Goal: Complete application form: Complete application form

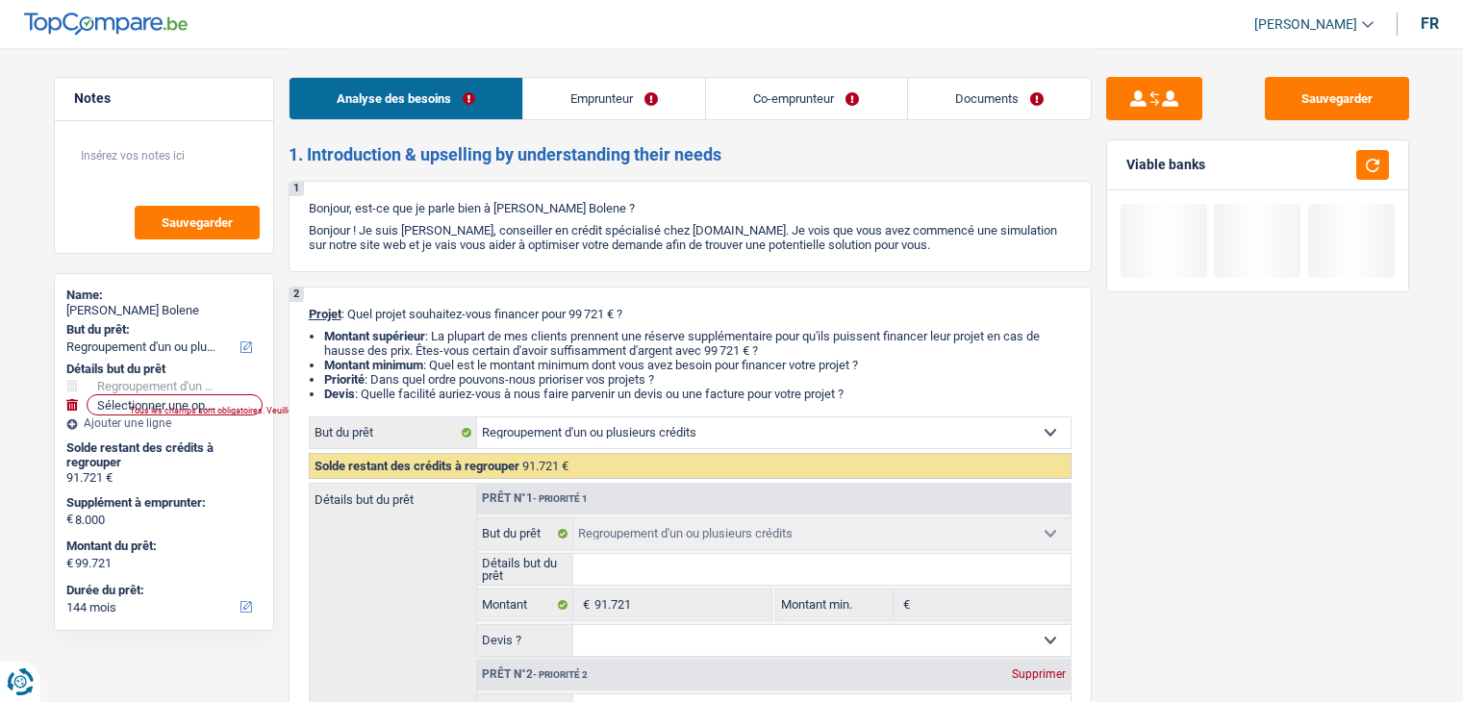
select select "refinancing"
select select "144"
select select "refinancing"
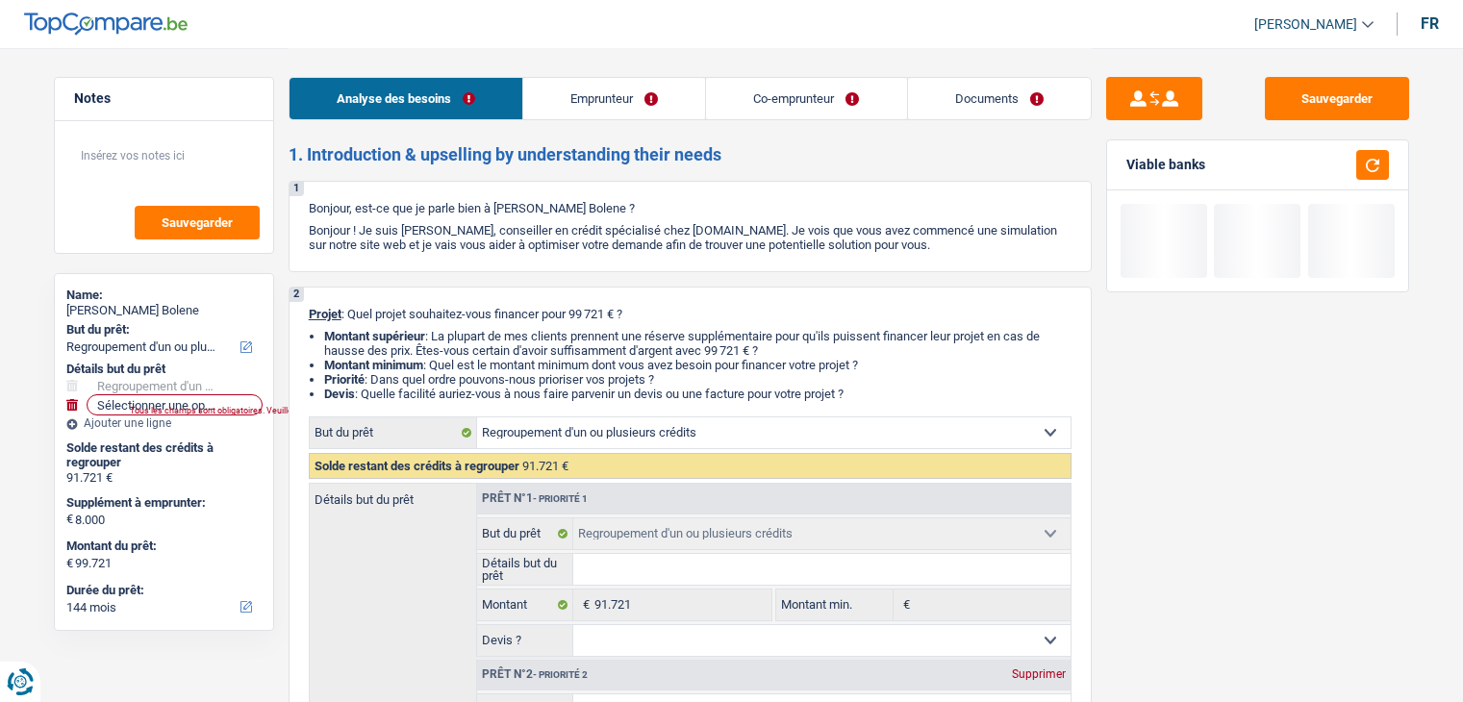
select select "144"
select select "privateEmployee"
select select "housewife"
select select "familyAllowances"
select select "netSalary"
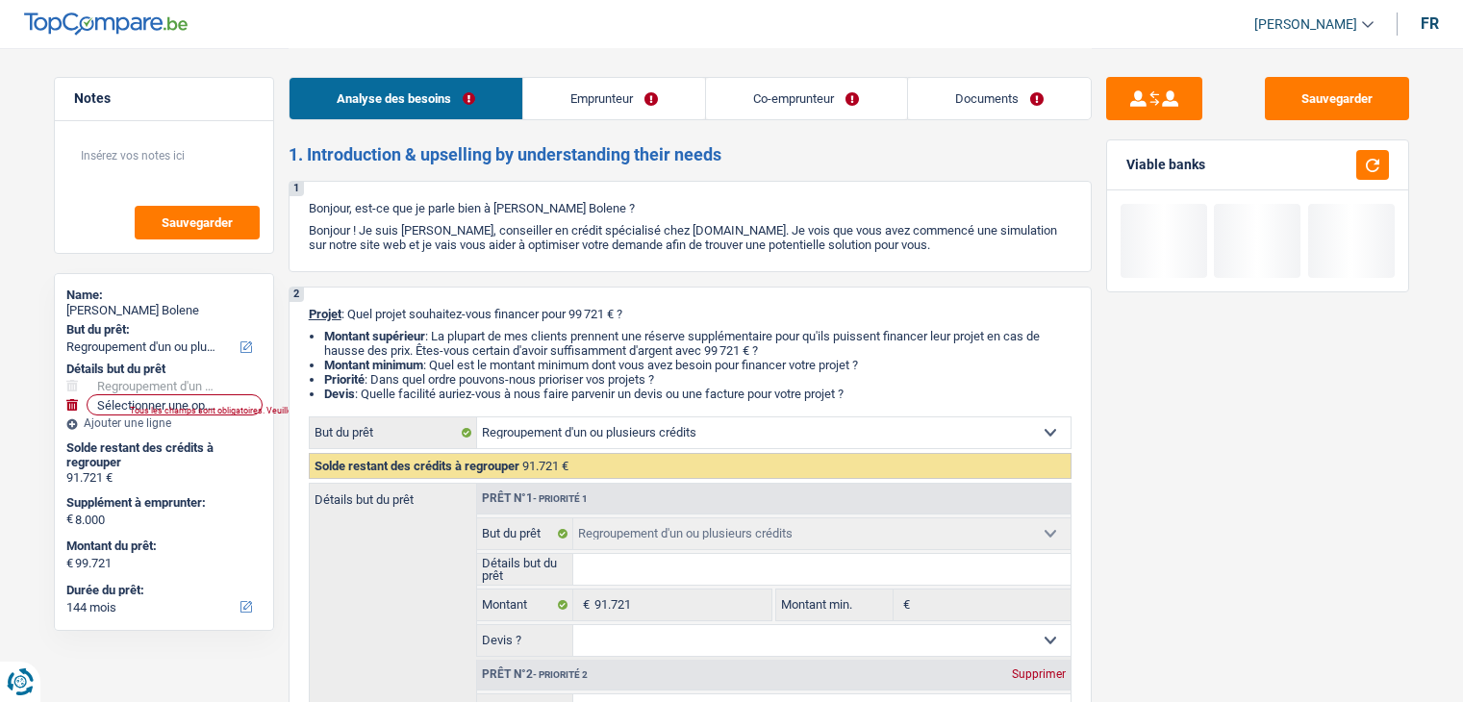
select select "mealVouchers"
select select "familyAllowances"
select select "ownerWithMortgage"
select select "personalLoan"
select select "homeFurnishingOrRelocation"
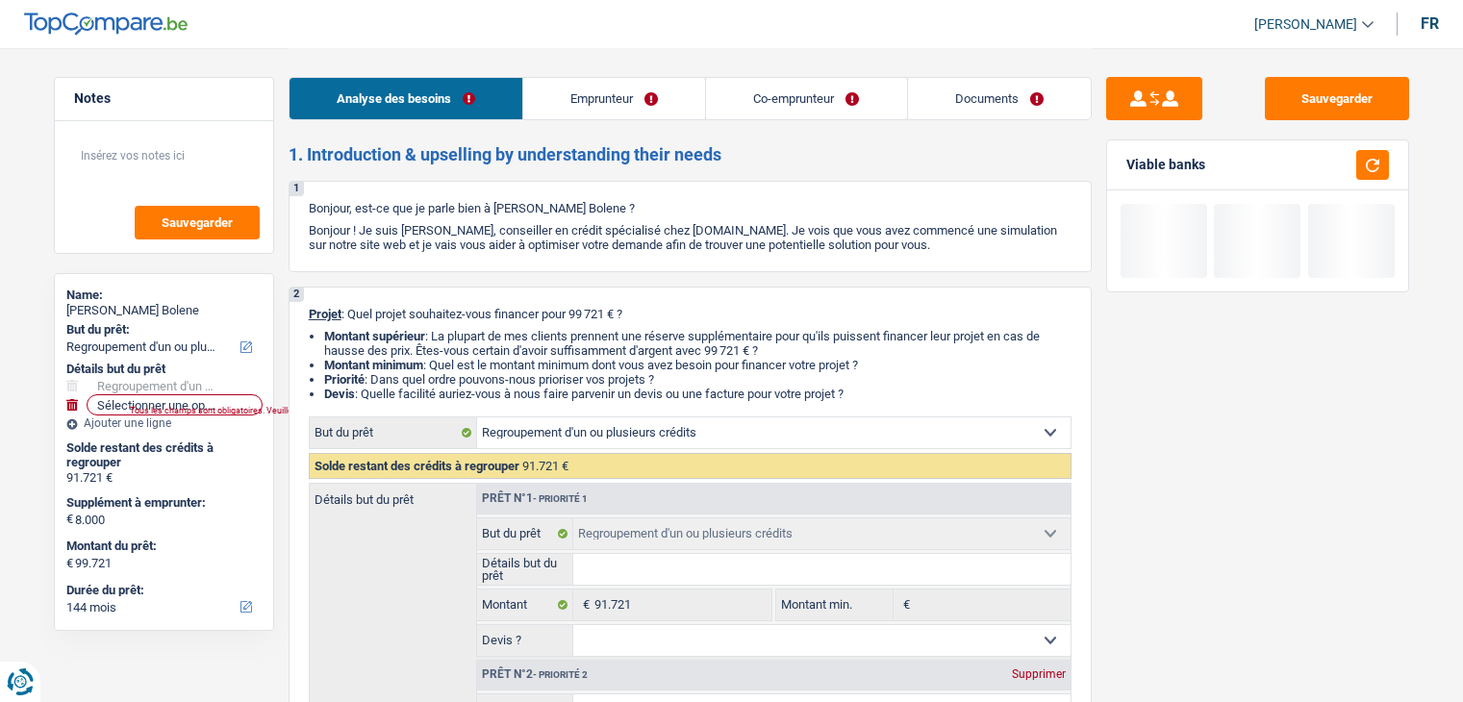
select select "120"
select select "carLoan"
select select "60"
select select "cardOrCredit"
select select "renovationLoan"
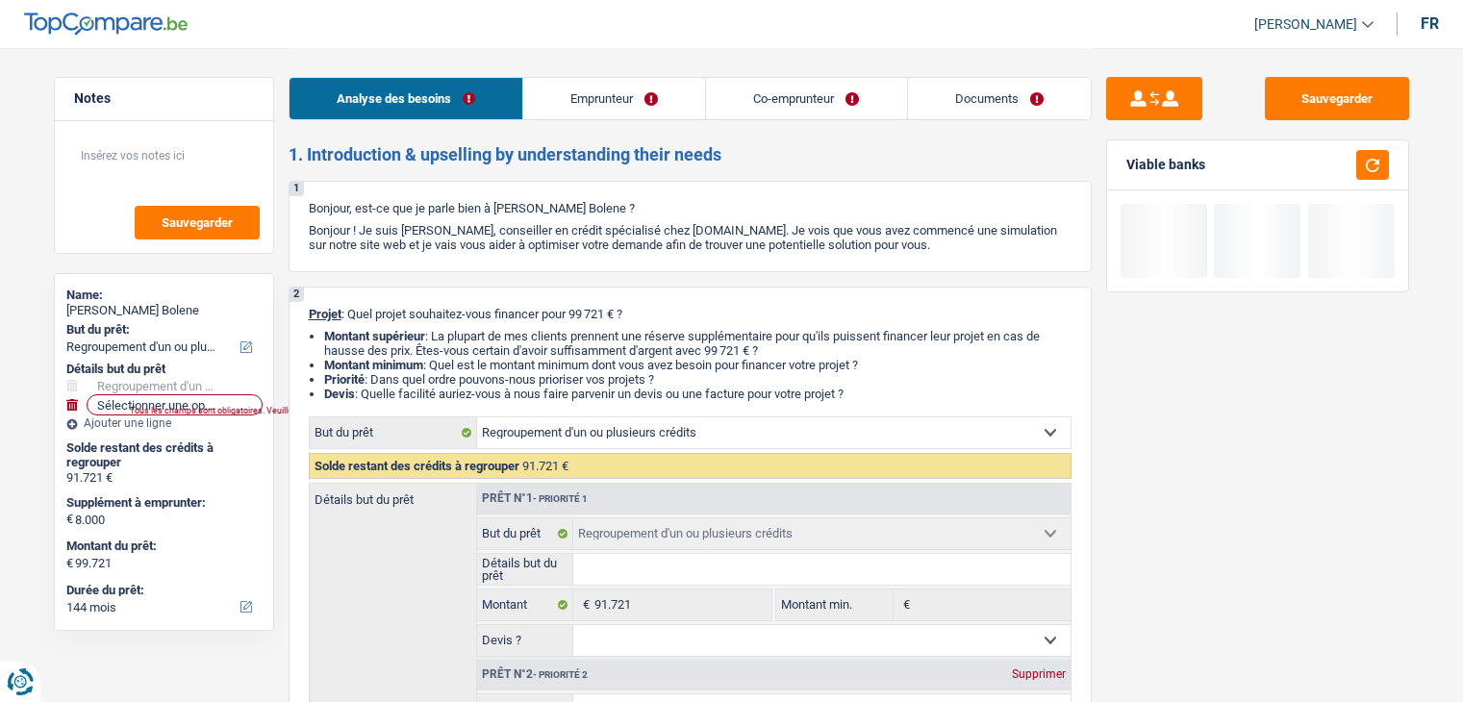
select select "120"
select select "renovationLoan"
select select "120"
select select "cardOrCredit"
select select "renovationLoan"
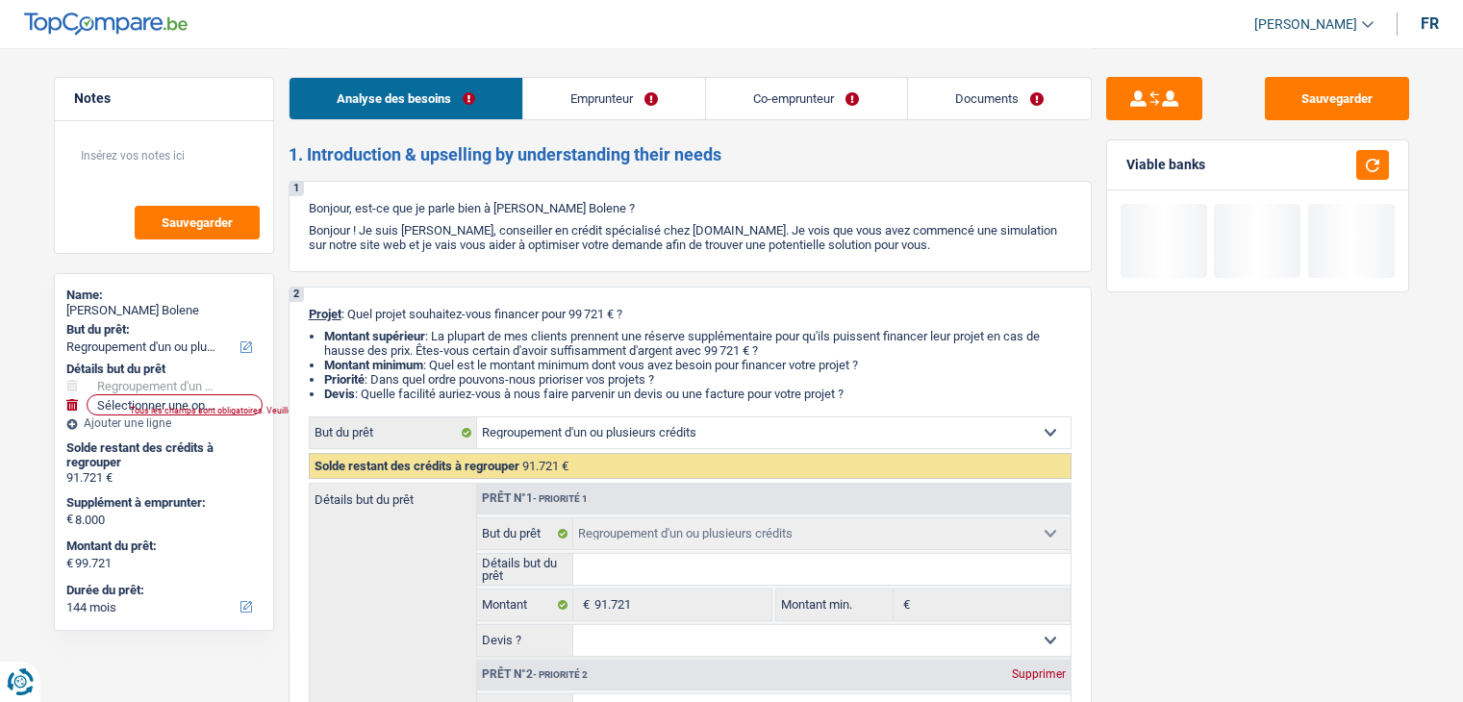
select select "120"
select select "mortgage"
select select "360"
select select "refinancing"
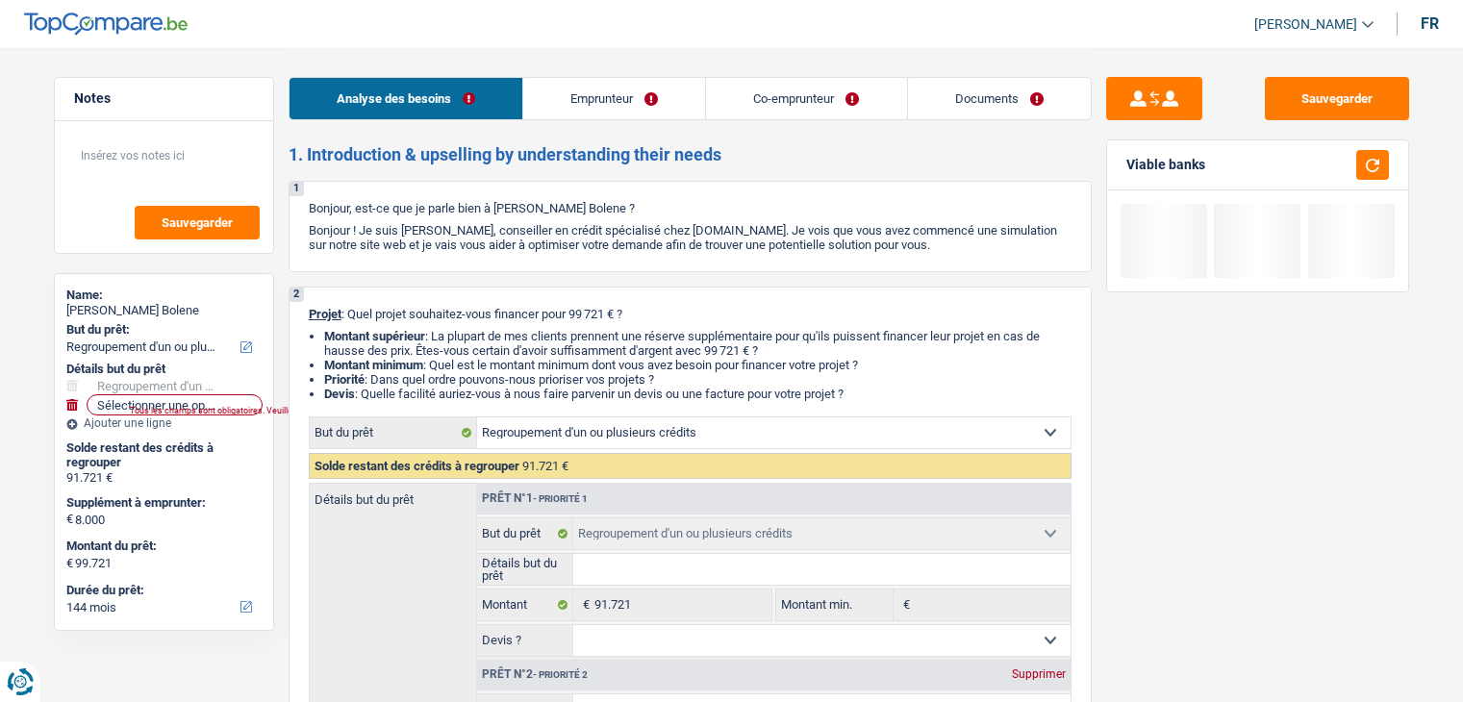
select select "144"
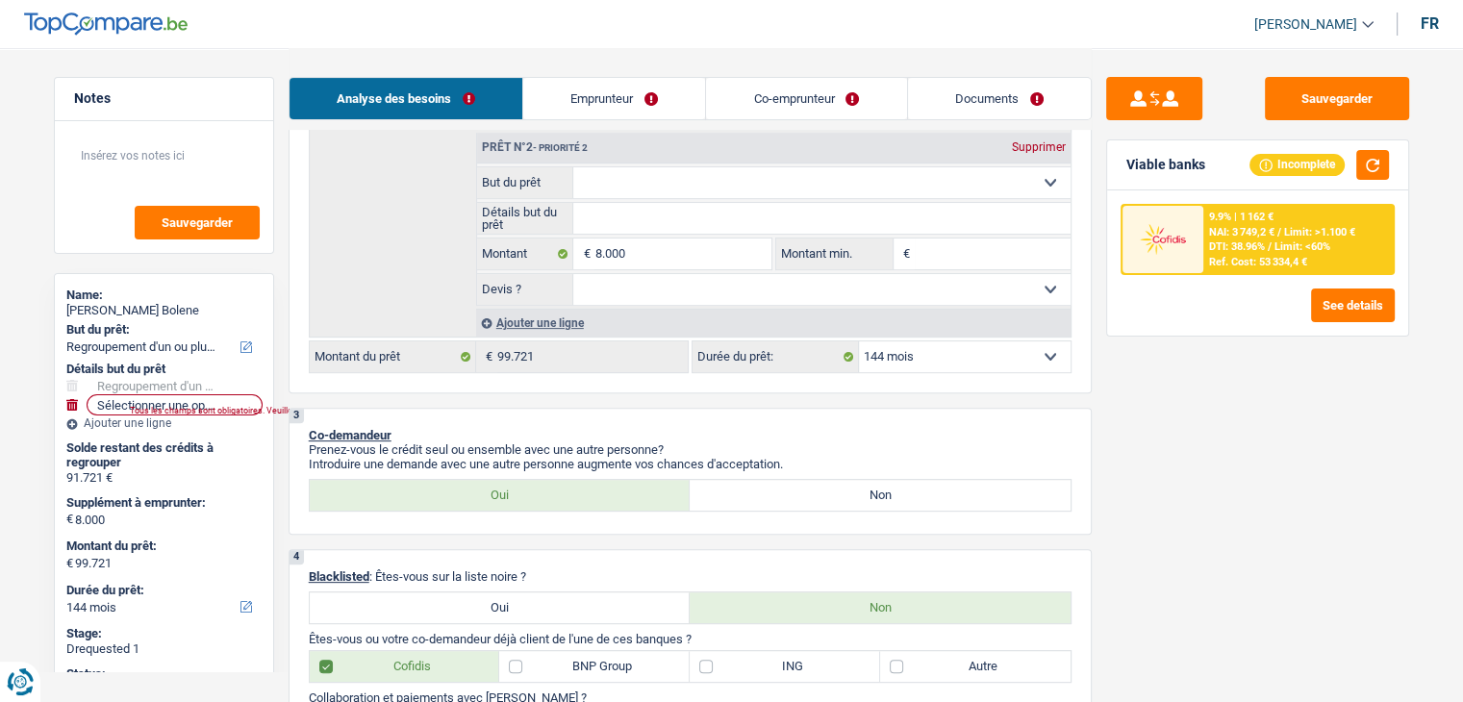
scroll to position [769, 0]
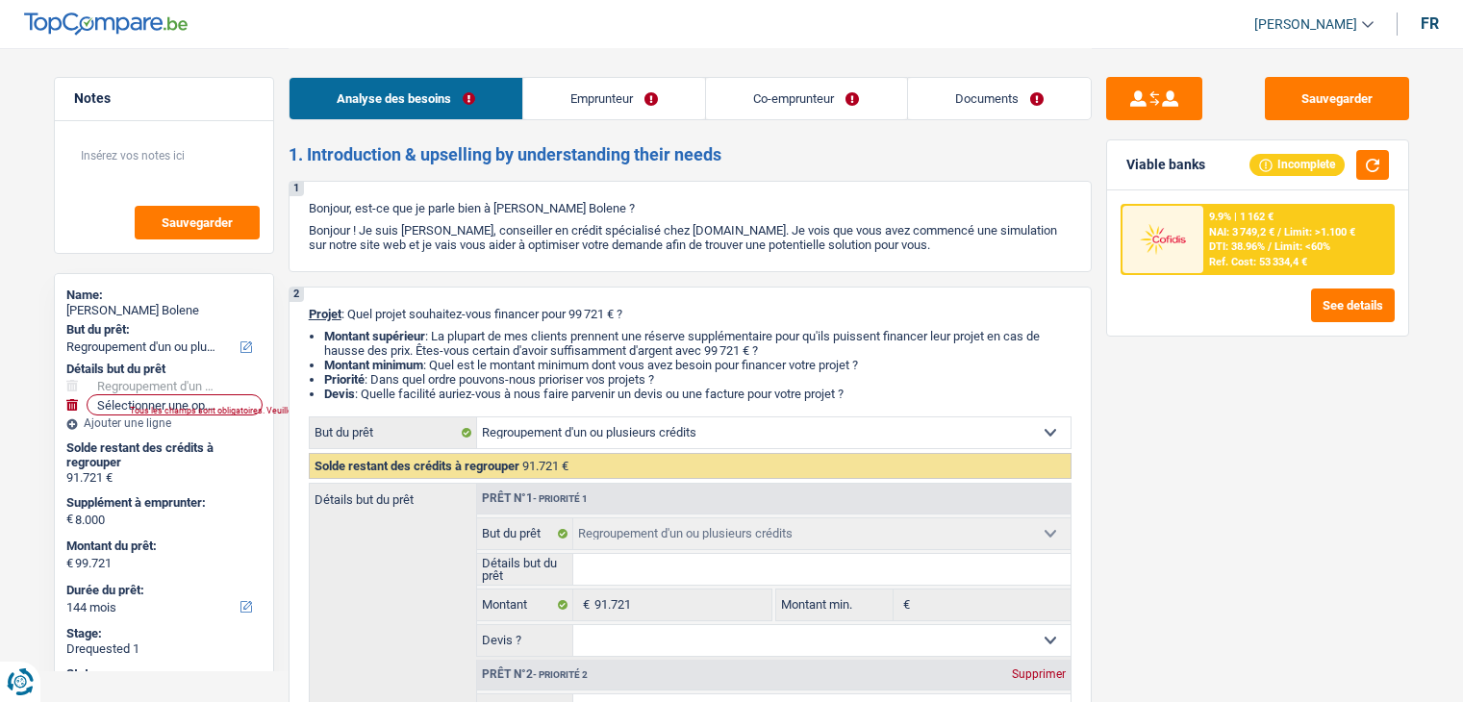
select select "refinancing"
select select "144"
select select "refinancing"
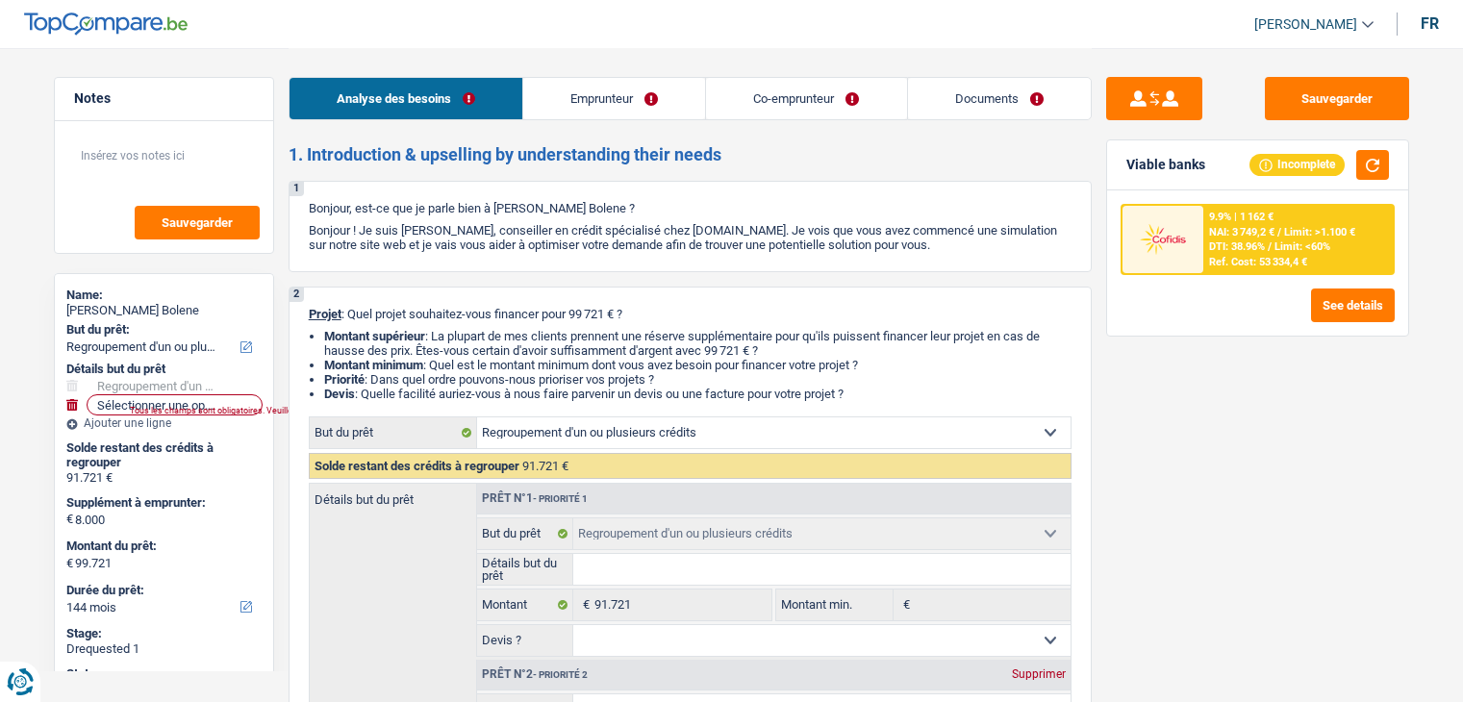
select select "144"
select select "privateEmployee"
select select "housewife"
select select "familyAllowances"
select select "netSalary"
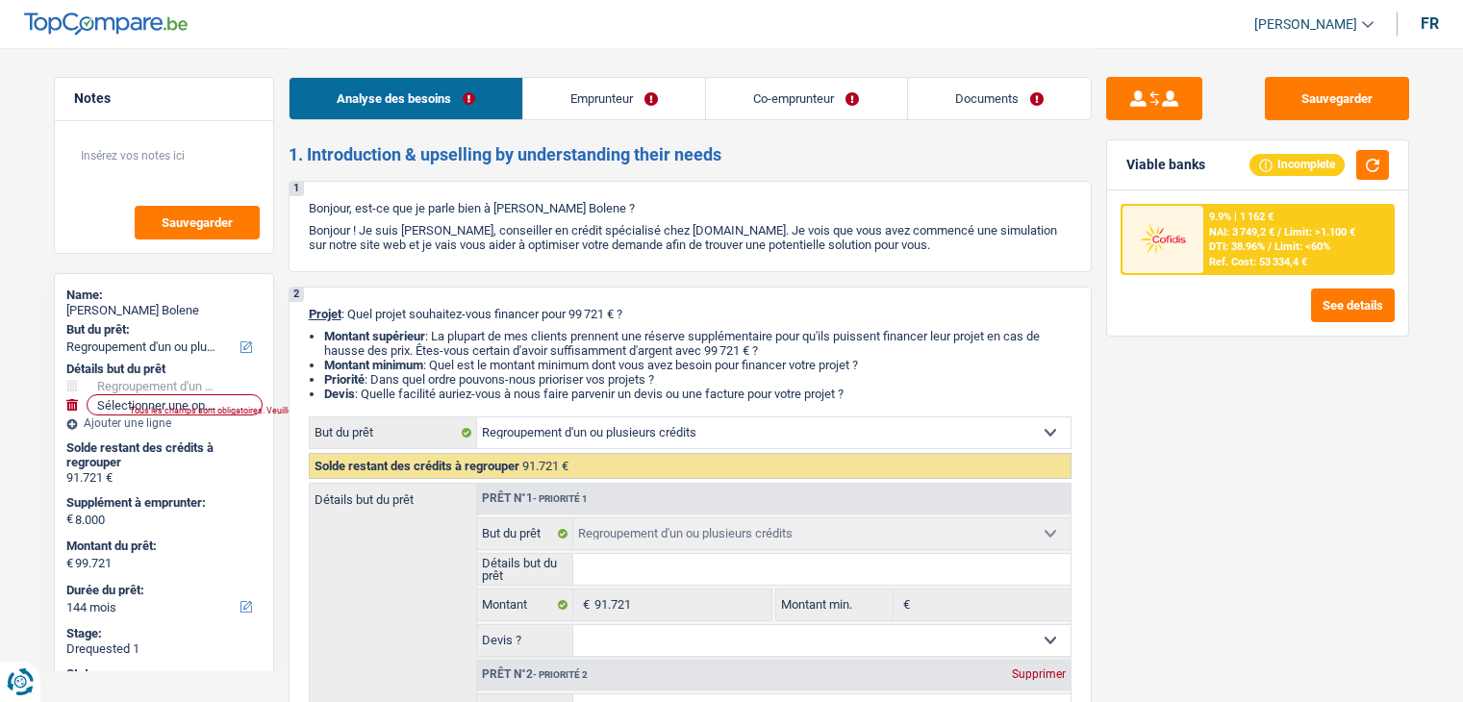
select select "mealVouchers"
select select "familyAllowances"
select select "ownerWithMortgage"
select select "personalLoan"
select select "homeFurnishingOrRelocation"
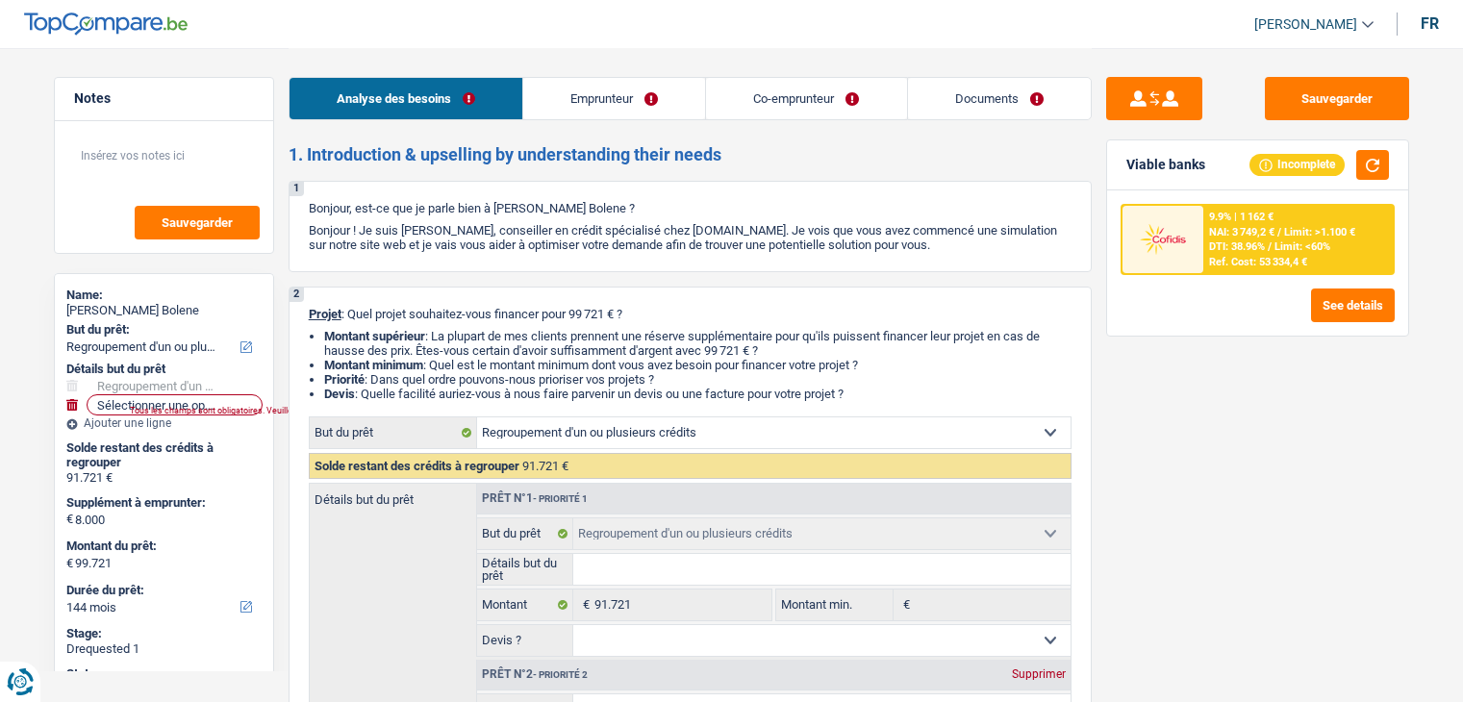
select select "120"
select select "carLoan"
select select "60"
select select "cardOrCredit"
select select "renovationLoan"
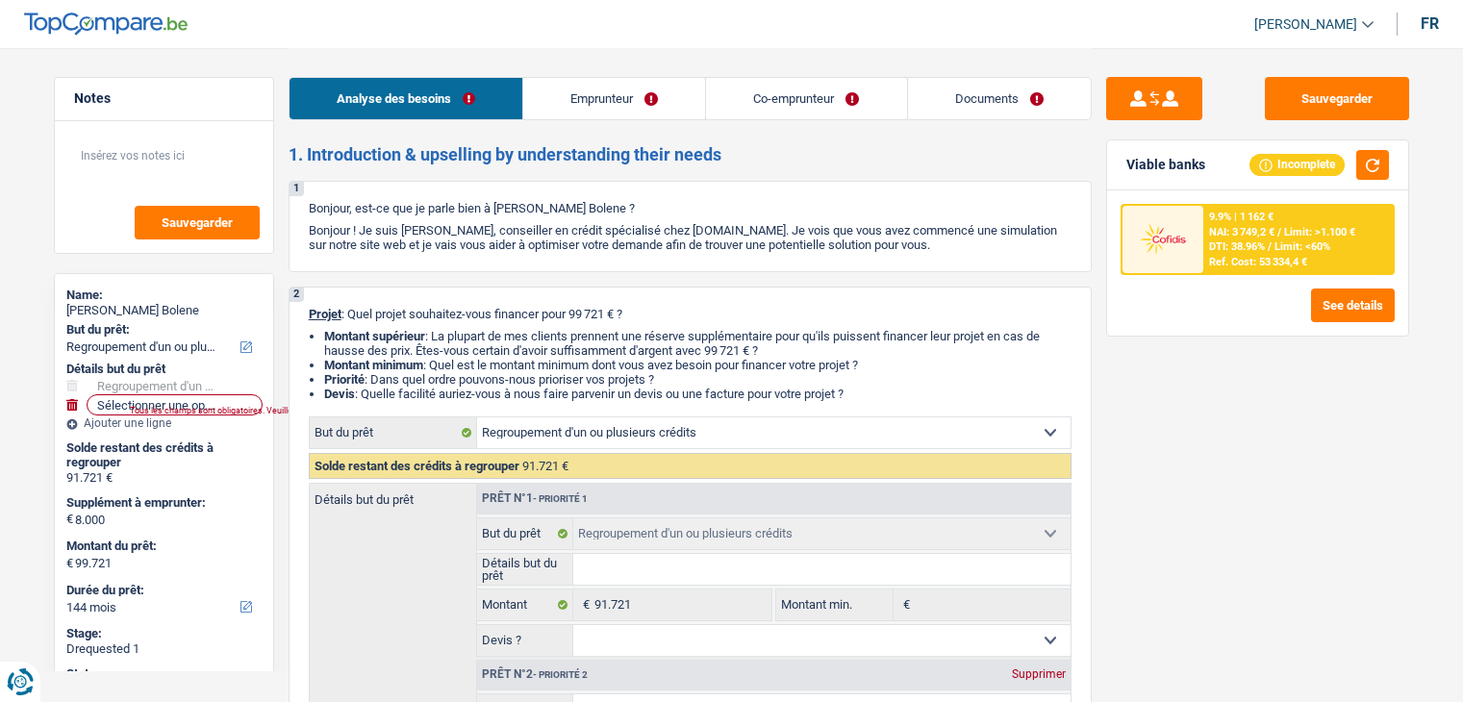
select select "120"
select select "renovationLoan"
select select "120"
select select "cardOrCredit"
select select "renovationLoan"
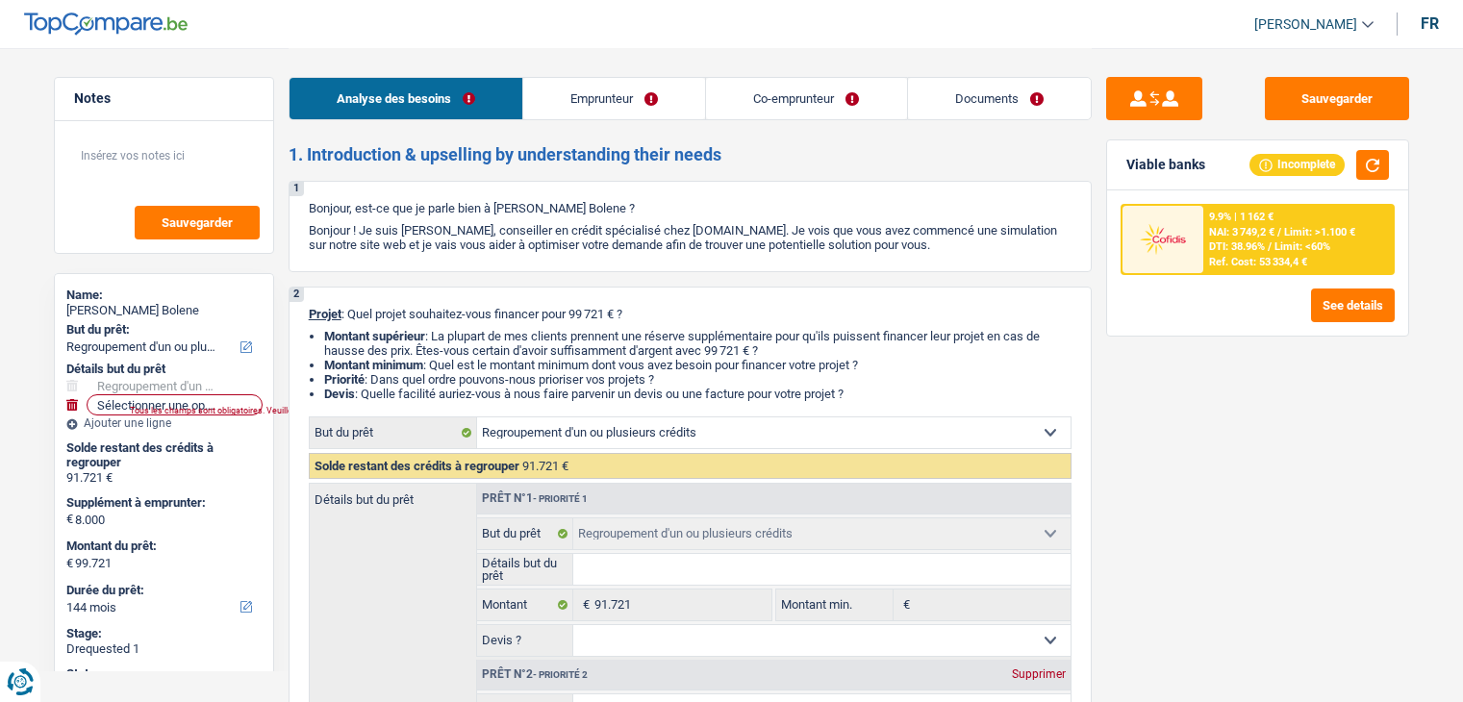
select select "120"
select select "mortgage"
select select "360"
select select "refinancing"
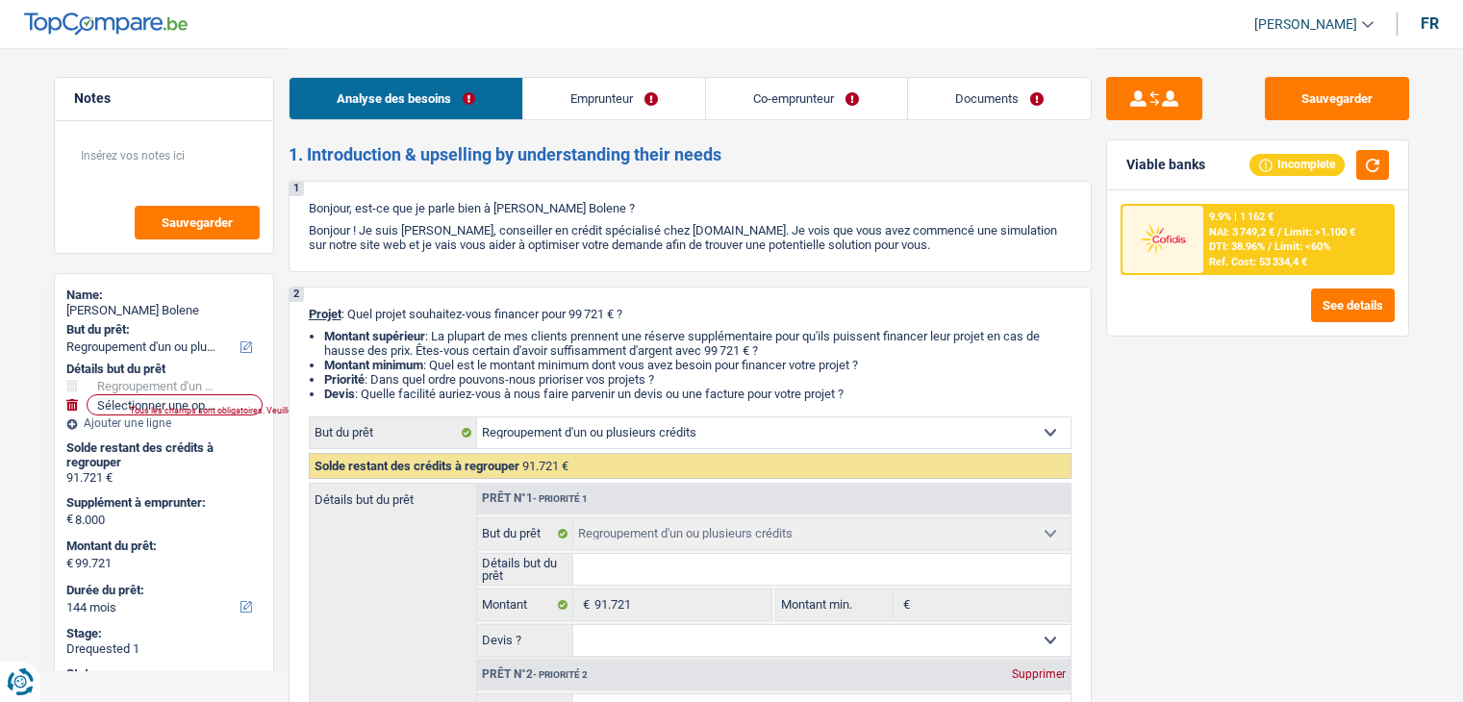
select select "144"
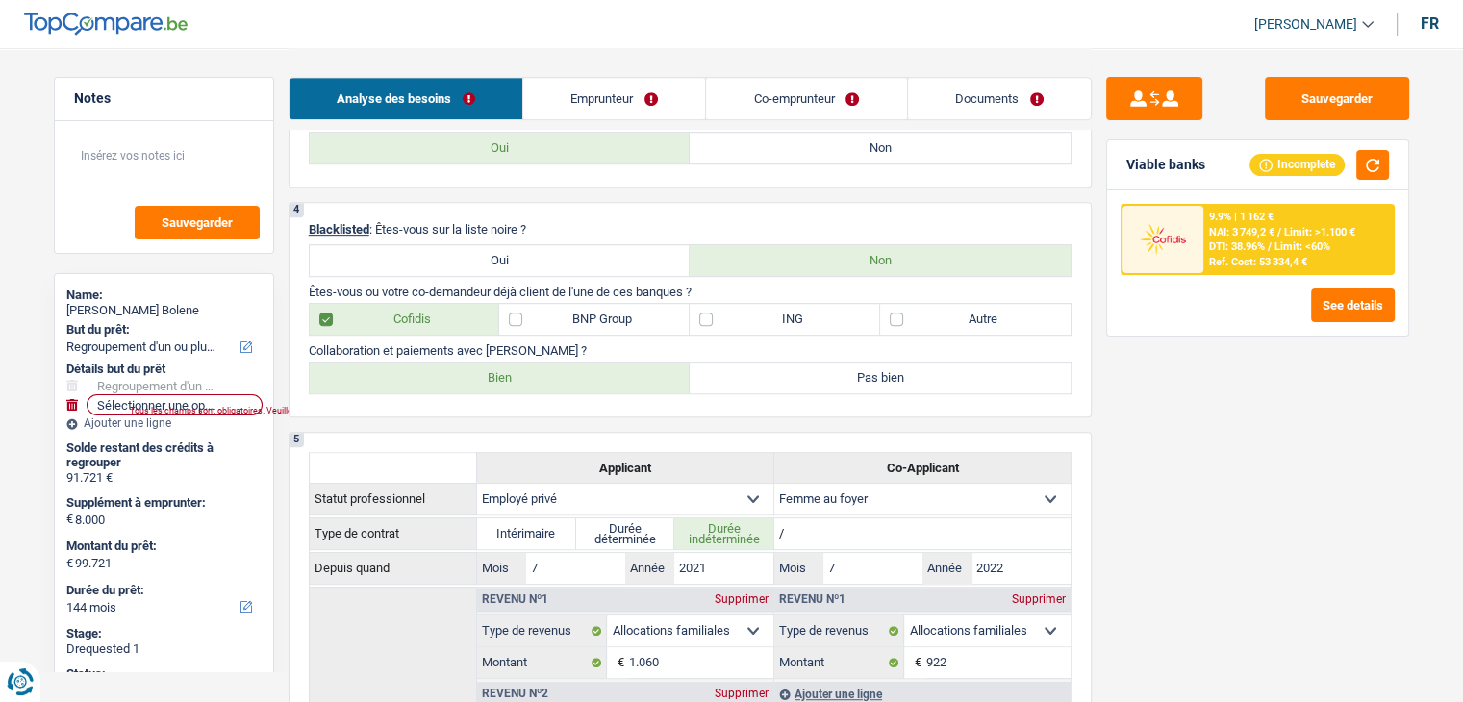
scroll to position [647, 0]
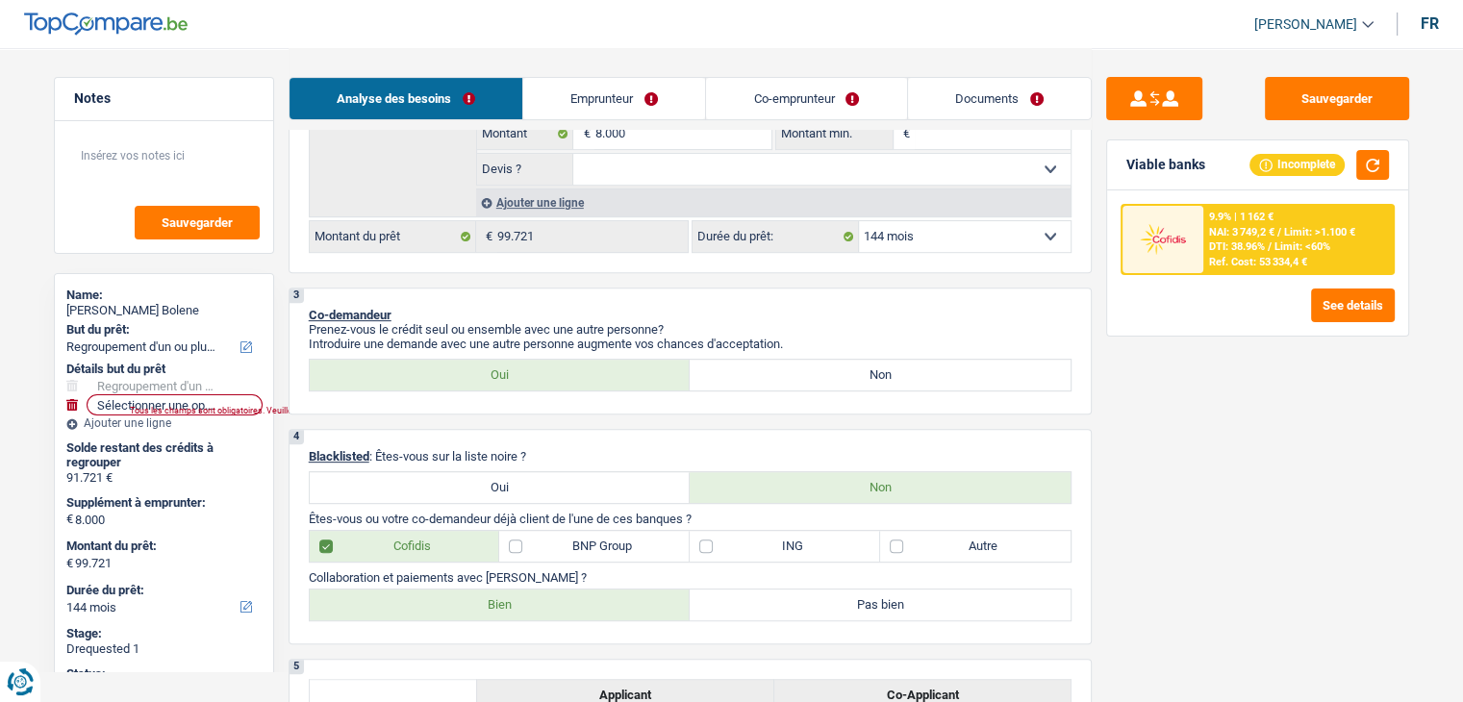
click at [604, 120] on div "Analyse des besoins Emprunteur Co-emprunteur Documents" at bounding box center [690, 89] width 803 height 82
click at [596, 115] on link "Emprunteur" at bounding box center [614, 98] width 182 height 41
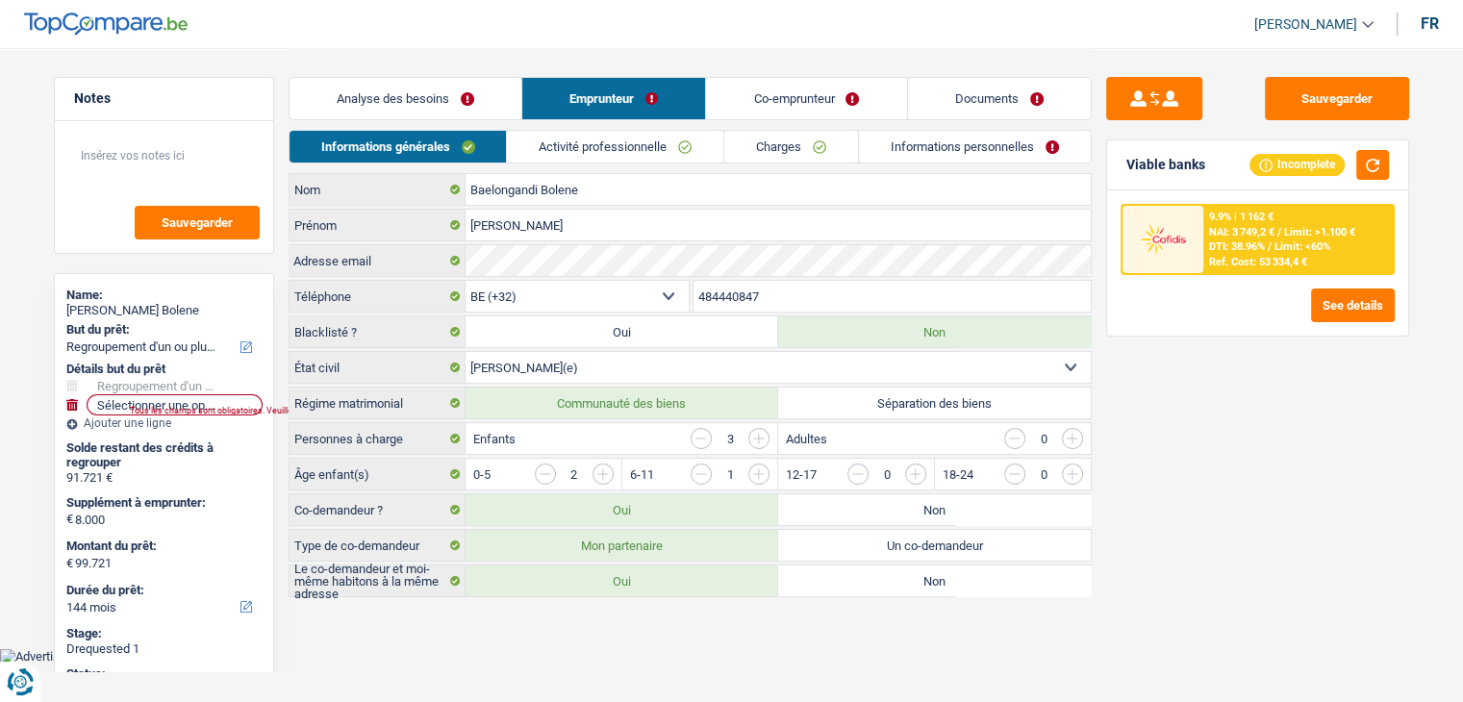
scroll to position [0, 0]
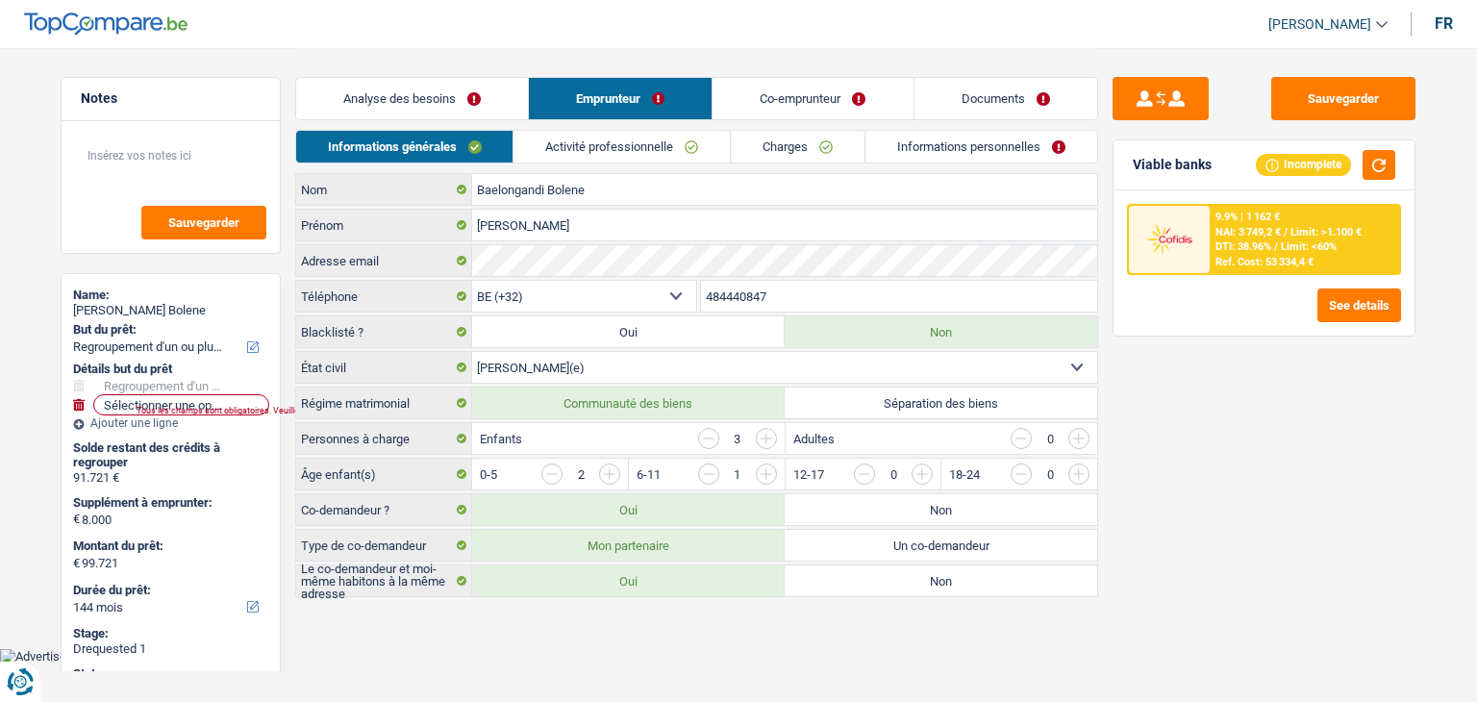
click at [627, 151] on link "Activité professionnelle" at bounding box center [623, 147] width 216 height 32
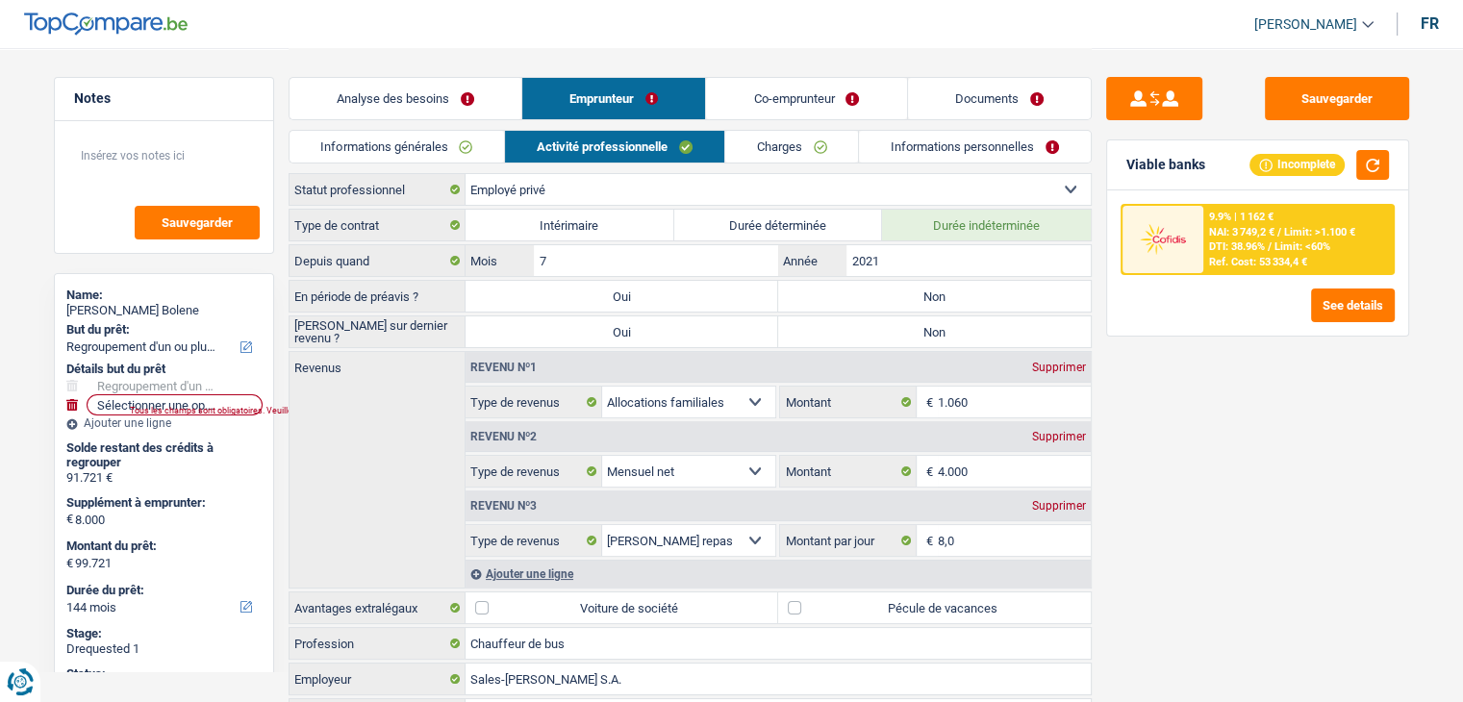
click at [828, 125] on div "Analyse des besoins Emprunteur Co-emprunteur Documents" at bounding box center [690, 89] width 803 height 82
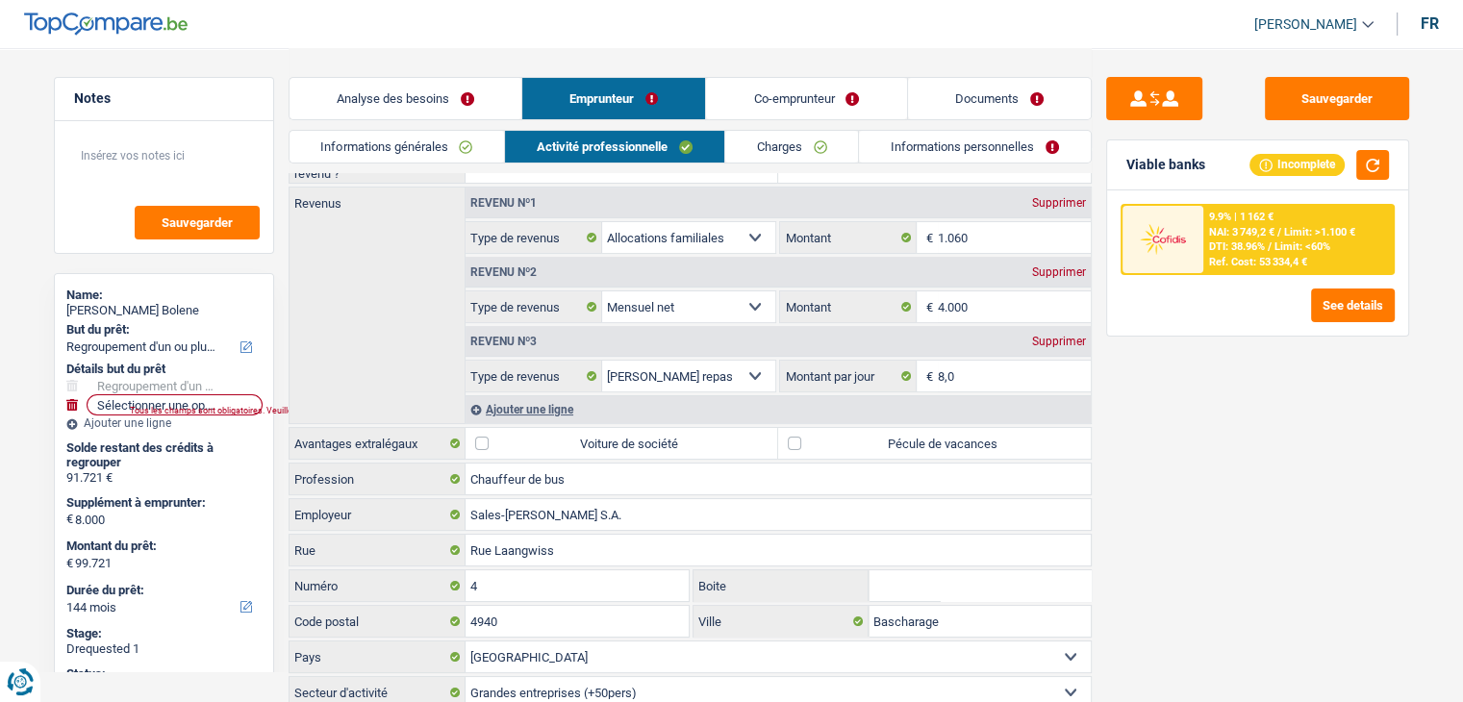
scroll to position [161, 0]
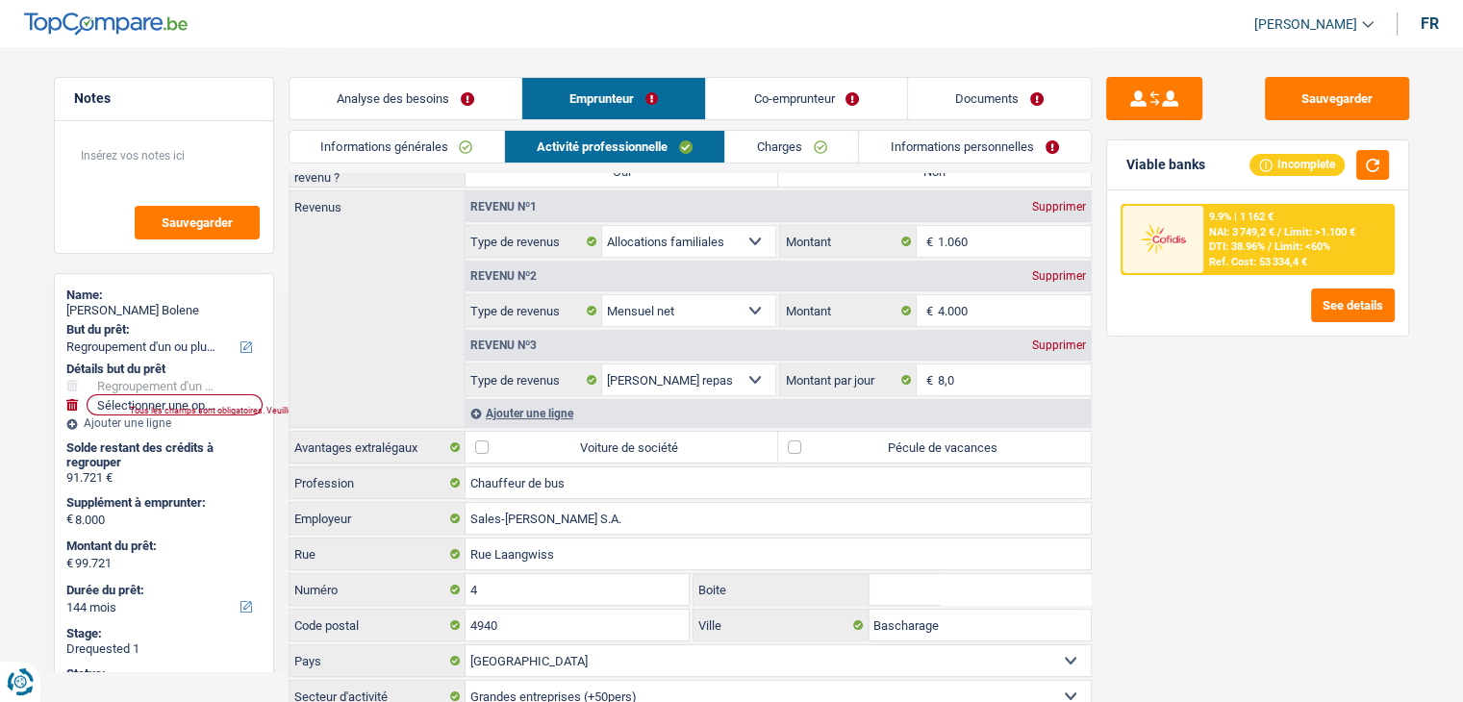
click at [801, 143] on link "Charges" at bounding box center [792, 147] width 134 height 32
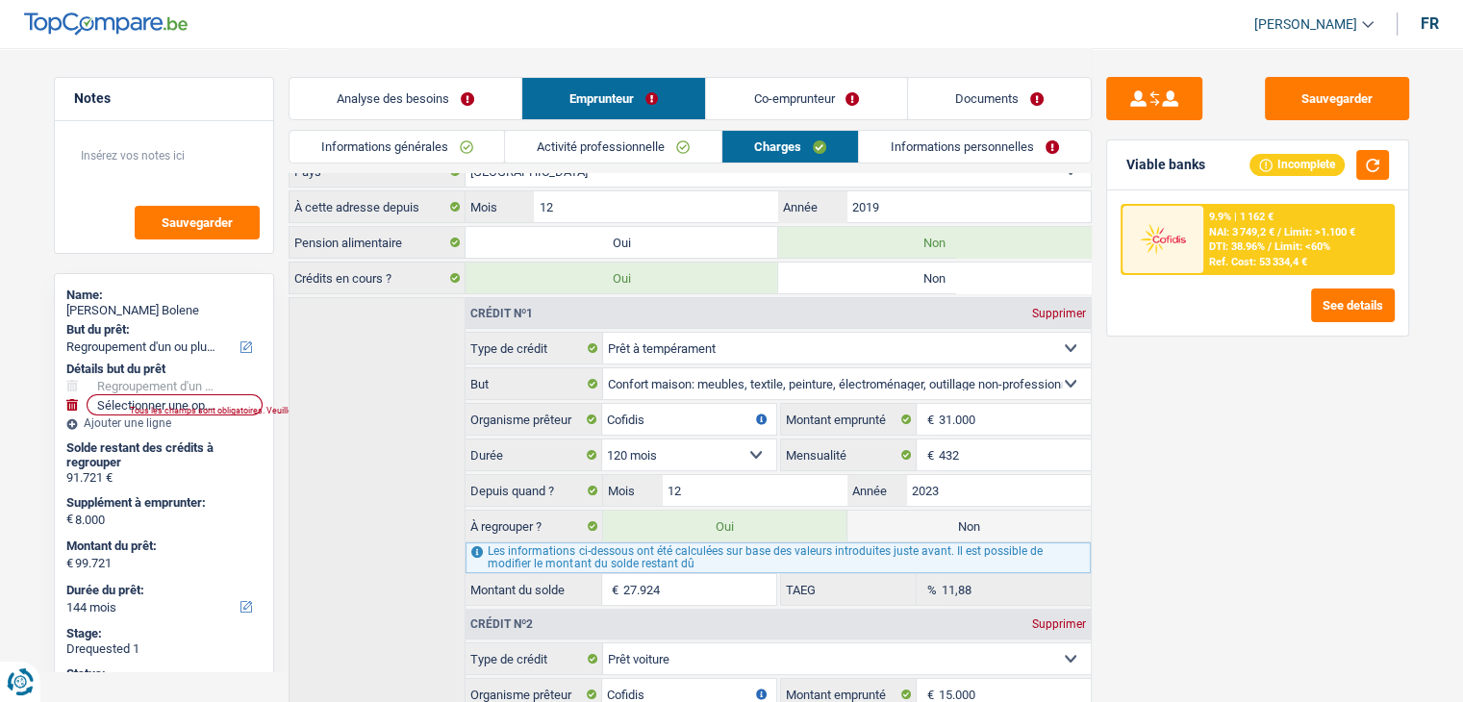
click at [928, 154] on link "Informations personnelles" at bounding box center [975, 147] width 232 height 32
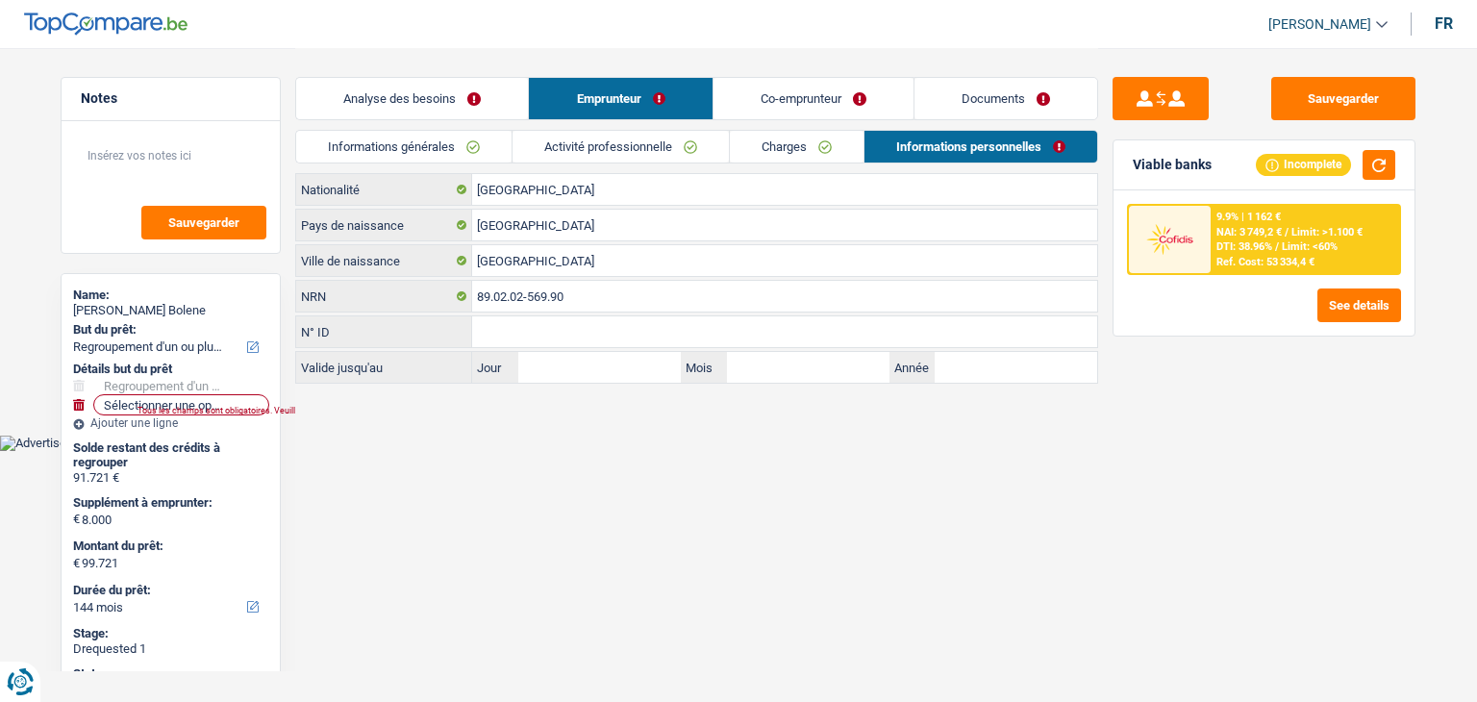
click at [742, 103] on link "Co-emprunteur" at bounding box center [814, 98] width 200 height 41
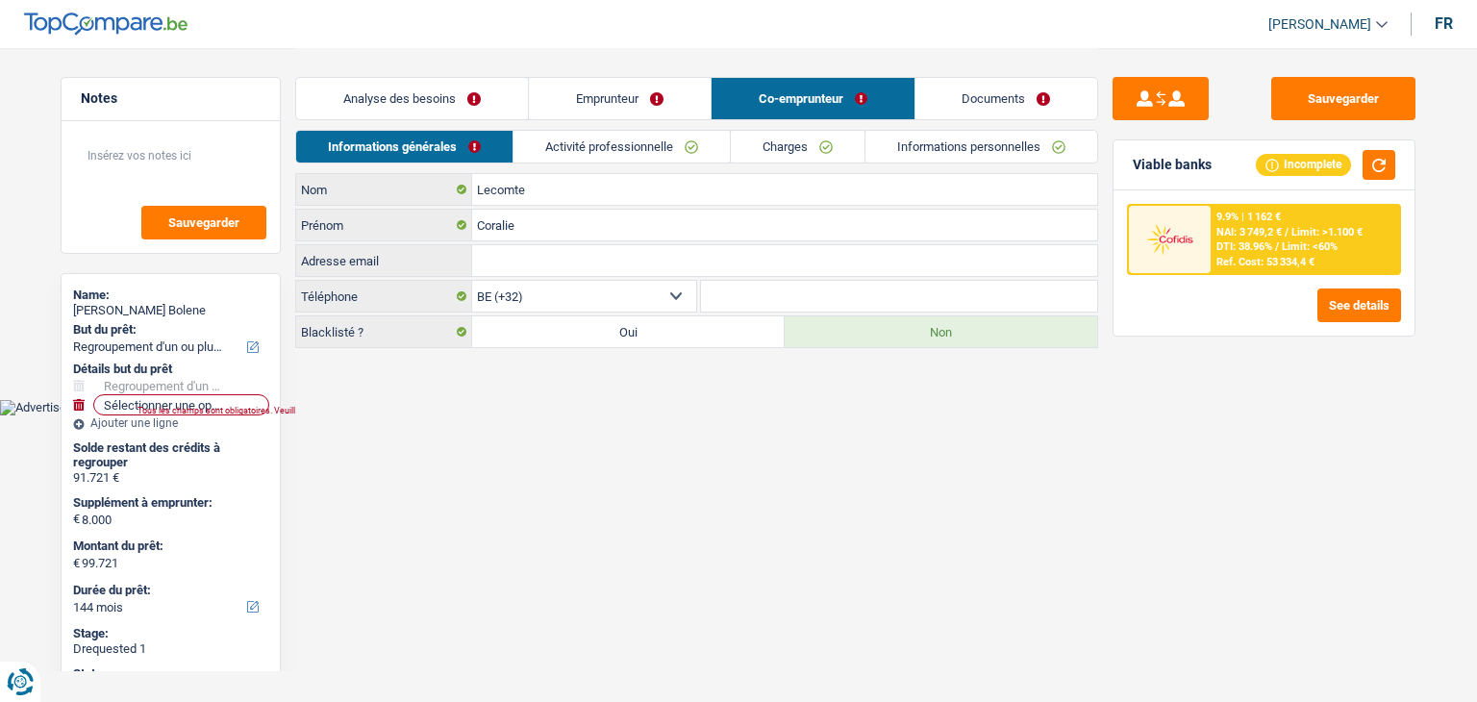
click at [669, 141] on link "Activité professionnelle" at bounding box center [622, 147] width 216 height 32
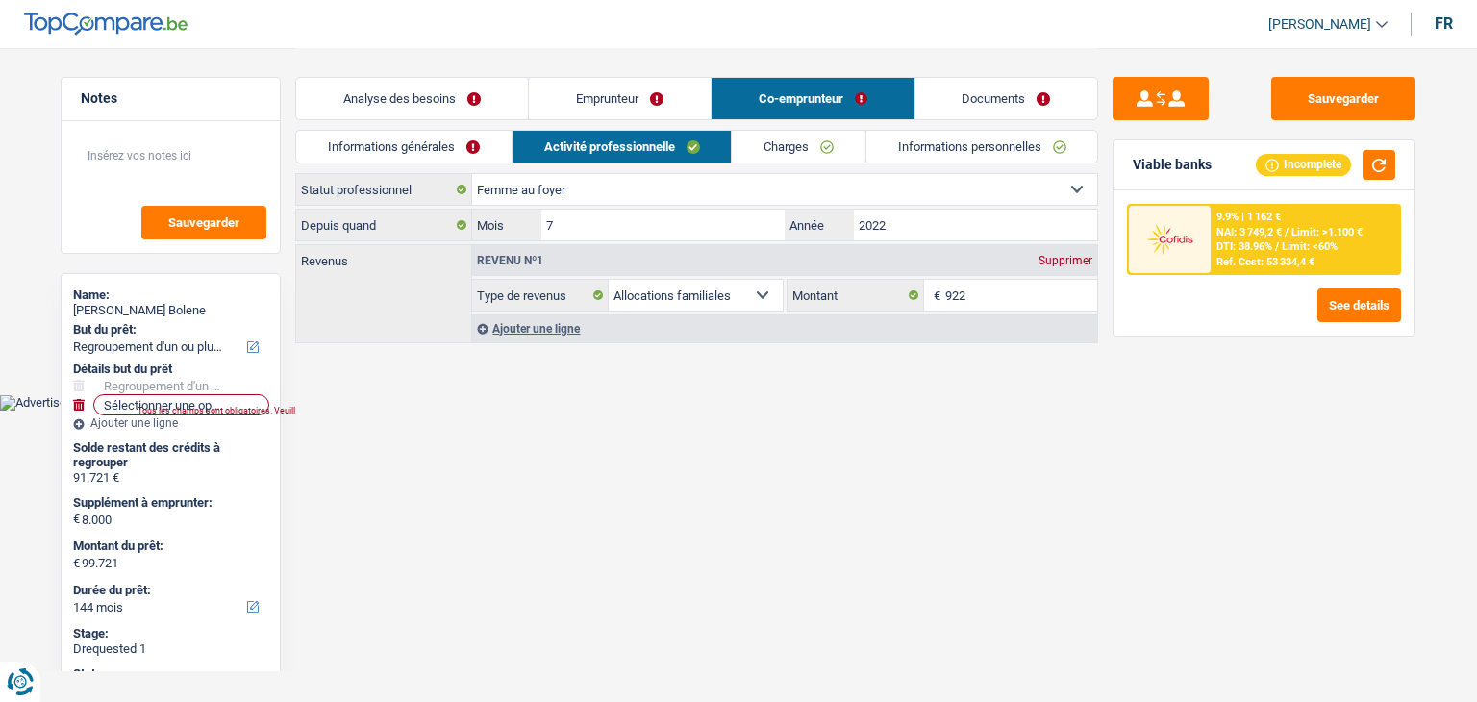
click at [816, 122] on div "Analyse des besoins Emprunteur Co-emprunteur Documents" at bounding box center [696, 89] width 803 height 82
click at [826, 139] on link "Charges" at bounding box center [799, 147] width 134 height 32
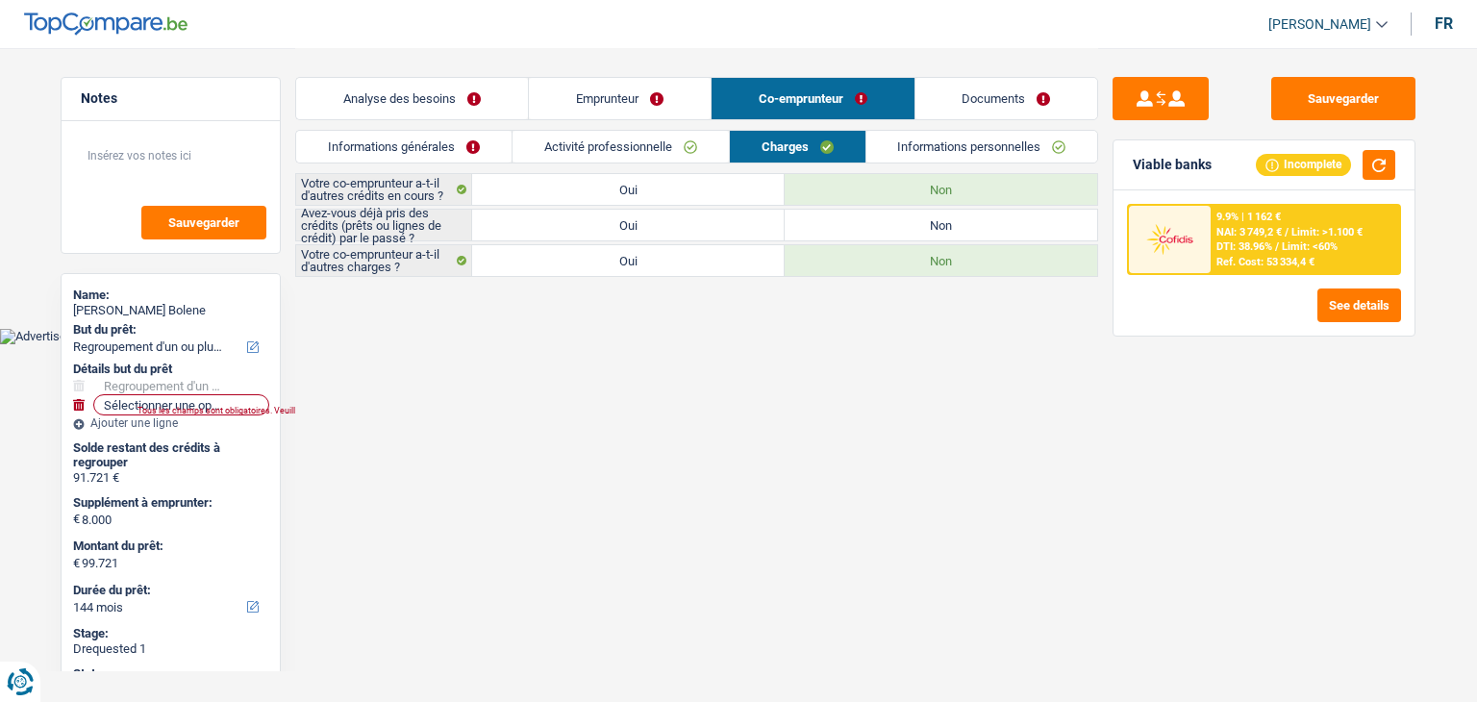
click at [993, 145] on link "Informations personnelles" at bounding box center [983, 147] width 232 height 32
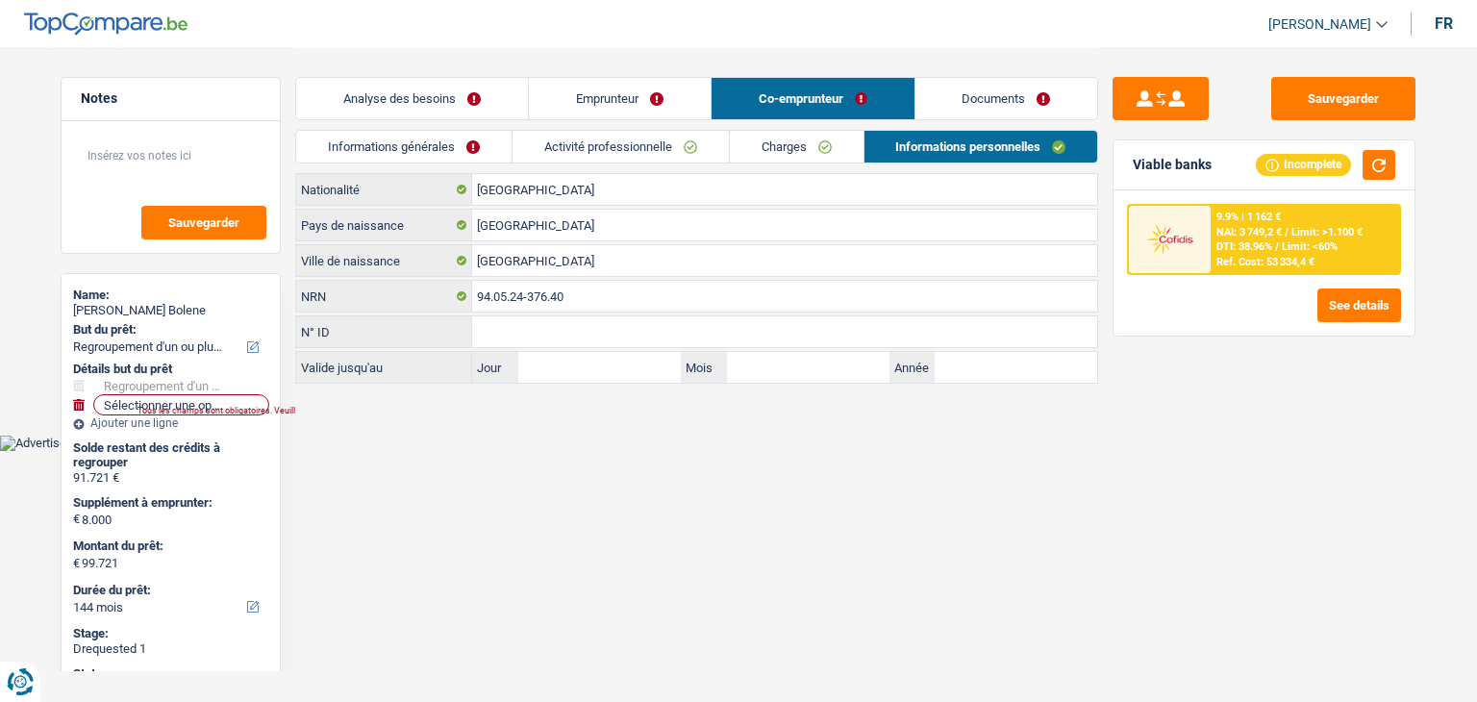
click at [483, 97] on link "Analyse des besoins" at bounding box center [412, 98] width 232 height 41
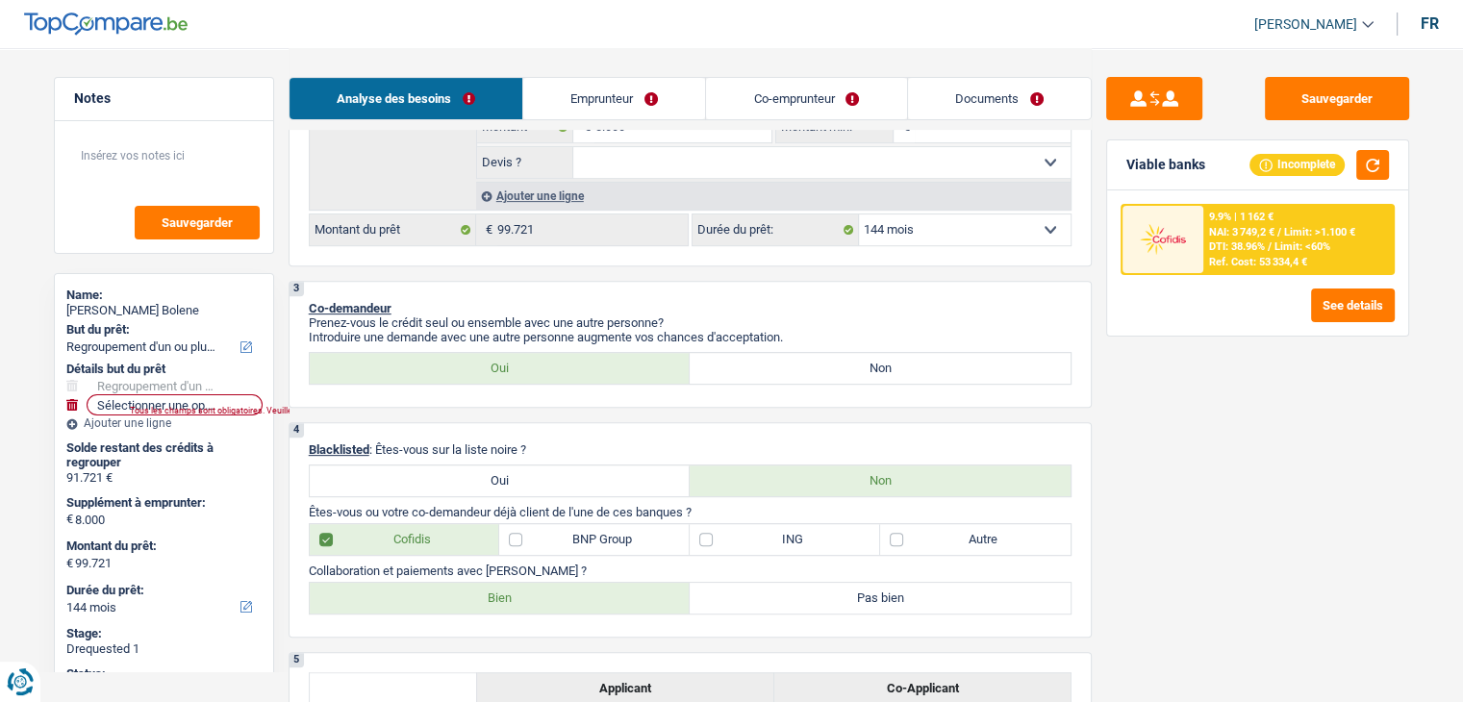
scroll to position [681, 0]
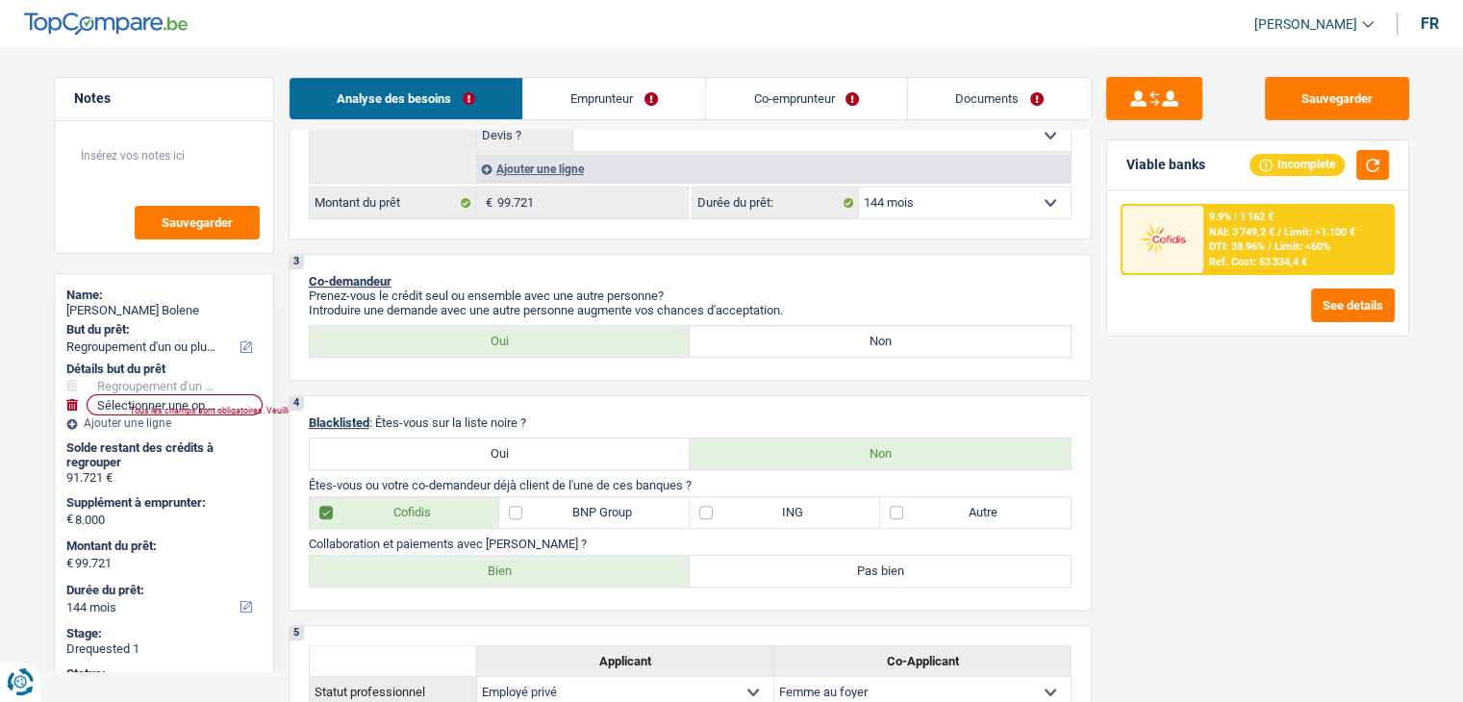
click at [1004, 96] on link "Documents" at bounding box center [999, 98] width 183 height 41
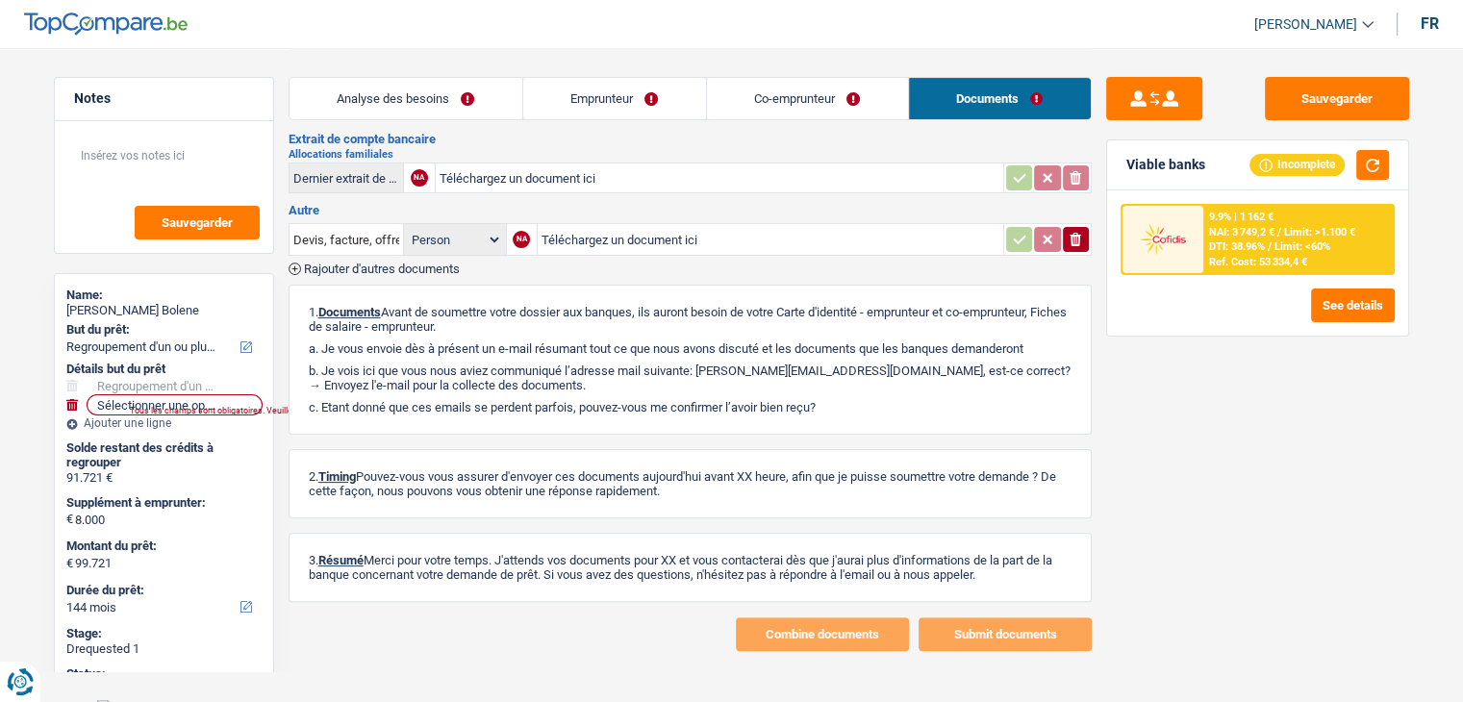
click at [860, 101] on link "Co-emprunteur" at bounding box center [807, 98] width 201 height 41
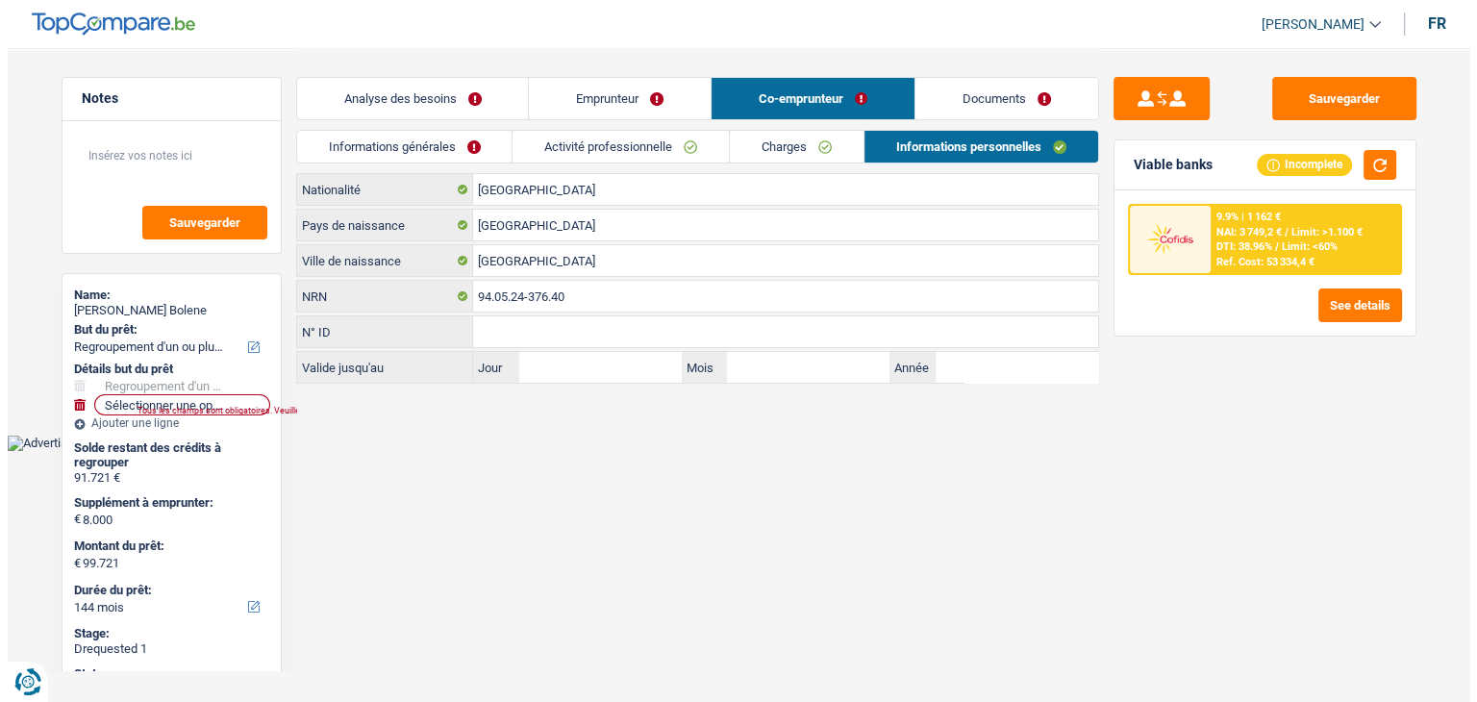
scroll to position [0, 0]
click at [939, 81] on link "Documents" at bounding box center [1007, 98] width 183 height 41
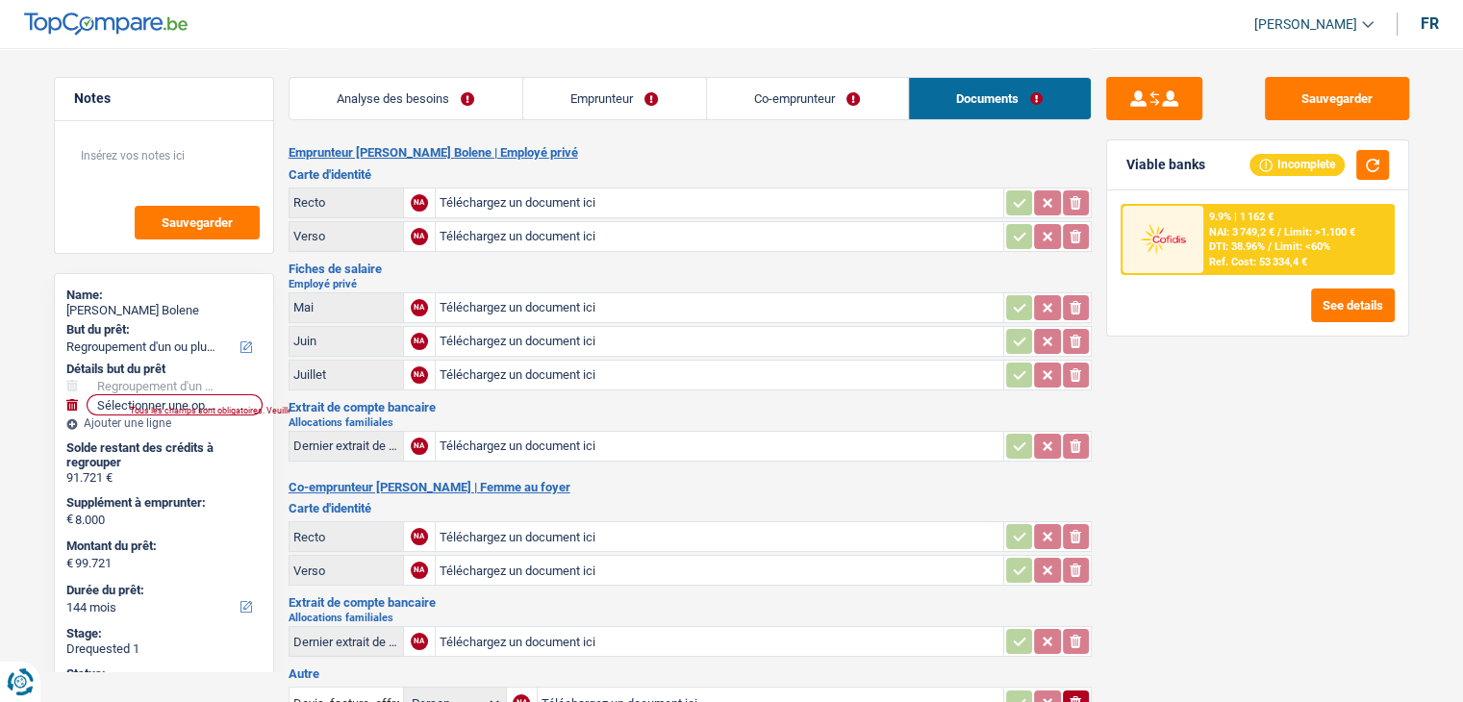
click at [776, 96] on link "Co-emprunteur" at bounding box center [807, 98] width 201 height 41
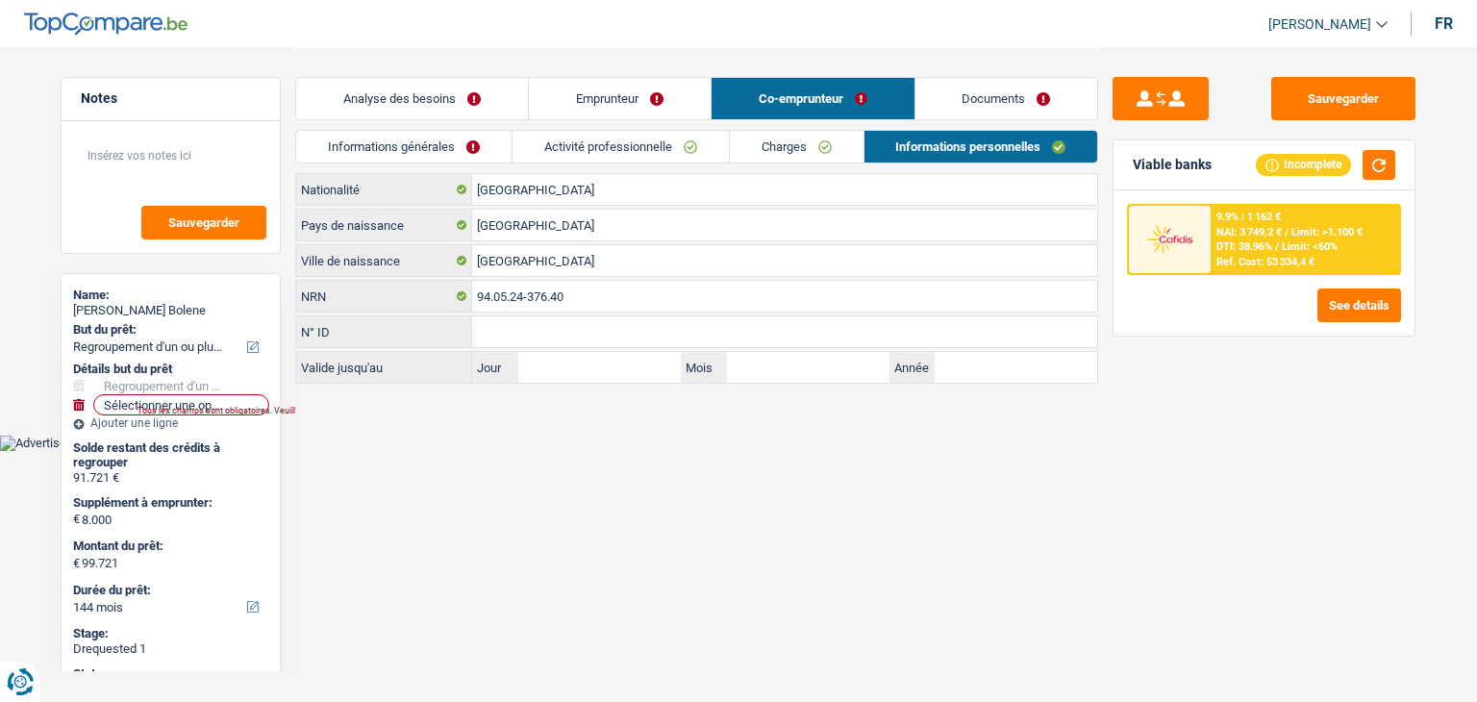
click at [639, 110] on link "Emprunteur" at bounding box center [620, 98] width 182 height 41
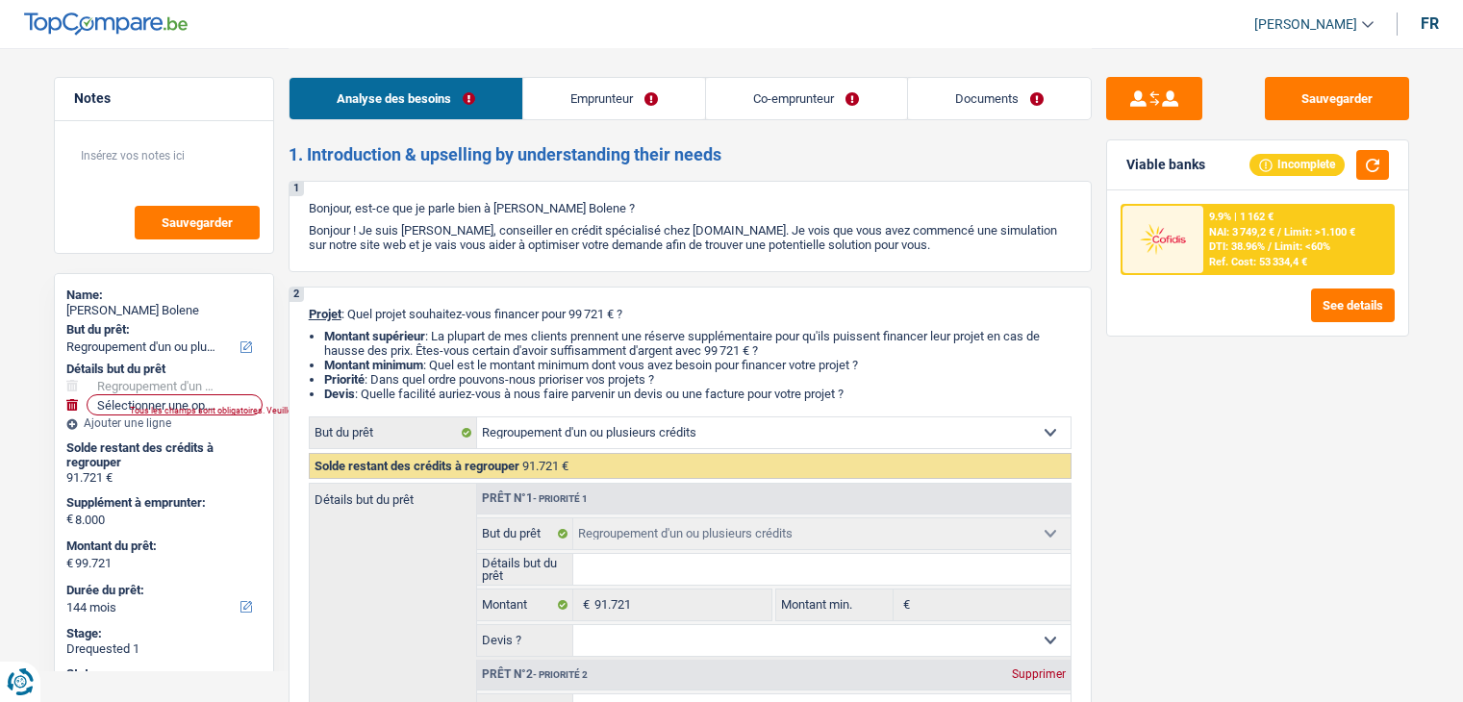
select select "refinancing"
select select "144"
select select "refinancing"
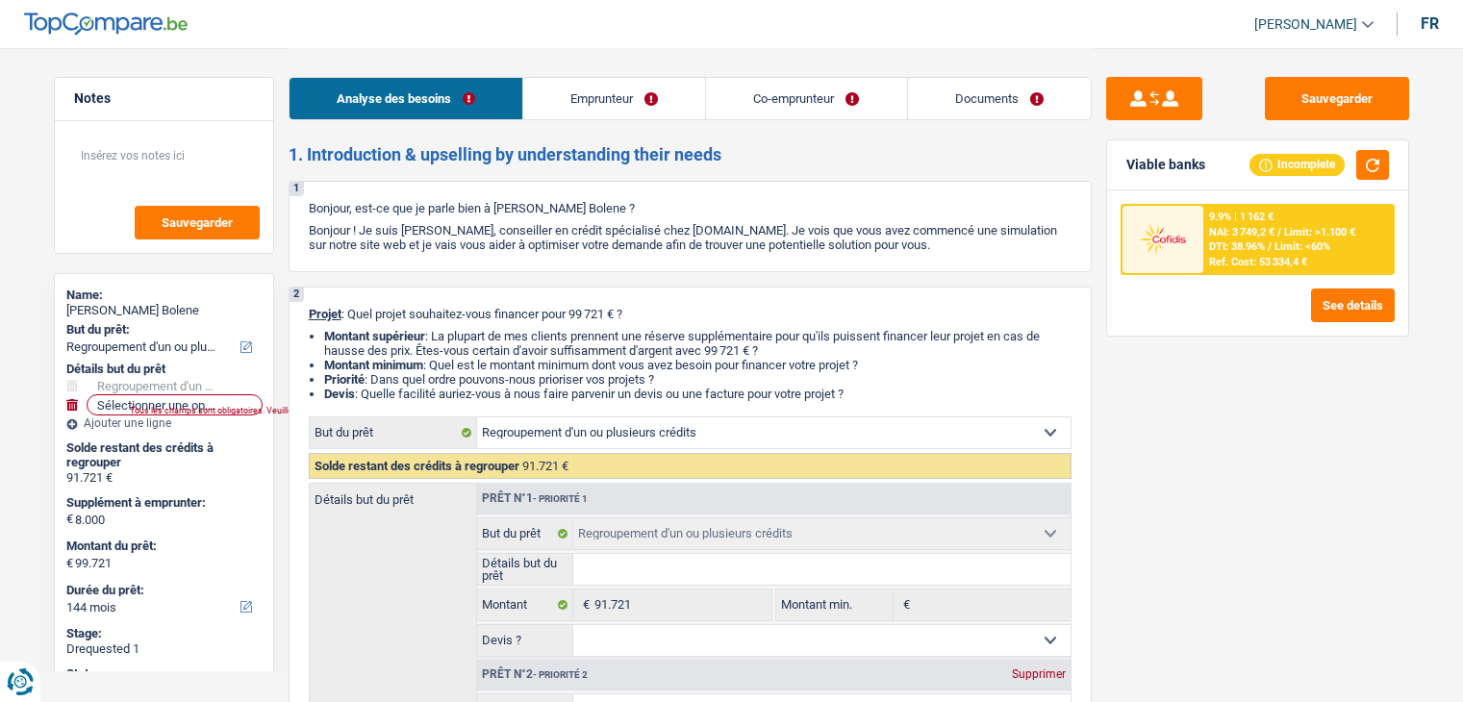
select select "144"
select select "privateEmployee"
select select "housewife"
select select "familyAllowances"
select select "netSalary"
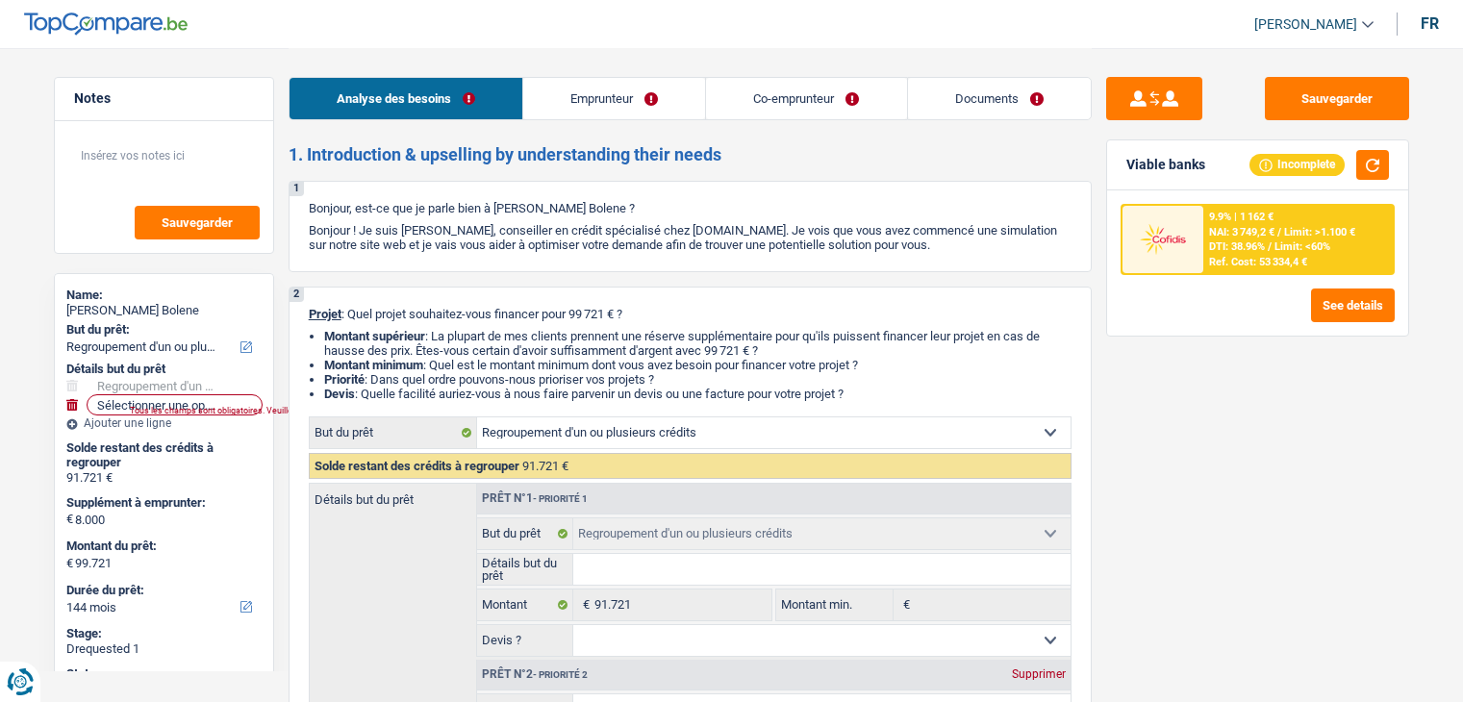
select select "mealVouchers"
select select "familyAllowances"
select select "ownerWithMortgage"
select select "personalLoan"
select select "homeFurnishingOrRelocation"
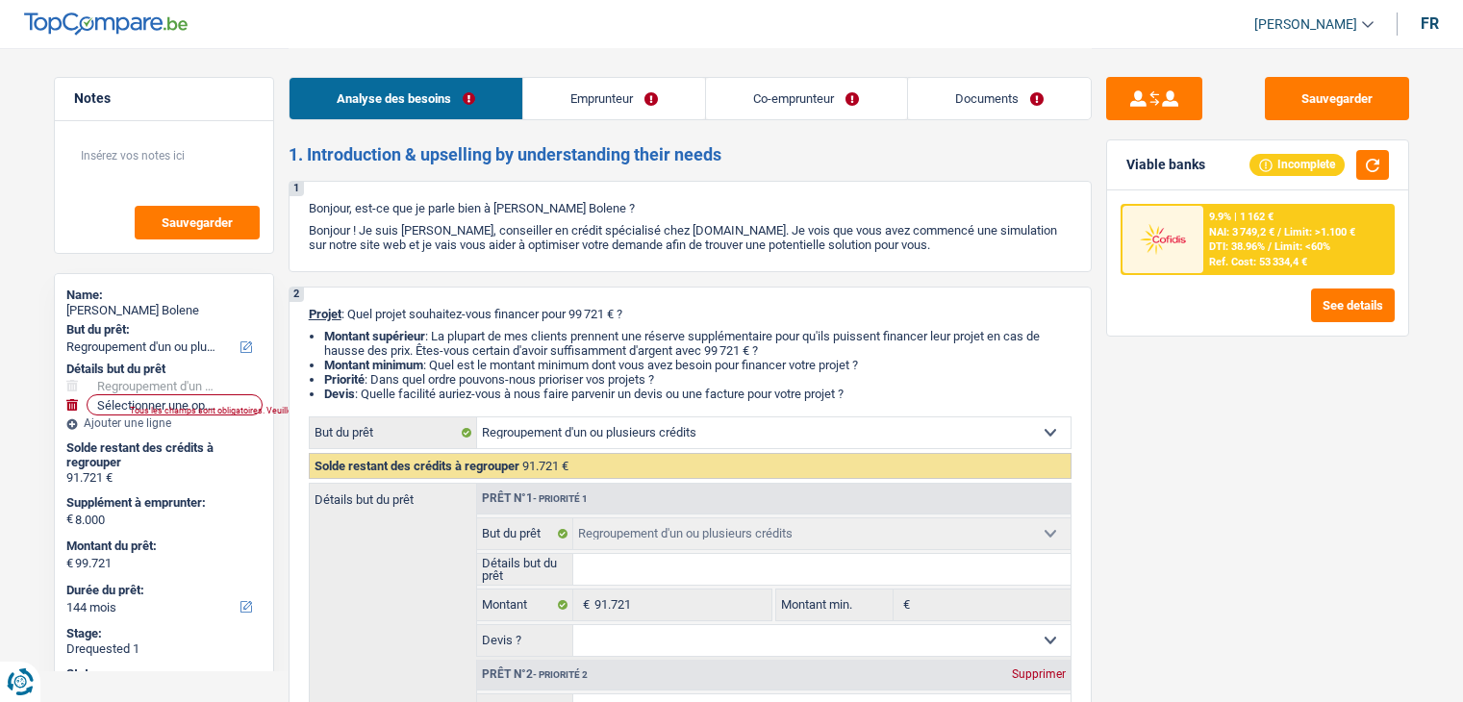
select select "120"
select select "carLoan"
select select "60"
select select "cardOrCredit"
select select "renovationLoan"
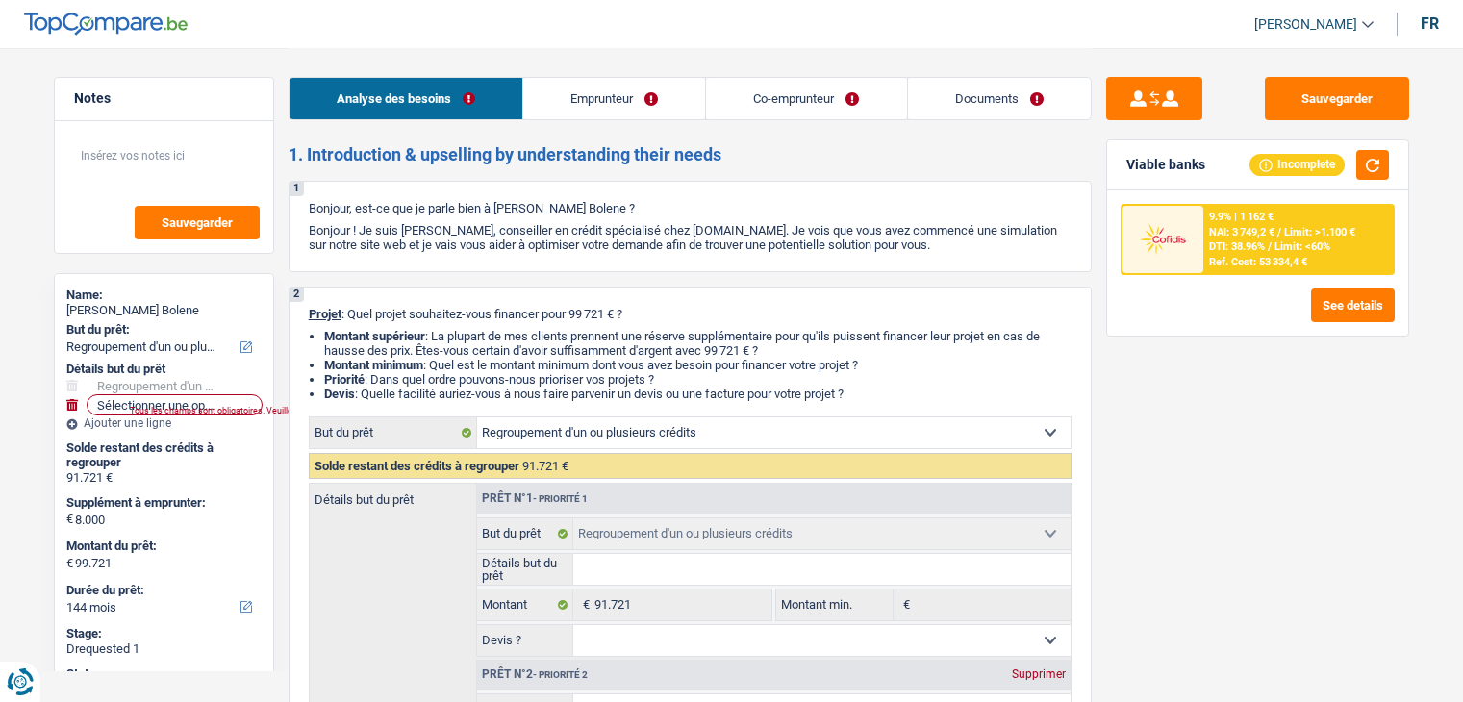
select select "120"
select select "renovationLoan"
select select "120"
select select "cardOrCredit"
select select "renovationLoan"
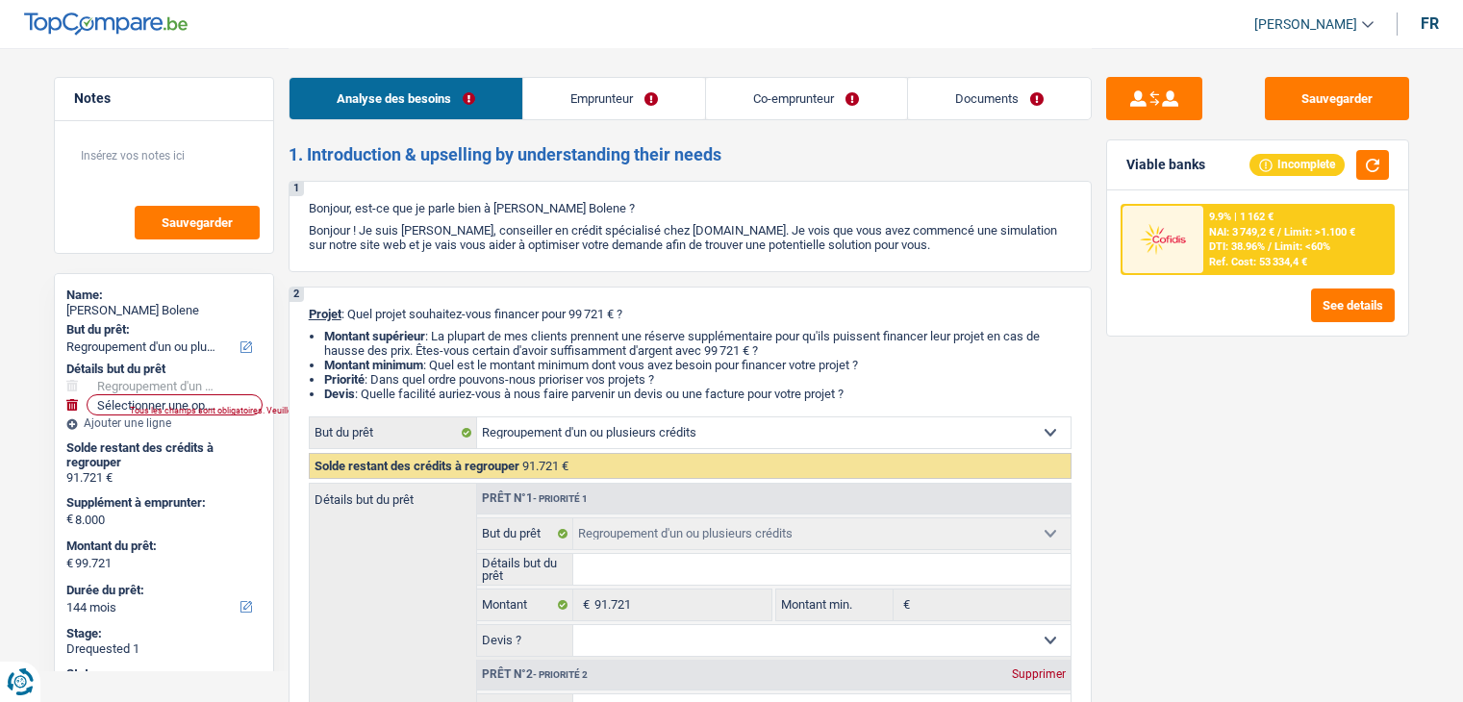
select select "120"
select select "mortgage"
select select "360"
select select "refinancing"
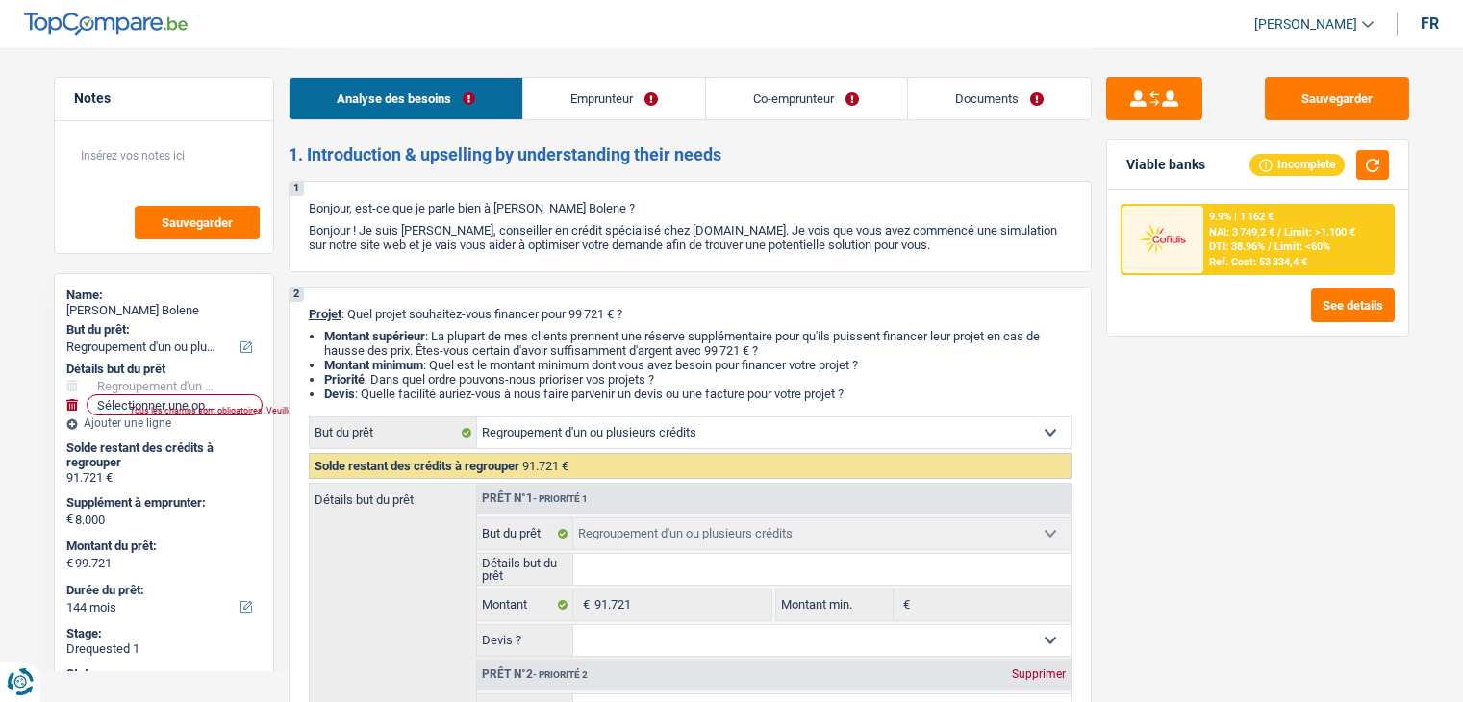
select select "144"
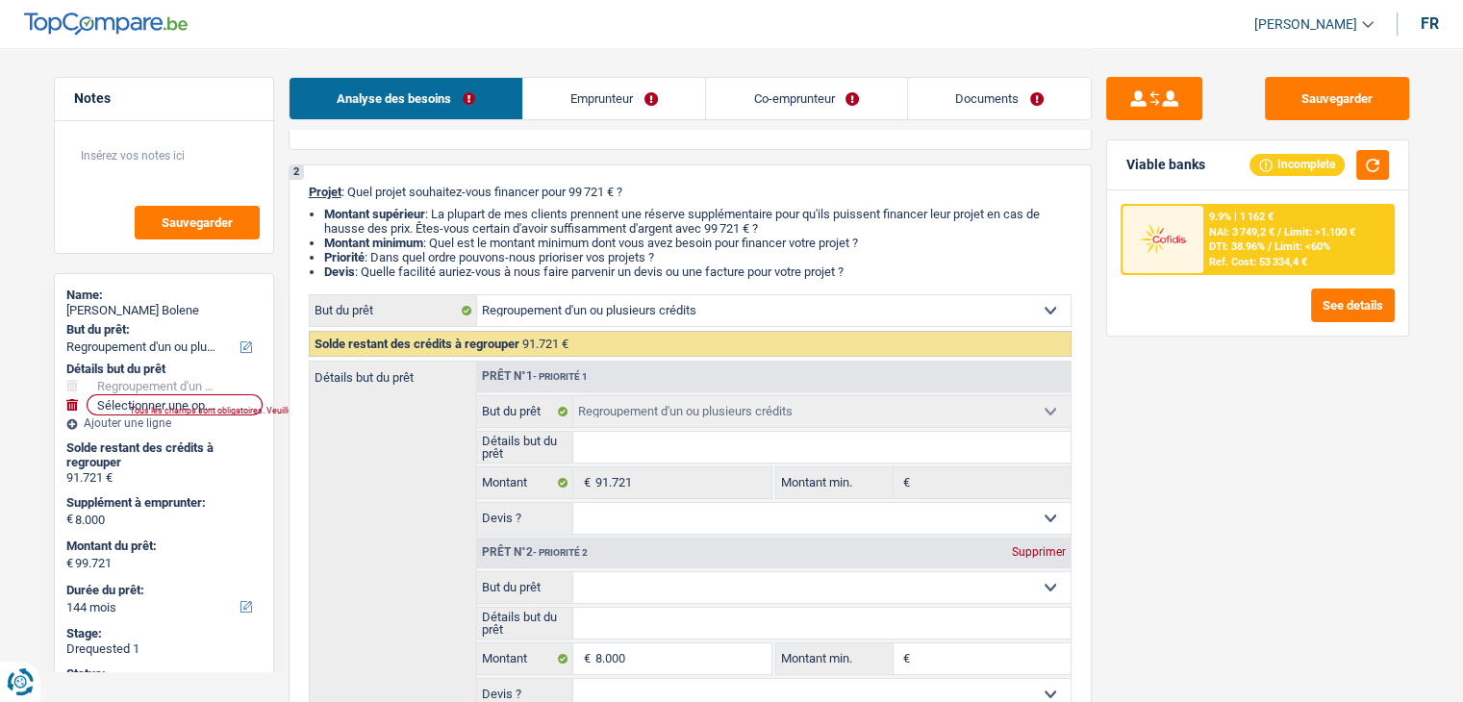
scroll to position [385, 0]
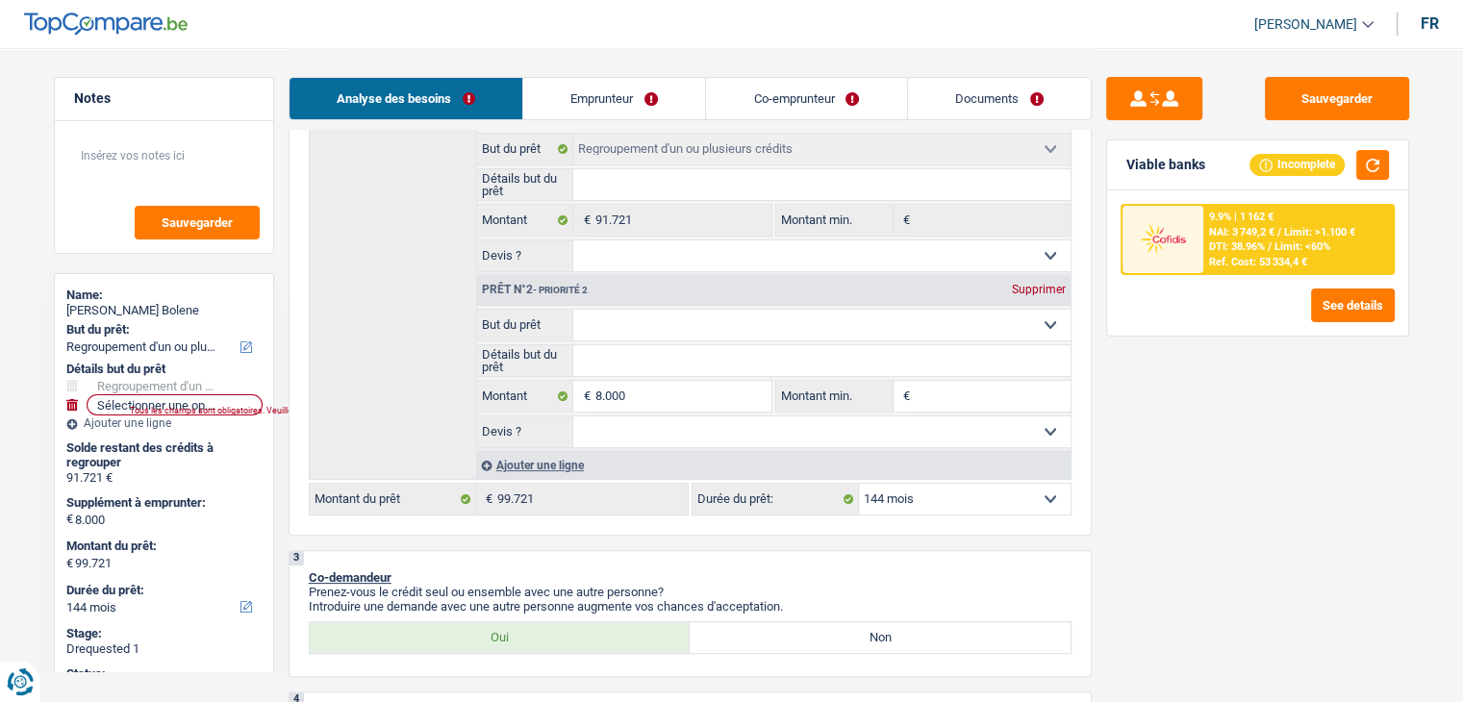
click at [730, 251] on select "Oui Non Non répondu Sélectionner une option" at bounding box center [821, 255] width 497 height 31
select select "yes"
click at [573, 240] on select "Oui Non Non répondu Sélectionner une option" at bounding box center [821, 255] width 497 height 31
select select "yes"
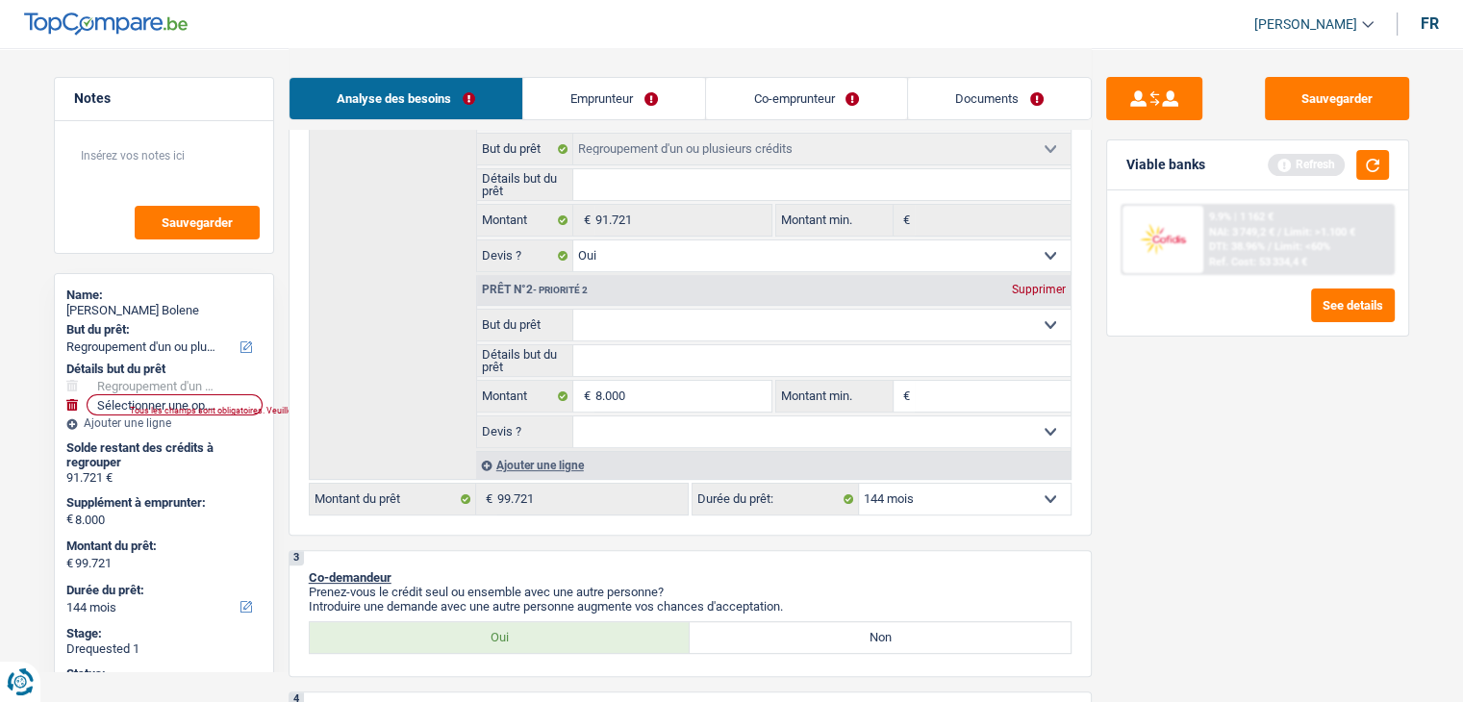
click at [719, 318] on select "Confort maison: meubles, textile, peinture, électroménager, outillage non-profe…" at bounding box center [821, 325] width 497 height 31
select select "household"
click at [573, 310] on select "Confort maison: meubles, textile, peinture, électroménager, outillage non-profe…" at bounding box center [821, 325] width 497 height 31
select select "household"
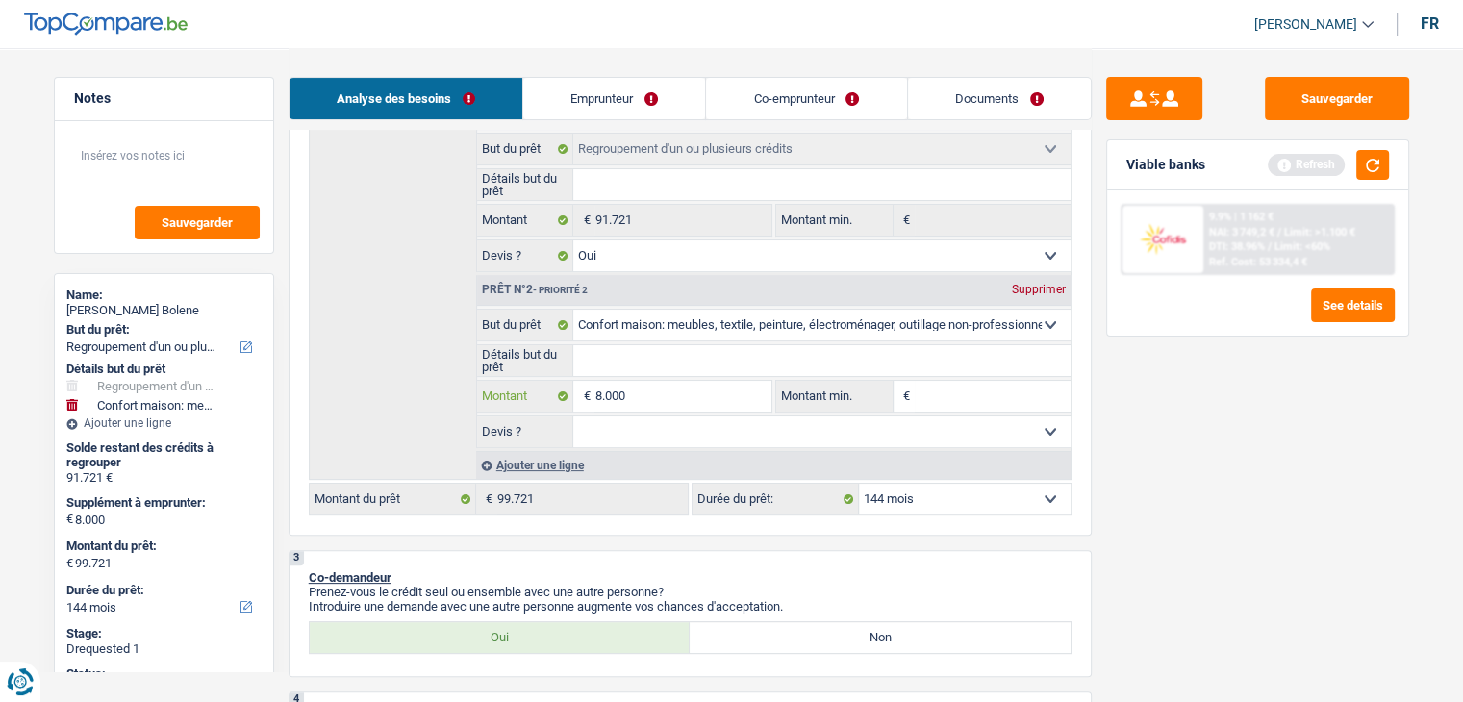
click at [673, 401] on input "8.000" at bounding box center [682, 396] width 176 height 31
click at [1259, 520] on div "Sauvegarder Viable banks Refresh 9.9% | 1 162 € NAI: 3 749,2 € / Limit: >1.100 …" at bounding box center [1258, 374] width 332 height 594
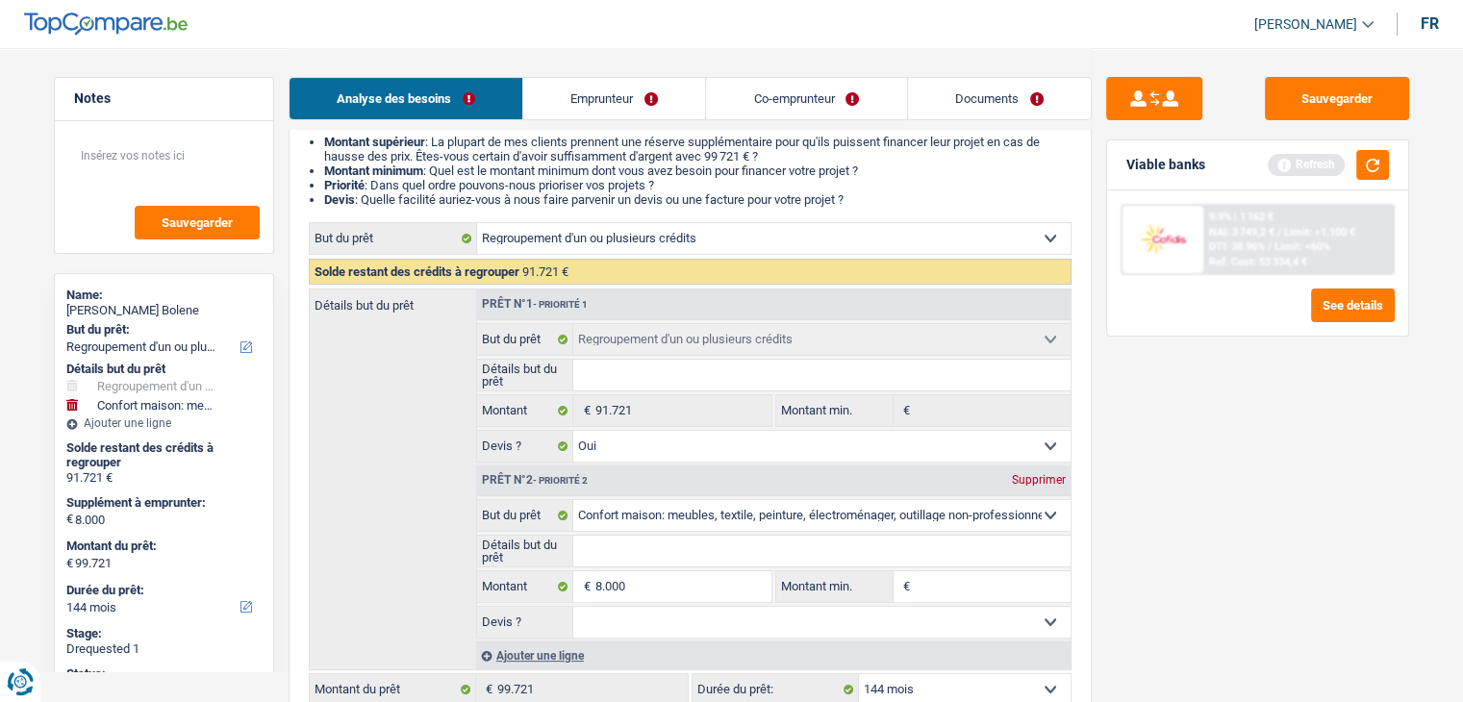
scroll to position [192, 0]
click at [699, 371] on input "Détails but du prêt" at bounding box center [821, 377] width 497 height 31
type input "R"
type input "Re"
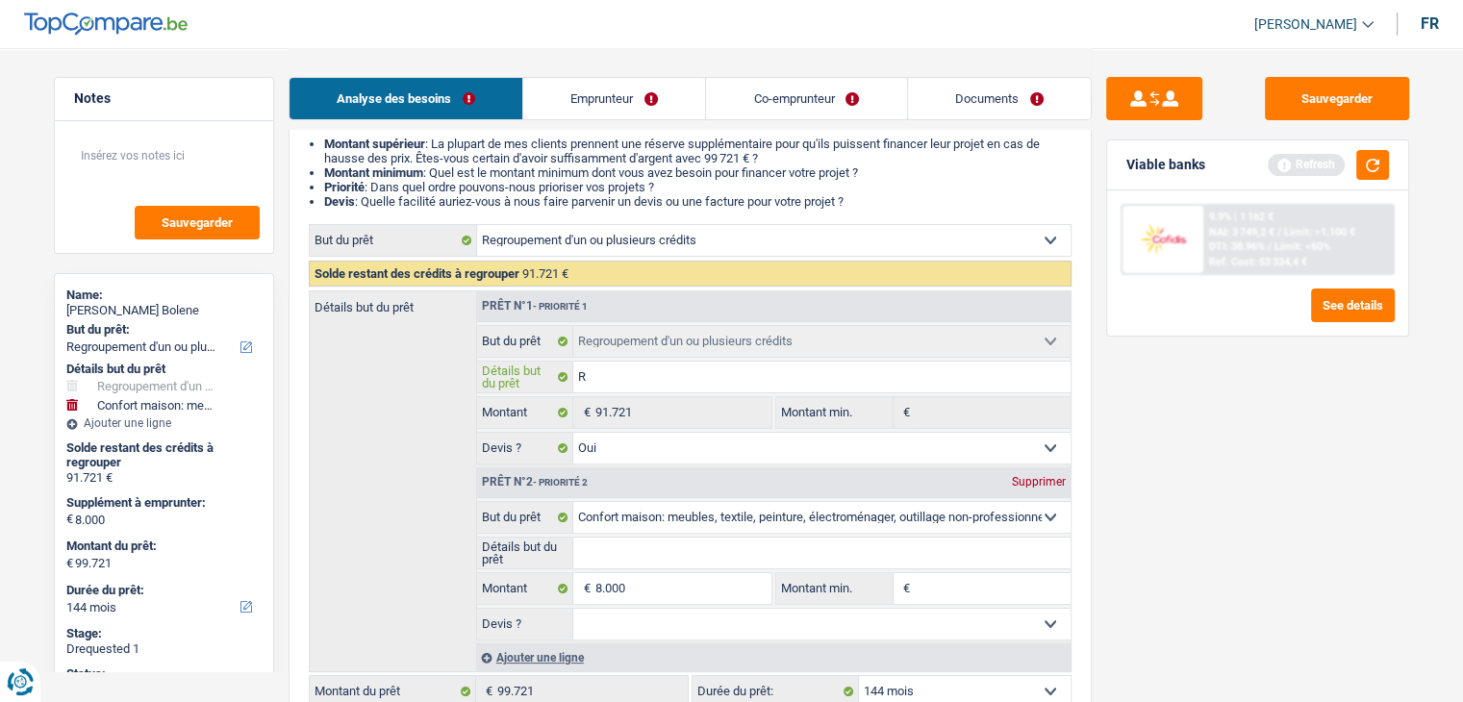
type input "Re"
type input "Reg"
type input "Regr"
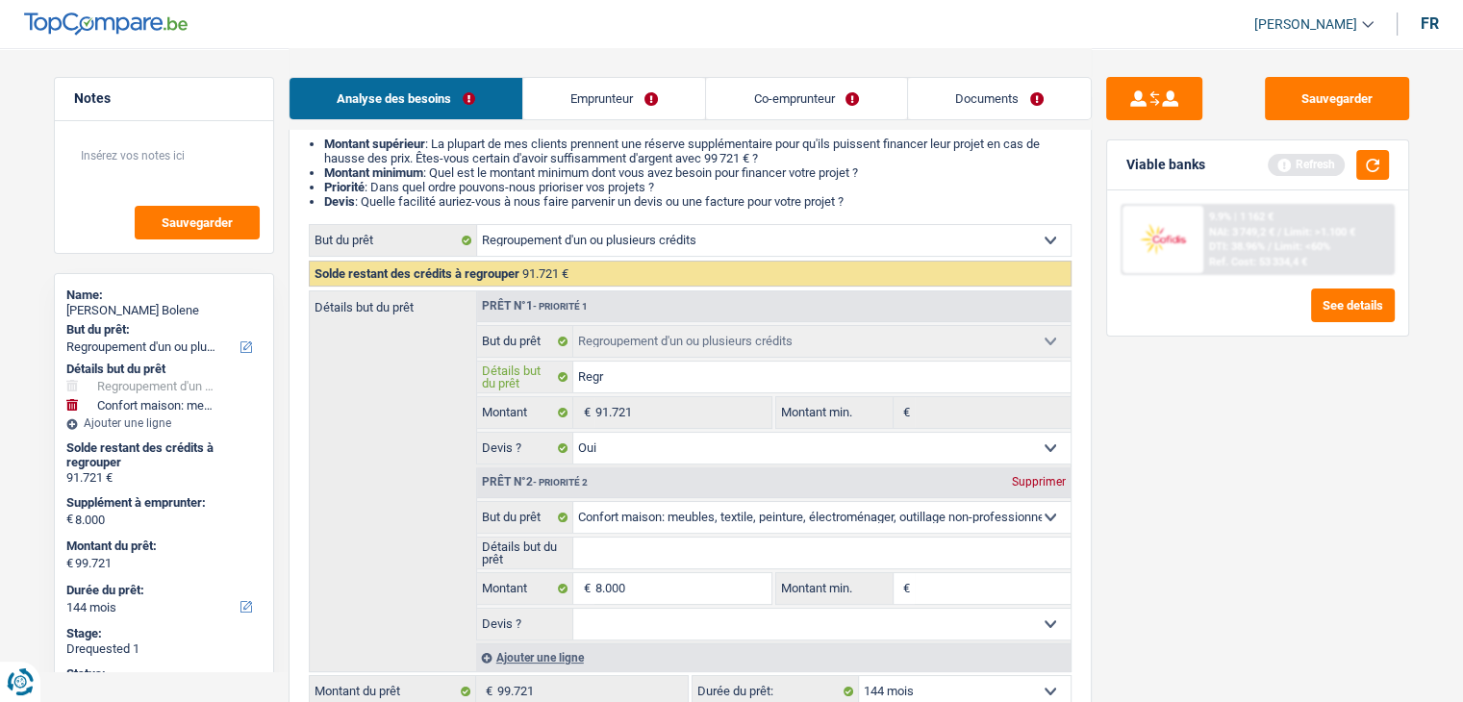
type input "Regro"
type input "Regrou"
type input "Regroup"
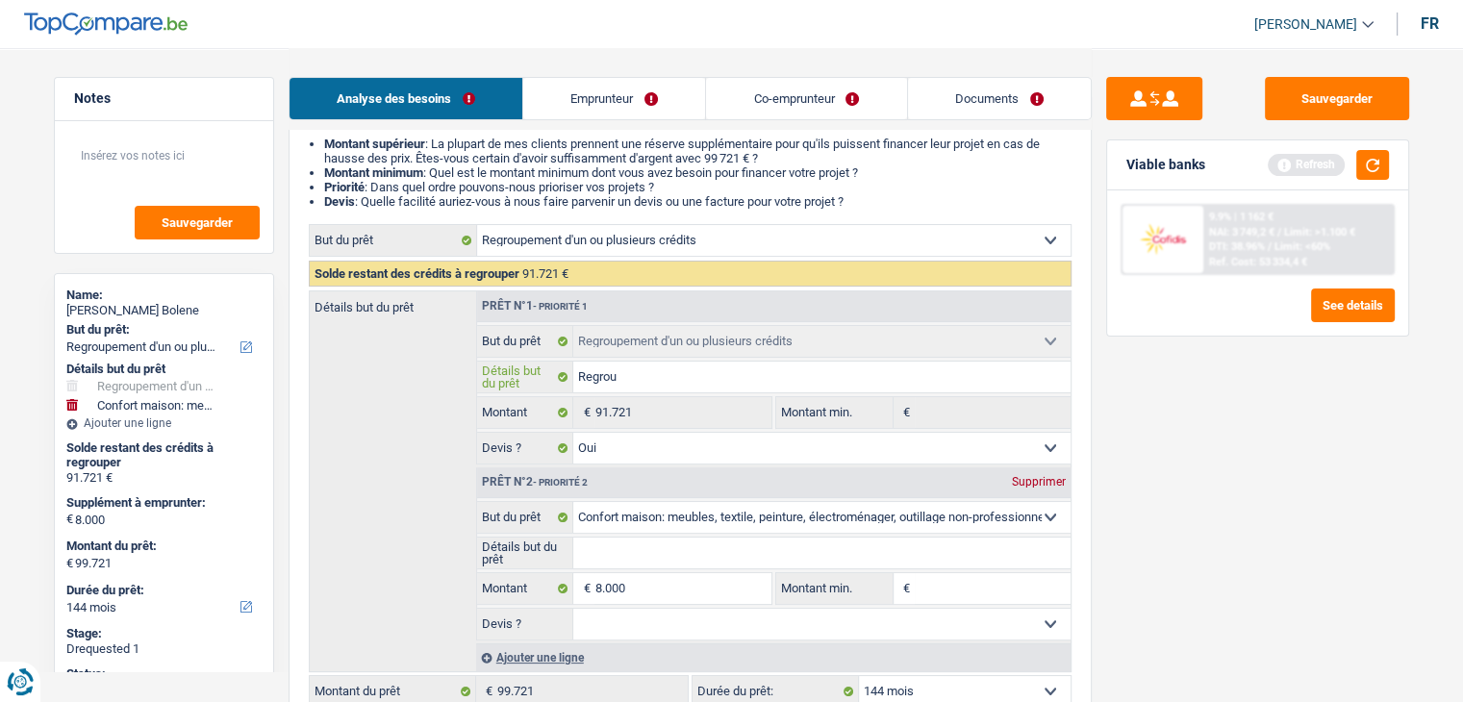
type input "Regroup"
type input "Regroupe"
type input "Regroupem"
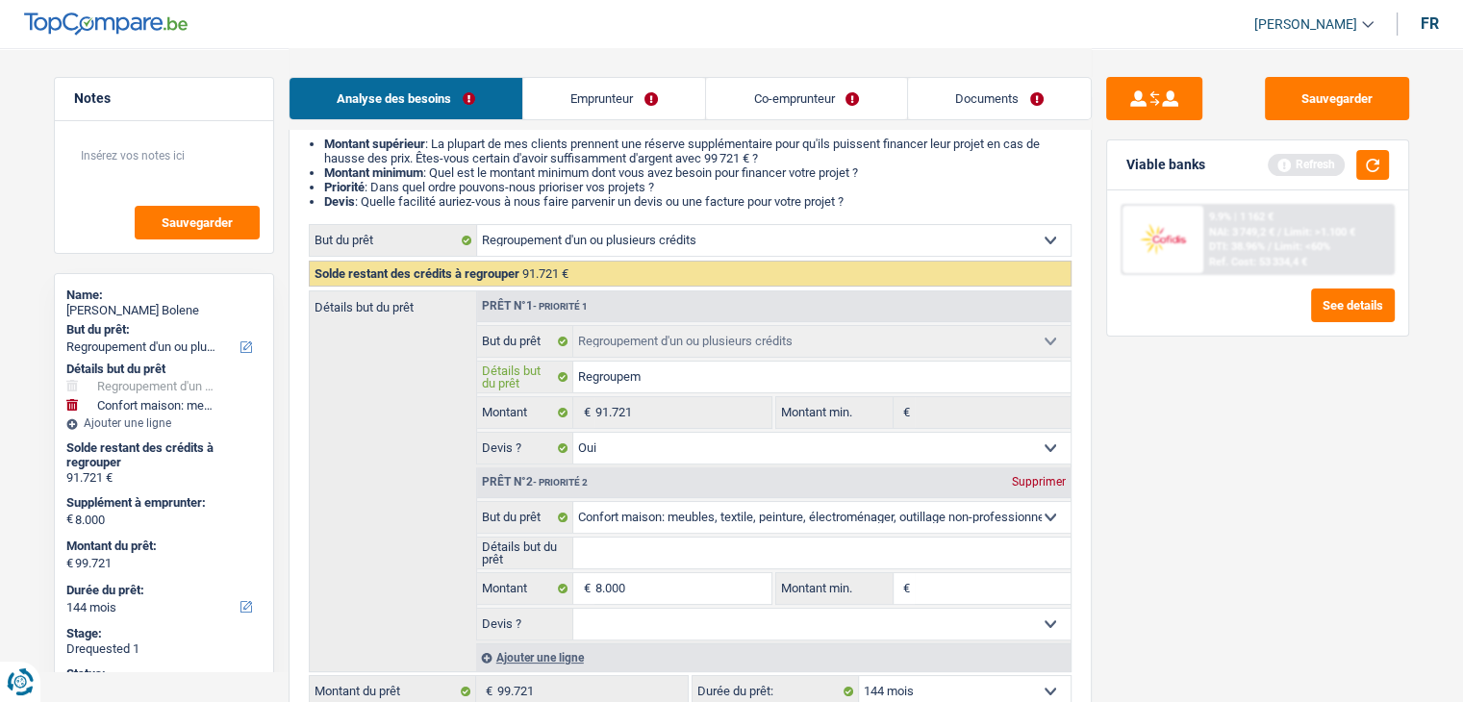
type input "Regroupeme"
type input "Regroupemen"
type input "Regroupement"
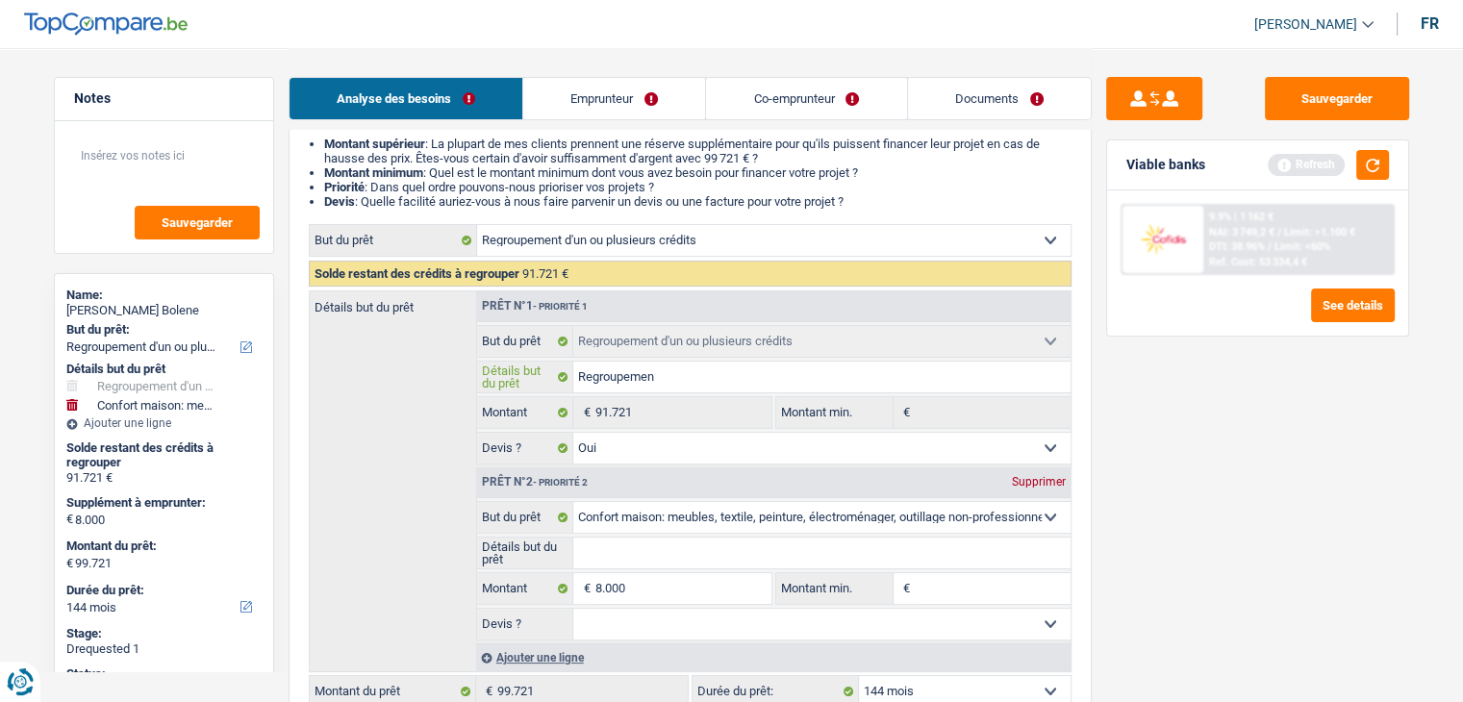
type input "Regroupement"
click at [704, 576] on input "8.000" at bounding box center [682, 588] width 176 height 31
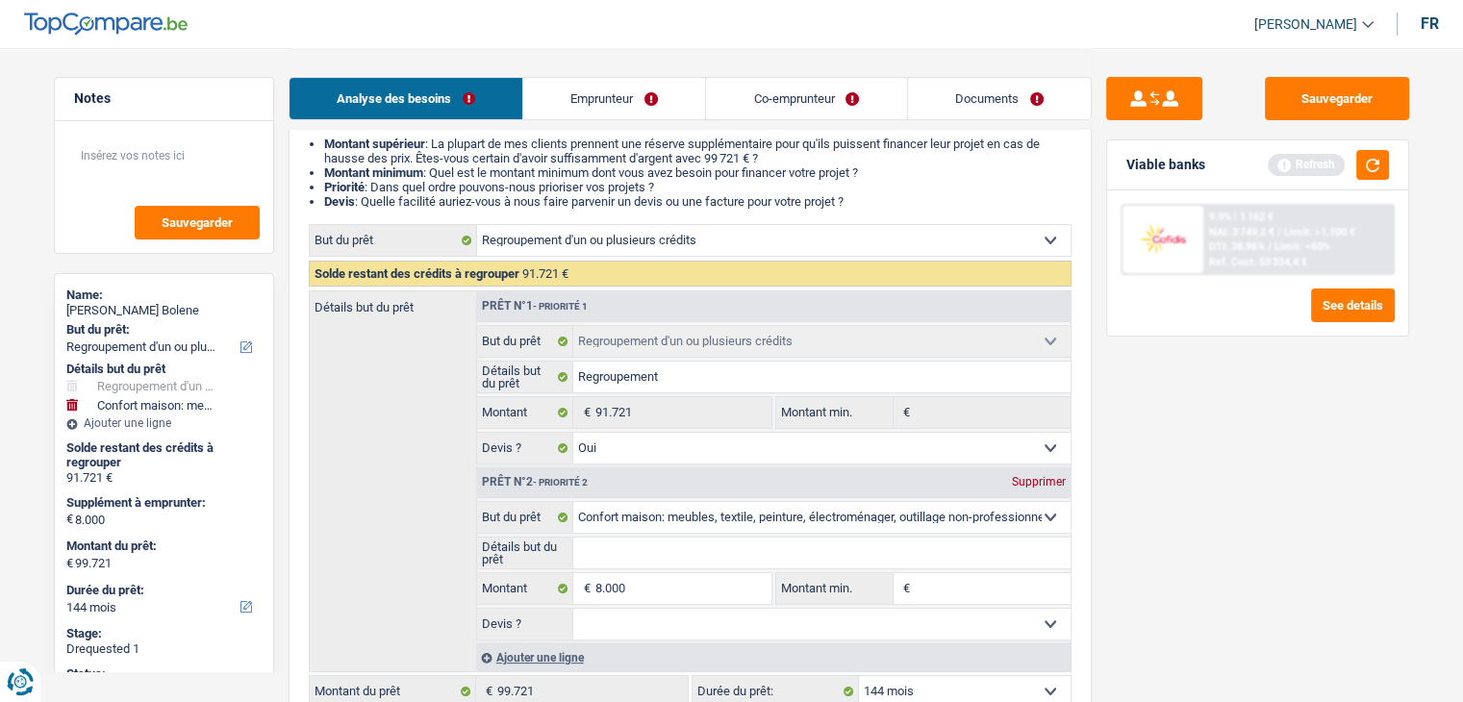
click at [943, 586] on input "Montant min." at bounding box center [993, 588] width 156 height 31
paste input "8.000"
type input "8.000"
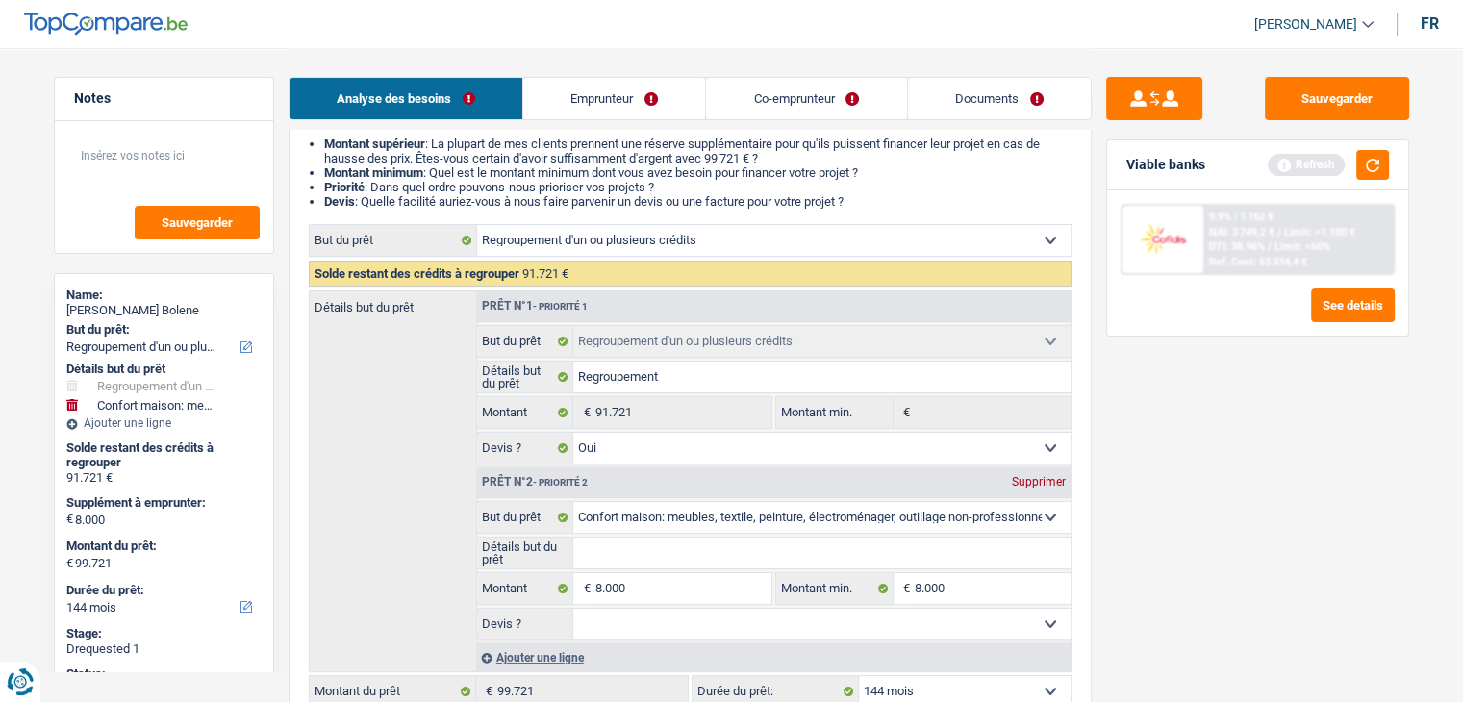
click at [1194, 524] on div "Sauvegarder Viable banks Refresh 9.9% | 1 162 € NAI: 3 749,2 € / Limit: >1.100 …" at bounding box center [1258, 374] width 332 height 594
click at [907, 617] on select "Oui Non Non répondu Sélectionner une option" at bounding box center [821, 624] width 497 height 31
select select "false"
click at [573, 609] on select "Oui Non Non répondu Sélectionner une option" at bounding box center [821, 624] width 497 height 31
select select "false"
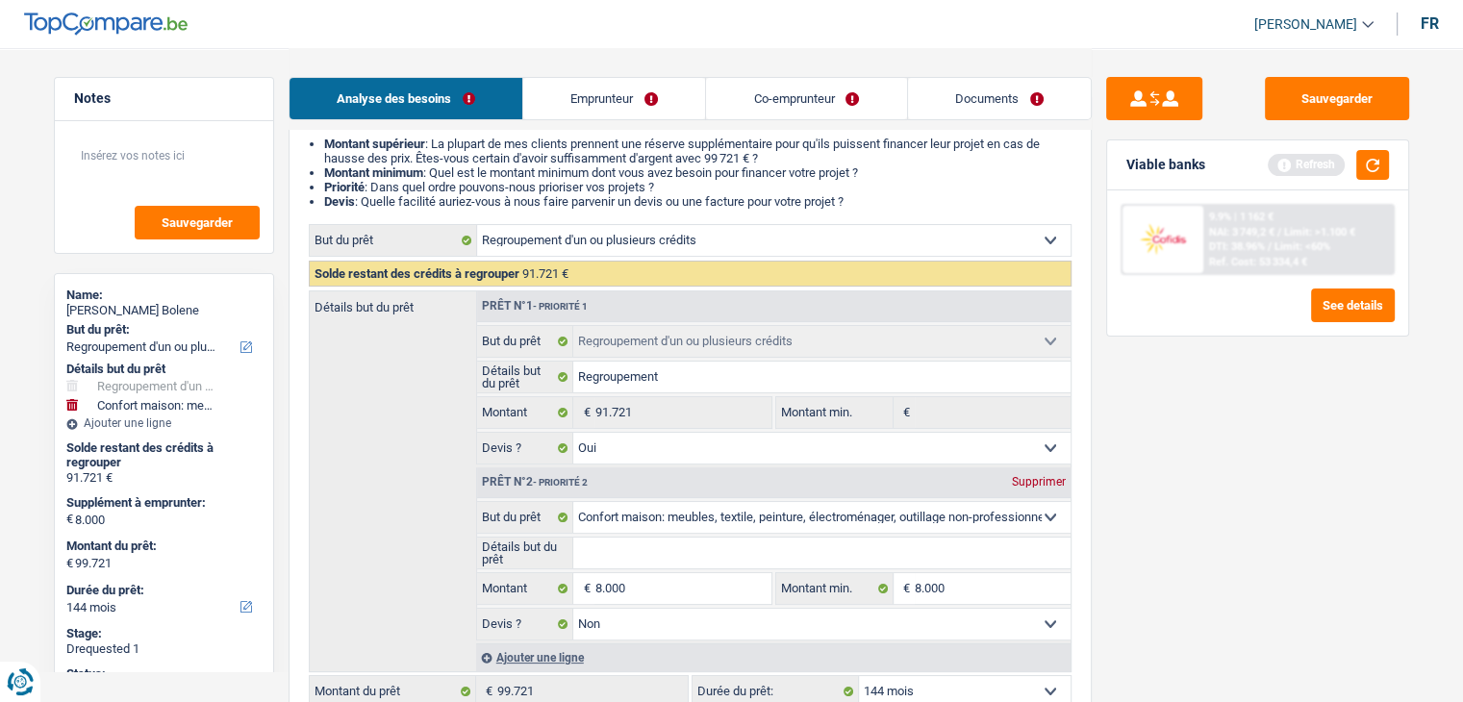
click at [1131, 544] on div "Sauvegarder Viable banks Refresh 9.9% | 1 162 € NAI: 3 749,2 € / Limit: >1.100 …" at bounding box center [1258, 374] width 332 height 594
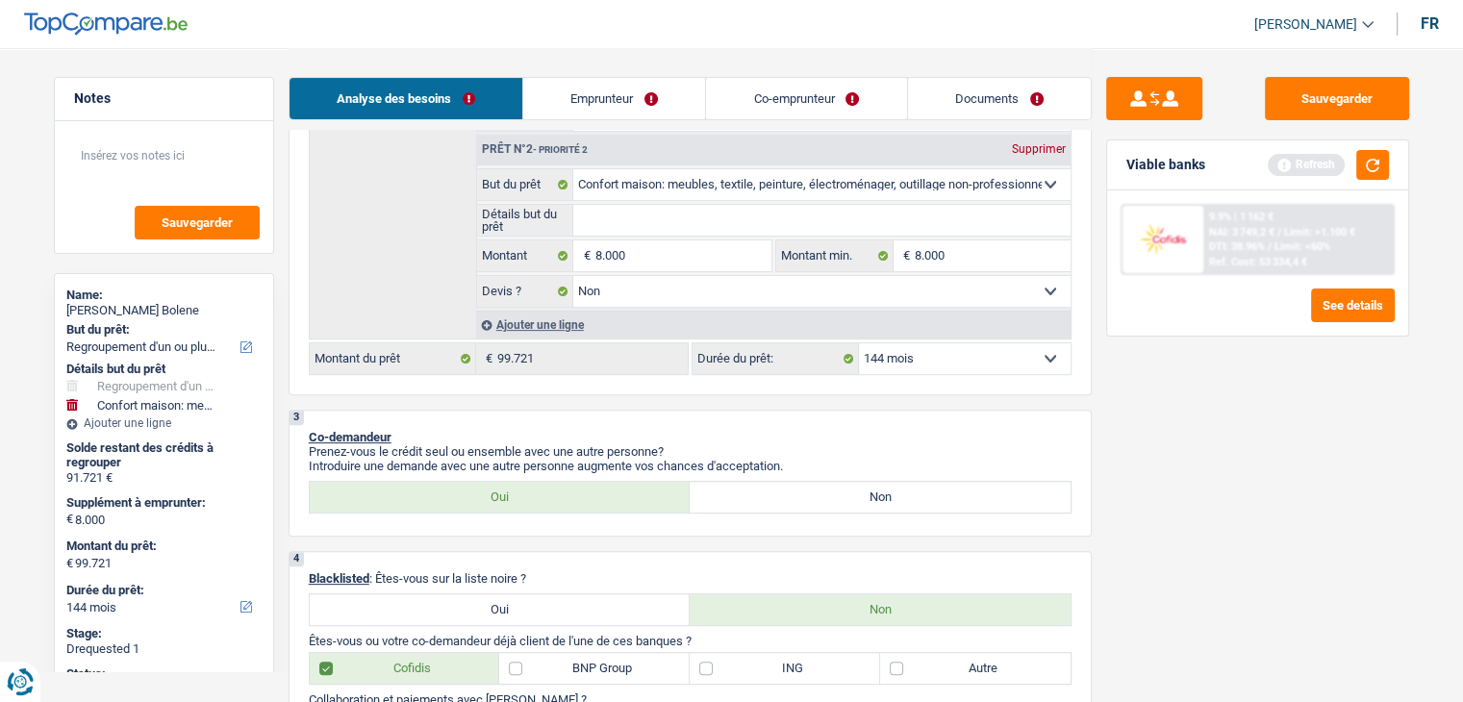
scroll to position [385, 0]
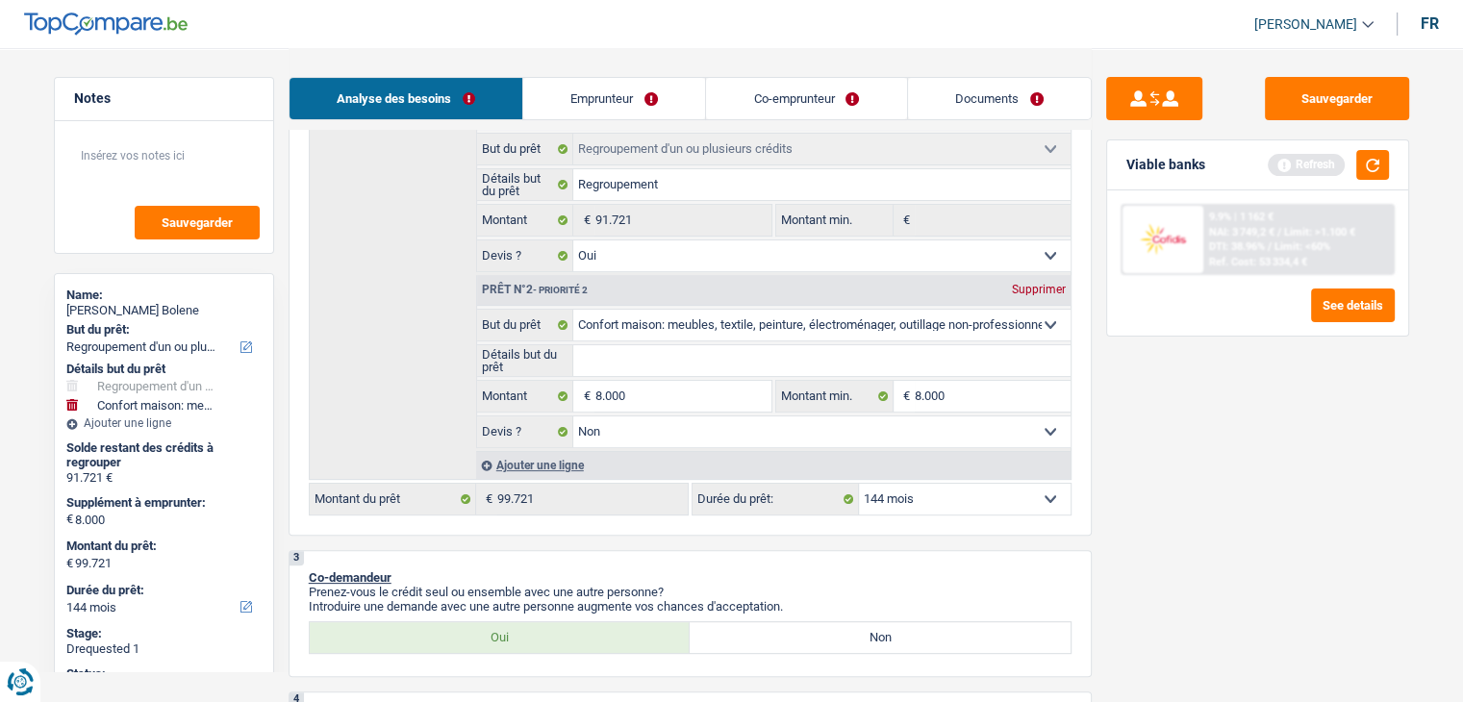
click at [677, 332] on select "Confort maison: meubles, textile, peinture, électroménager, outillage non-profe…" at bounding box center [821, 325] width 497 height 31
select select "houseOrGarden"
click at [573, 310] on select "Confort maison: meubles, textile, peinture, électroménager, outillage non-profe…" at bounding box center [821, 325] width 497 height 31
select select "houseOrGarden"
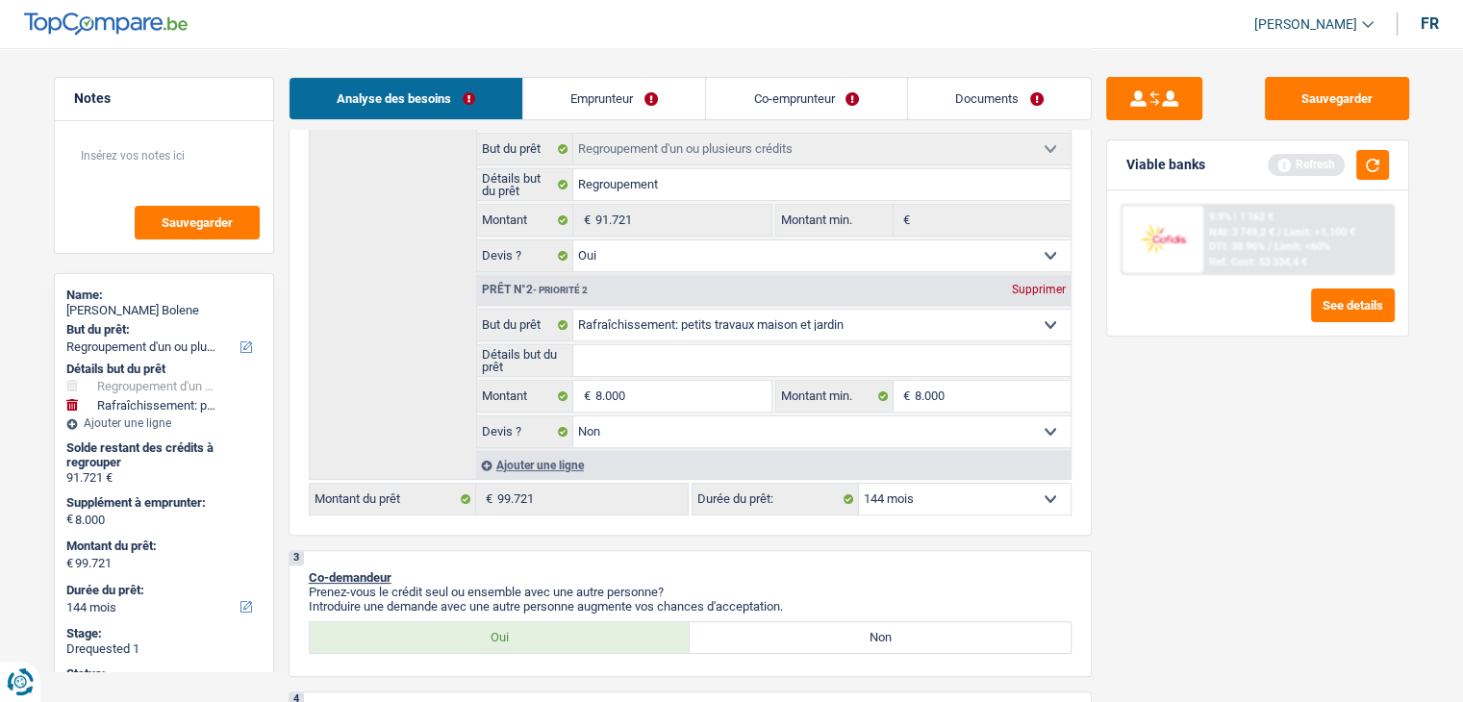
click at [698, 357] on input "Détails but du prêt" at bounding box center [821, 360] width 497 height 31
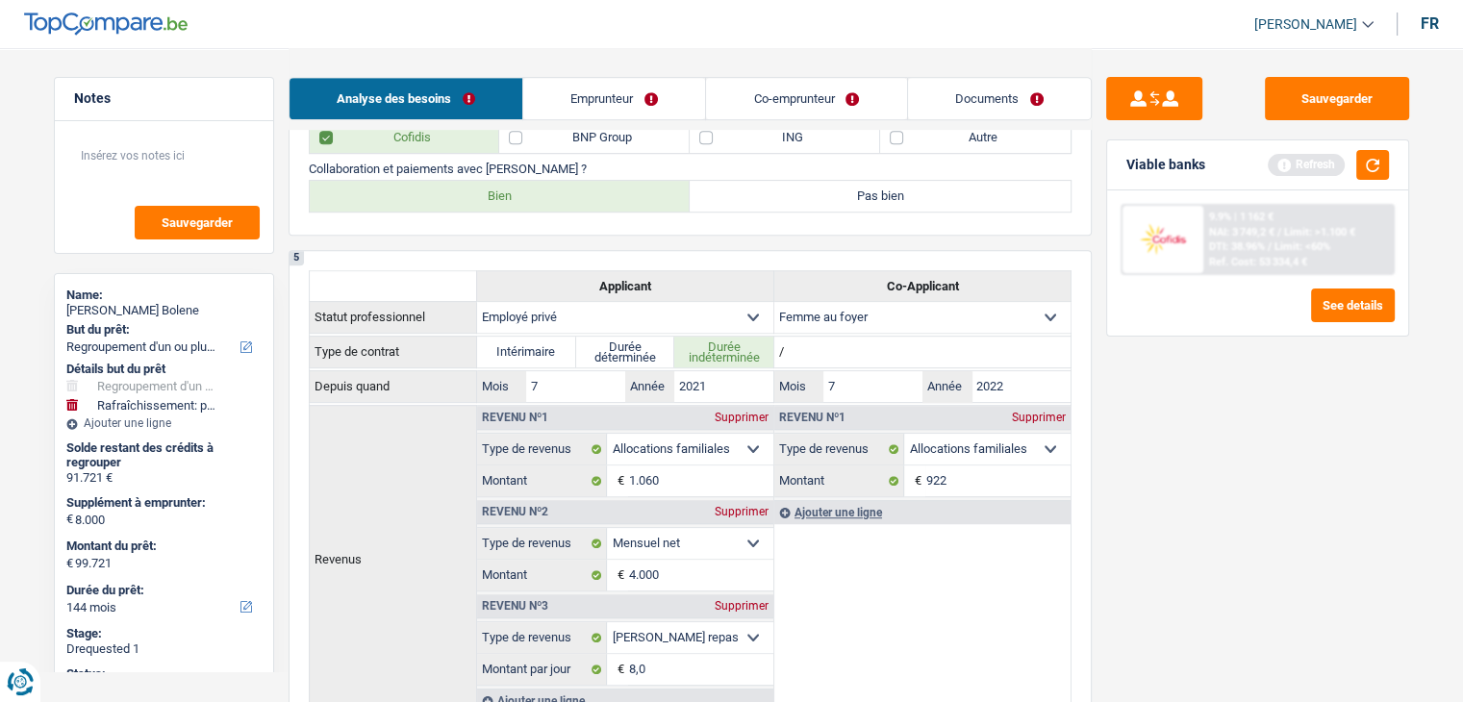
scroll to position [962, 0]
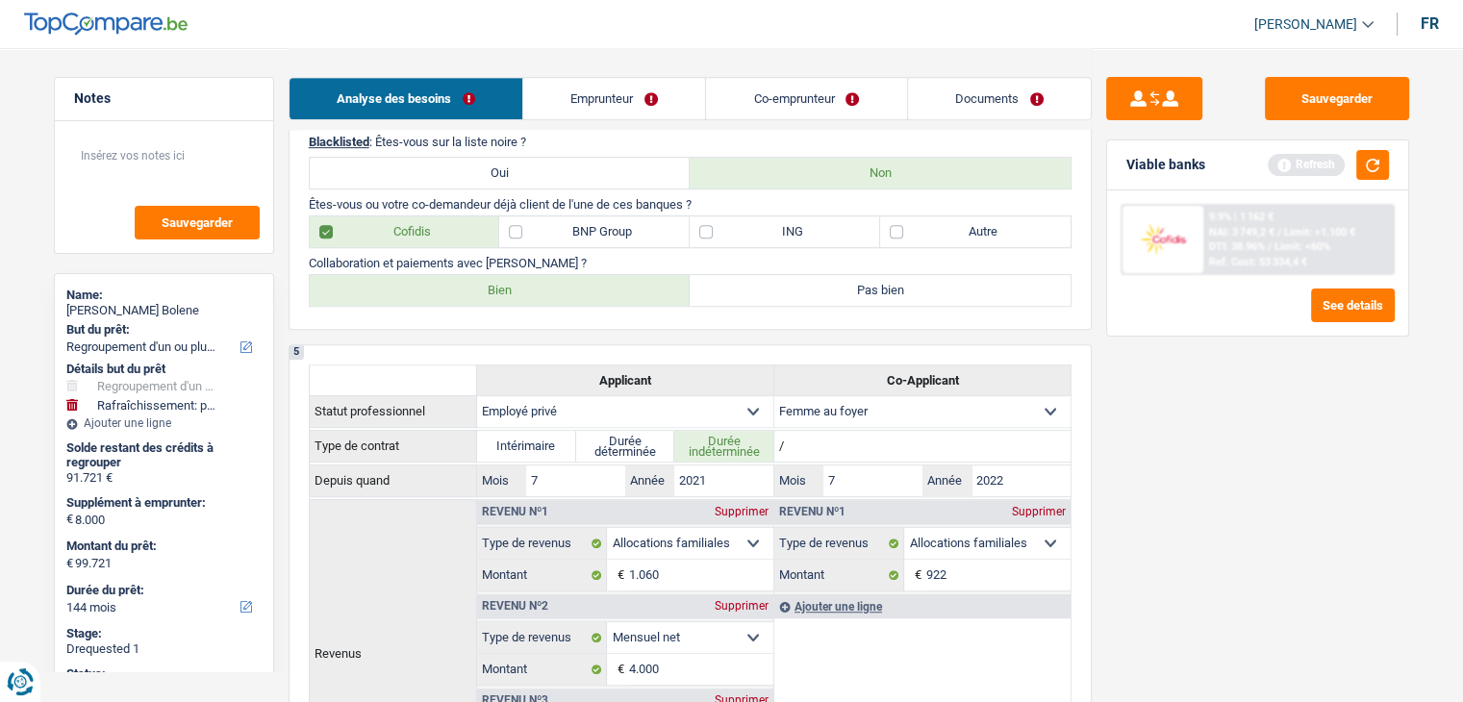
click at [645, 229] on label "BNP Group" at bounding box center [594, 231] width 190 height 31
click at [645, 229] on input "BNP Group" at bounding box center [594, 231] width 190 height 31
checkbox input "true"
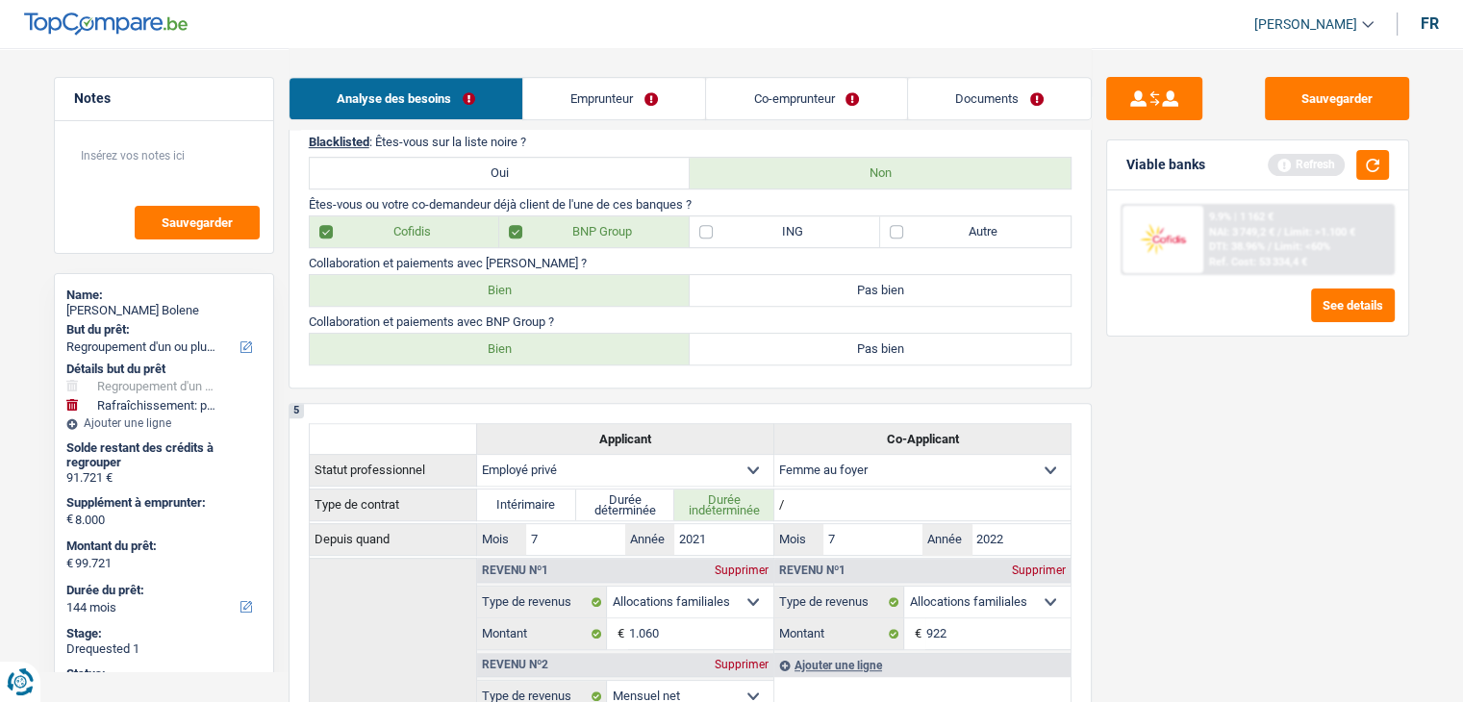
click at [771, 231] on label "ING" at bounding box center [785, 231] width 190 height 31
click at [771, 231] on input "ING" at bounding box center [785, 231] width 190 height 31
checkbox input "true"
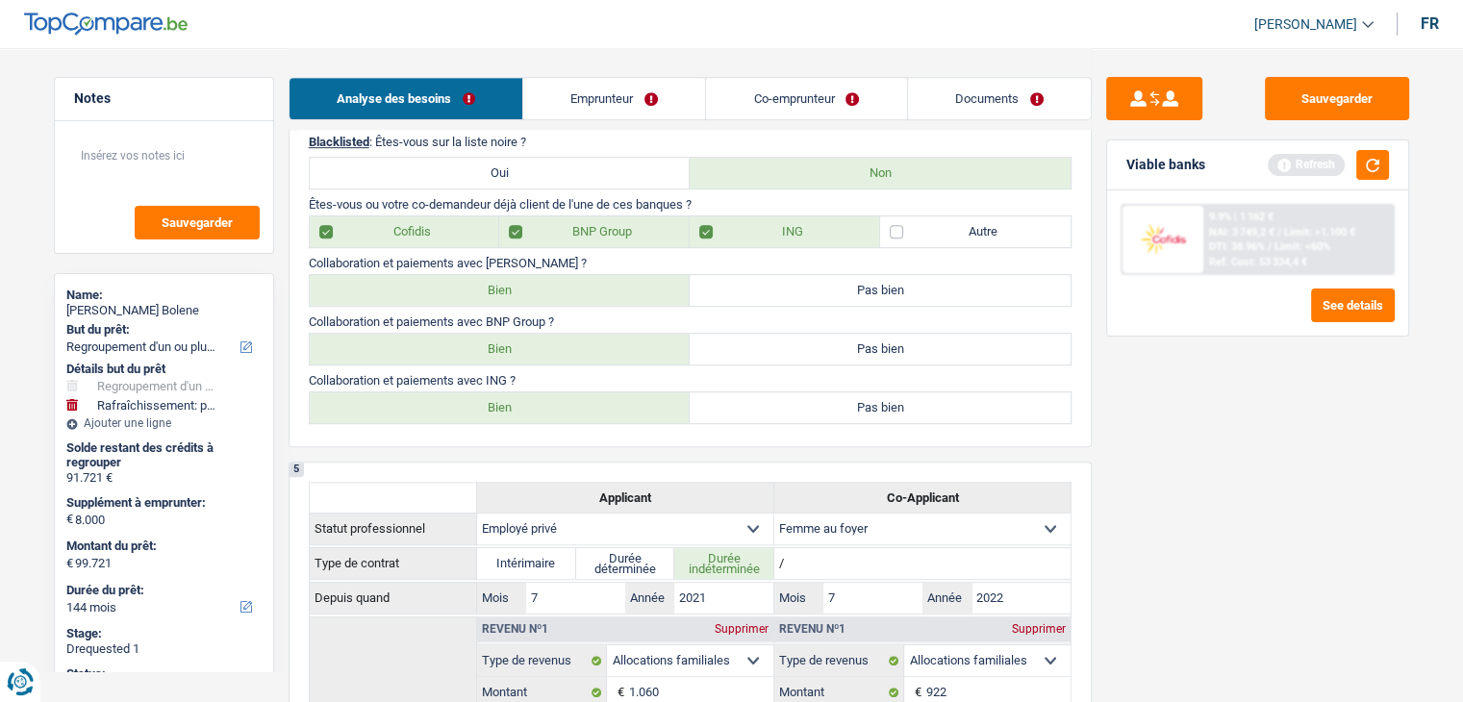
click at [586, 340] on label "Bien" at bounding box center [500, 349] width 381 height 31
click at [586, 340] on input "Bien" at bounding box center [500, 349] width 381 height 31
radio input "true"
click at [585, 405] on label "Bien" at bounding box center [500, 407] width 381 height 31
click at [585, 405] on input "Bien" at bounding box center [500, 407] width 381 height 31
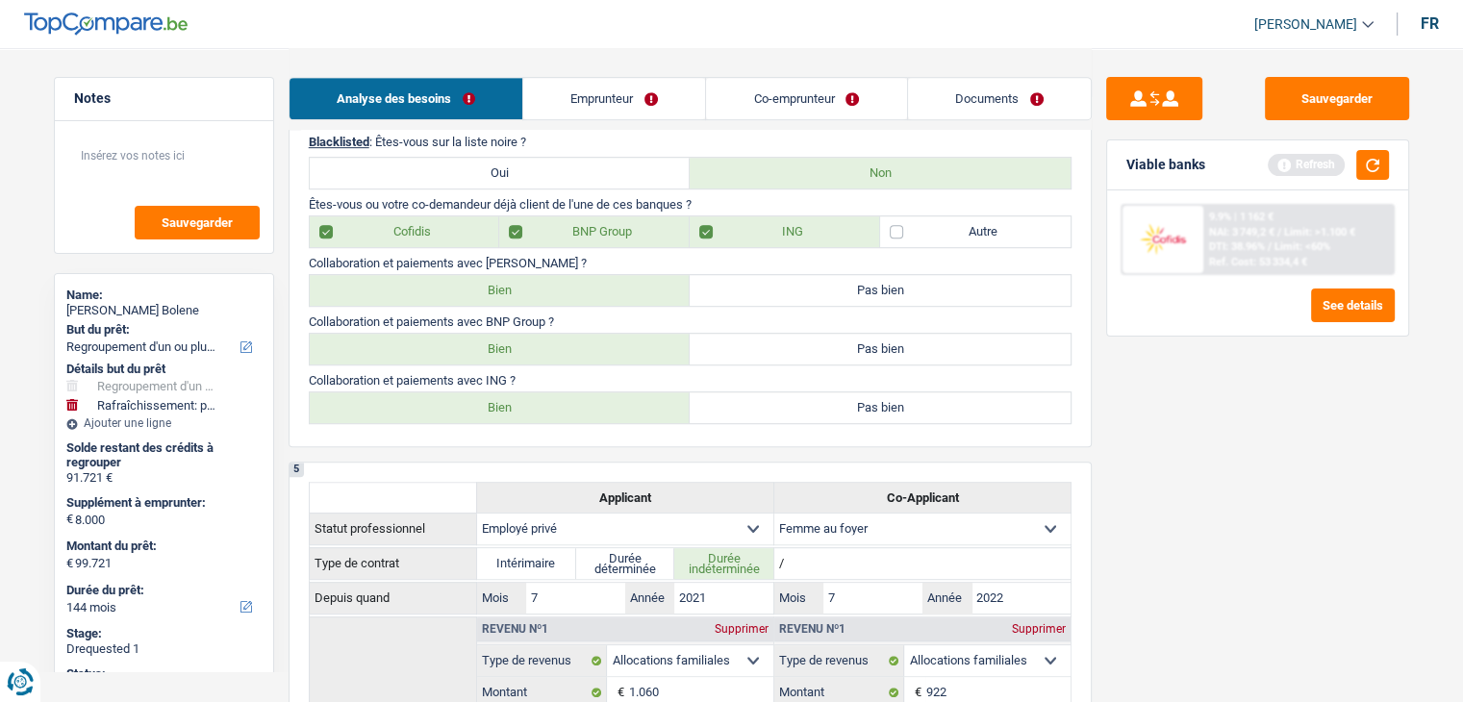
radio input "true"
click at [1222, 405] on div "Sauvegarder Viable banks Refresh 9.9% | 1 162 € NAI: 3 749,2 € / Limit: >1.100 …" at bounding box center [1258, 374] width 332 height 594
click at [1378, 154] on button "button" at bounding box center [1372, 165] width 33 height 30
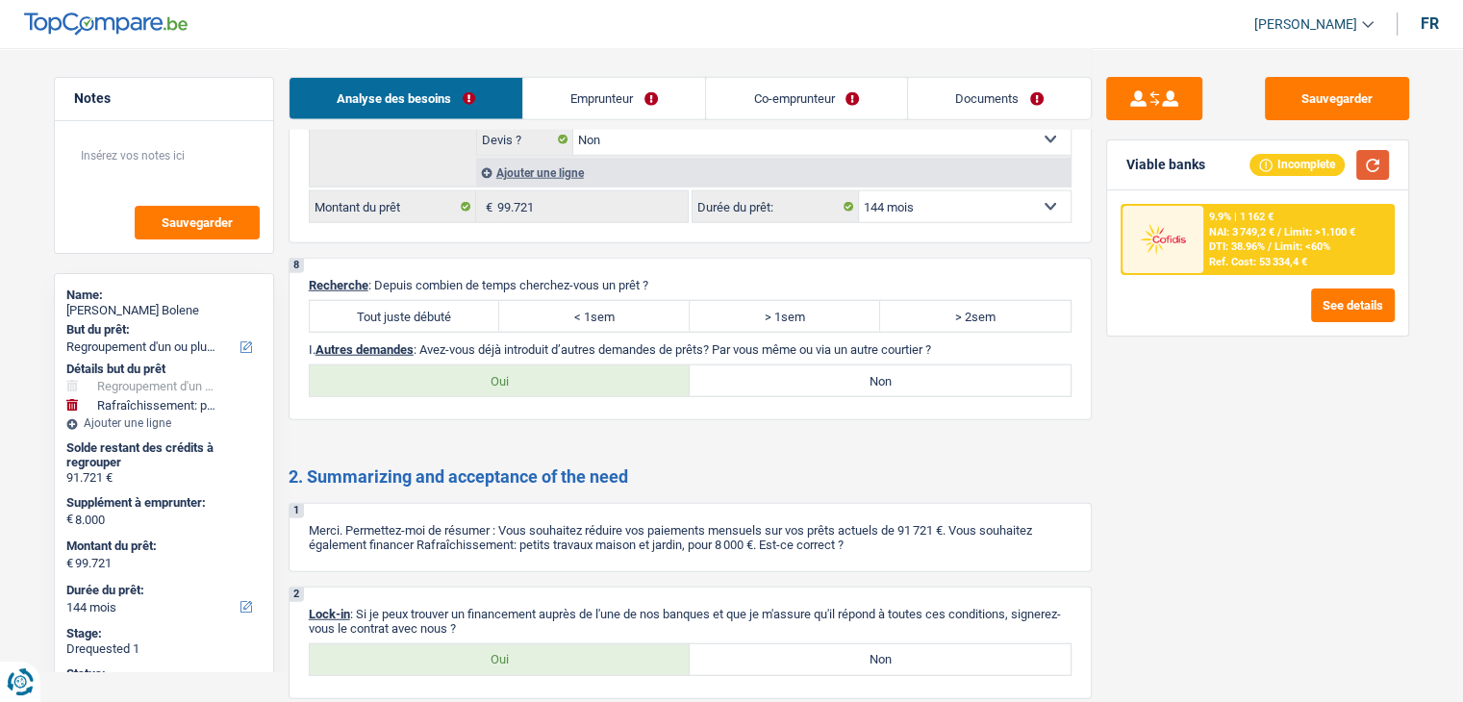
scroll to position [4905, 0]
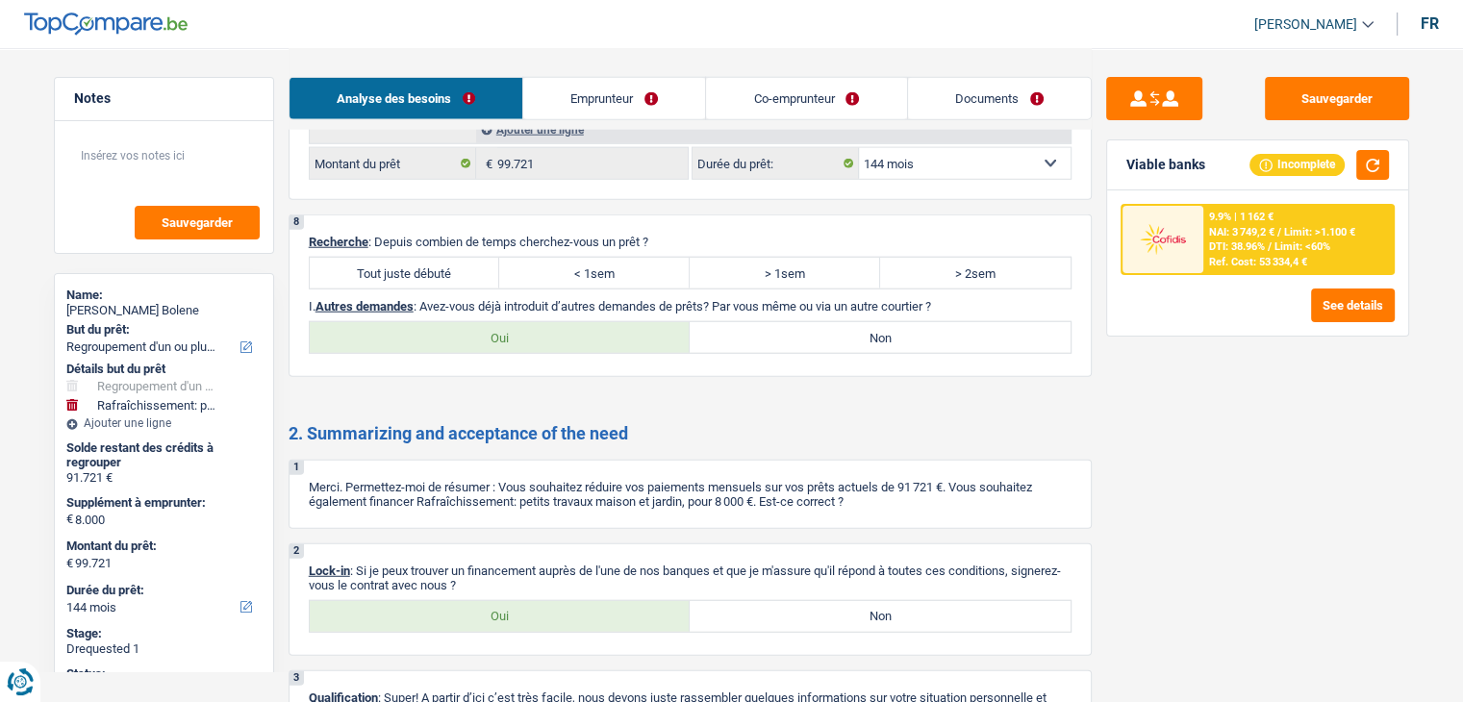
click at [408, 258] on label "Tout juste débuté" at bounding box center [405, 273] width 190 height 31
click at [408, 258] on input "Tout juste débuté" at bounding box center [405, 273] width 190 height 31
radio input "true"
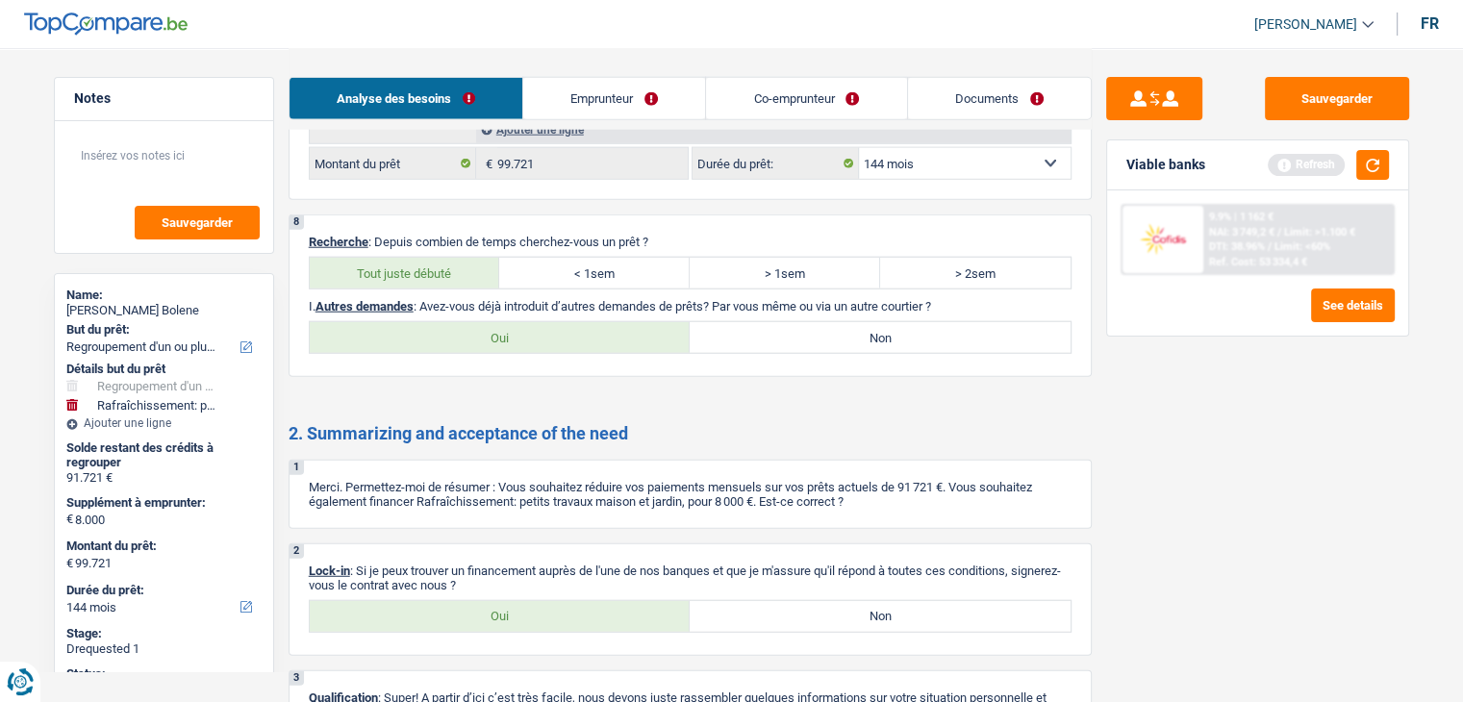
click at [908, 322] on label "Non" at bounding box center [880, 337] width 381 height 31
click at [908, 322] on input "Non" at bounding box center [880, 337] width 381 height 31
radio input "true"
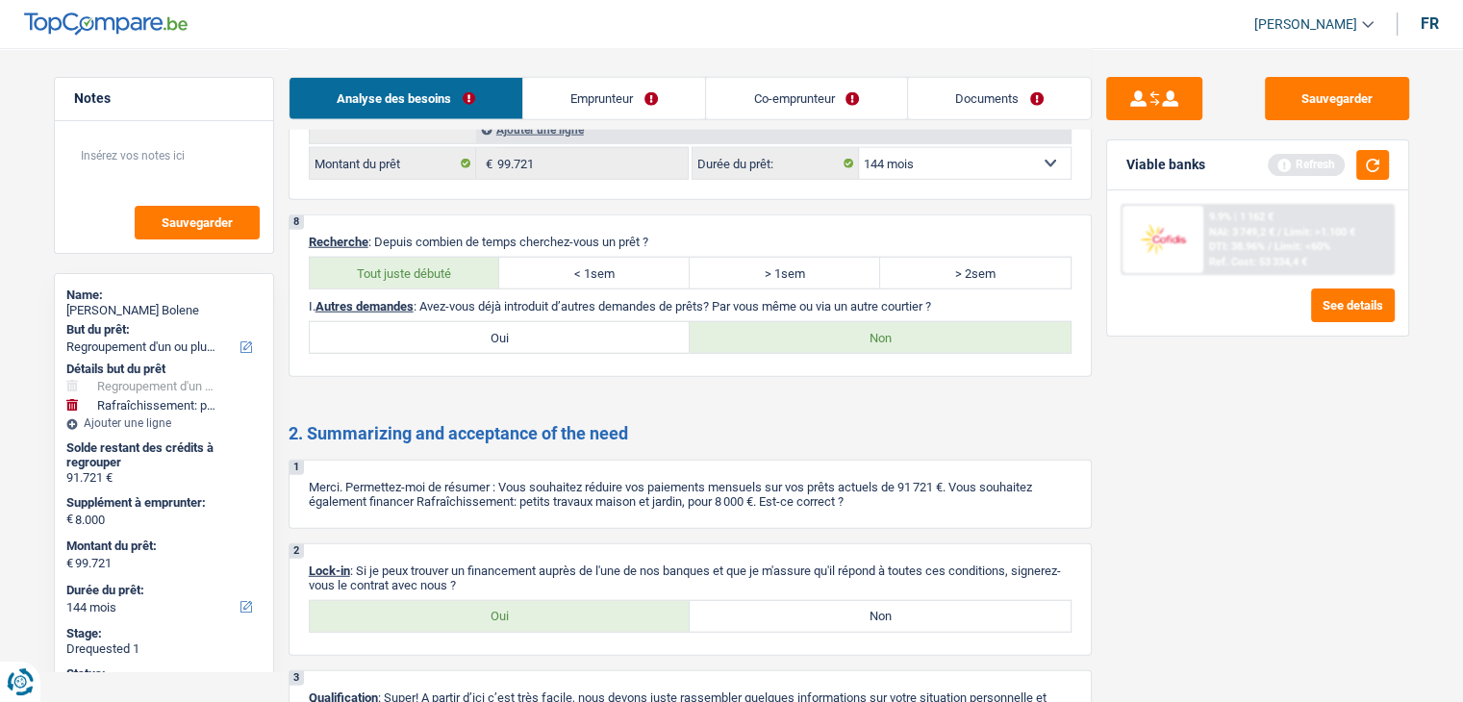
click at [569, 601] on label "Oui" at bounding box center [500, 616] width 381 height 31
click at [569, 601] on input "Oui" at bounding box center [500, 616] width 381 height 31
radio input "true"
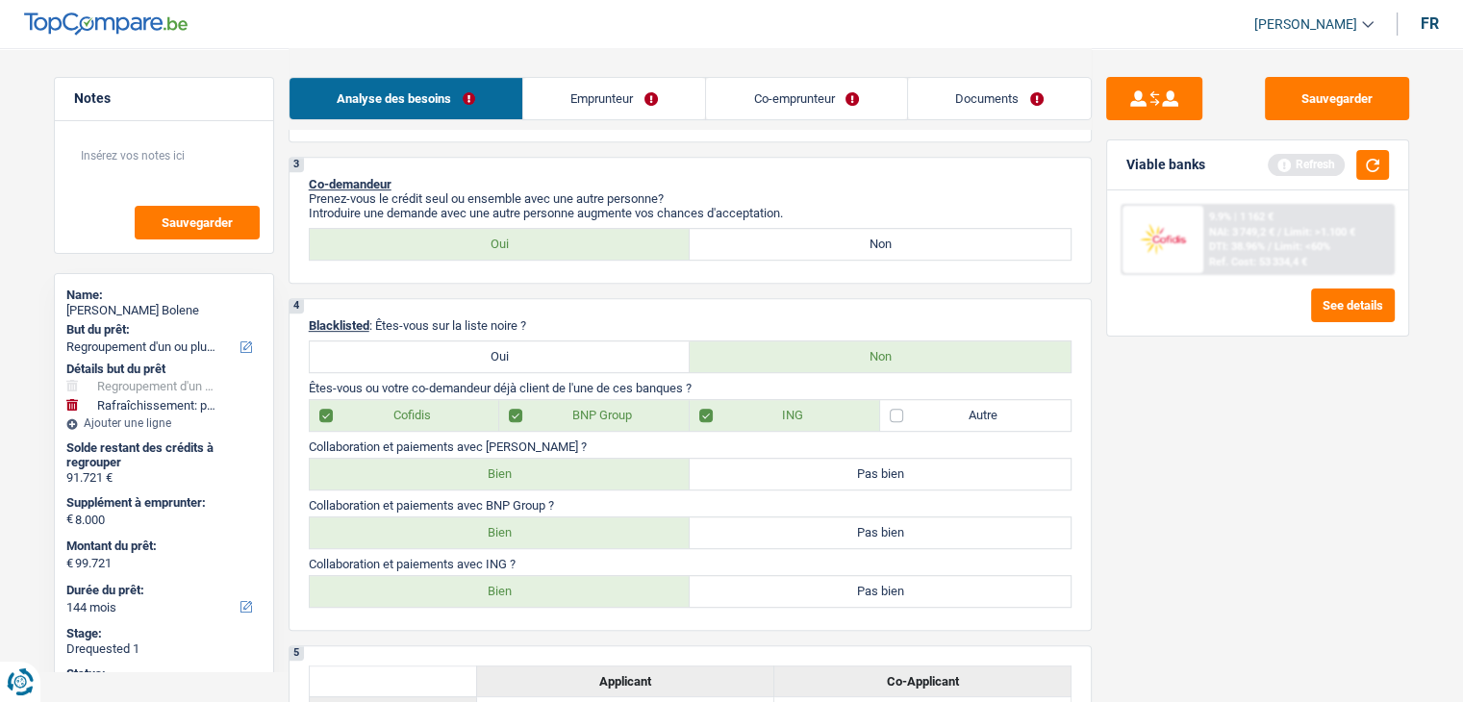
scroll to position [0, 0]
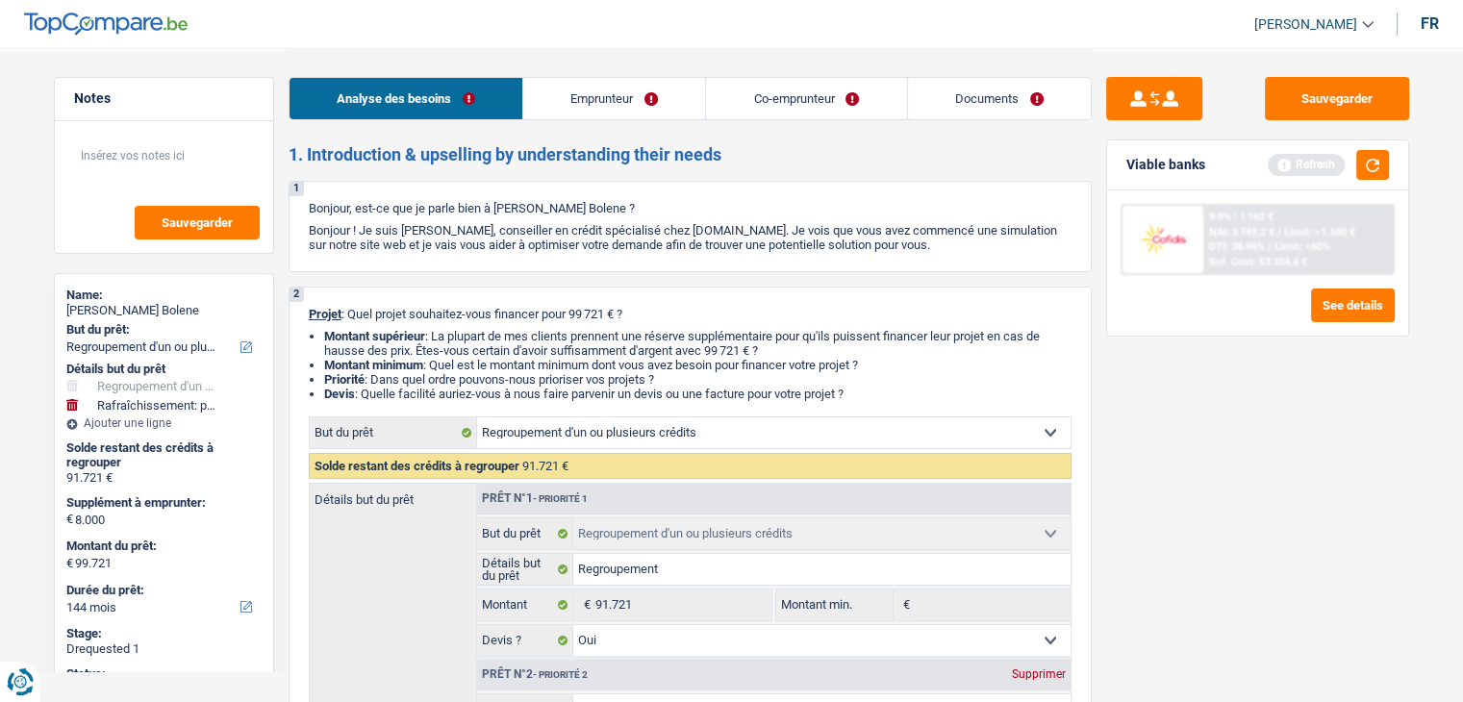
click at [566, 107] on link "Emprunteur" at bounding box center [614, 98] width 182 height 41
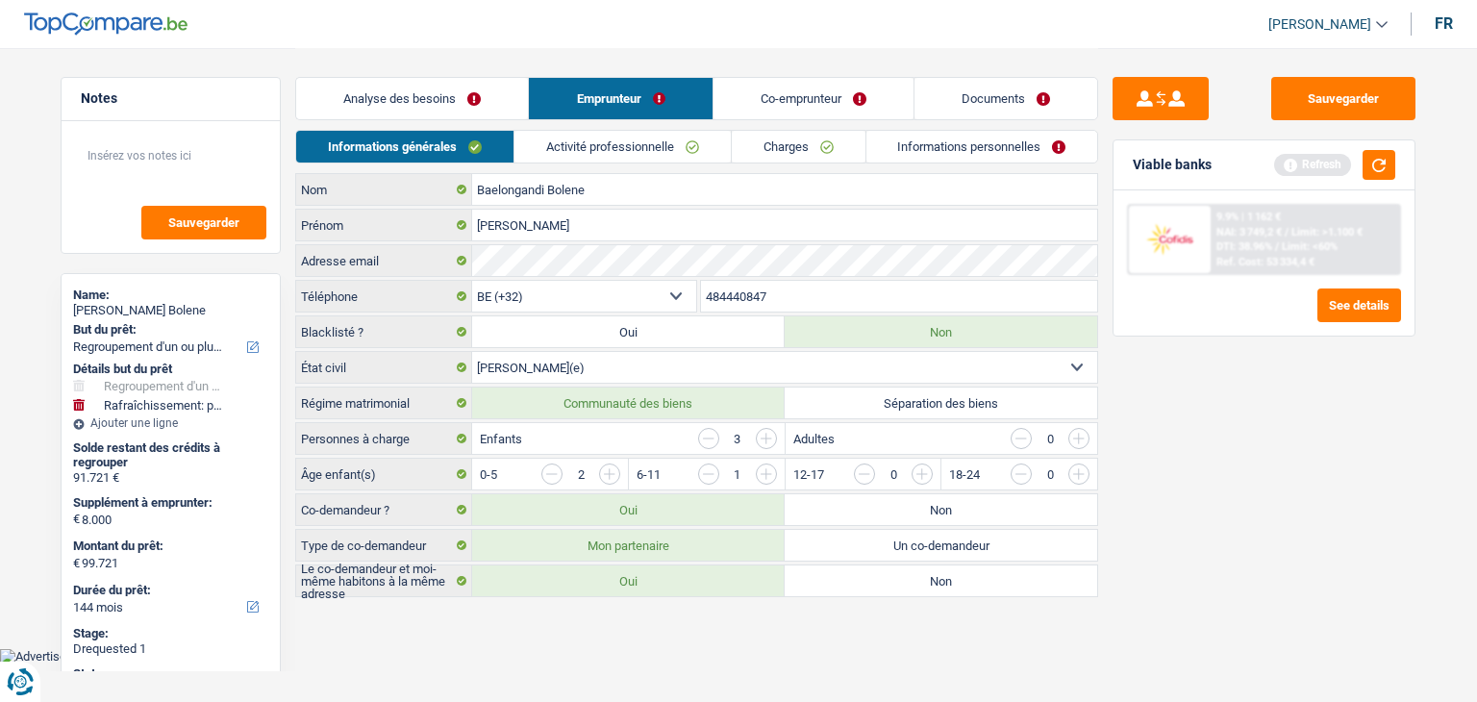
click at [608, 141] on link "Activité professionnelle" at bounding box center [623, 147] width 216 height 32
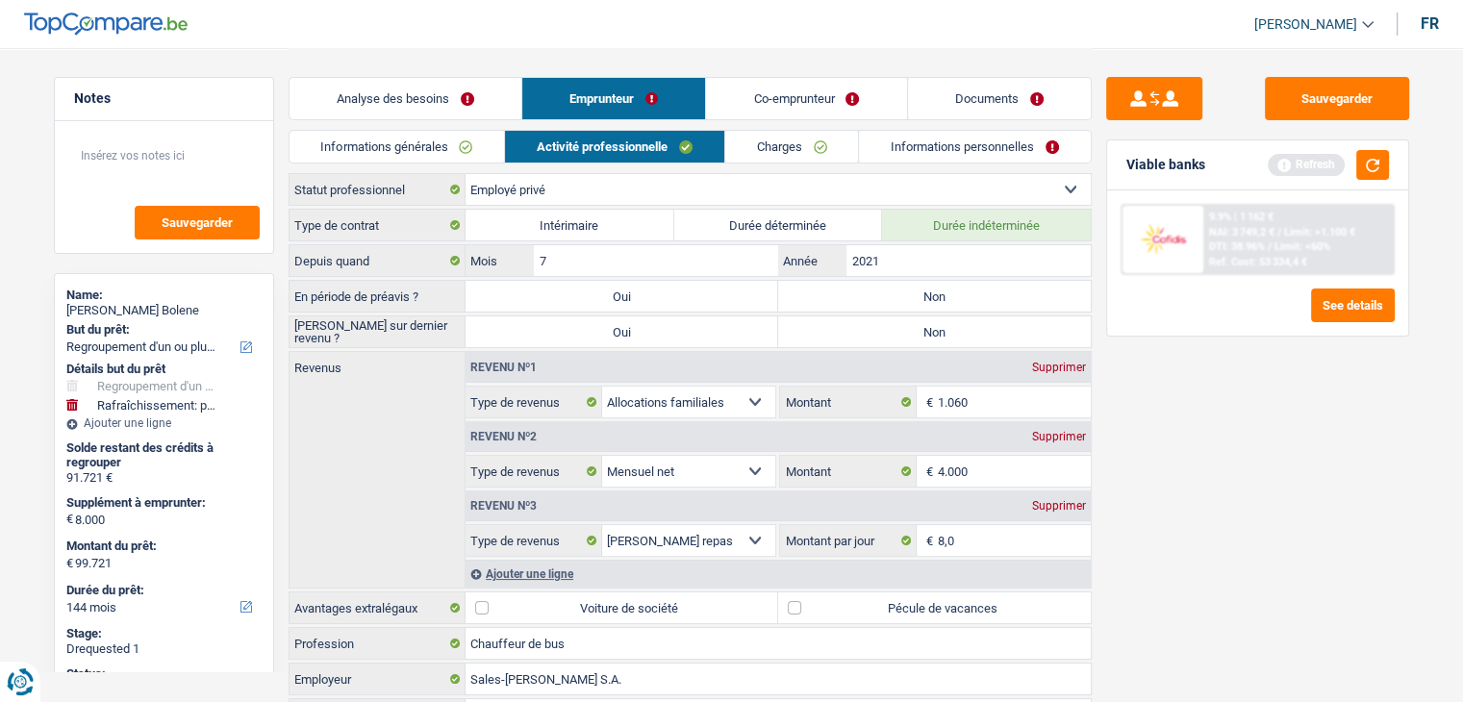
click at [898, 302] on label "Non" at bounding box center [934, 296] width 313 height 31
click at [898, 302] on input "Non" at bounding box center [934, 296] width 313 height 31
radio input "true"
click at [899, 320] on label "Non" at bounding box center [934, 331] width 313 height 31
click at [899, 320] on input "Non" at bounding box center [934, 331] width 313 height 31
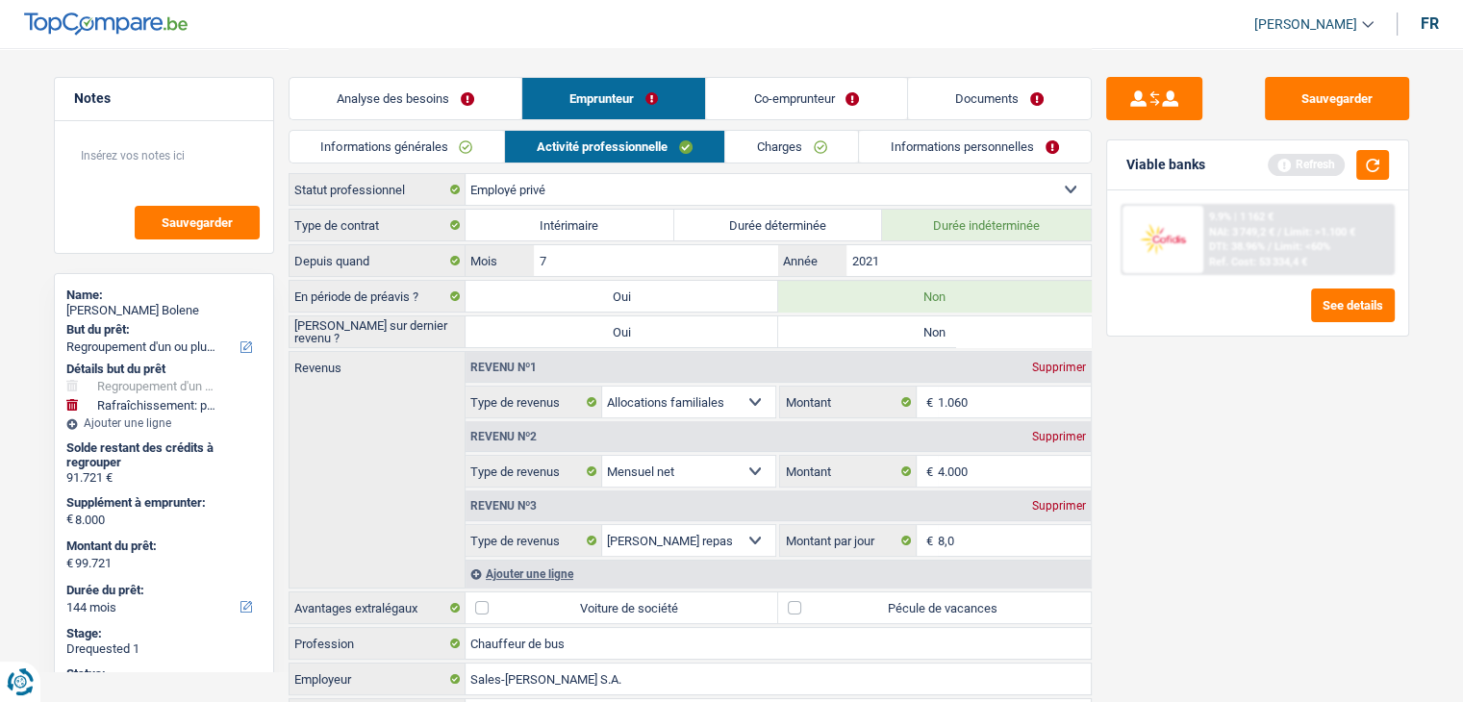
radio input "true"
click at [768, 155] on link "Charges" at bounding box center [792, 147] width 134 height 32
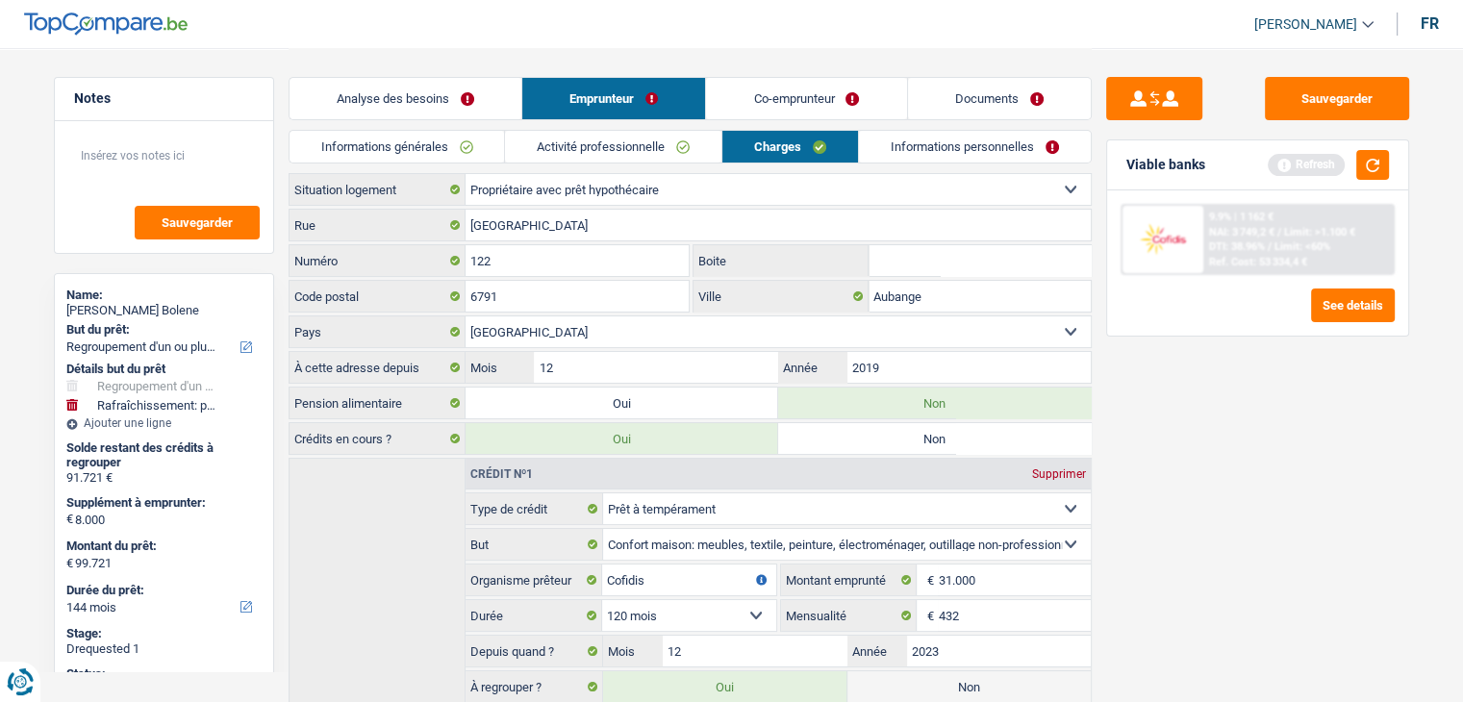
click at [942, 155] on link "Informations personnelles" at bounding box center [975, 147] width 232 height 32
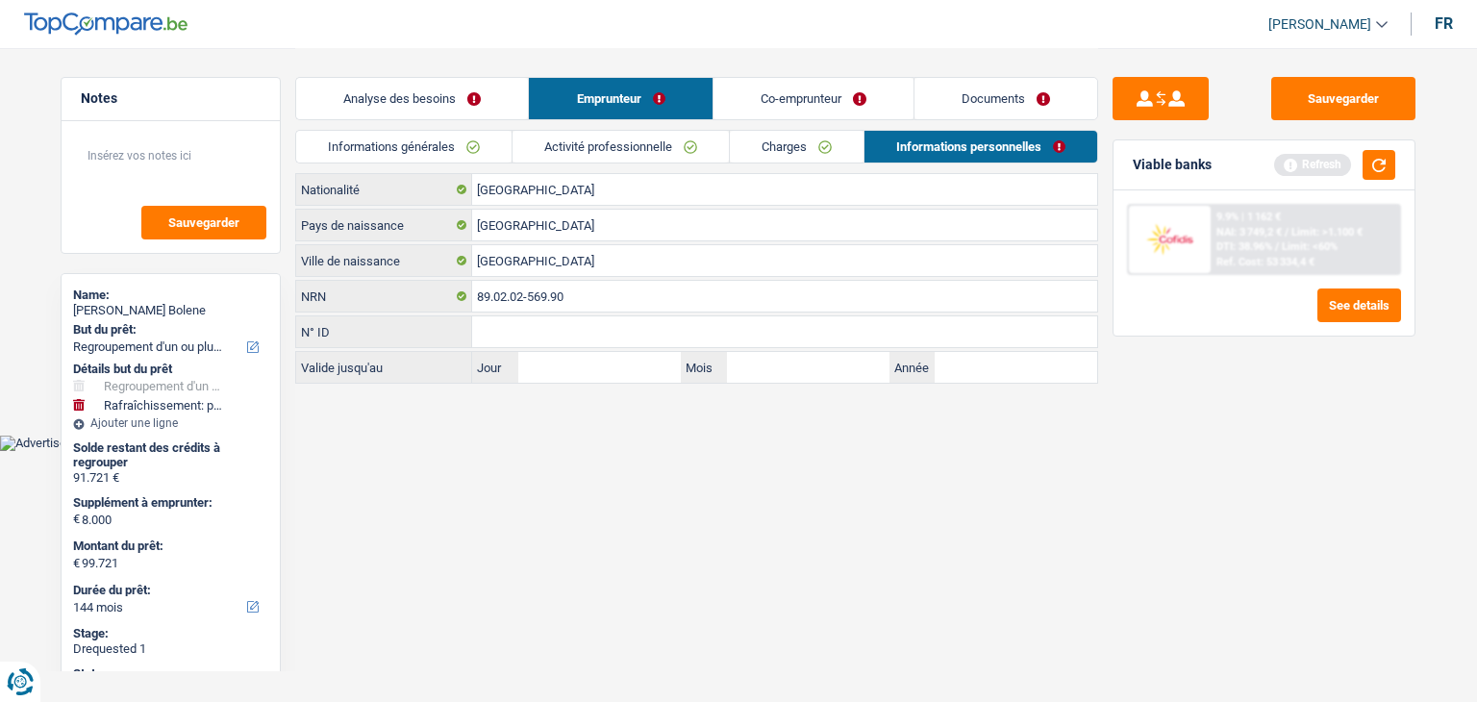
click at [793, 96] on link "Co-emprunteur" at bounding box center [814, 98] width 200 height 41
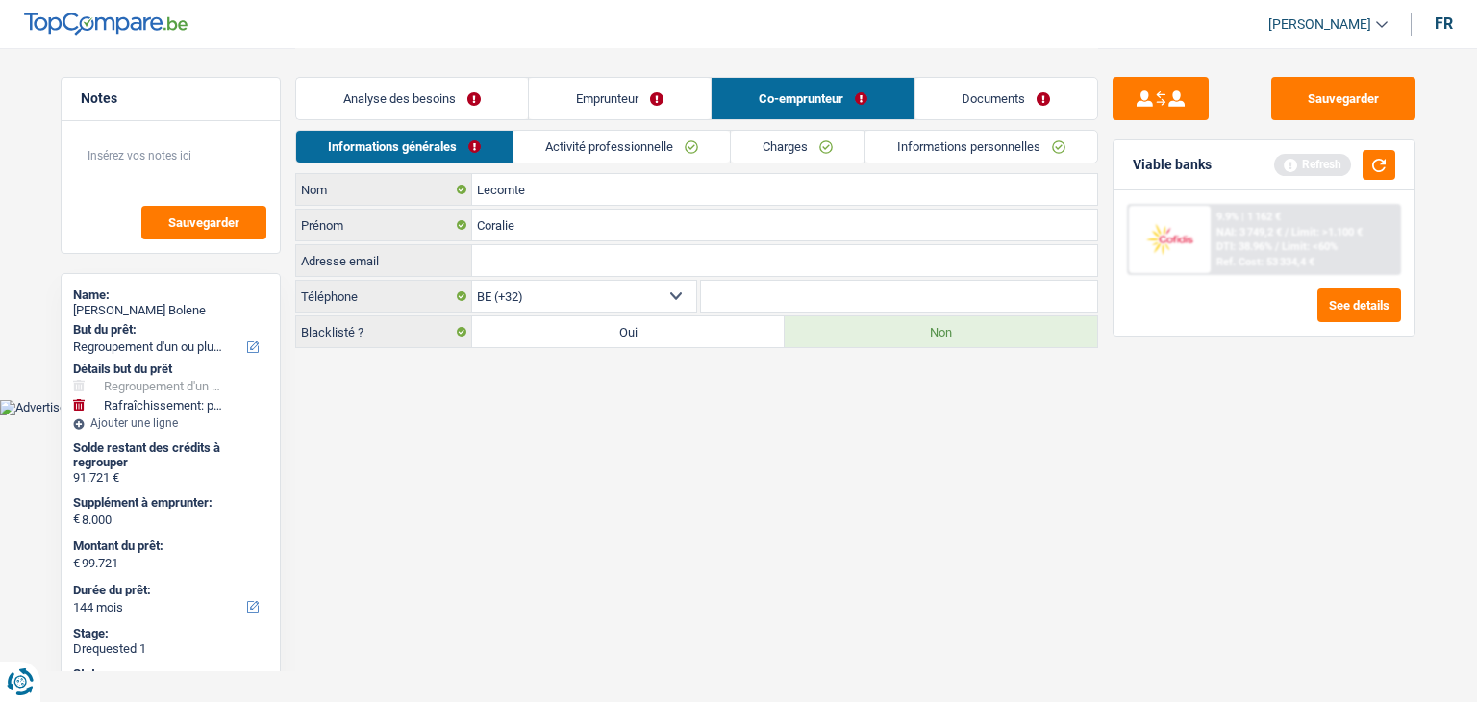
click at [580, 95] on link "Emprunteur" at bounding box center [620, 98] width 182 height 41
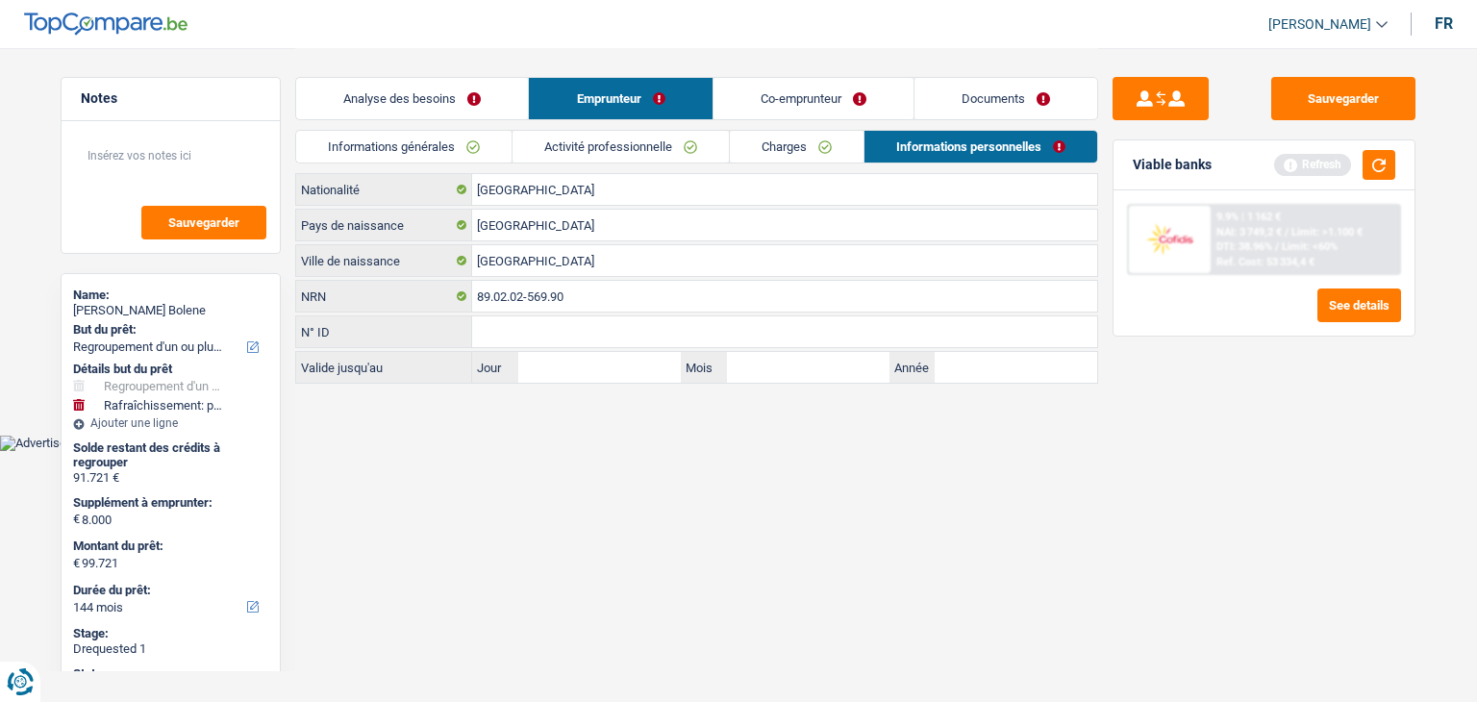
click at [488, 143] on link "Informations générales" at bounding box center [403, 147] width 215 height 32
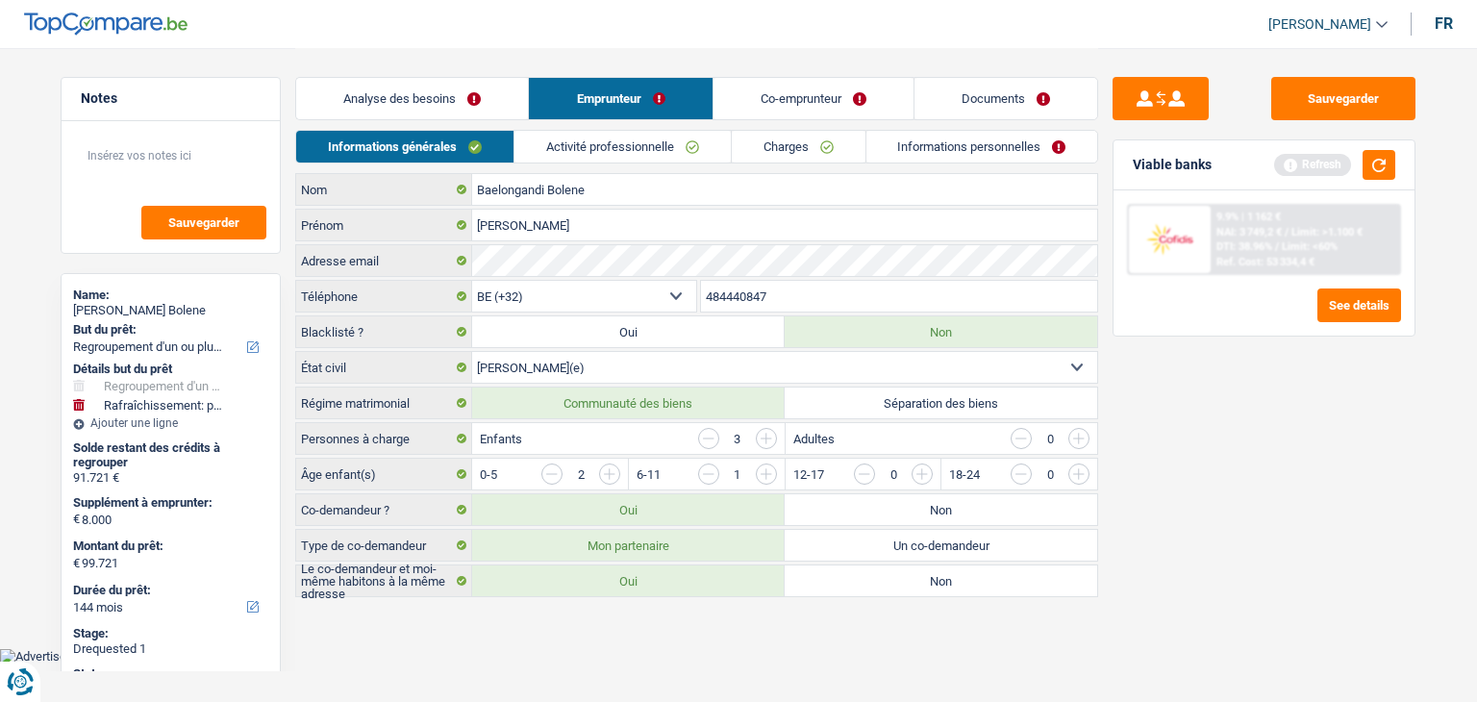
click at [790, 84] on link "Co-emprunteur" at bounding box center [814, 98] width 200 height 41
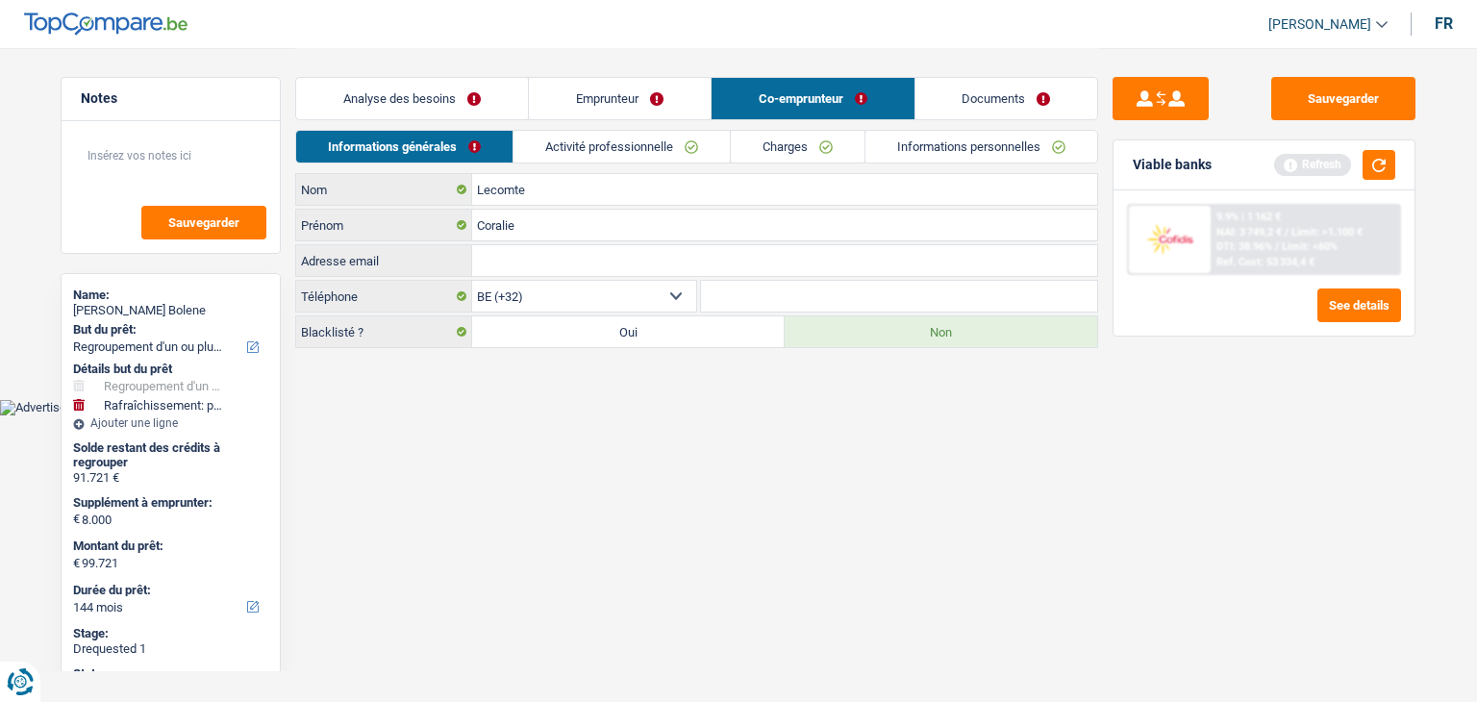
click at [633, 259] on input "Adresse email" at bounding box center [784, 260] width 625 height 31
paste input "andyco.bolene@gmail.com"
type input "andyco.bolene@gmail.com"
click at [627, 92] on link "Emprunteur" at bounding box center [620, 98] width 182 height 41
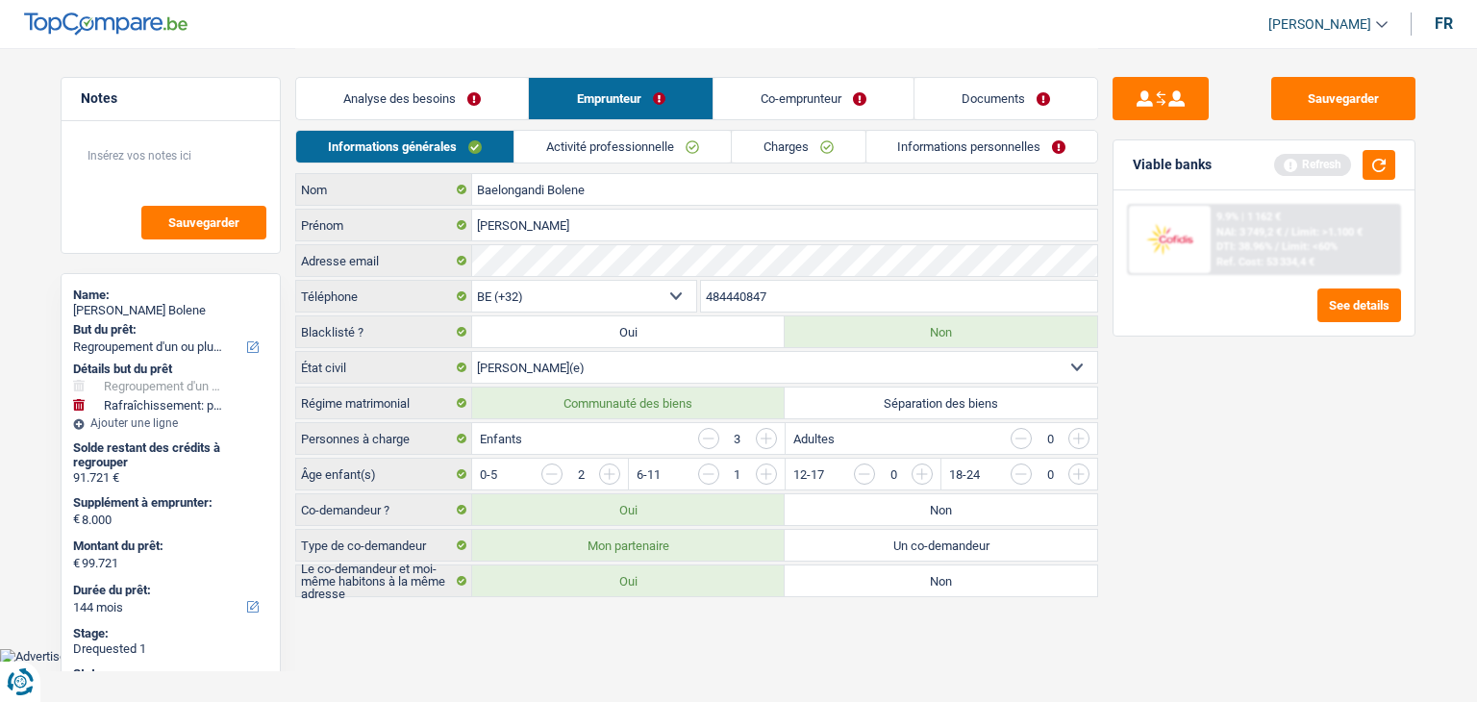
click at [785, 291] on input "484440847" at bounding box center [899, 296] width 397 height 31
drag, startPoint x: 818, startPoint y: 100, endPoint x: 807, endPoint y: 113, distance: 17.1
click at [817, 100] on link "Co-emprunteur" at bounding box center [814, 98] width 200 height 41
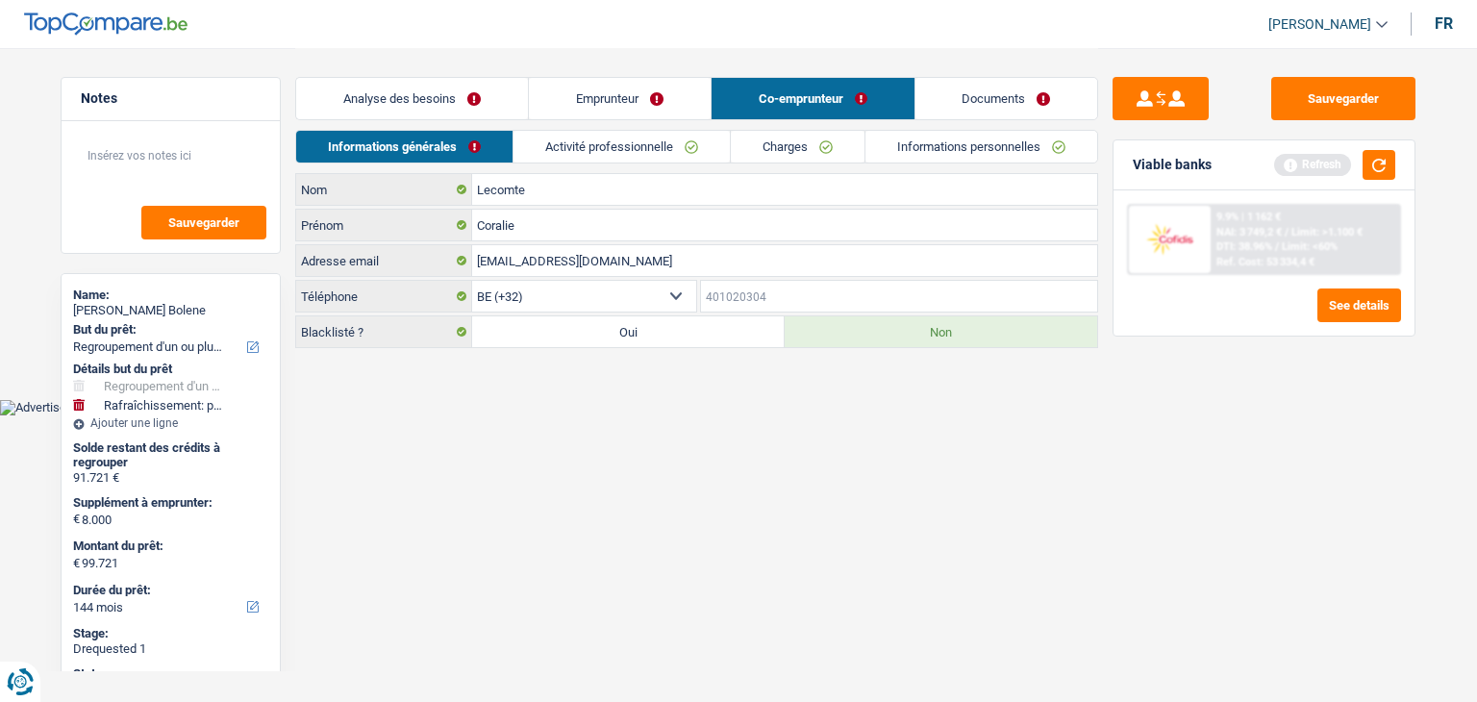
click at [739, 282] on input "Téléphone" at bounding box center [899, 296] width 397 height 31
paste input "484440847"
type input "484440847"
click at [674, 128] on div "Analyse des besoins Emprunteur Co-emprunteur Documents" at bounding box center [696, 89] width 803 height 82
drag, startPoint x: 684, startPoint y: 139, endPoint x: 762, endPoint y: 152, distance: 78.9
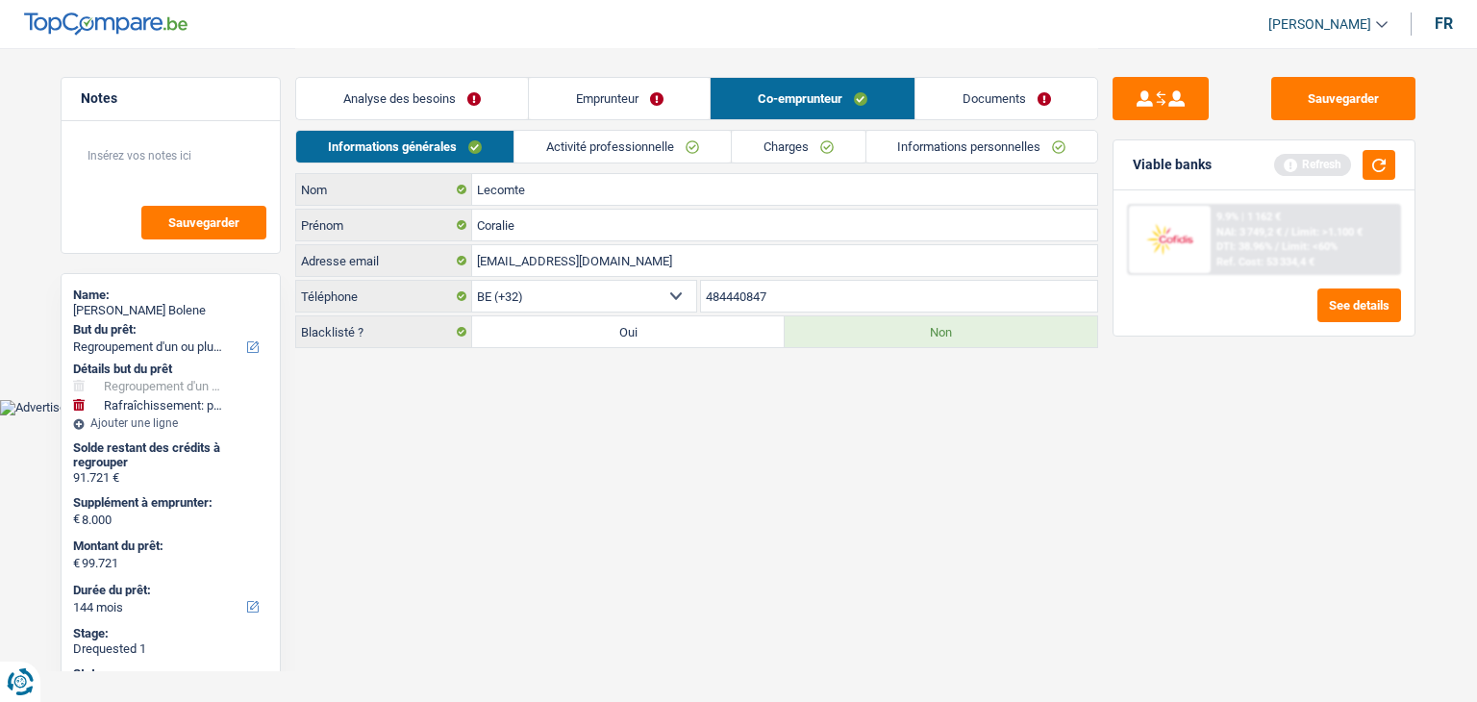
click at [685, 140] on link "Activité professionnelle" at bounding box center [623, 147] width 216 height 32
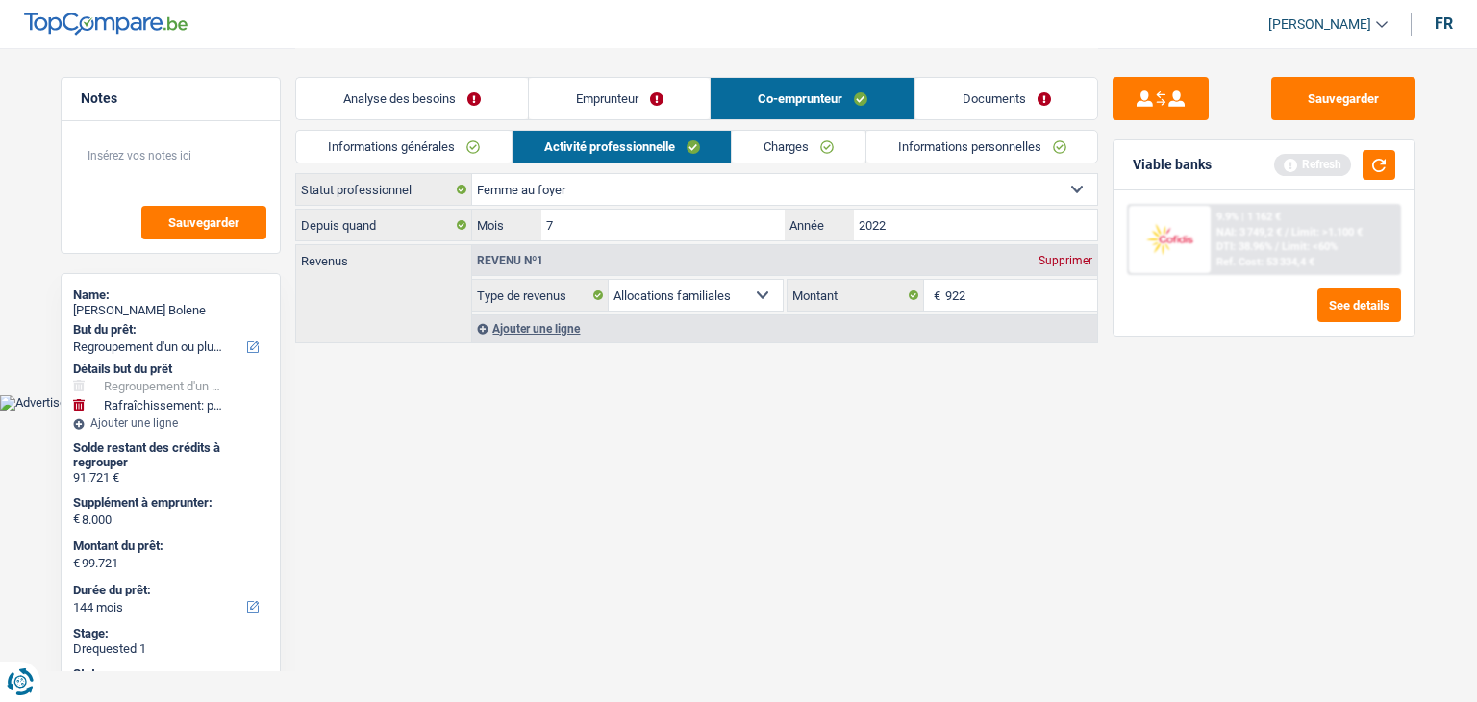
click at [787, 147] on link "Charges" at bounding box center [799, 147] width 134 height 32
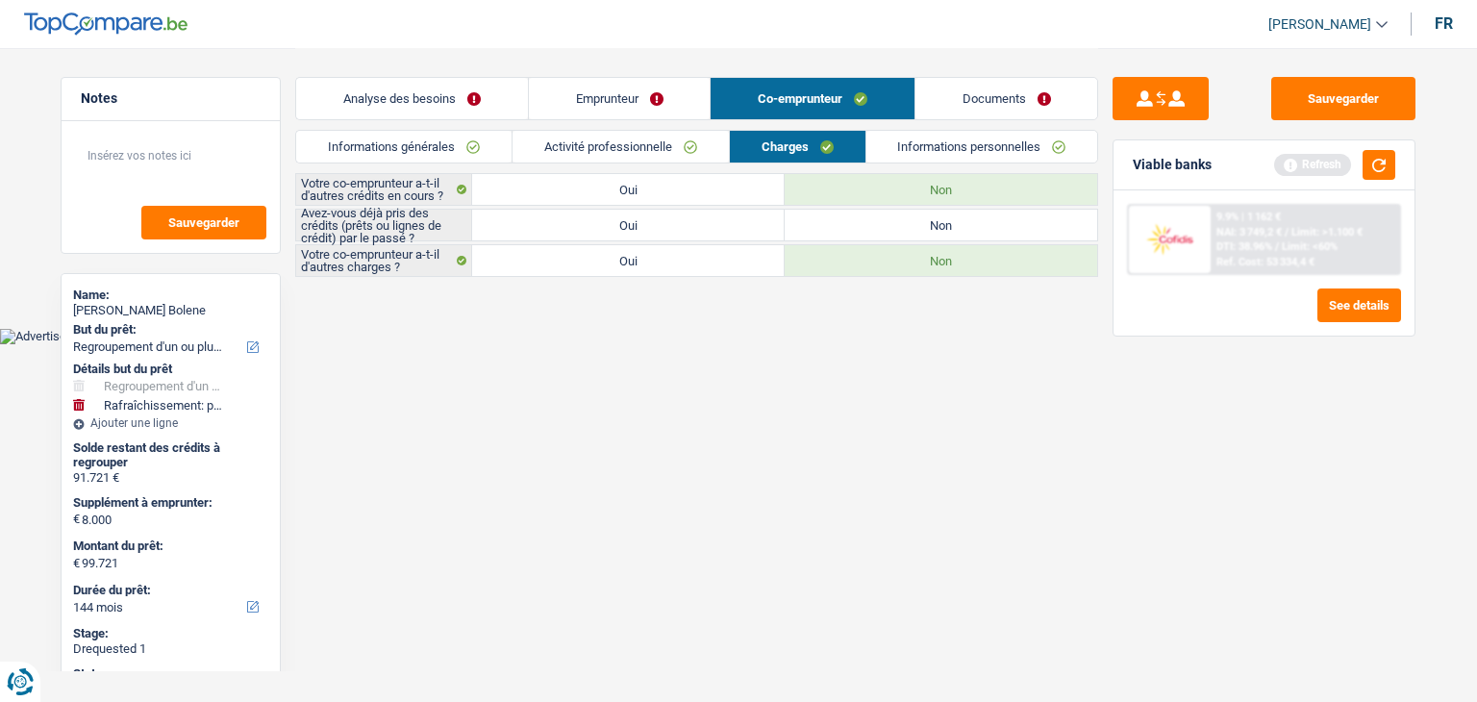
click at [707, 210] on label "Oui" at bounding box center [628, 225] width 313 height 31
click at [707, 210] on input "Oui" at bounding box center [628, 225] width 313 height 31
radio input "true"
click at [967, 145] on link "Informations personnelles" at bounding box center [983, 147] width 232 height 32
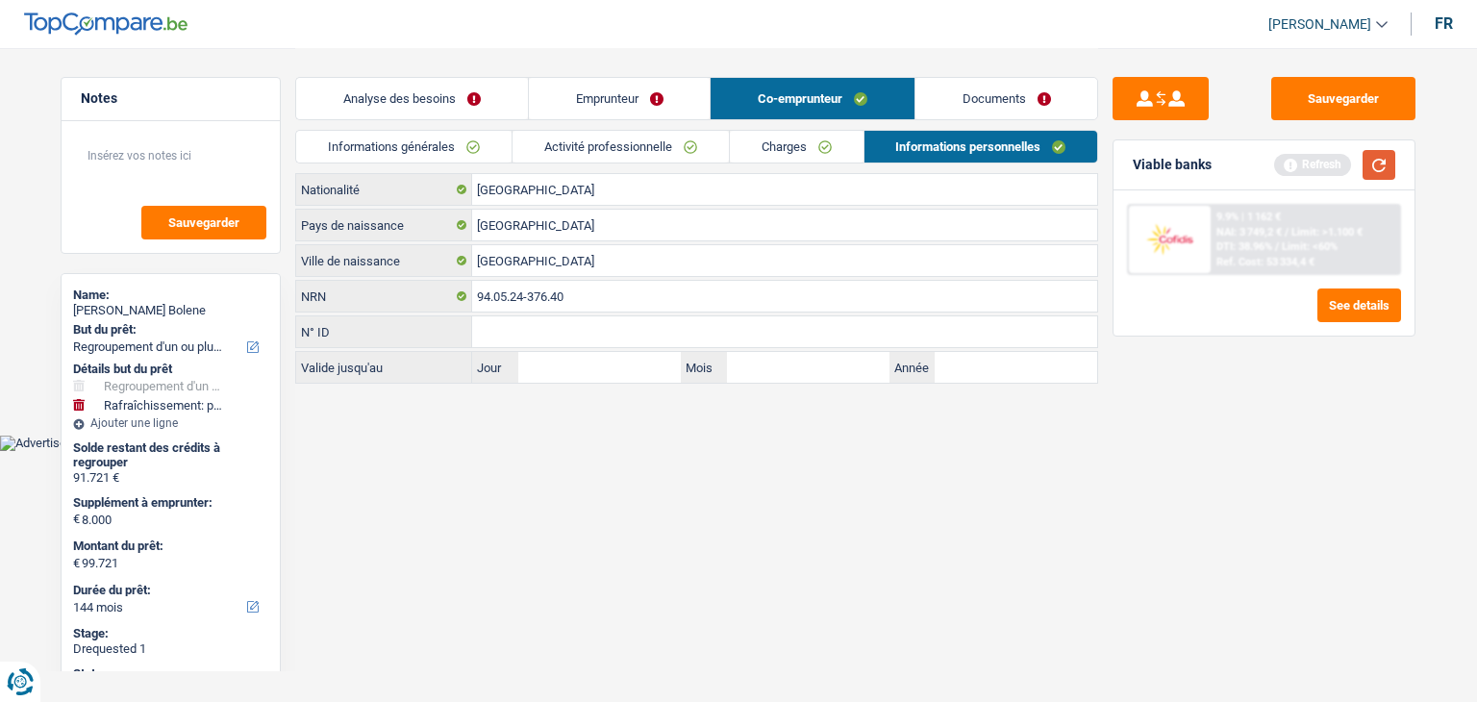
click at [1377, 158] on button "button" at bounding box center [1379, 165] width 33 height 30
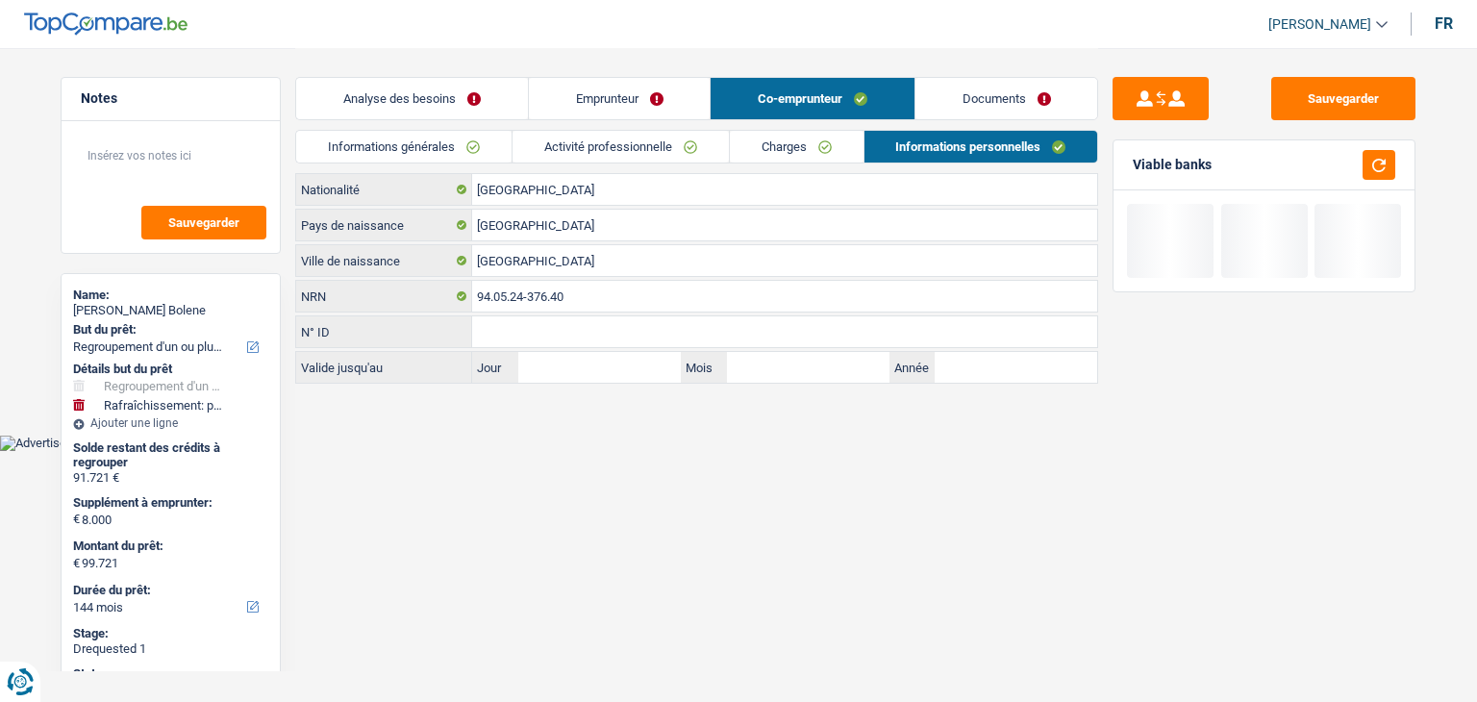
click at [479, 93] on link "Analyse des besoins" at bounding box center [412, 98] width 232 height 41
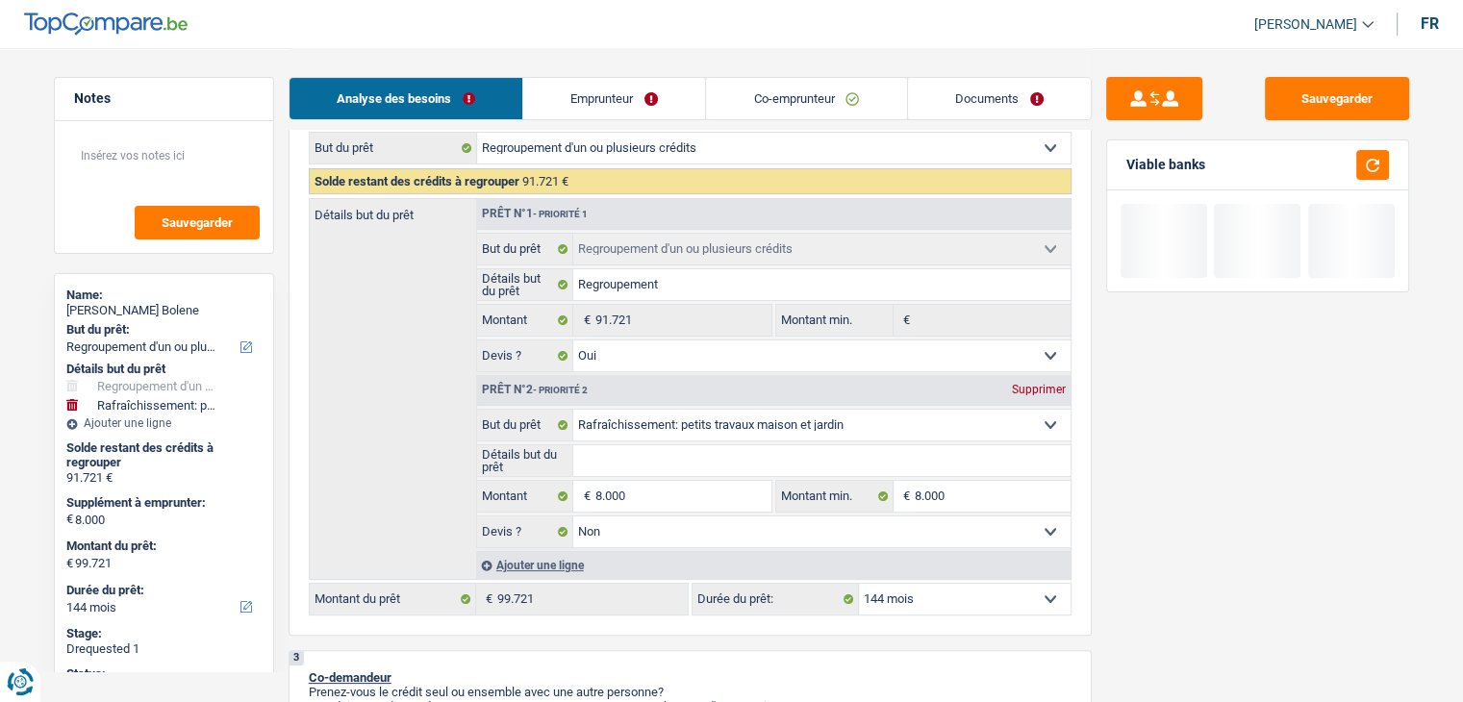
scroll to position [289, 0]
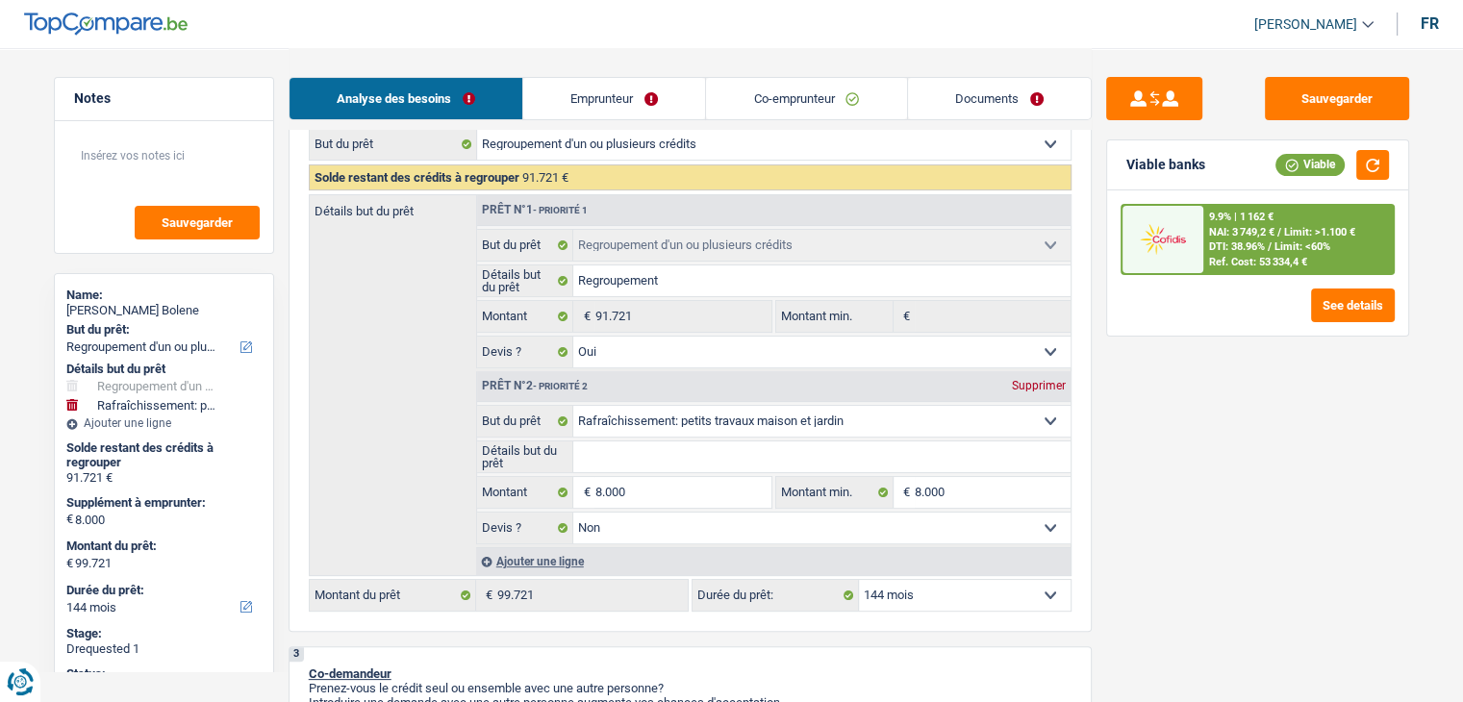
click at [754, 451] on input "Détails but du prêt" at bounding box center [821, 456] width 497 height 31
type input "R"
type input "Re"
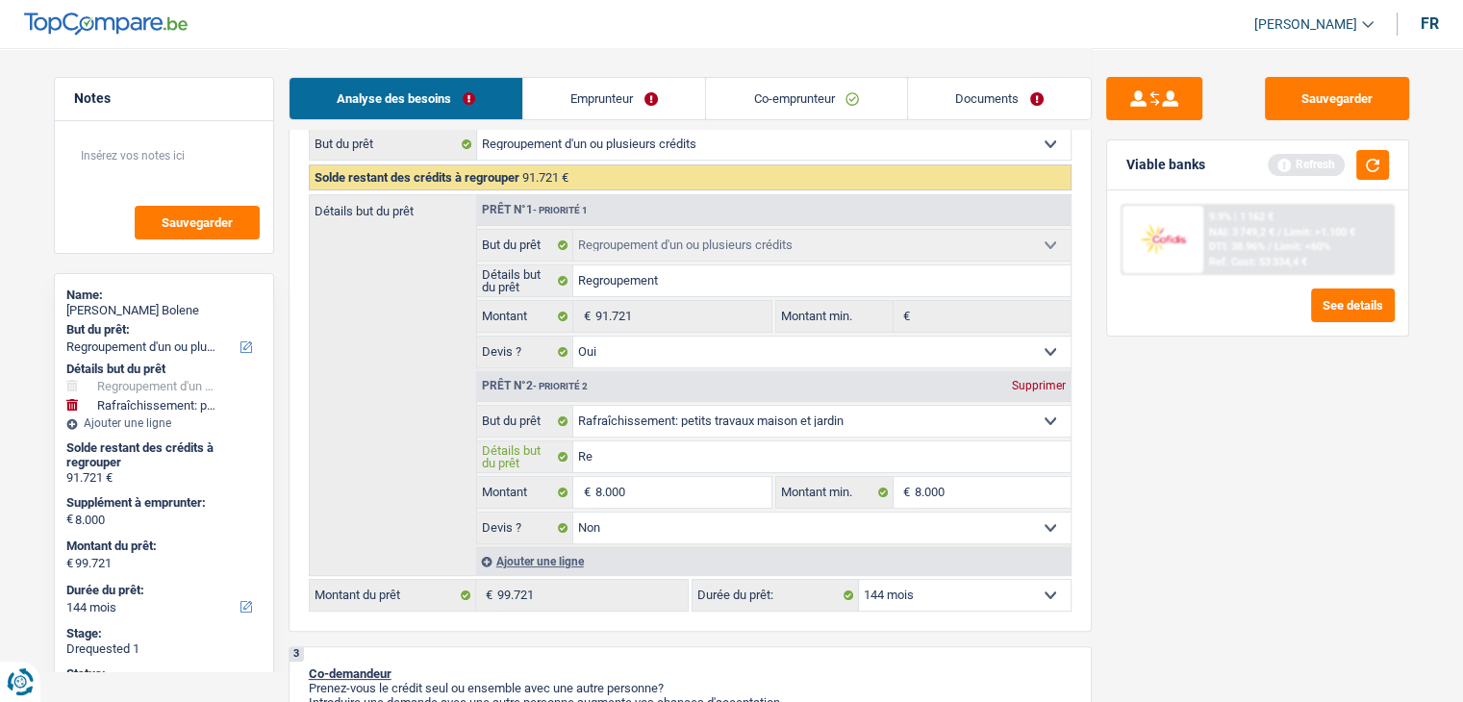
type input "Ref"
type input "Refa"
type input "Refai"
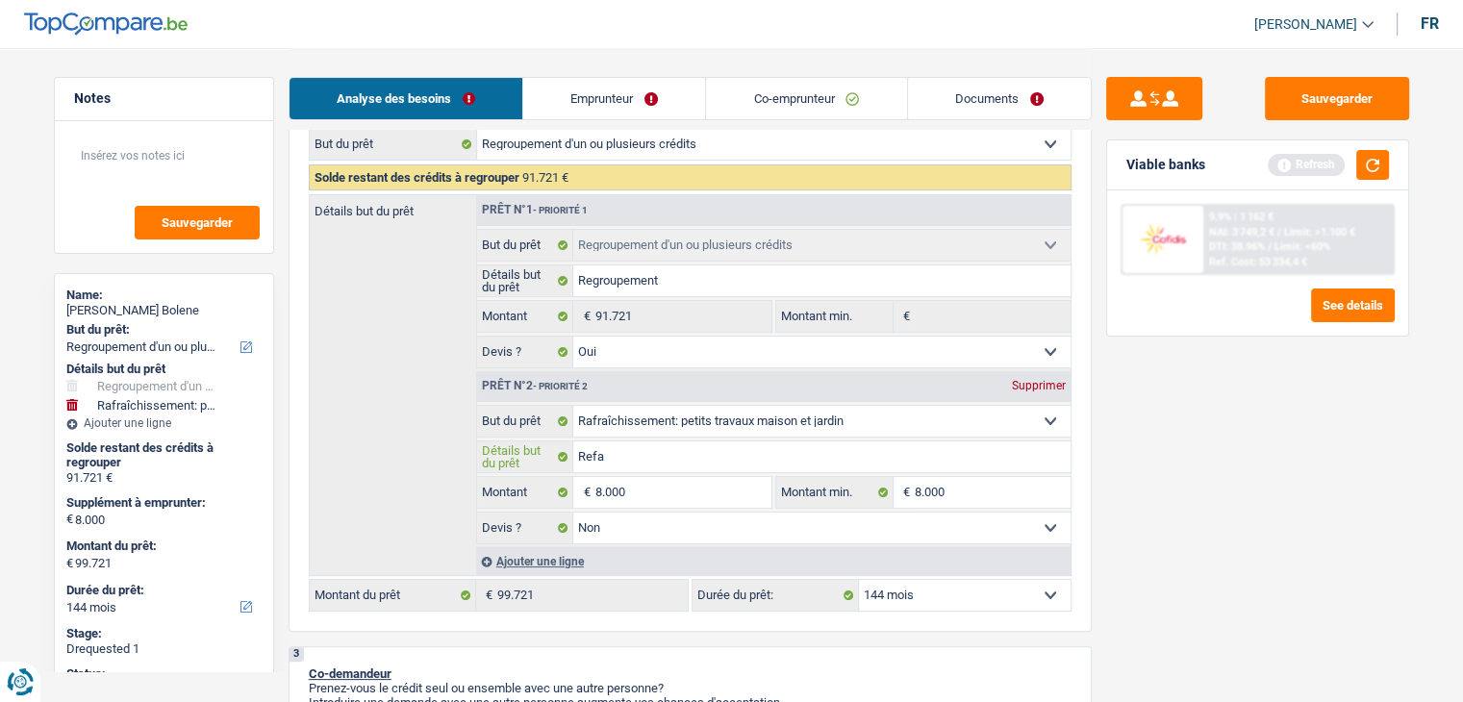
type input "Refai"
type input "Refair"
type input "Refaire"
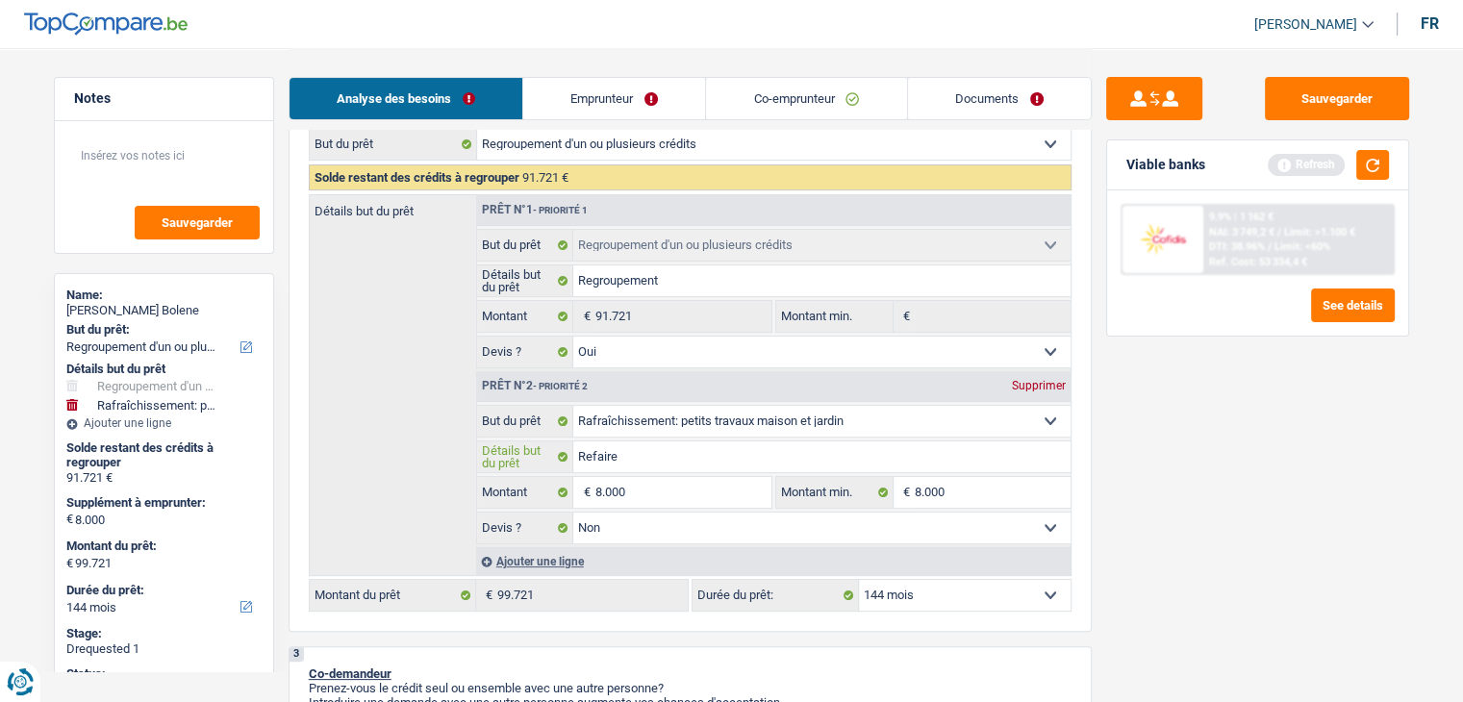
type input "Refaire"
type input "Refaire t"
type input "Refaire tr"
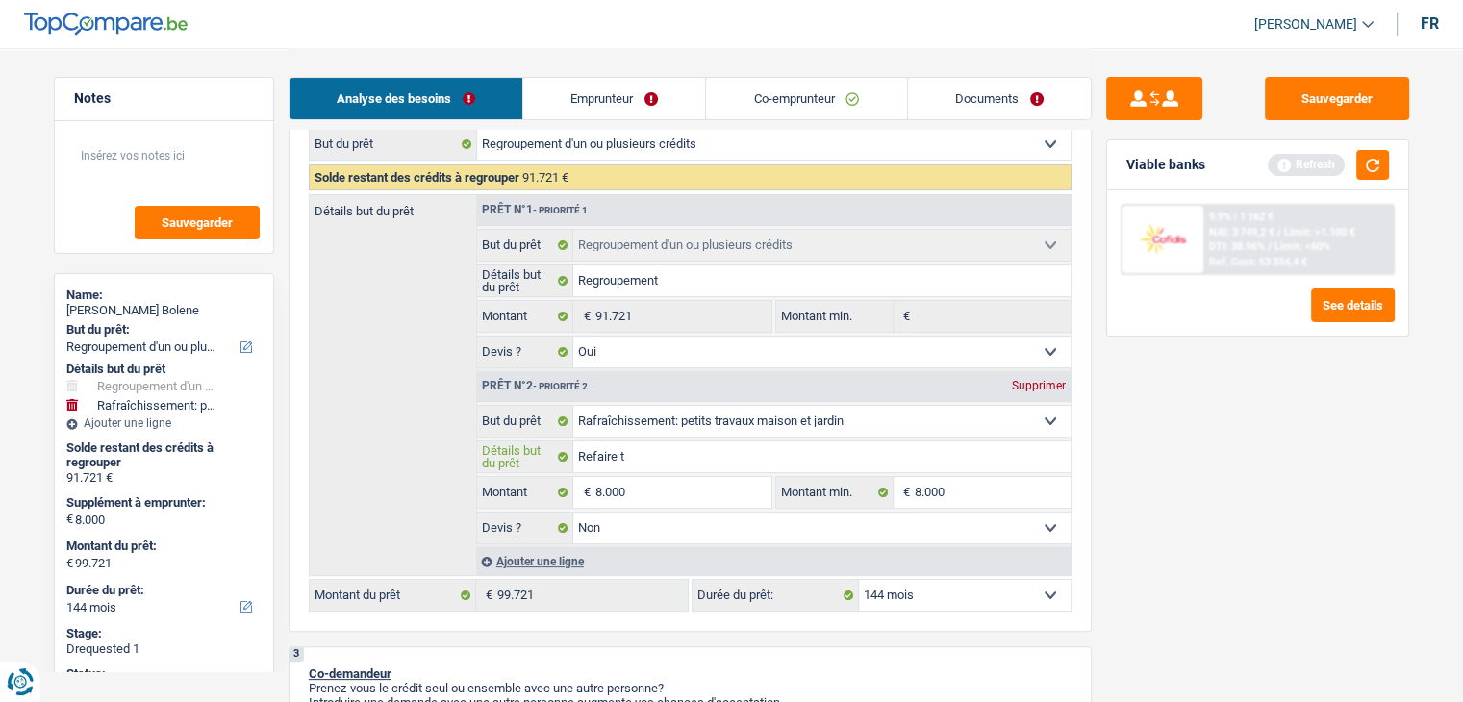
type input "Refaire tr"
type input "Refaire tra"
type input "Refaire trav"
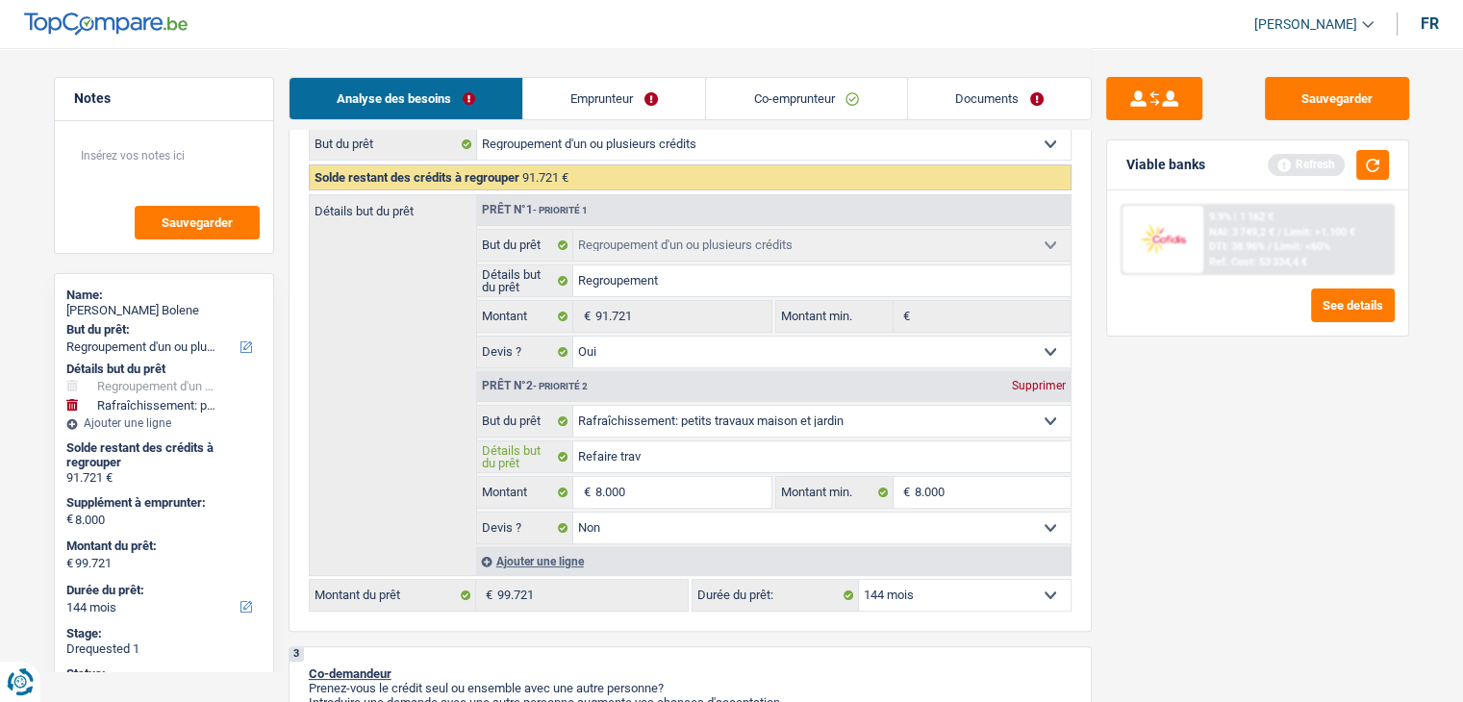
type input "Refaire trava"
type input "Refaire trav"
type input "Refaire tra"
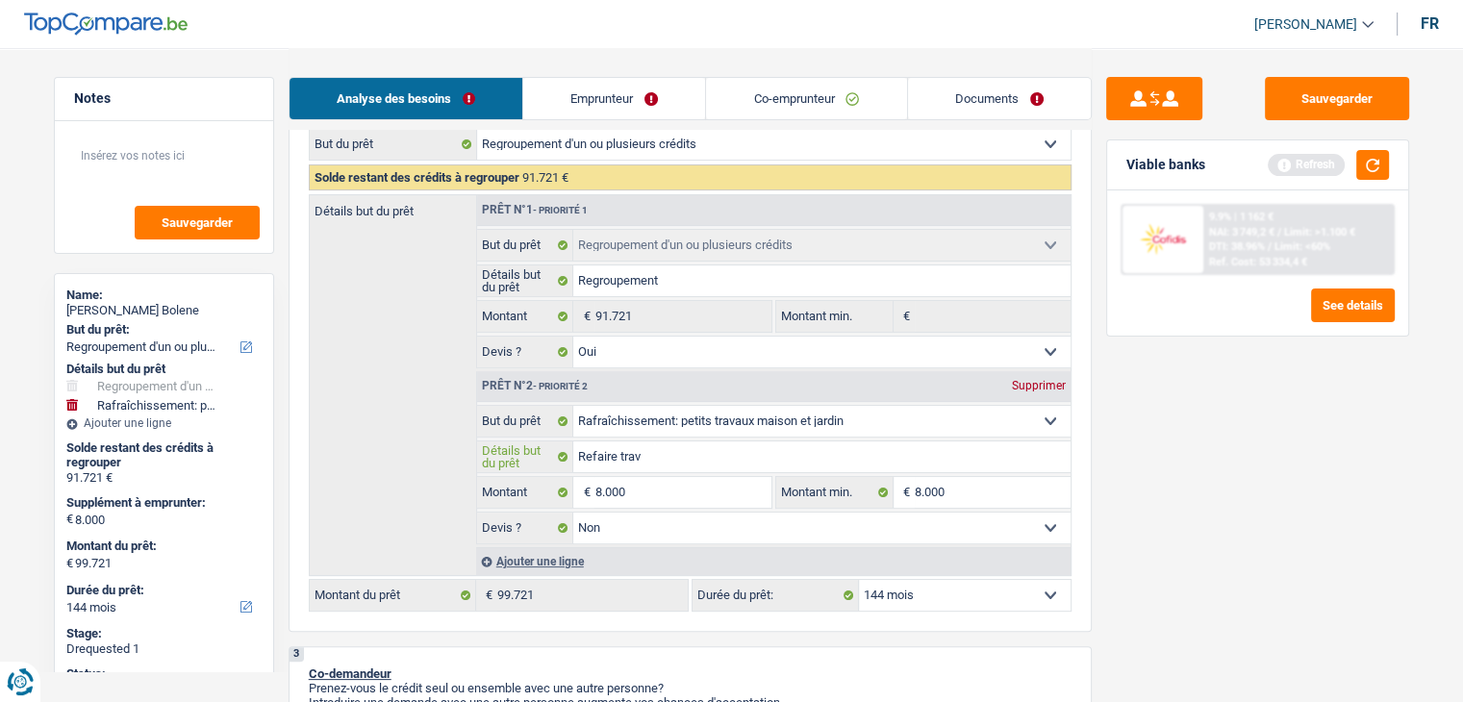
type input "Refaire tra"
type input "Refaire tr"
type input "Refaire t"
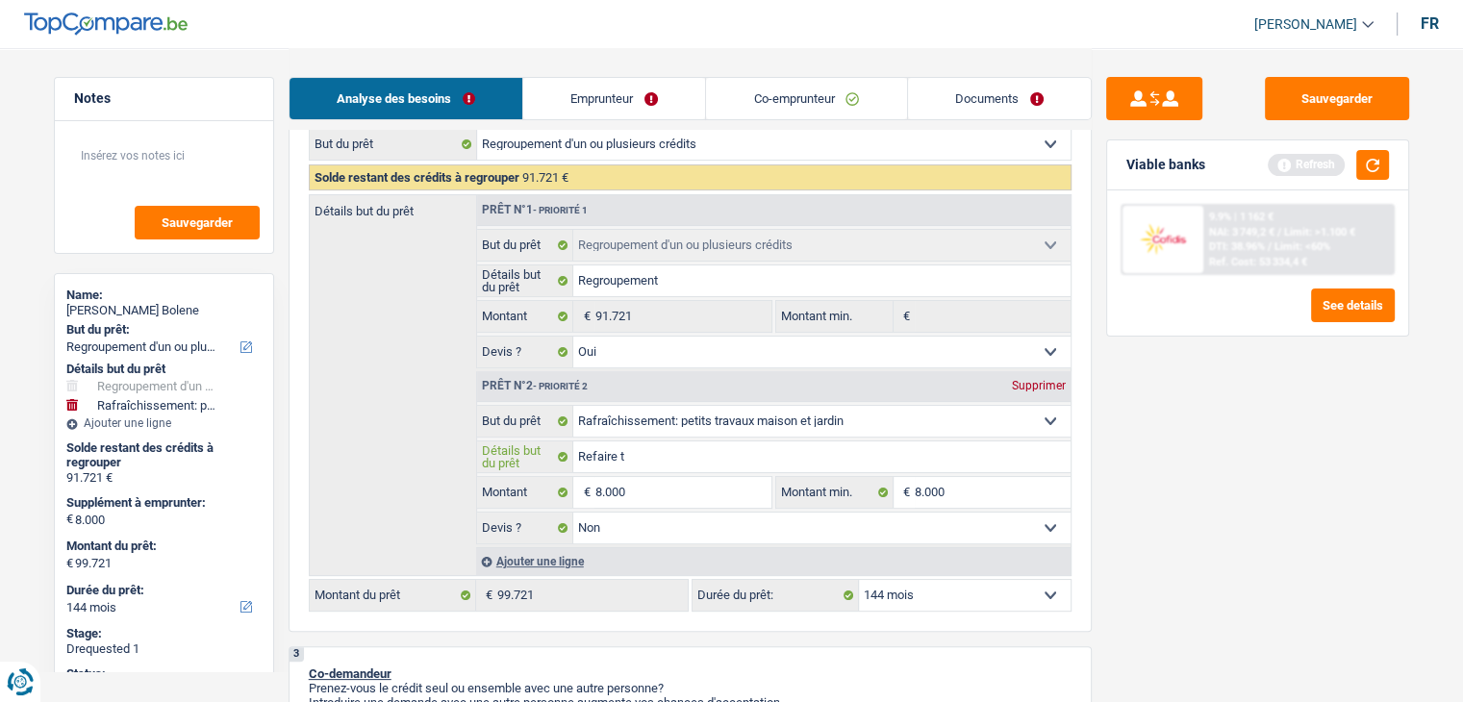
type input "Refaire"
type input "Refaire t"
type input "Refaire tr"
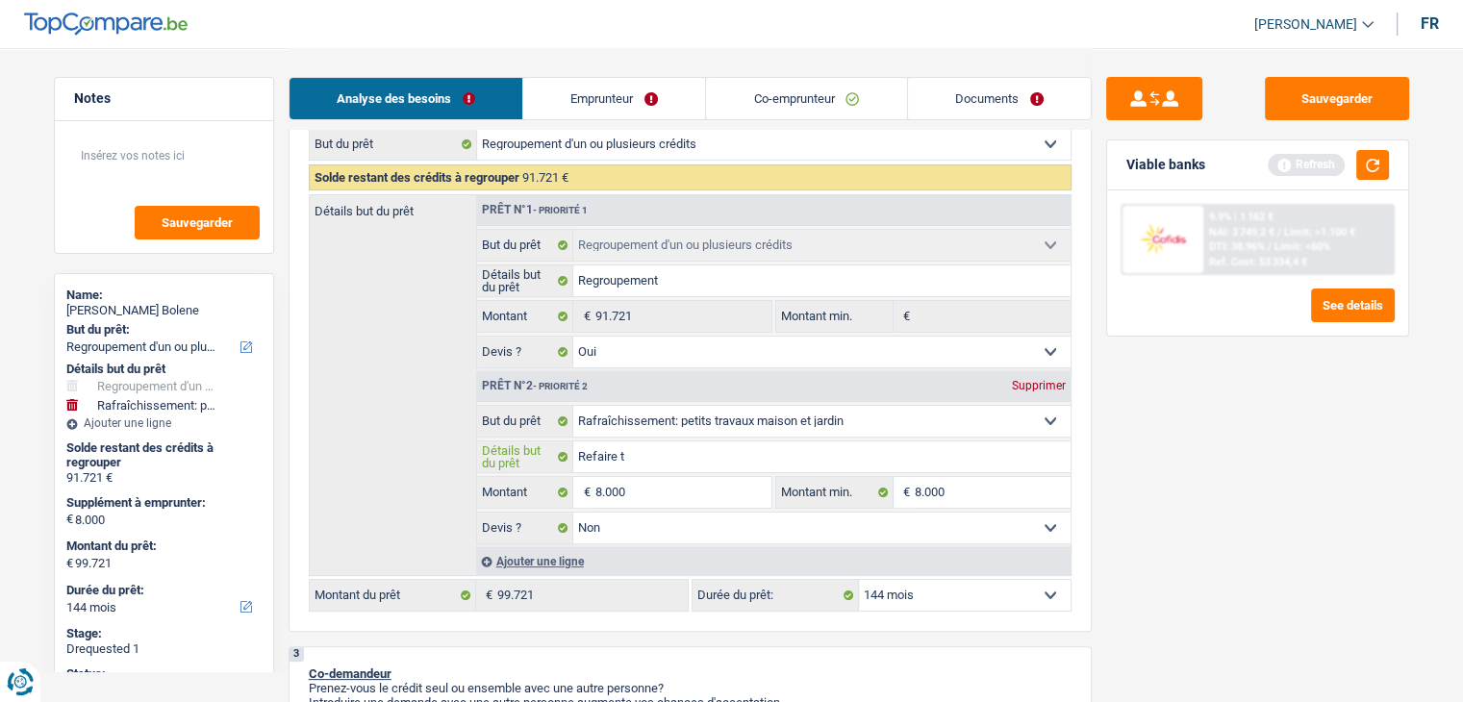
type input "Refaire tr"
type input "Refaire tra"
type input "Refaire trav"
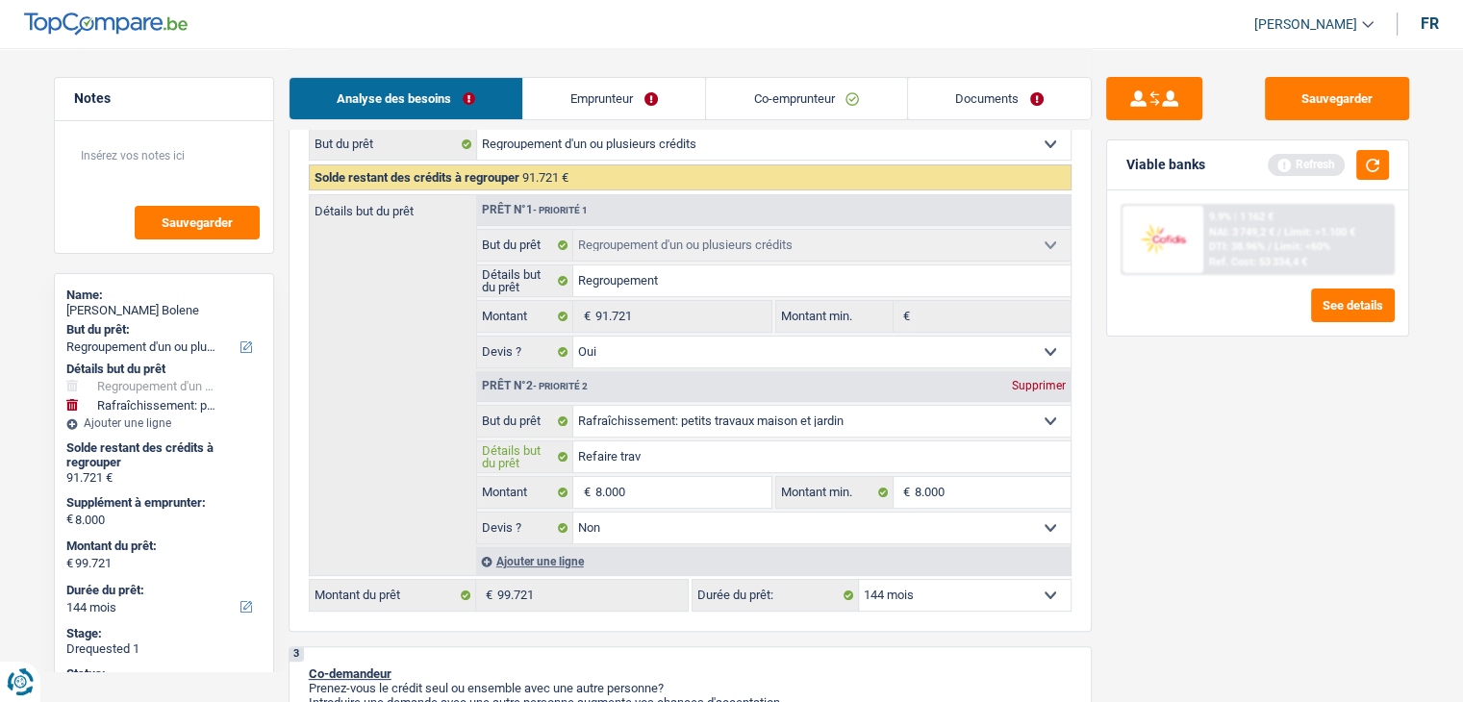
type input "Refaire trava"
type input "Refaire travau"
type input "Refaire travaux"
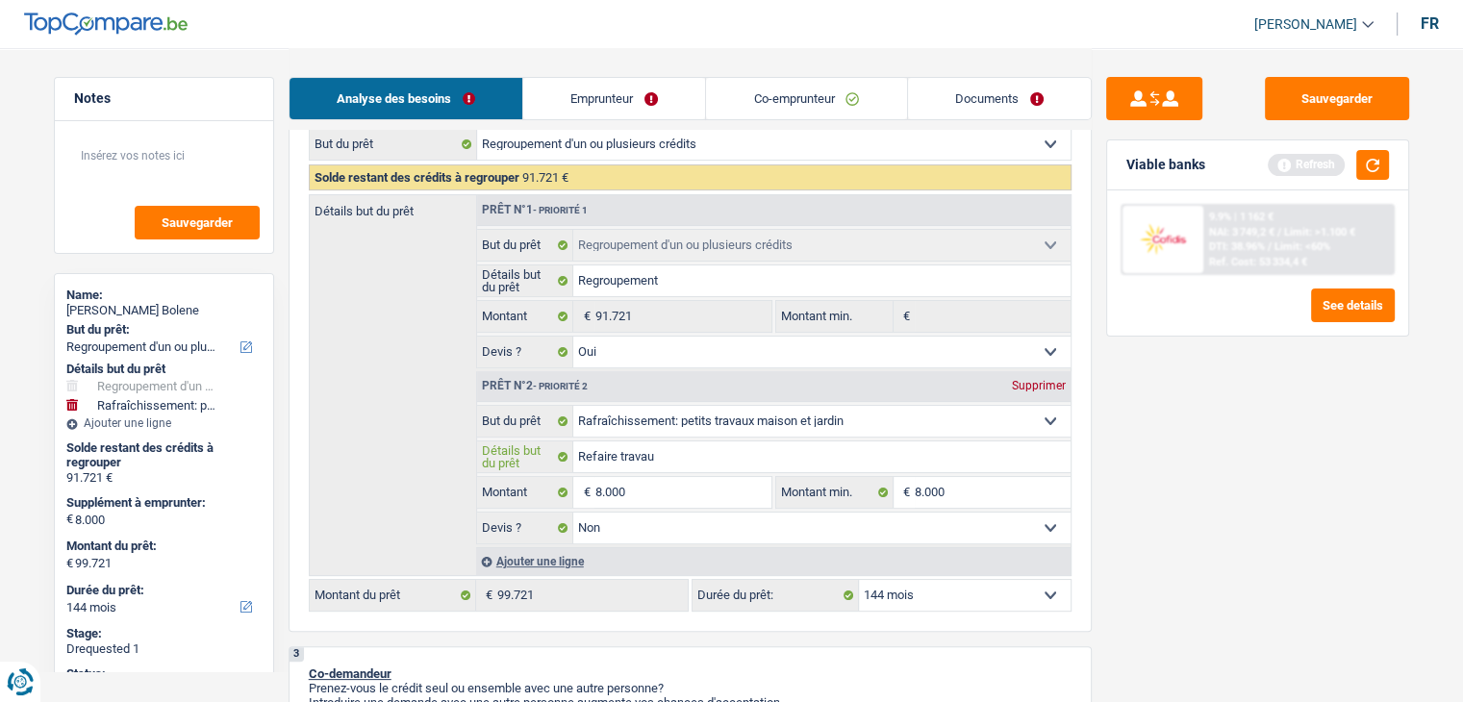
type input "Refaire travaux"
type input "Refaire travaux d"
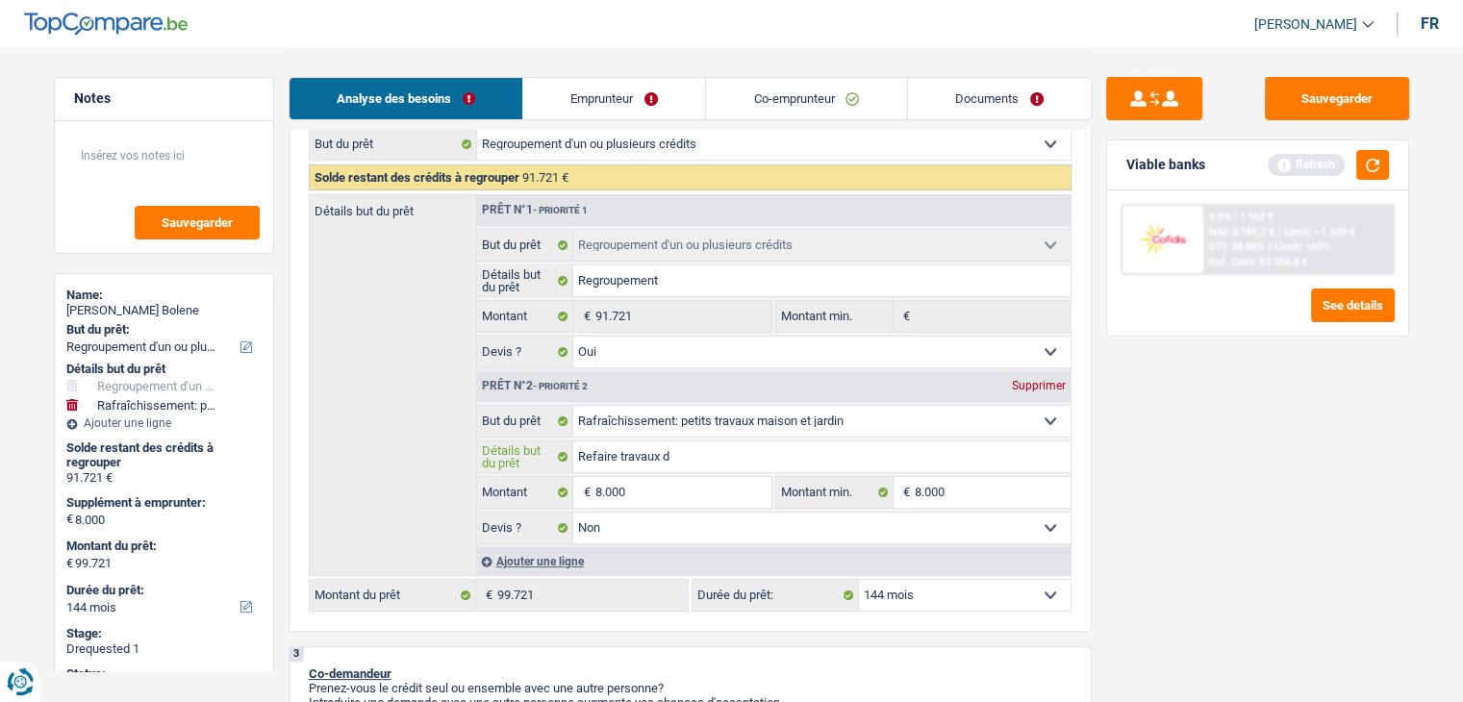
type input "Refaire travaux de"
type input "Refaire travaux de f"
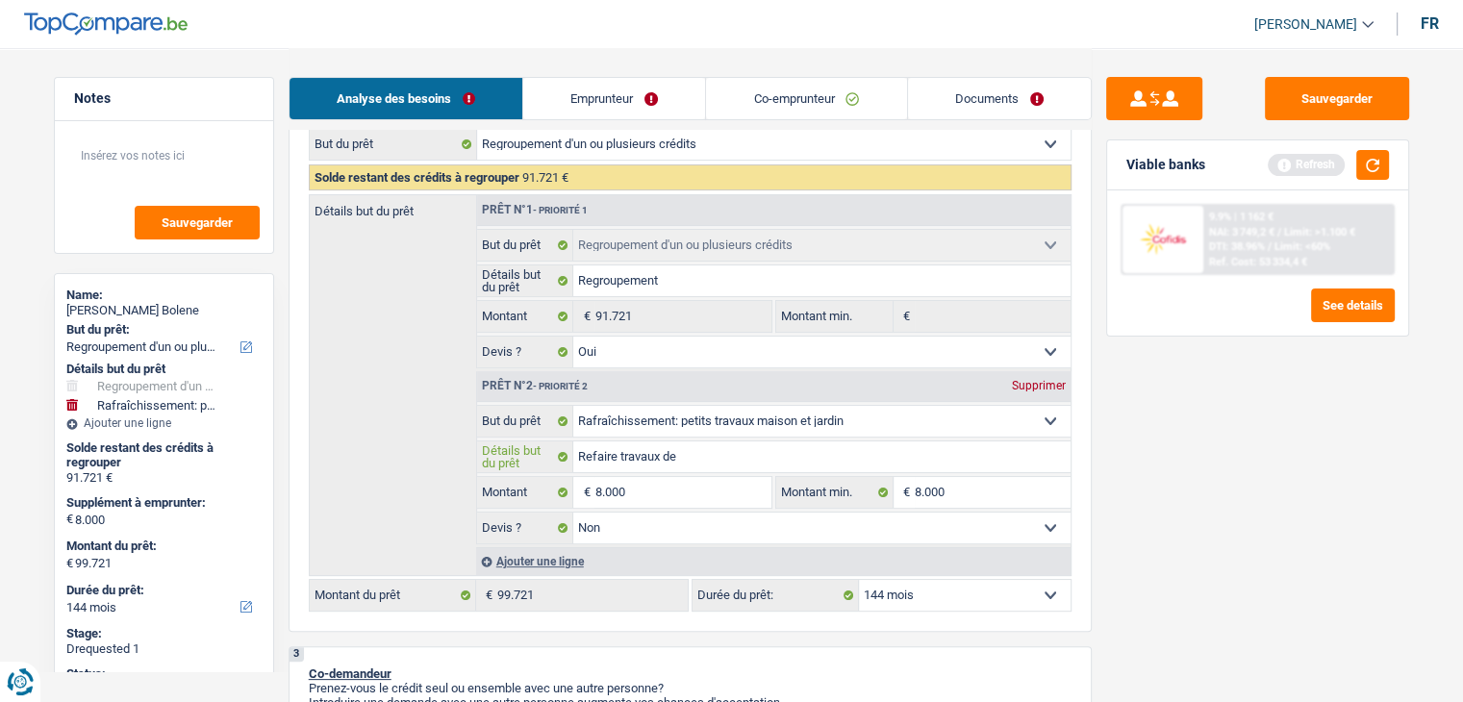
type input "Refaire travaux de f"
type input "Refaire travaux de fi"
type input "Refaire travaux de fin"
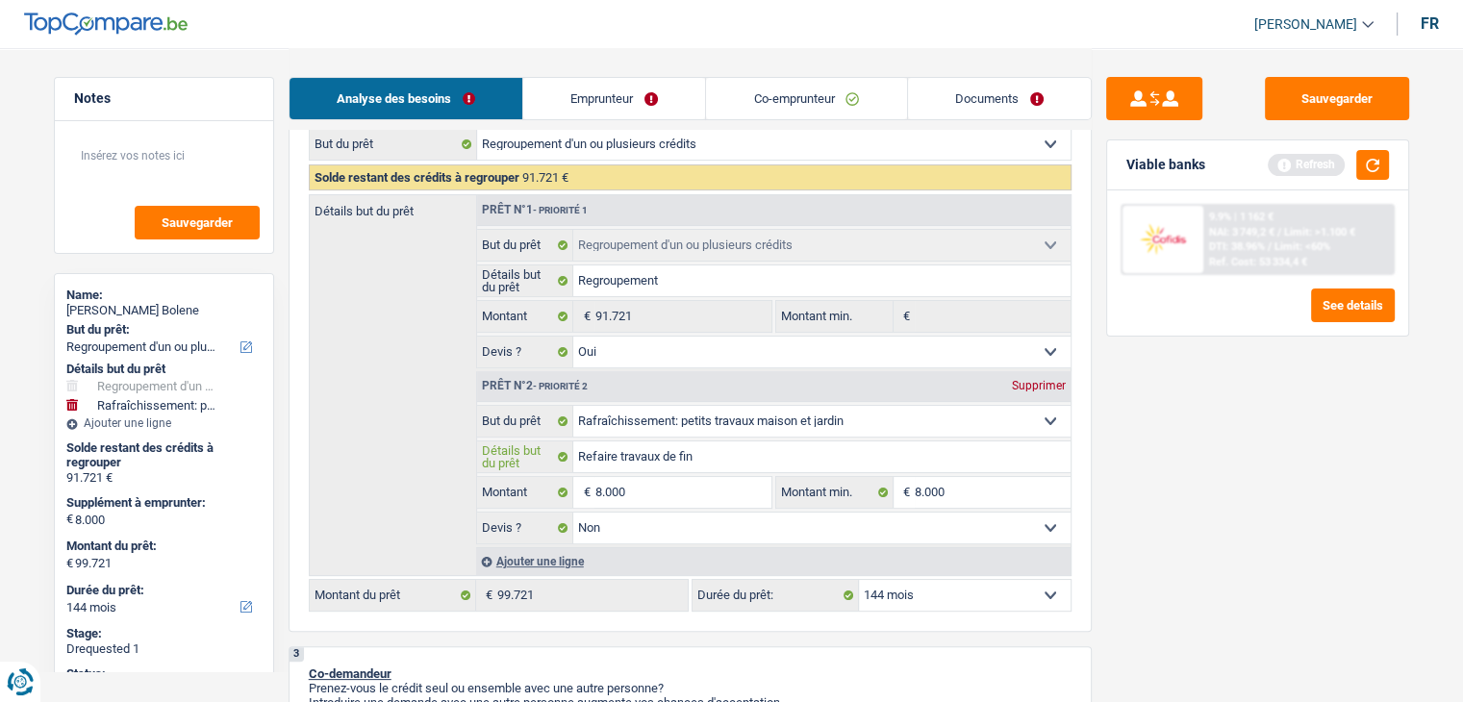
type input "Refaire travaux de fini"
type input "Refaire travaux de finit"
type input "Refaire travaux de finiti"
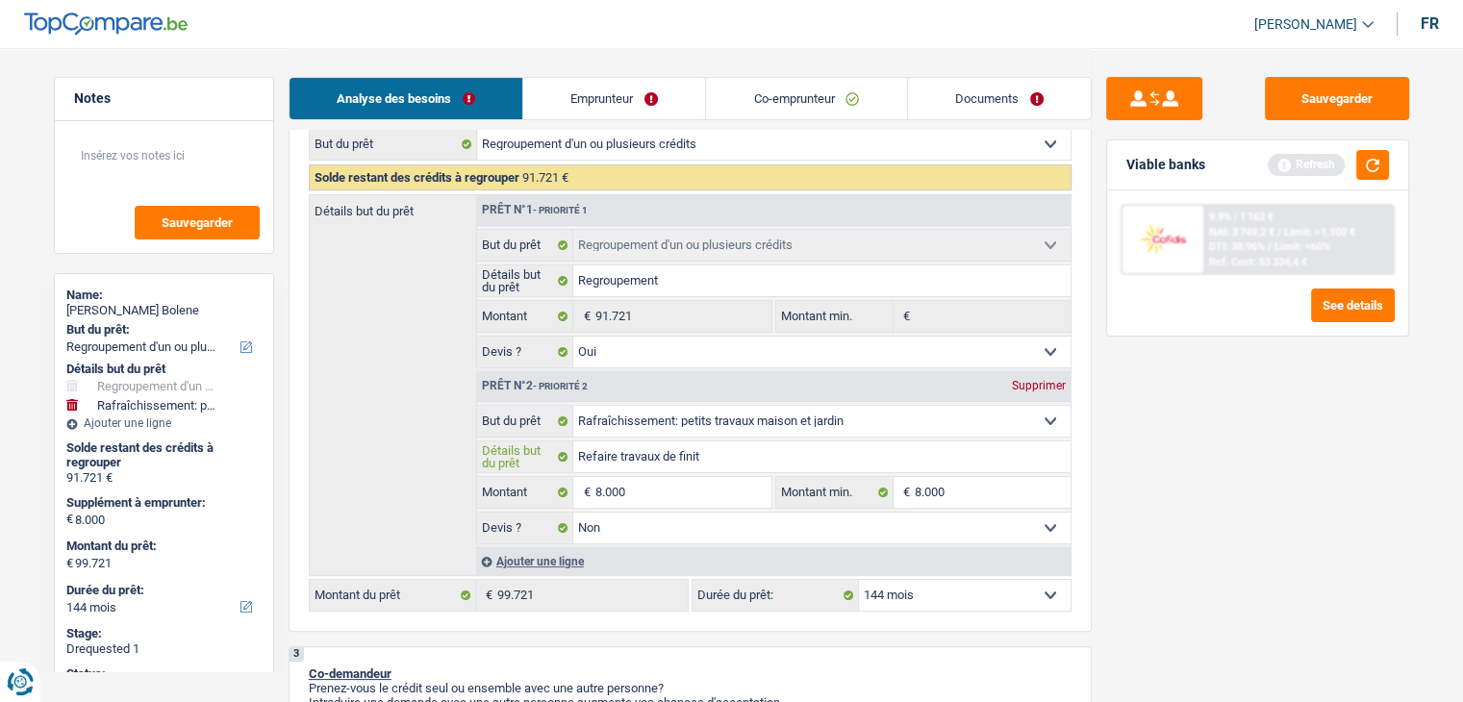
type input "Refaire travaux de finiti"
type input "Refaire travaux de finitio"
type input "Refaire travaux de finition"
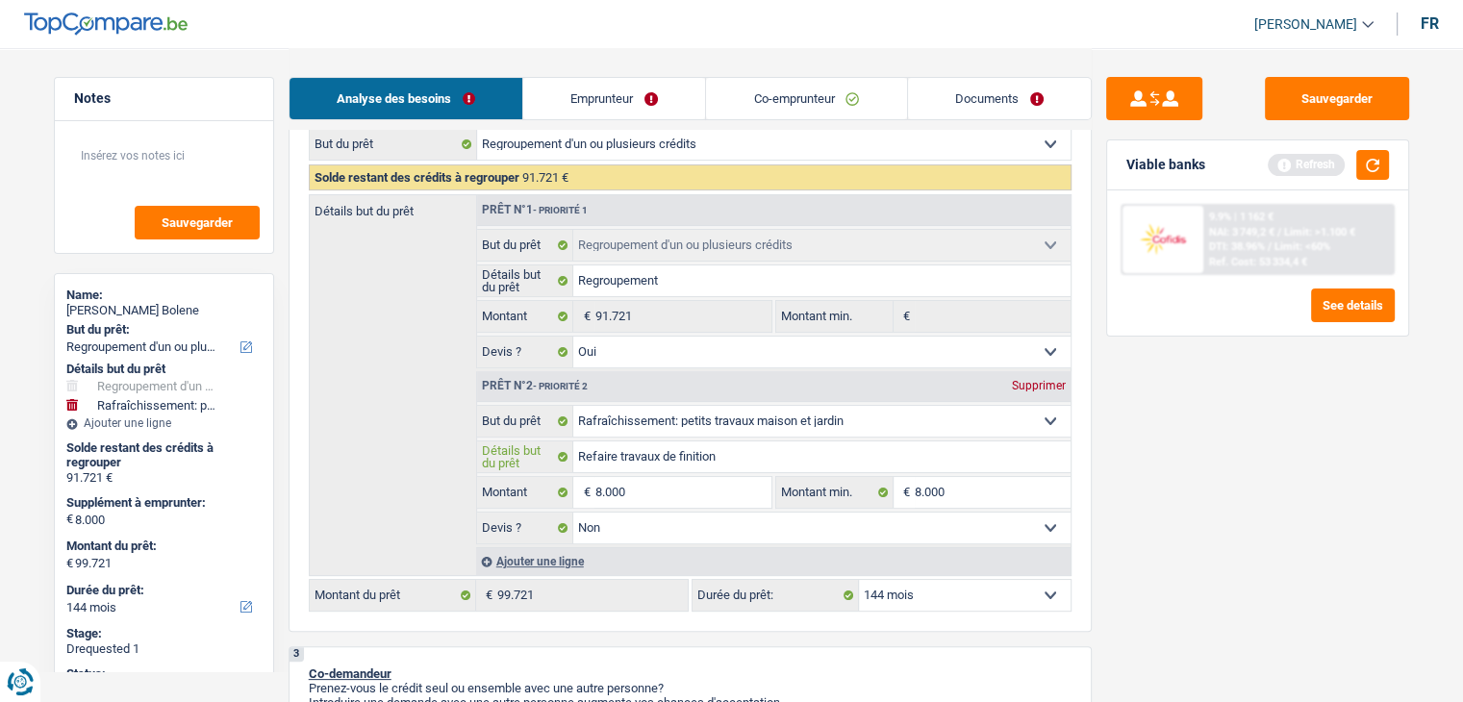
type input "Refaire travaux de finition"
type input "Refaire travaux de finition c"
type input "Refaire travaux de finition co"
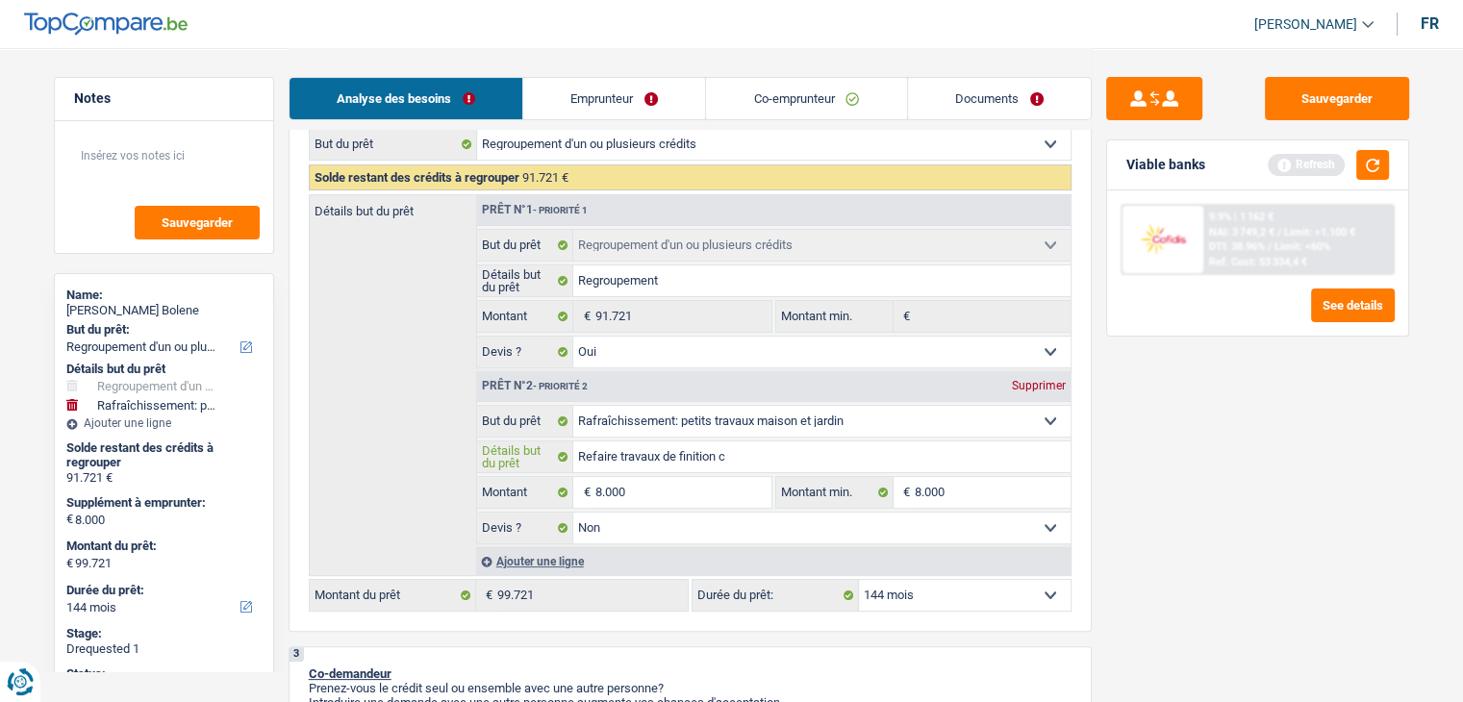
type input "Refaire travaux de finition co"
type input "Refaire travaux de finition com"
type input "Refaire travaux de finition comm"
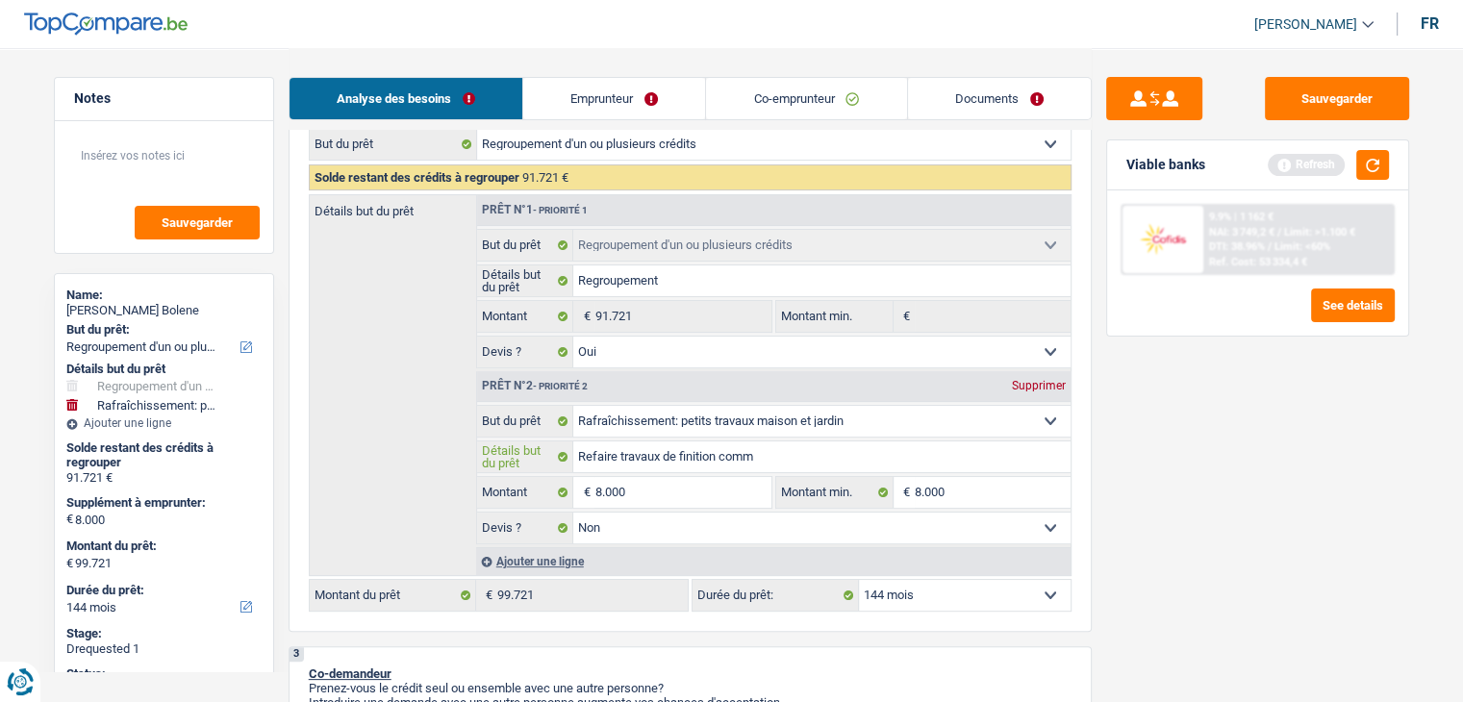
type input "Refaire travaux de finition comme"
type input "Refaire travaux de finition comme d"
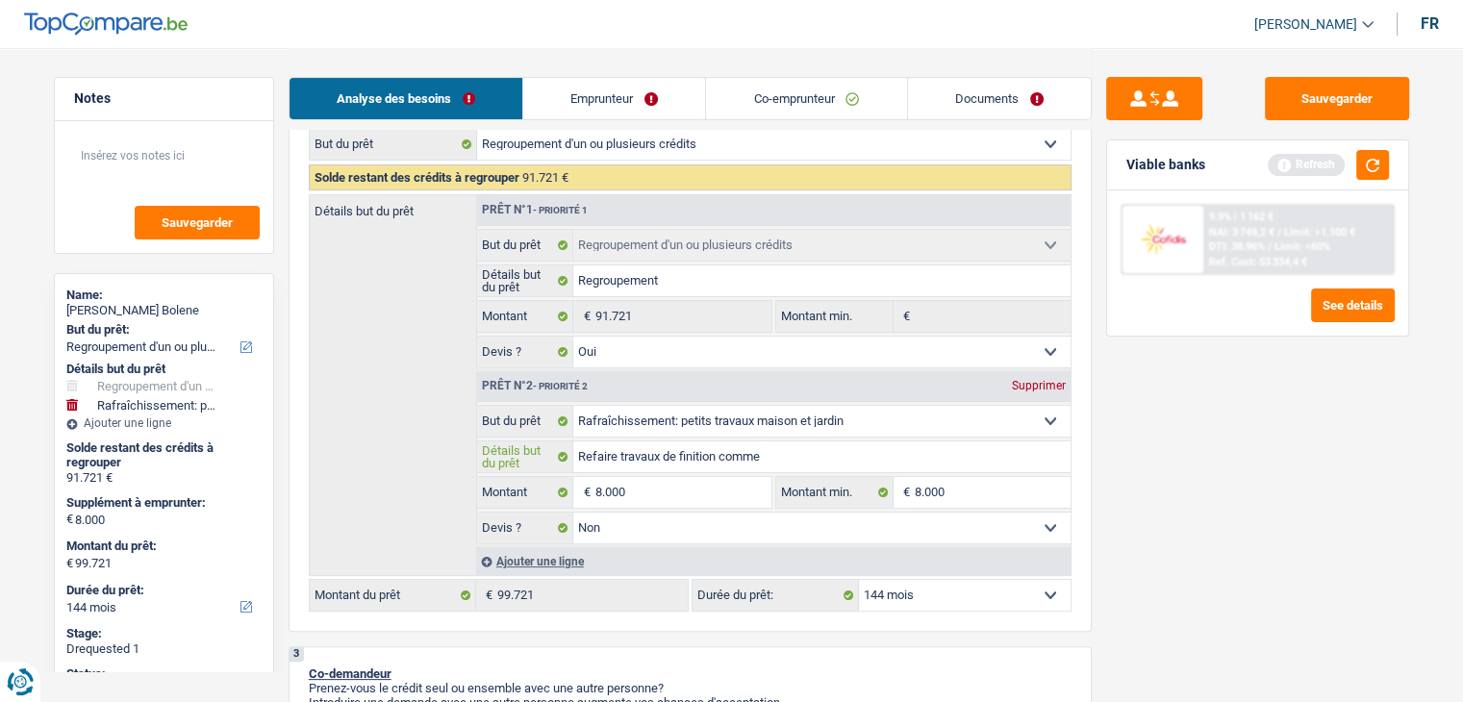
type input "Refaire travaux de finition comme d"
type input "Refaire travaux de finition comme de"
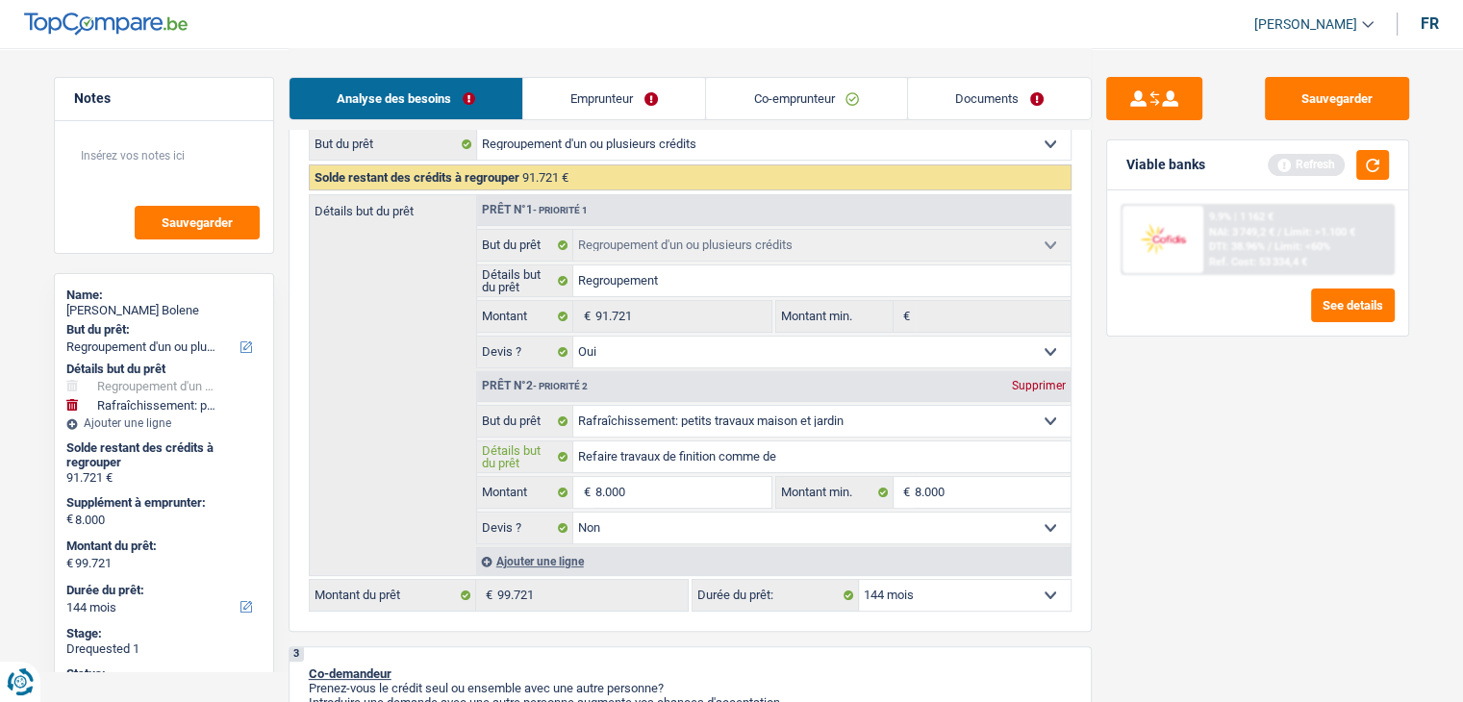
type input "Refaire travaux de finition comme de l"
type input "Refaire travaux de finition comme de la"
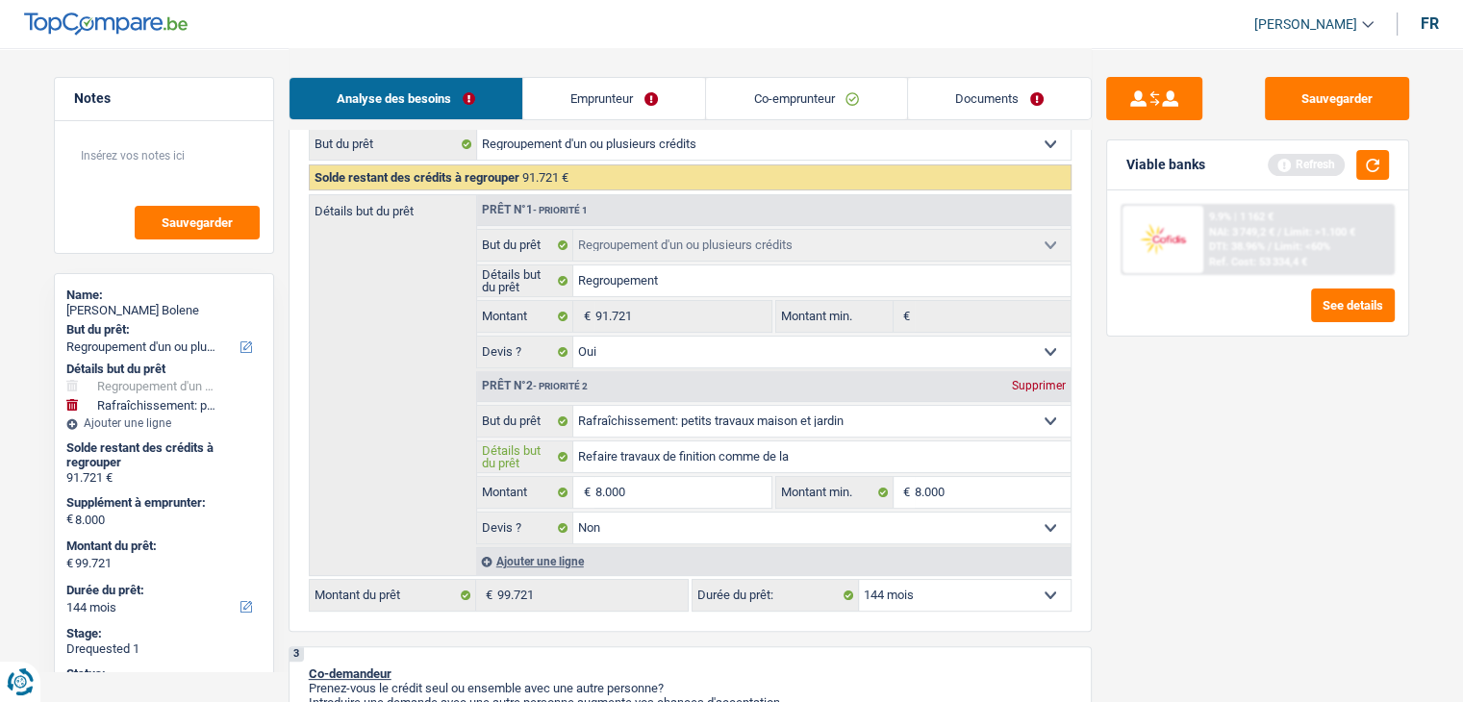
type input "Refaire travaux de finition comme de la"
type input "Refaire travaux de finition comme de la p"
type input "Refaire travaux de finition comme de la pe"
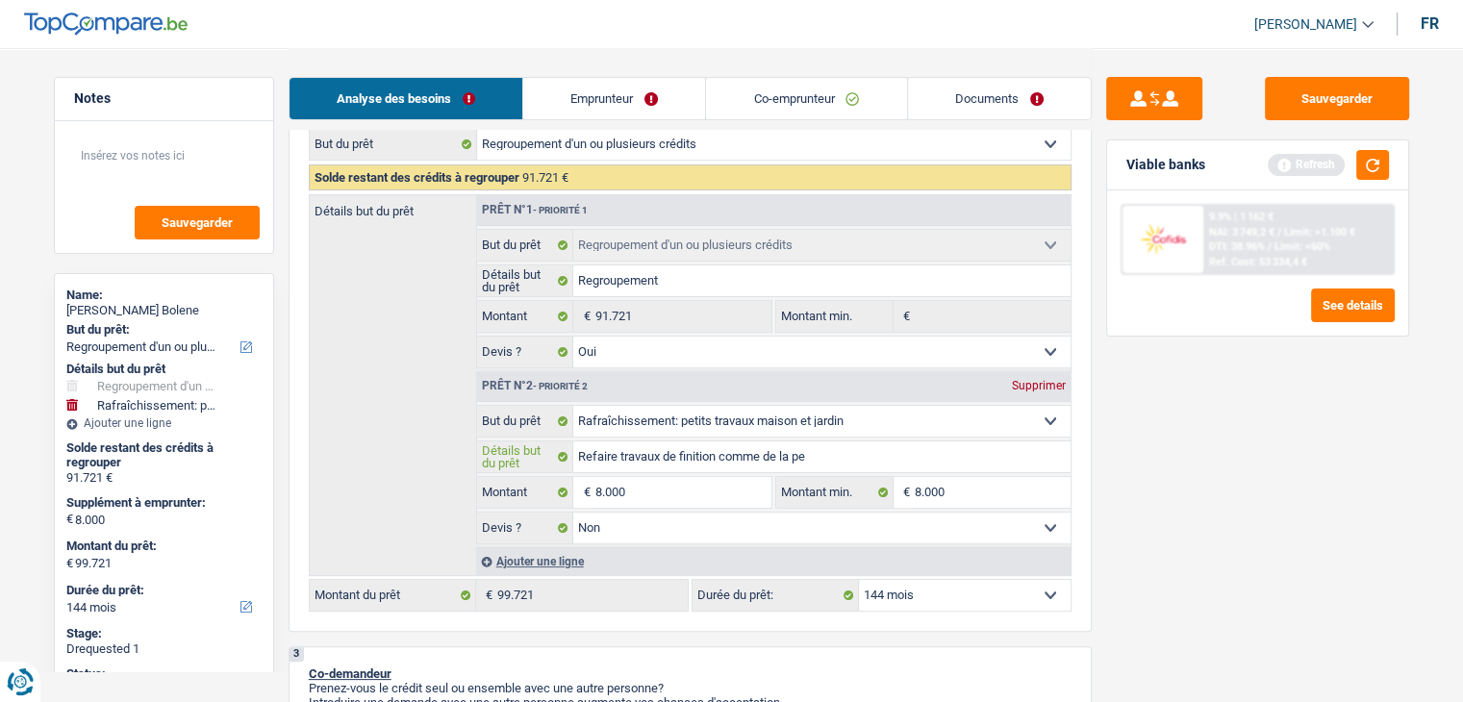
type input "Refaire travaux de finition comme de la pei"
type input "Refaire travaux de finition comme de la pein"
type input "Refaire travaux de finition comme de la peint"
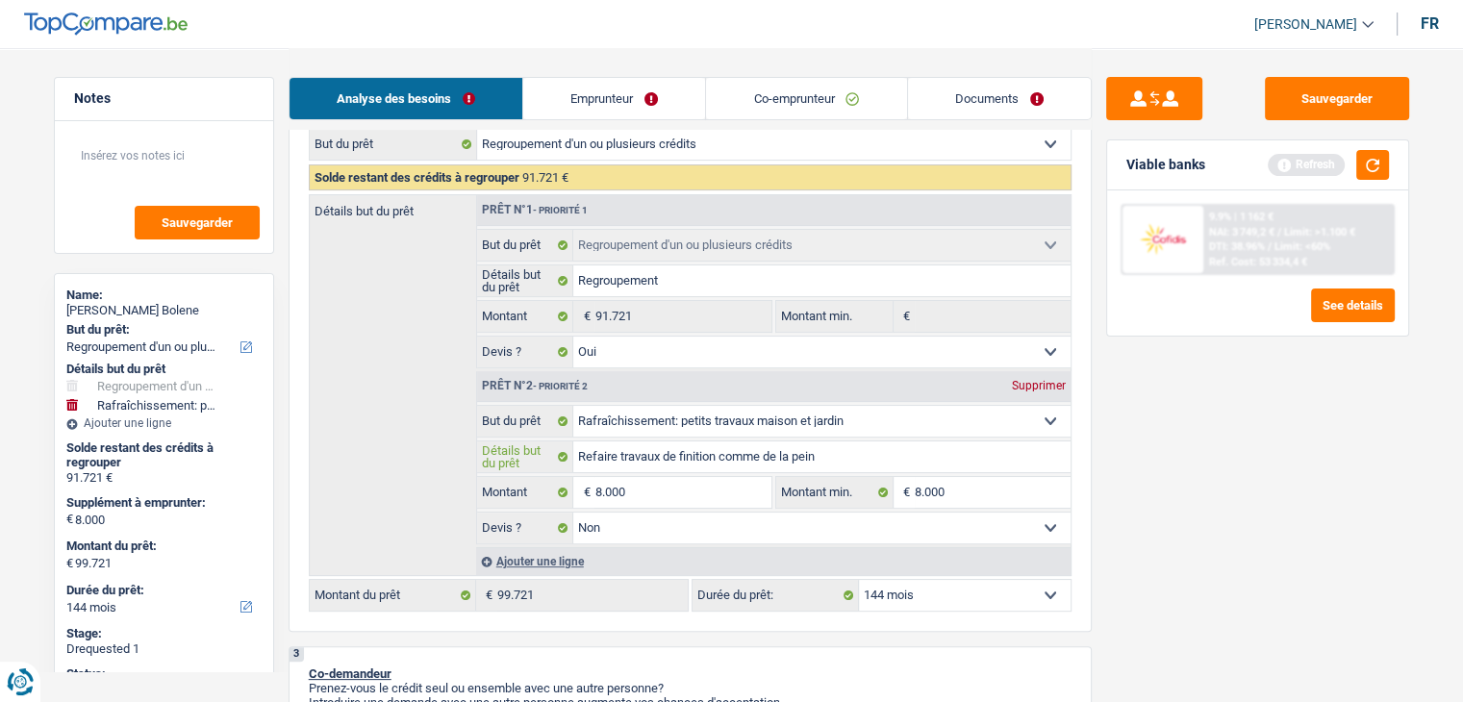
type input "Refaire travaux de finition comme de la peint"
type input "Refaire travaux de finition comme de la peintu"
type input "Refaire travaux de finition comme de la peintur"
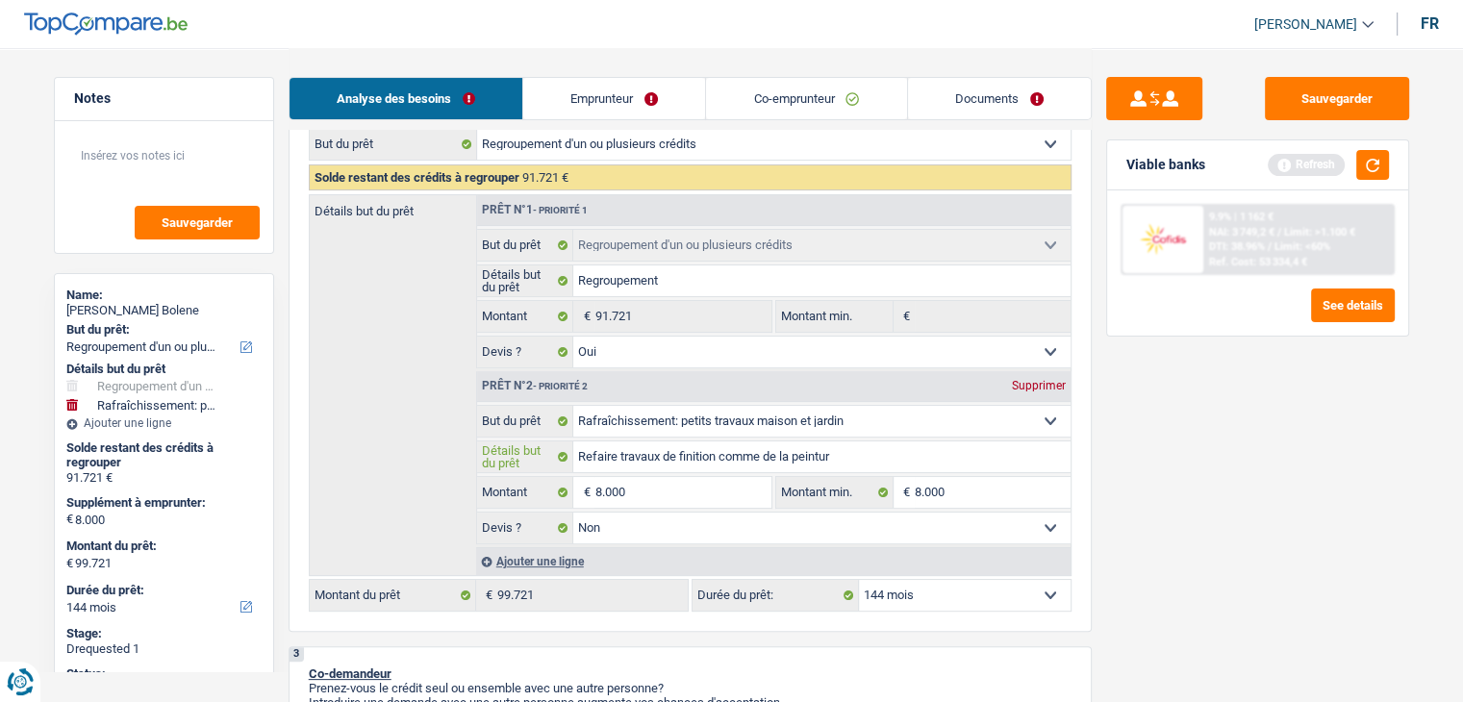
type input "Refaire travaux de finition comme de la peinture"
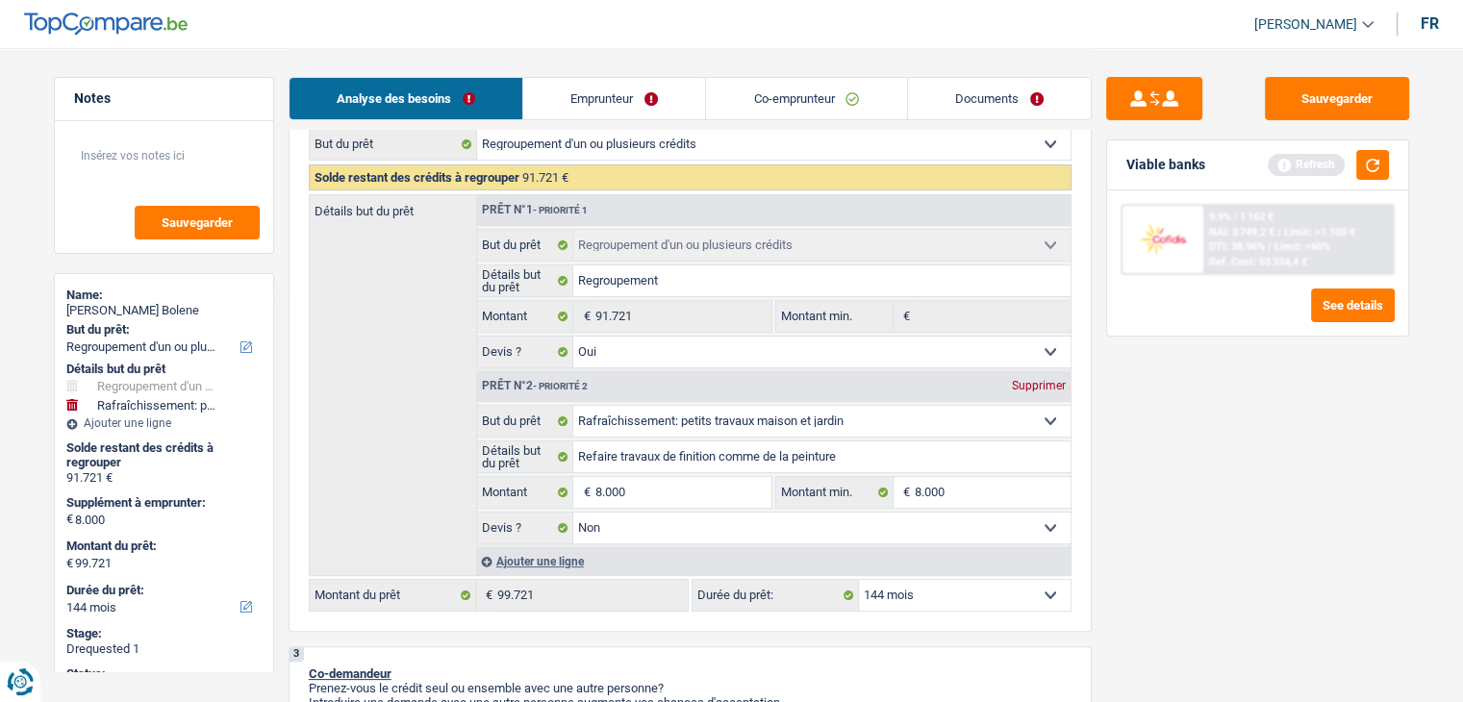
click at [1342, 516] on div "Sauvegarder Viable banks Refresh 9.9% | 1 162 € NAI: 3 749,2 € / Limit: >1.100 …" at bounding box center [1258, 374] width 332 height 594
click at [1377, 169] on button "button" at bounding box center [1372, 165] width 33 height 30
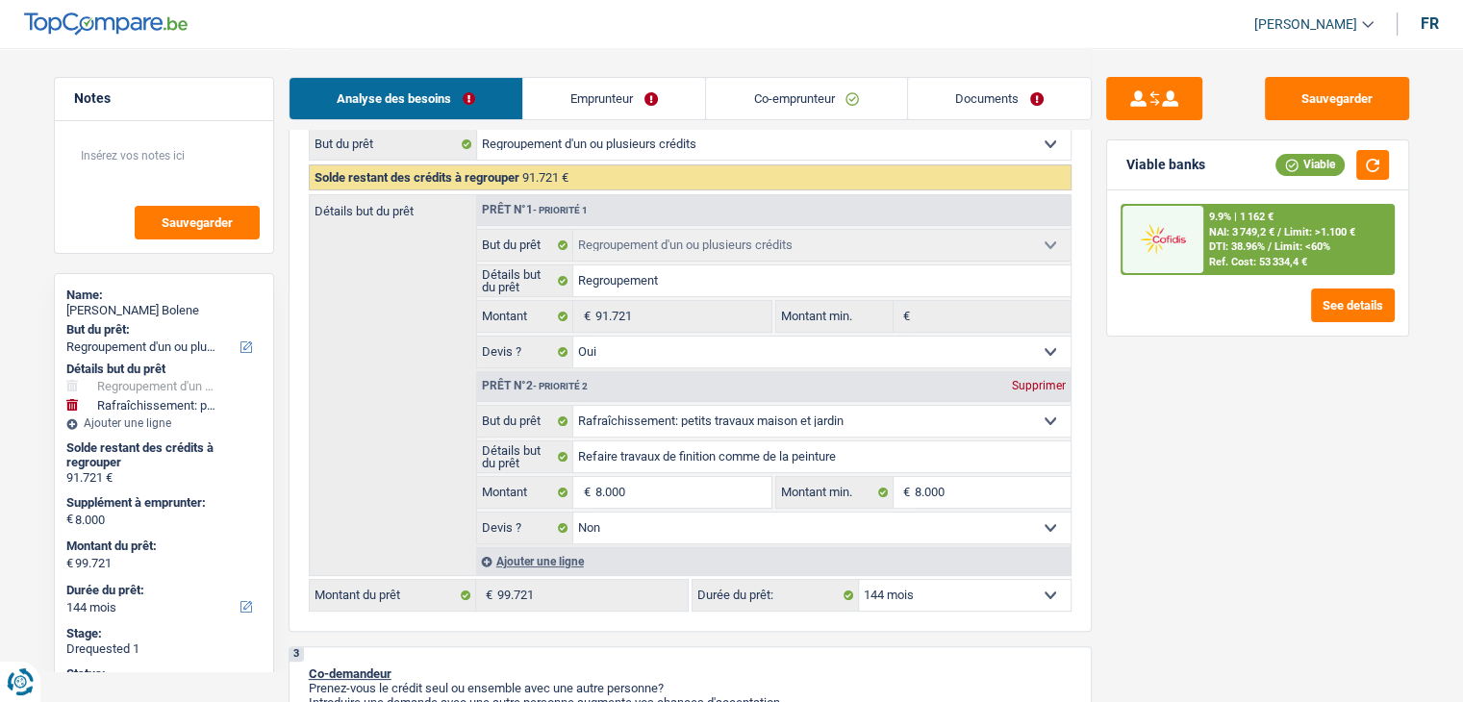
click at [846, 113] on link "Co-emprunteur" at bounding box center [806, 98] width 200 height 41
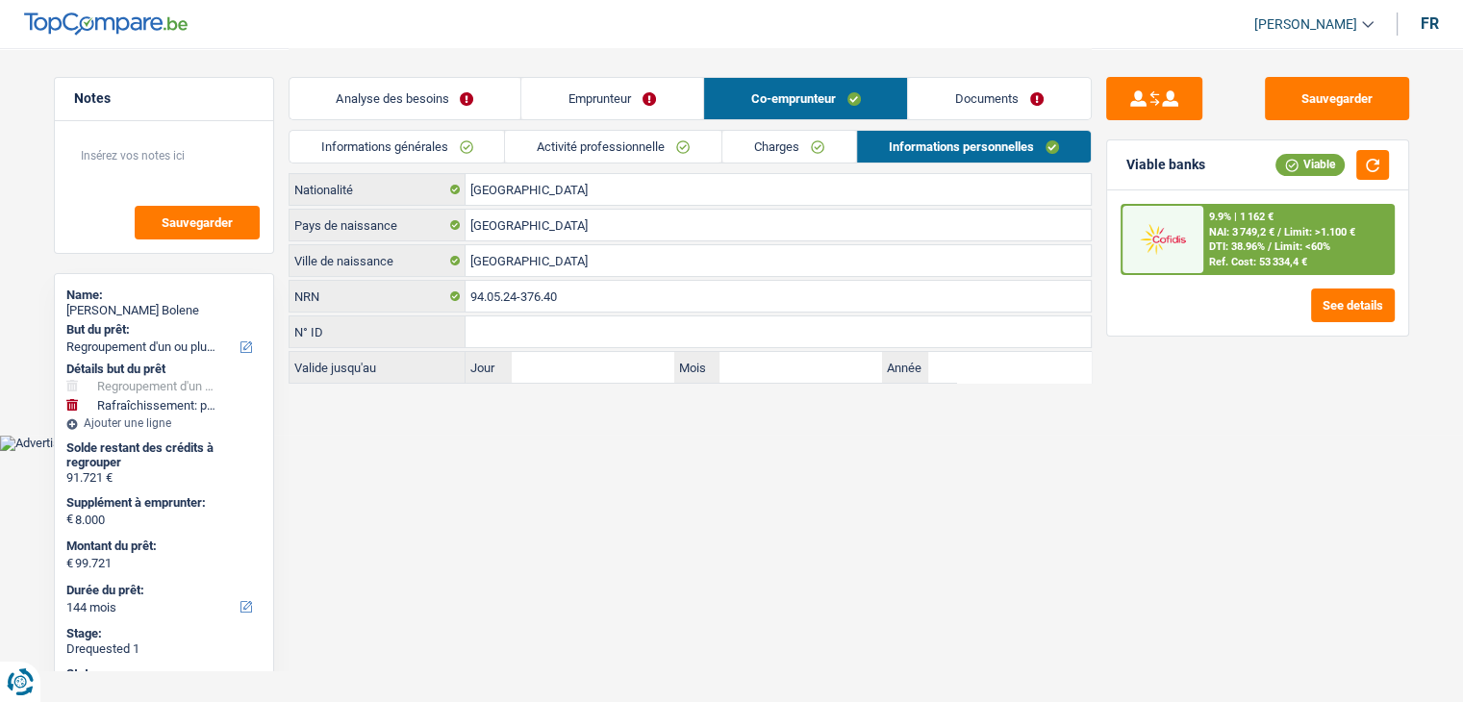
scroll to position [0, 0]
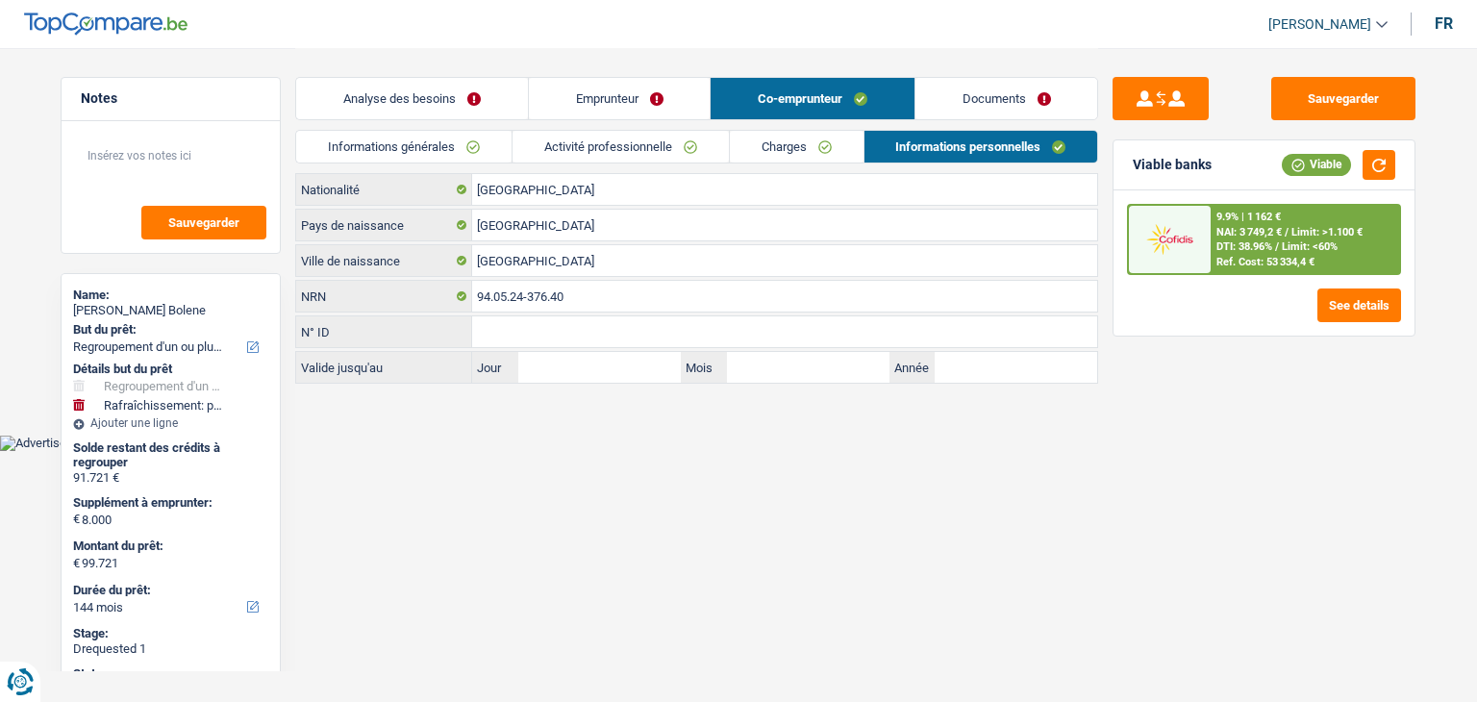
click at [916, 105] on li "Documents" at bounding box center [1007, 98] width 185 height 43
click at [966, 100] on link "Documents" at bounding box center [1007, 98] width 183 height 41
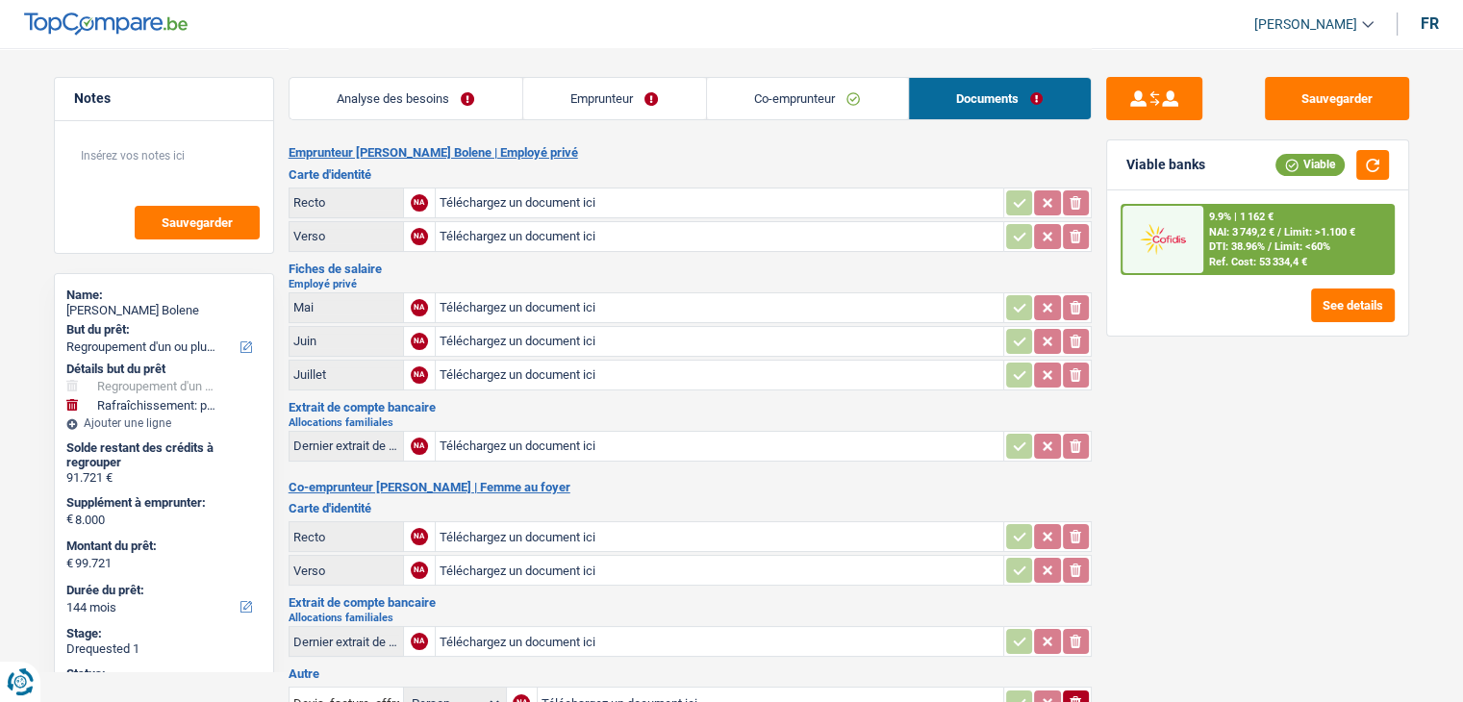
click at [653, 88] on link "Emprunteur" at bounding box center [614, 98] width 183 height 41
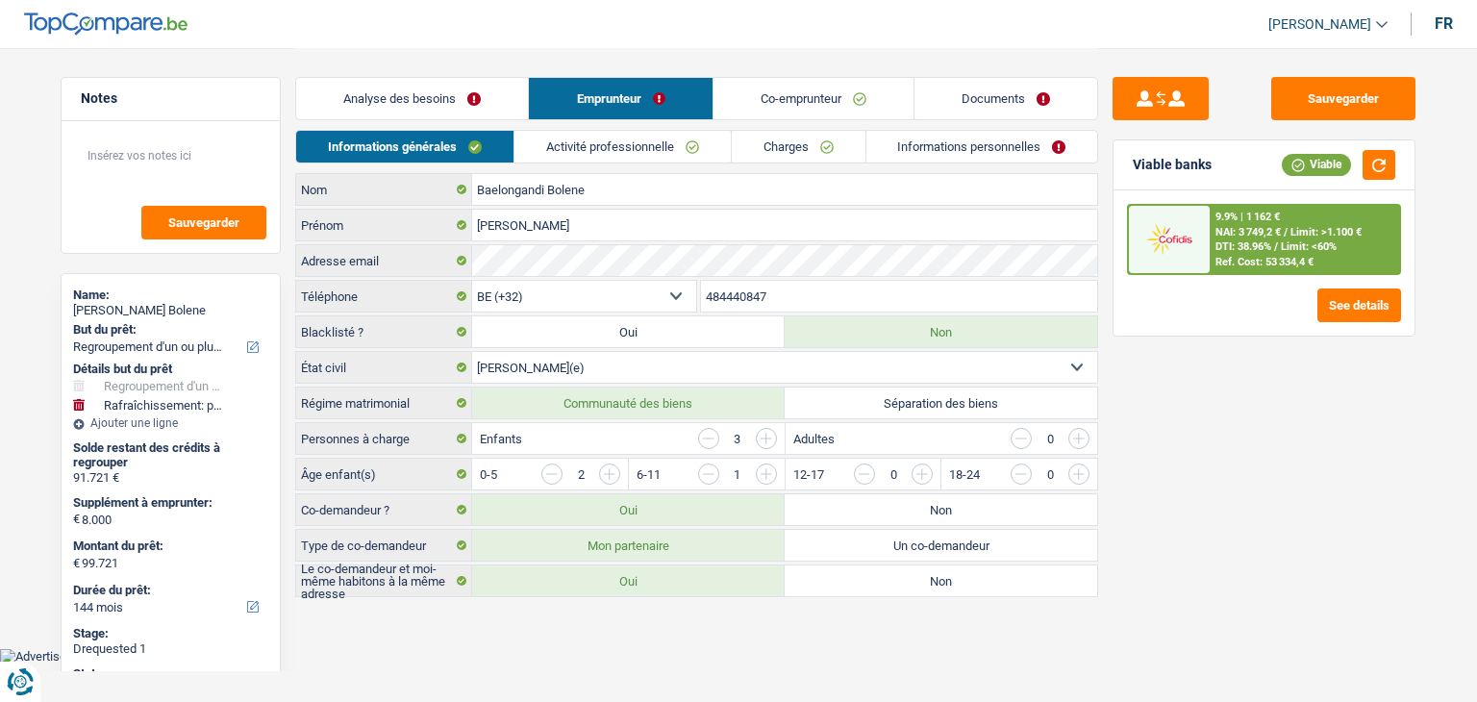
click at [850, 101] on link "Co-emprunteur" at bounding box center [814, 98] width 200 height 41
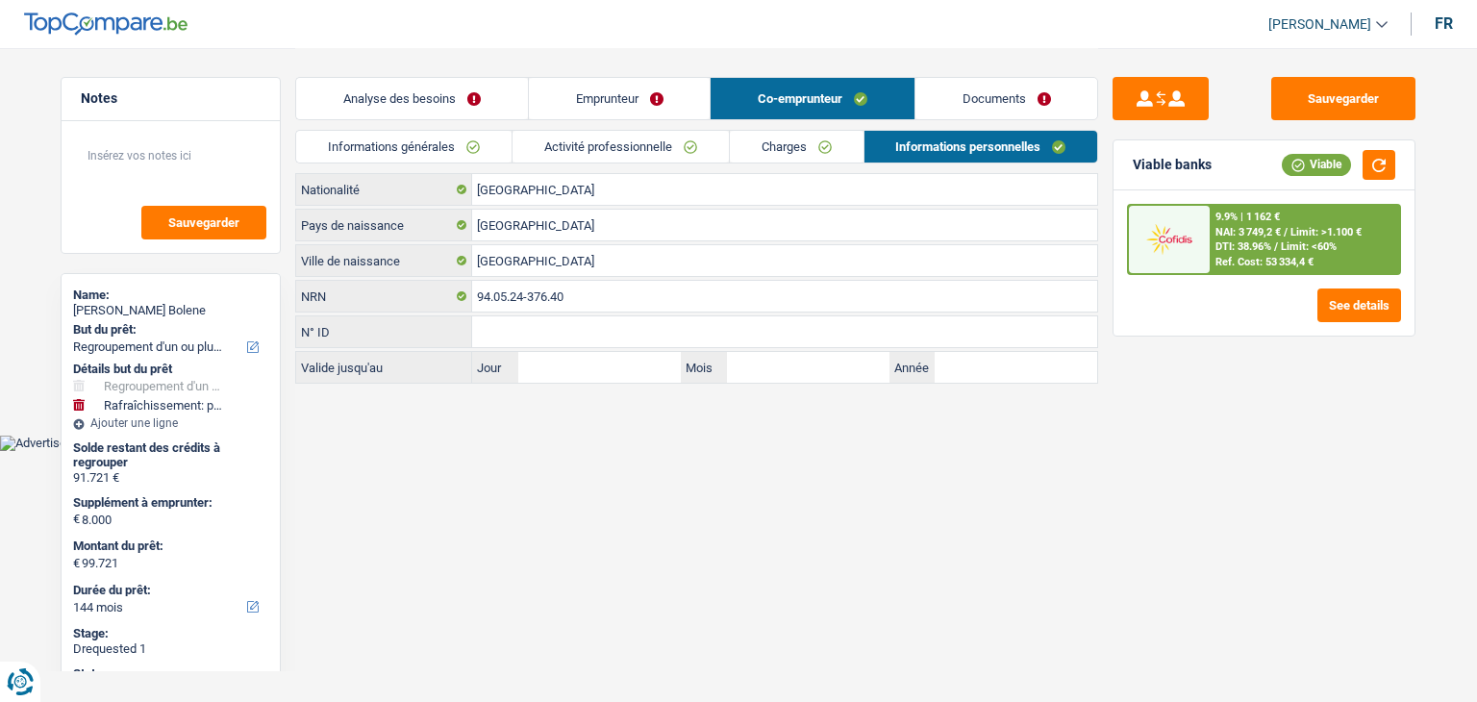
click at [627, 144] on link "Activité professionnelle" at bounding box center [621, 147] width 216 height 32
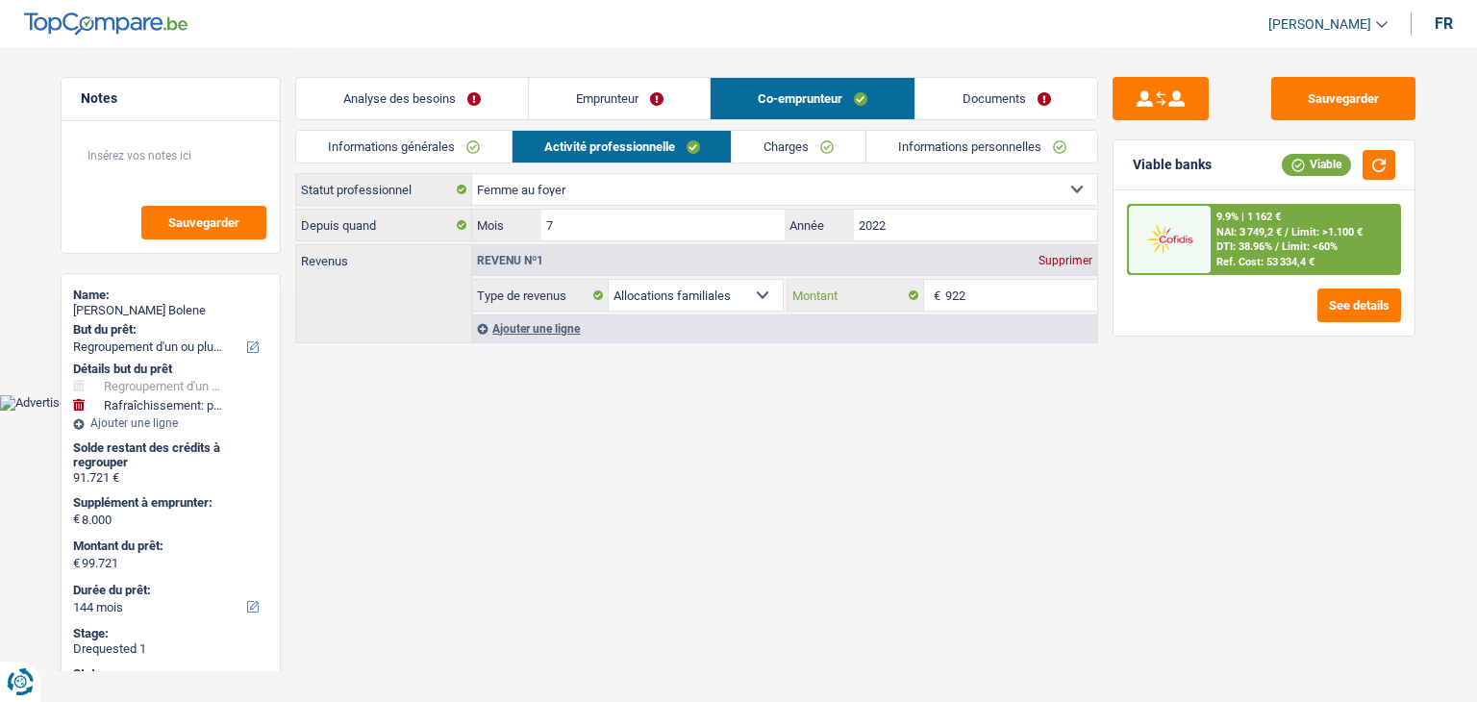
click at [996, 299] on input "922" at bounding box center [1021, 295] width 153 height 31
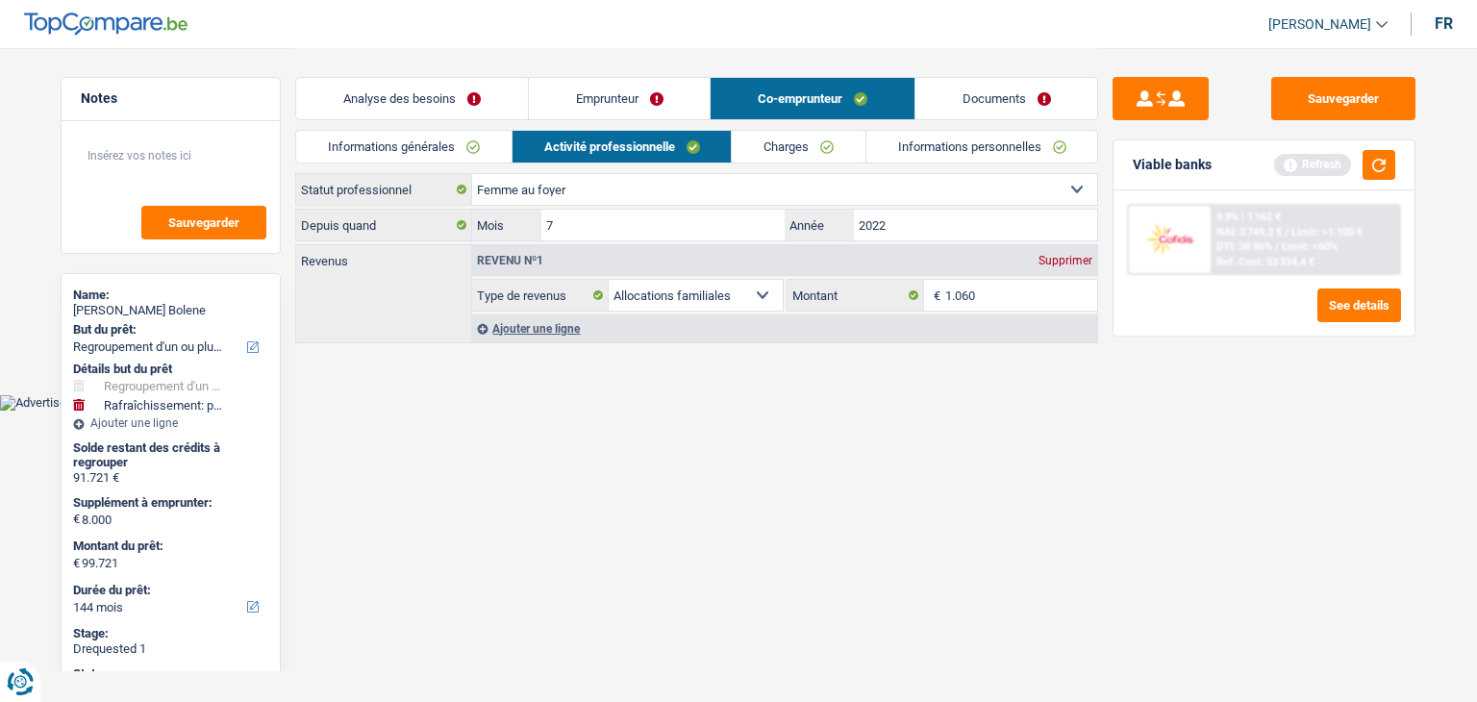
click at [825, 139] on link "Charges" at bounding box center [799, 147] width 134 height 32
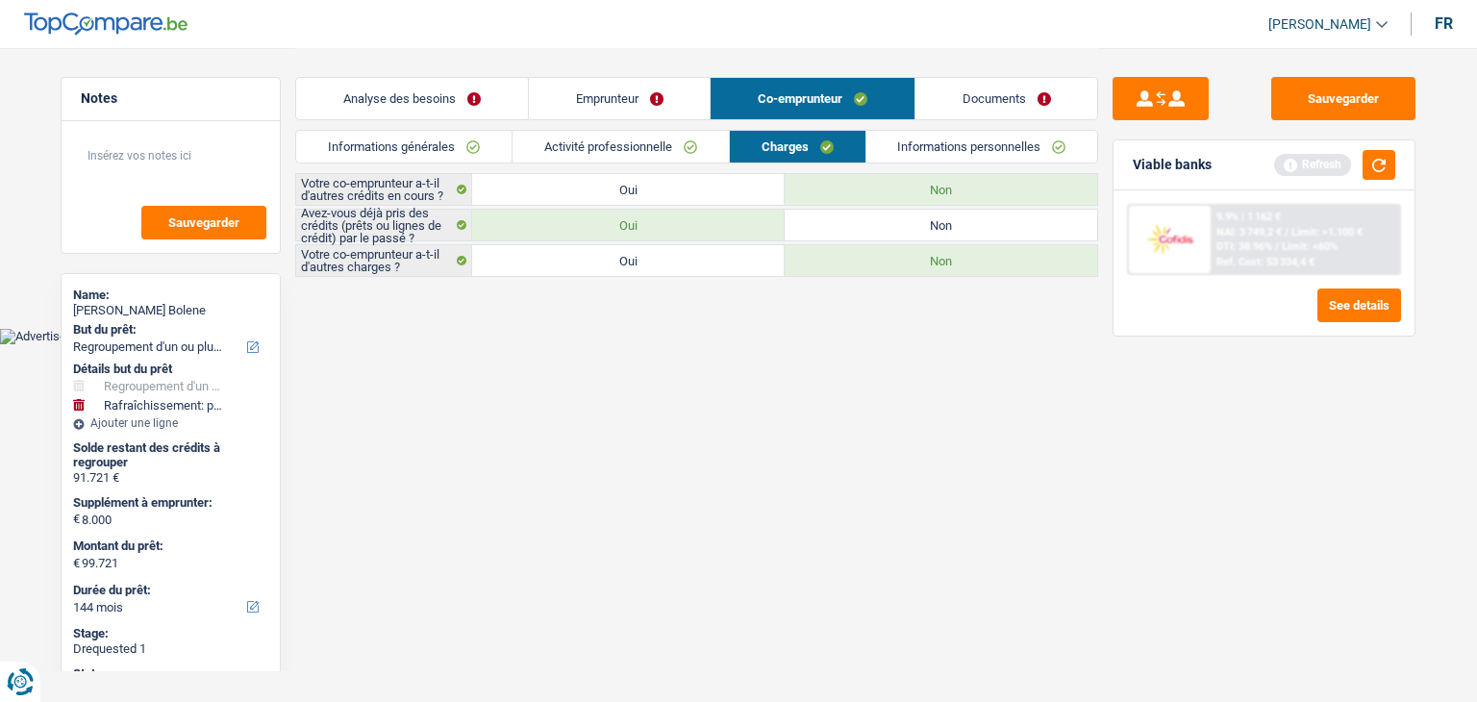
click at [971, 148] on link "Informations personnelles" at bounding box center [983, 147] width 232 height 32
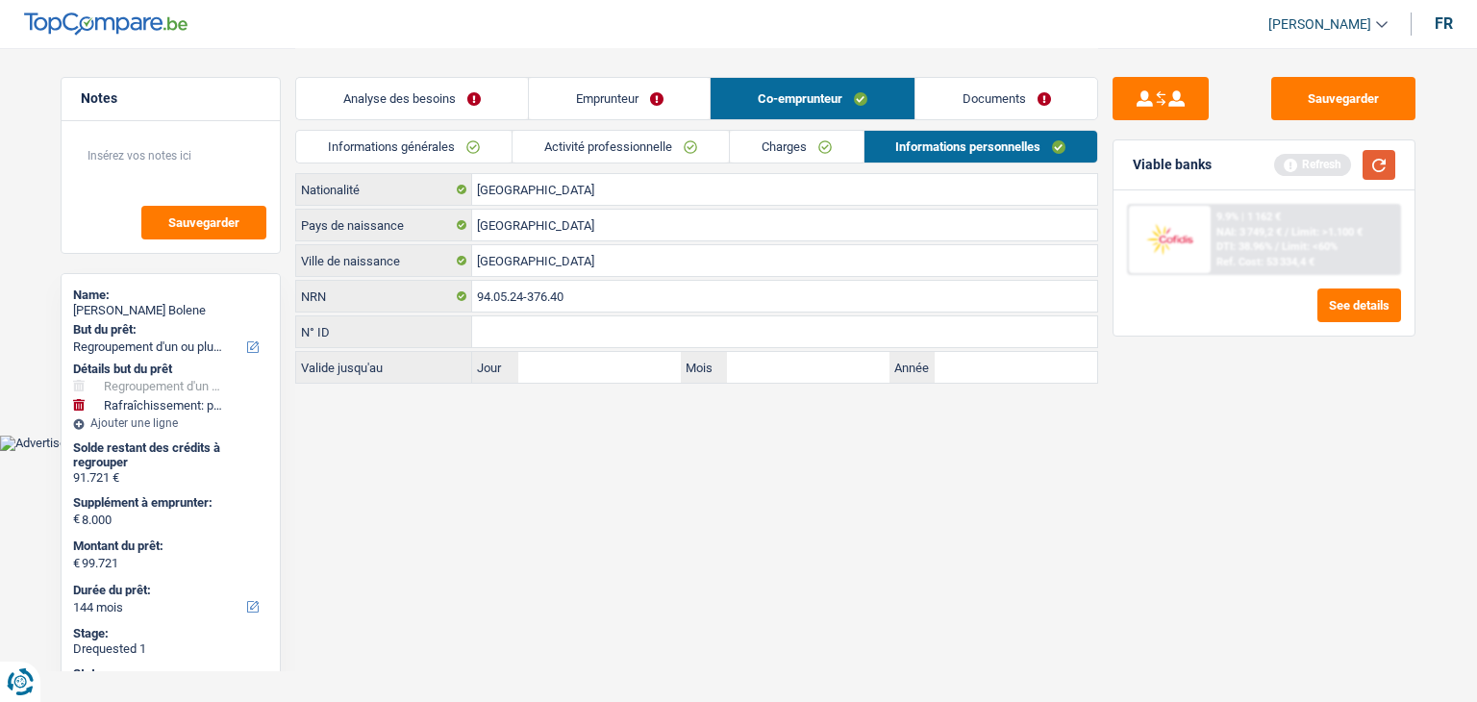
click at [1386, 166] on button "button" at bounding box center [1379, 165] width 33 height 30
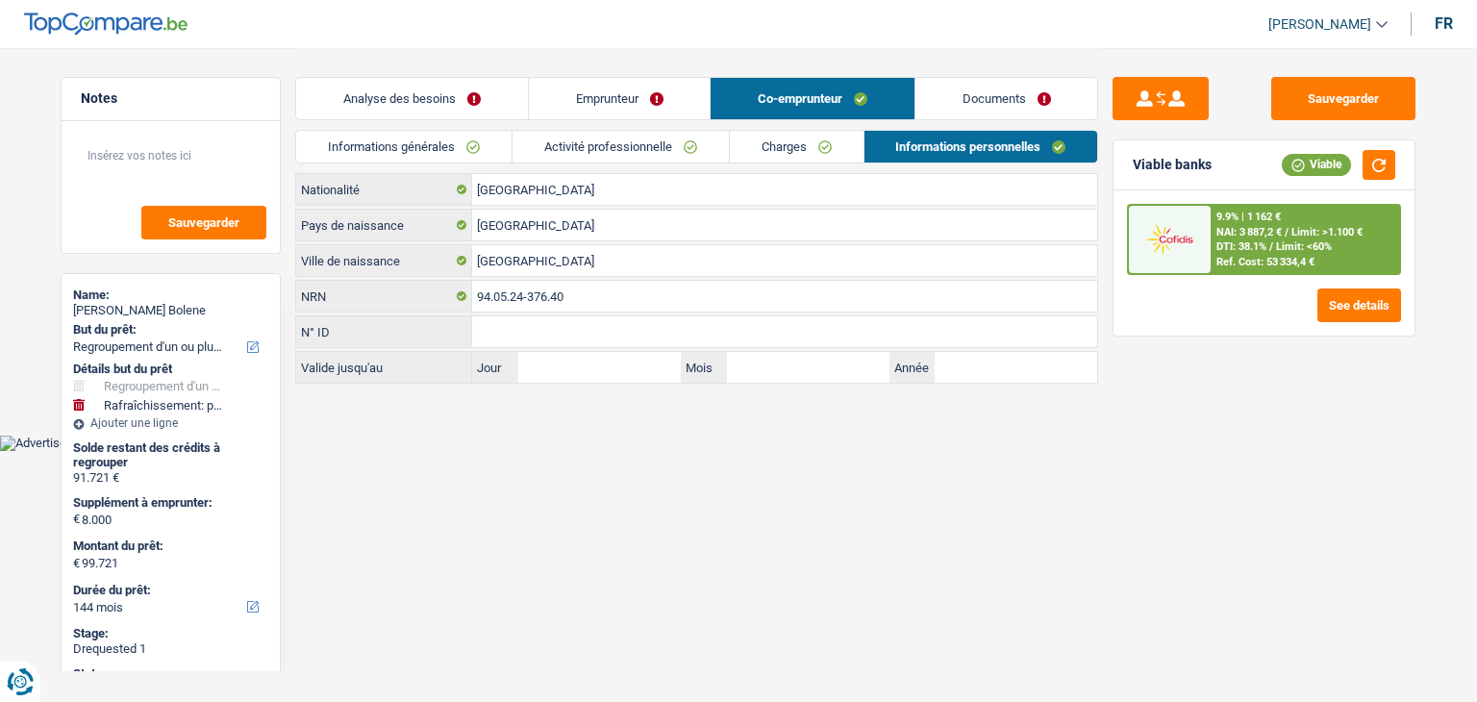
click at [441, 106] on link "Analyse des besoins" at bounding box center [412, 98] width 232 height 41
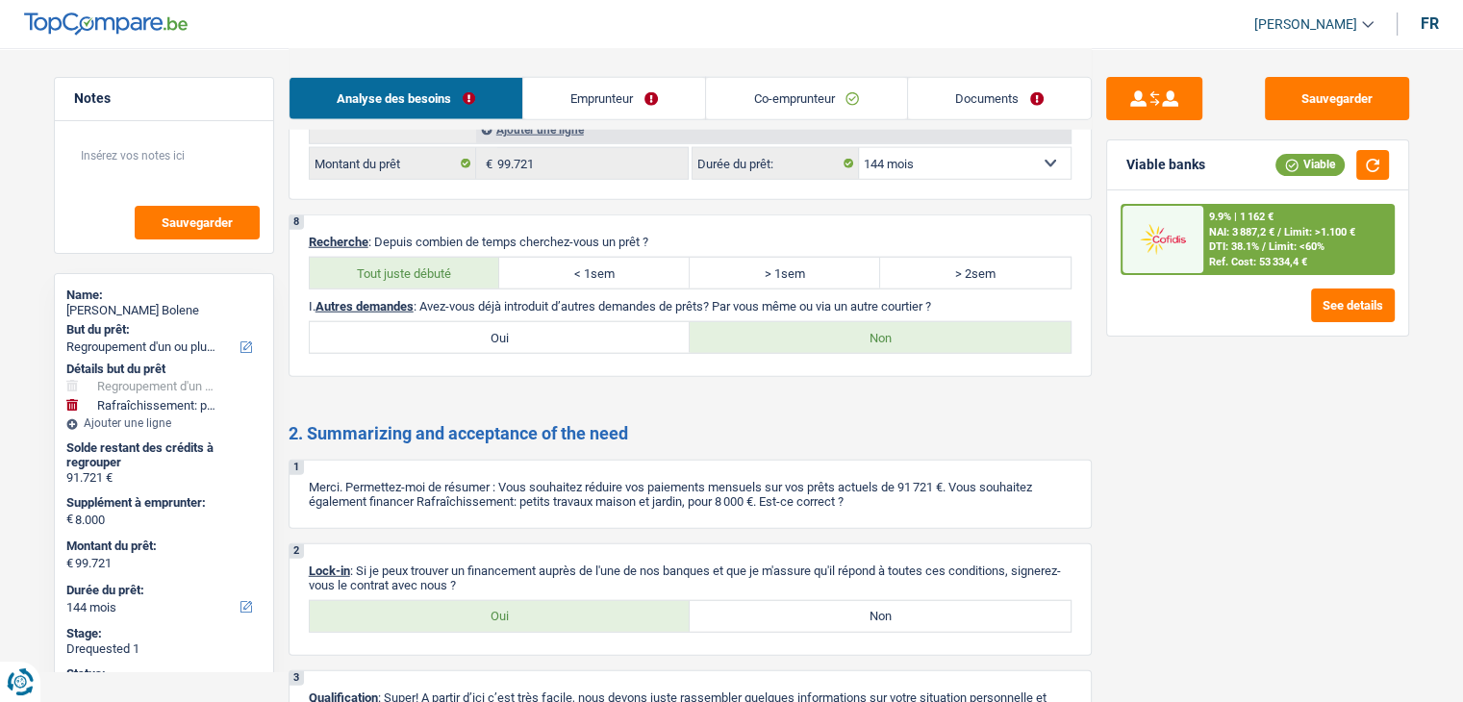
scroll to position [5007, 0]
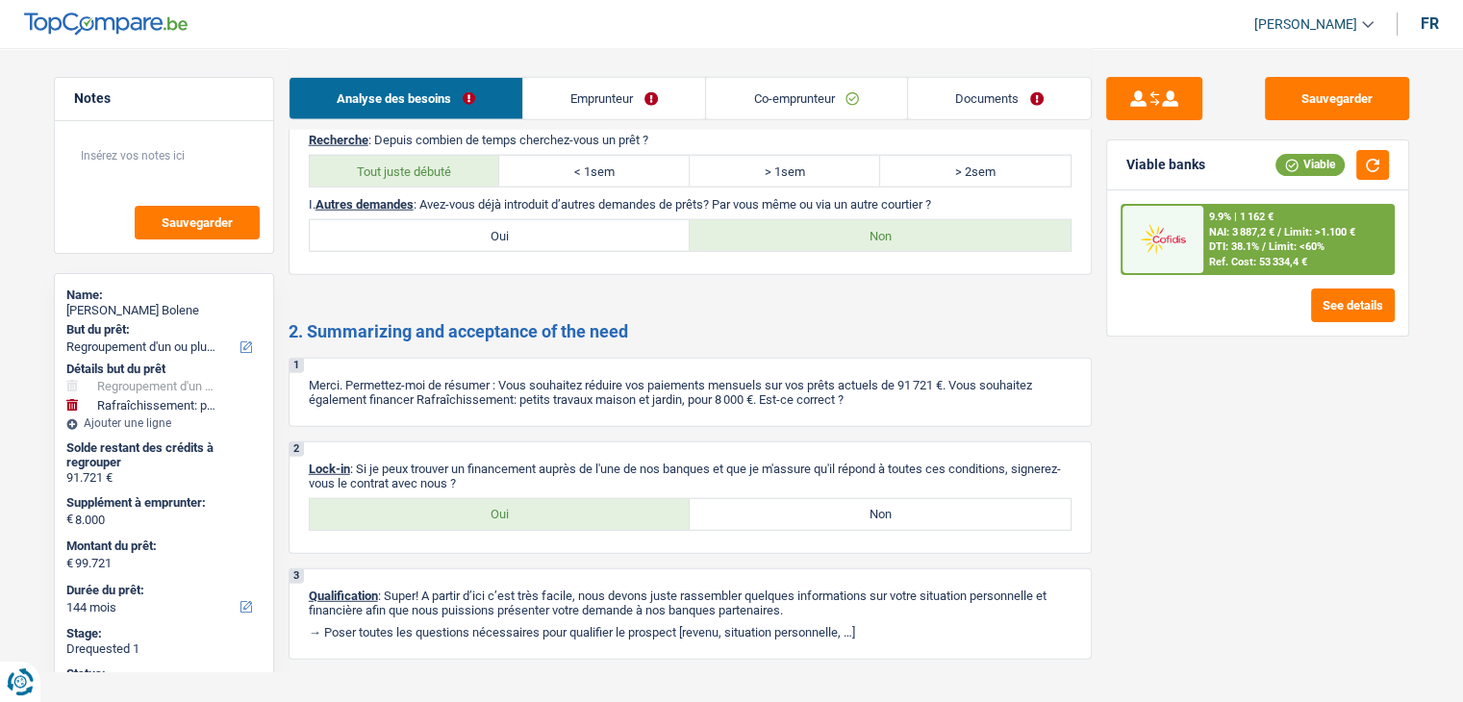
click at [1350, 264] on div "9.9% | 1 162 € NAI: 3 887,2 € / Limit: >1.100 € DTI: 38.1% / Limit: <60% Ref. C…" at bounding box center [1297, 239] width 189 height 67
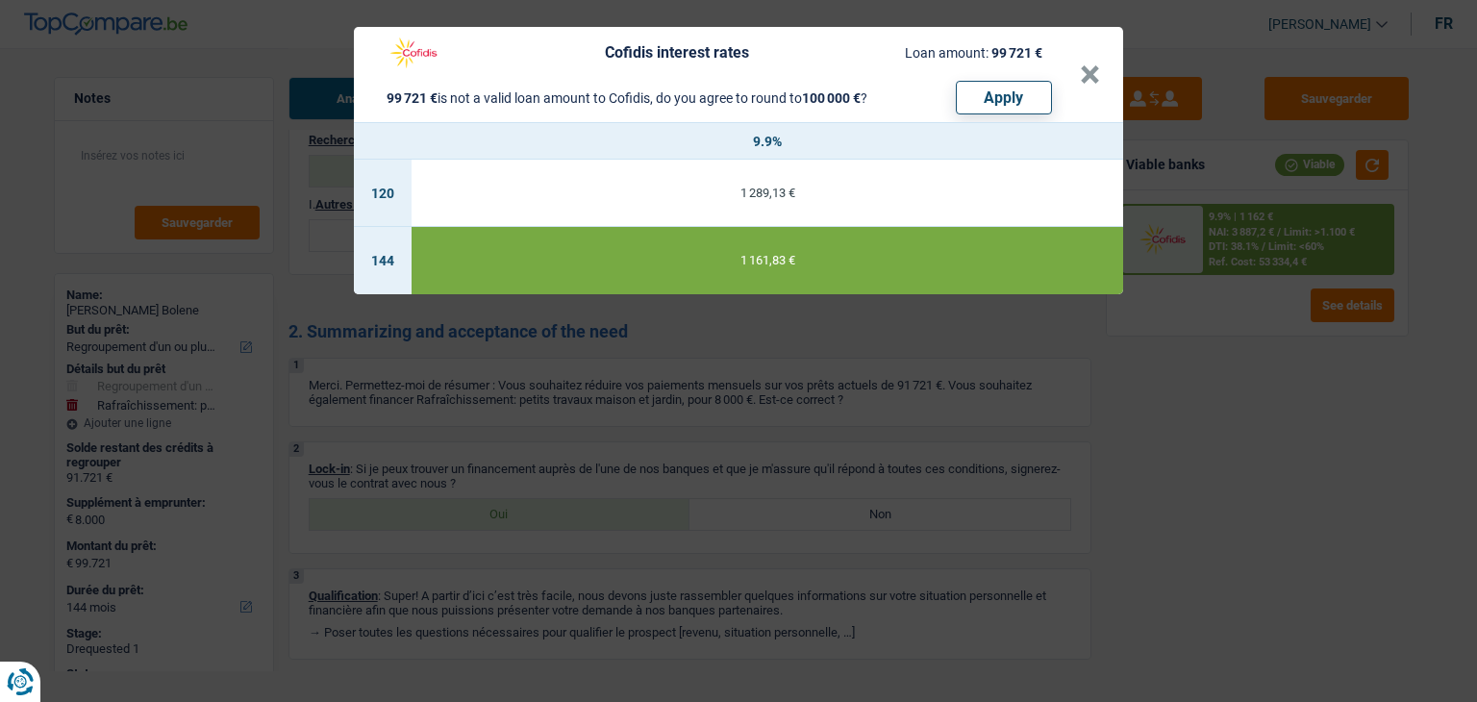
click at [1230, 422] on div "Cofidis interest rates Loan amount: 99 721 € 99 721 € is not a valid loan amoun…" at bounding box center [738, 351] width 1477 height 702
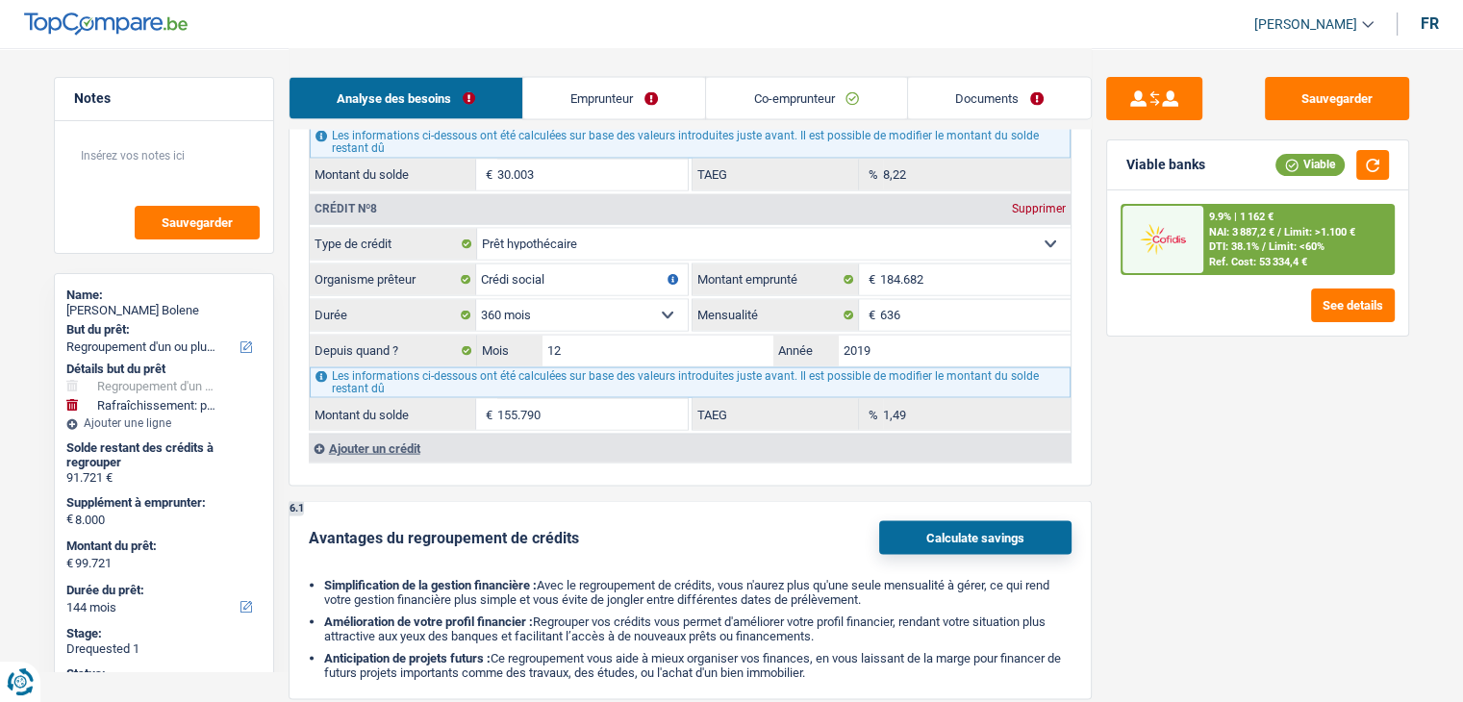
scroll to position [3564, 0]
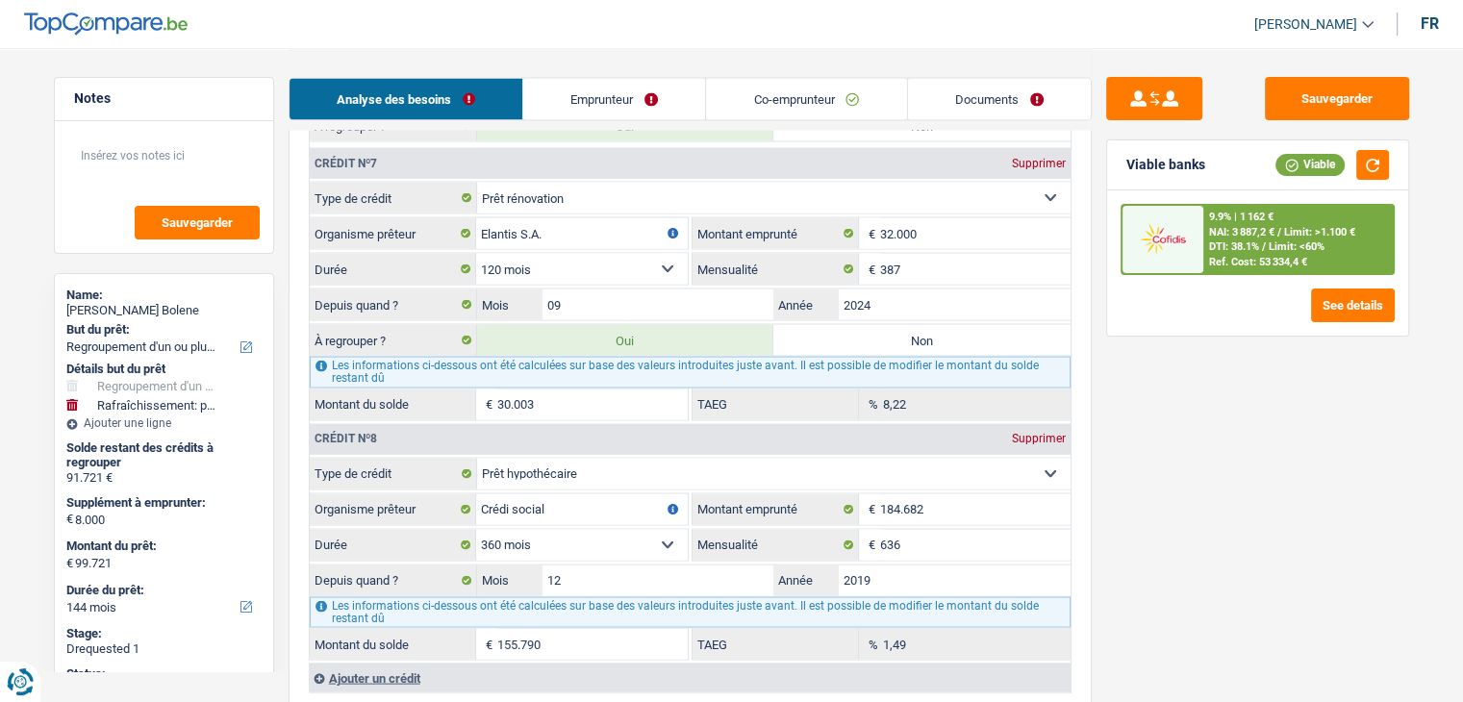
click at [1229, 256] on div "Ref. Cost: 53 334,4 €" at bounding box center [1258, 262] width 98 height 13
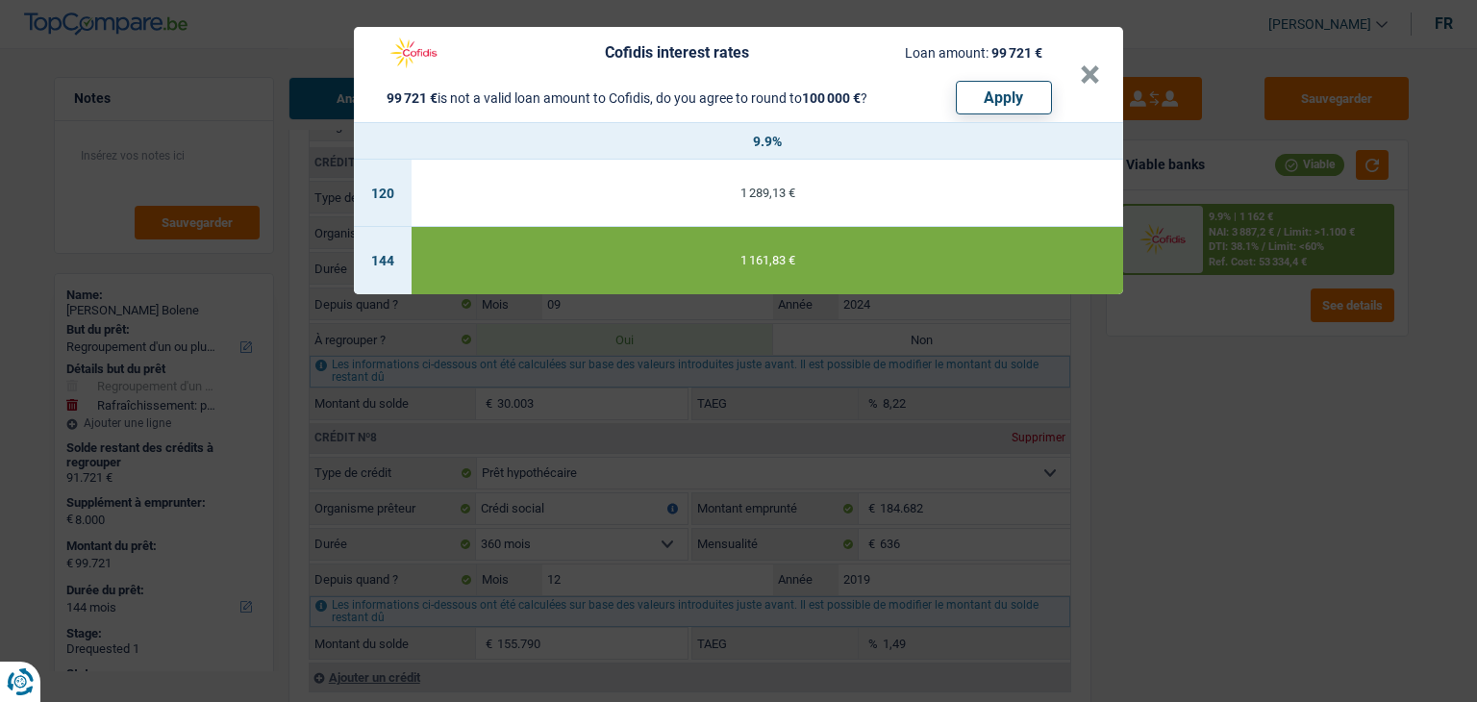
click at [1230, 467] on div "Cofidis interest rates Loan amount: 99 721 € 99 721 € is not a valid loan amoun…" at bounding box center [738, 351] width 1477 height 702
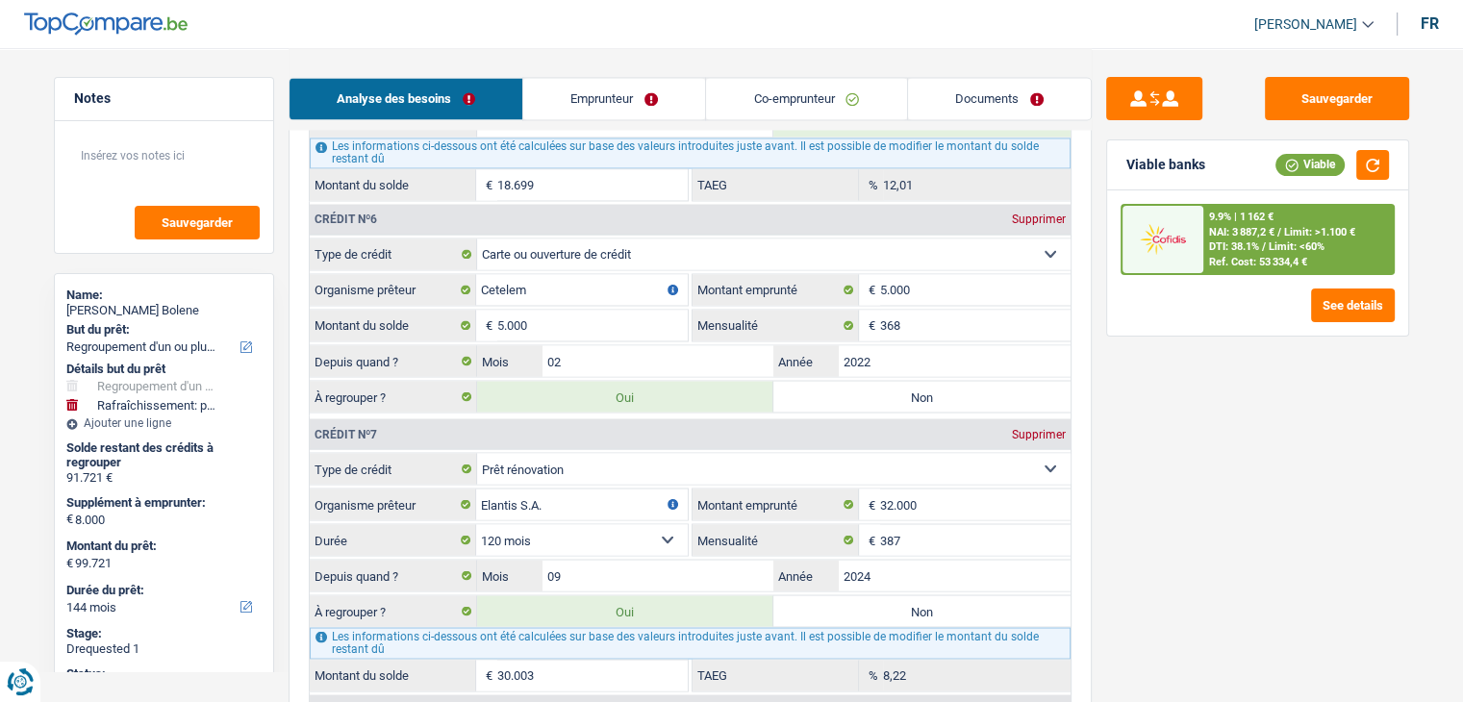
scroll to position [3276, 0]
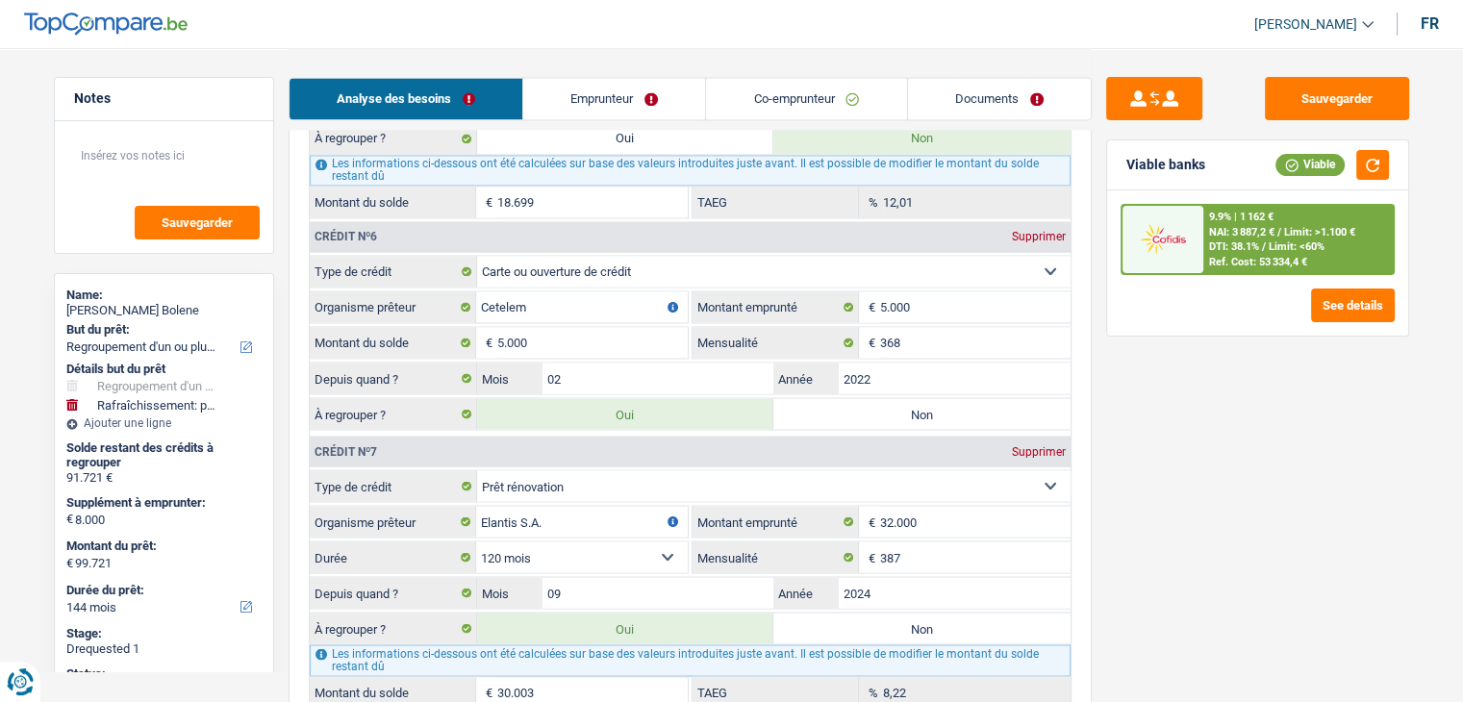
click at [1281, 254] on div "9.9% | 1 162 € NAI: 3 887,2 € / Limit: >1.100 € DTI: 38.1% / Limit: <60% Ref. C…" at bounding box center [1297, 239] width 189 height 67
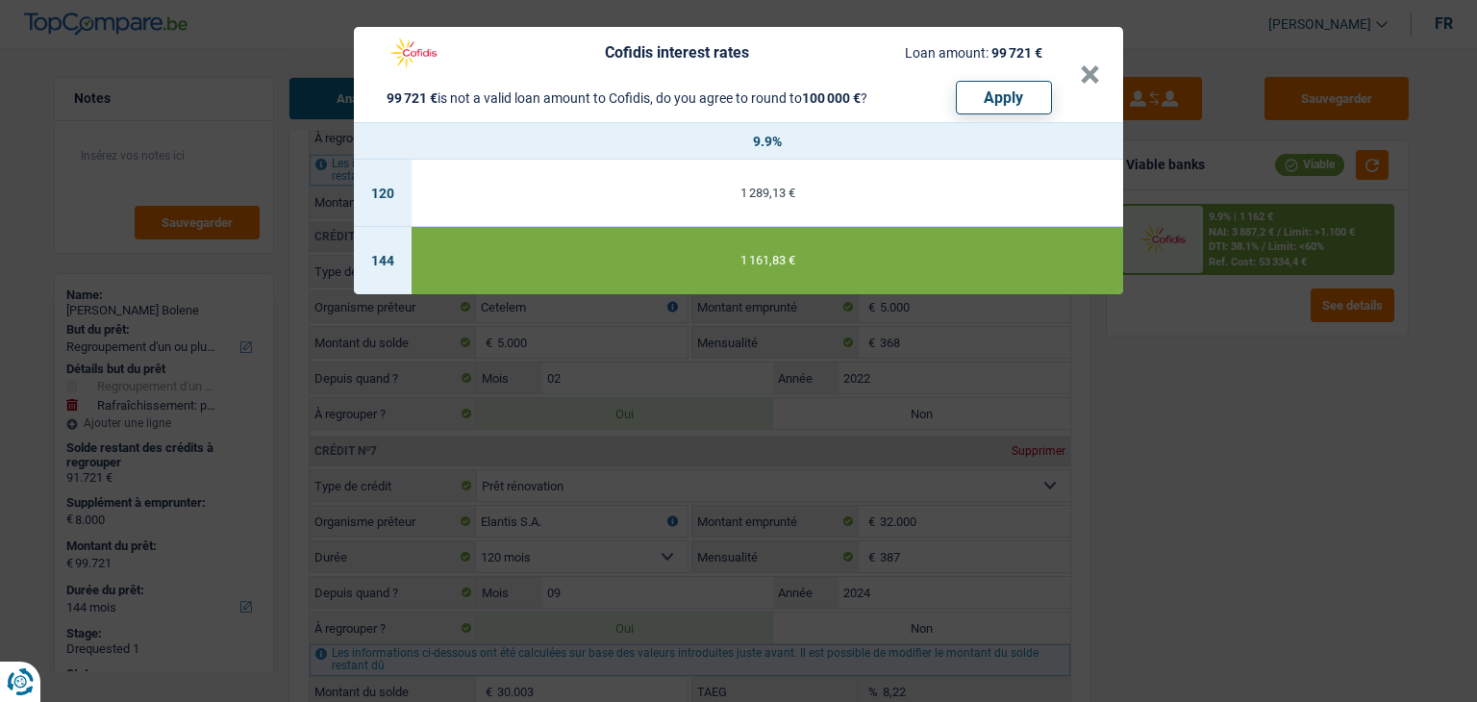
click at [1321, 401] on div "Cofidis interest rates Loan amount: 99 721 € 99 721 € is not a valid loan amoun…" at bounding box center [738, 351] width 1477 height 702
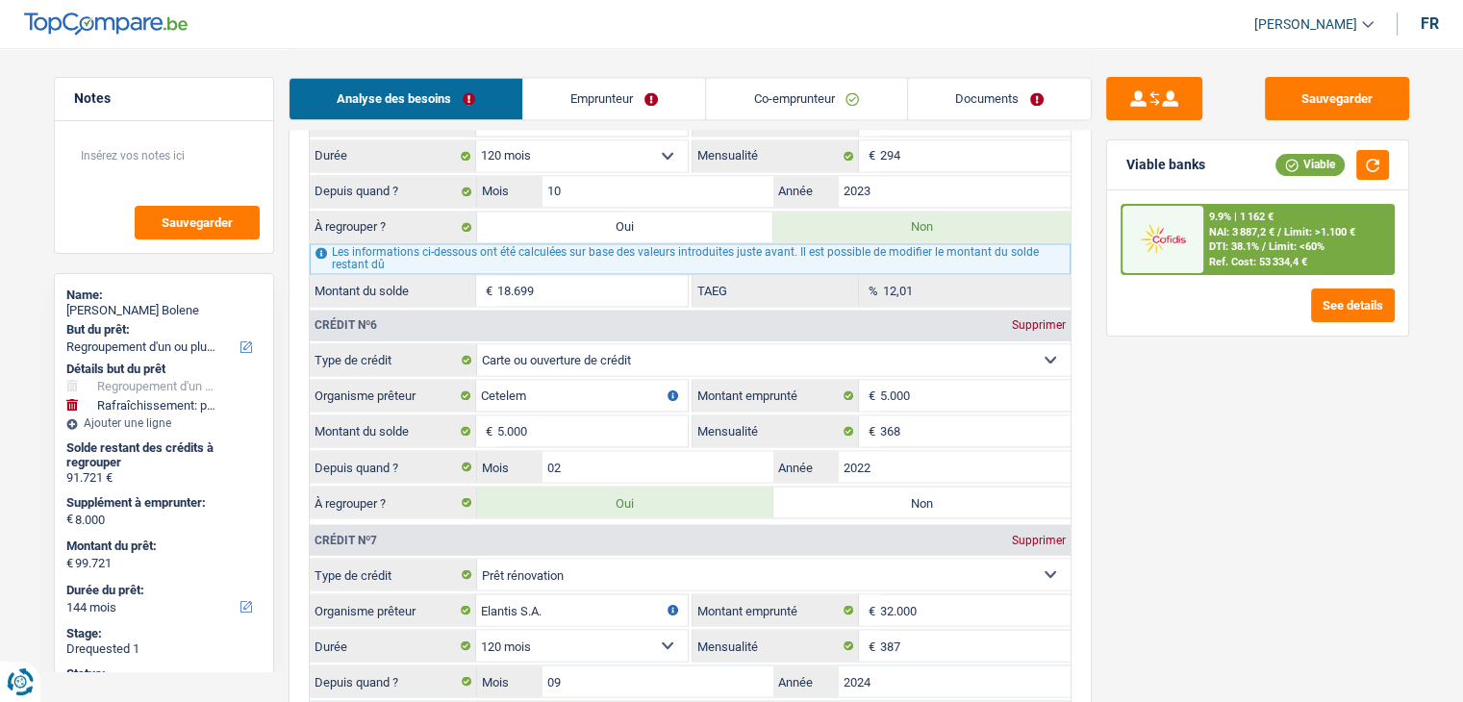
scroll to position [3083, 0]
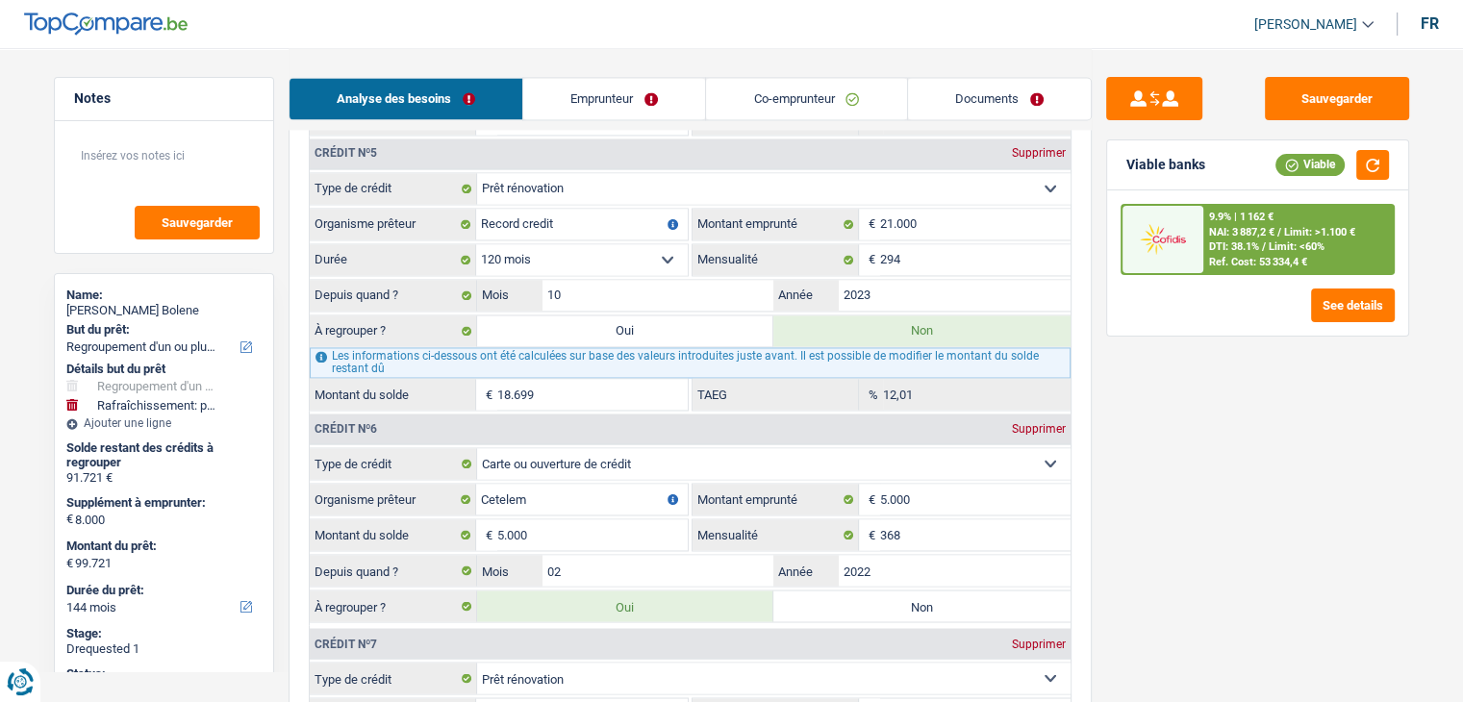
click at [1239, 251] on span "DTI: 38.1%" at bounding box center [1234, 246] width 50 height 13
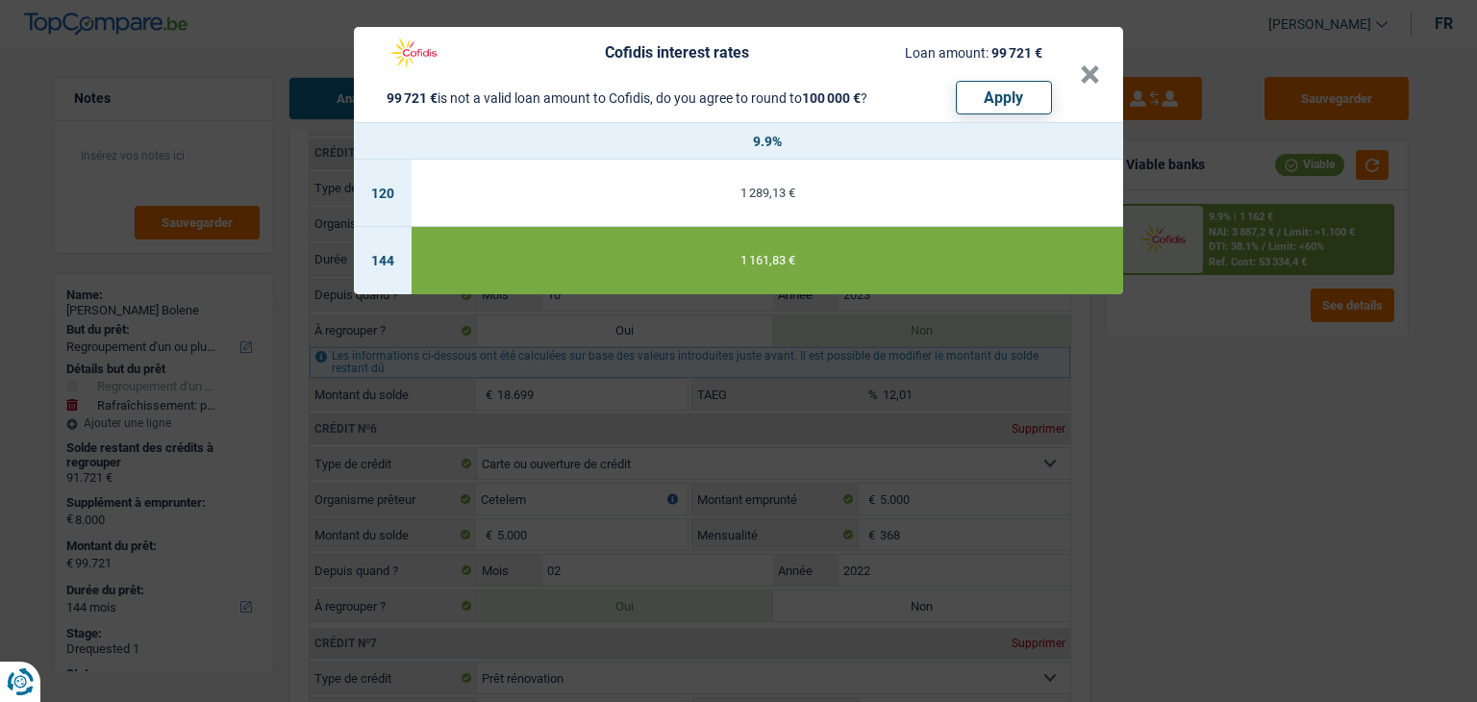
click at [1281, 390] on div "Cofidis interest rates Loan amount: 99 721 € 99 721 € is not a valid loan amoun…" at bounding box center [738, 351] width 1477 height 702
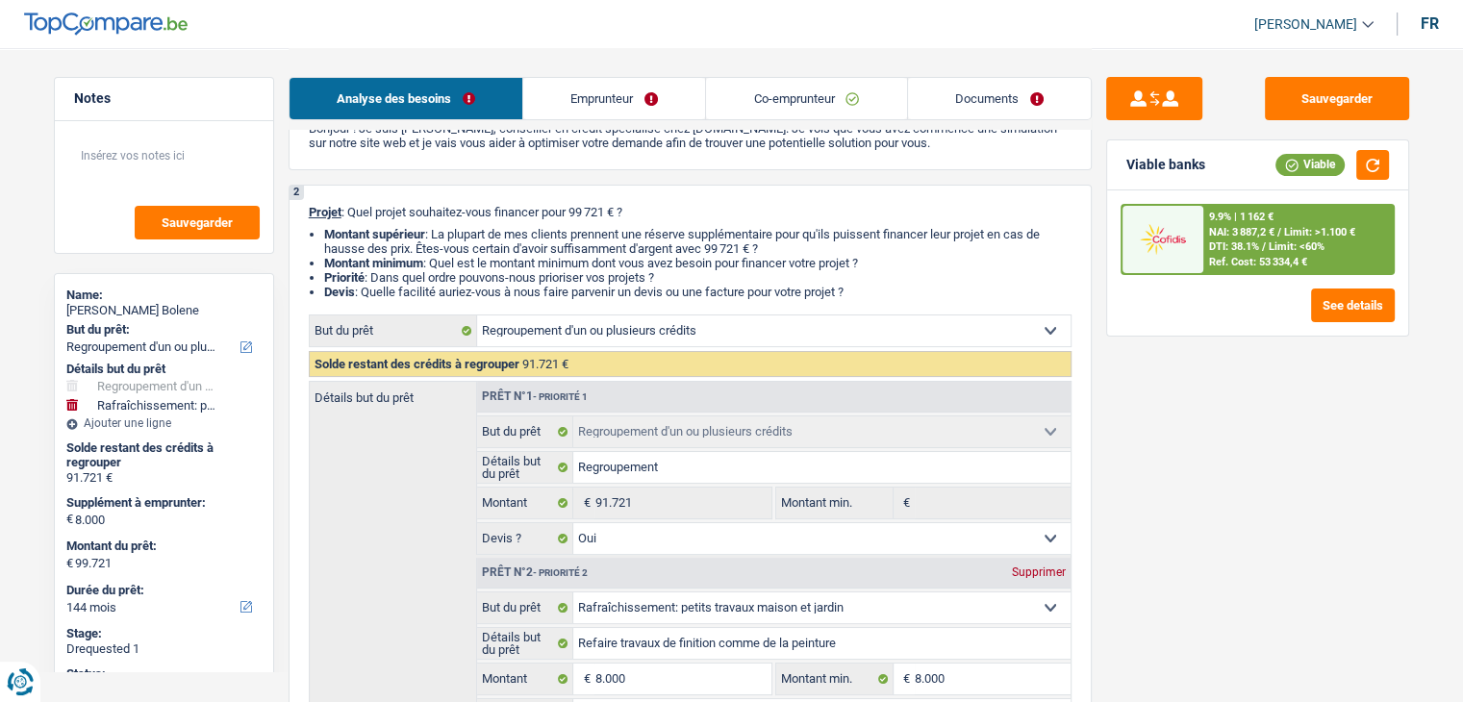
scroll to position [0, 0]
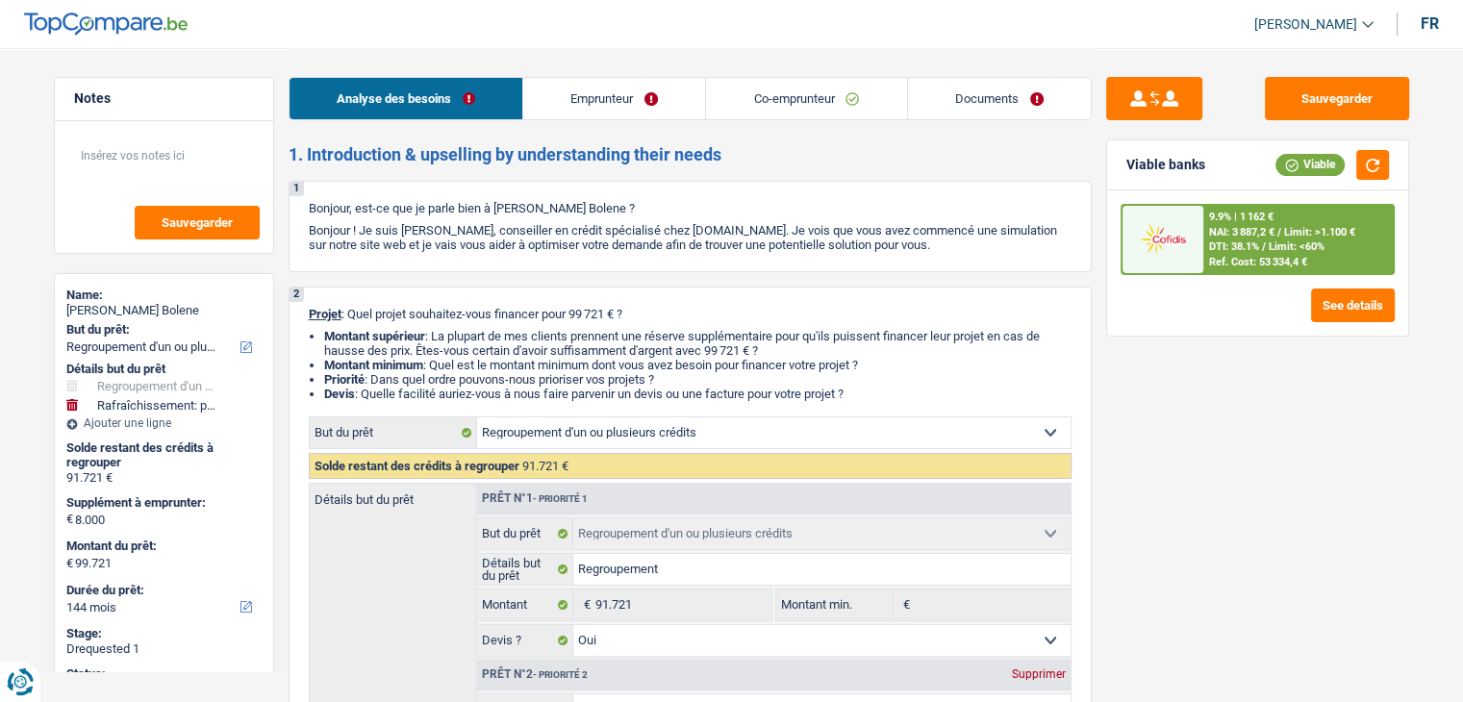
click at [659, 89] on link "Emprunteur" at bounding box center [614, 98] width 182 height 41
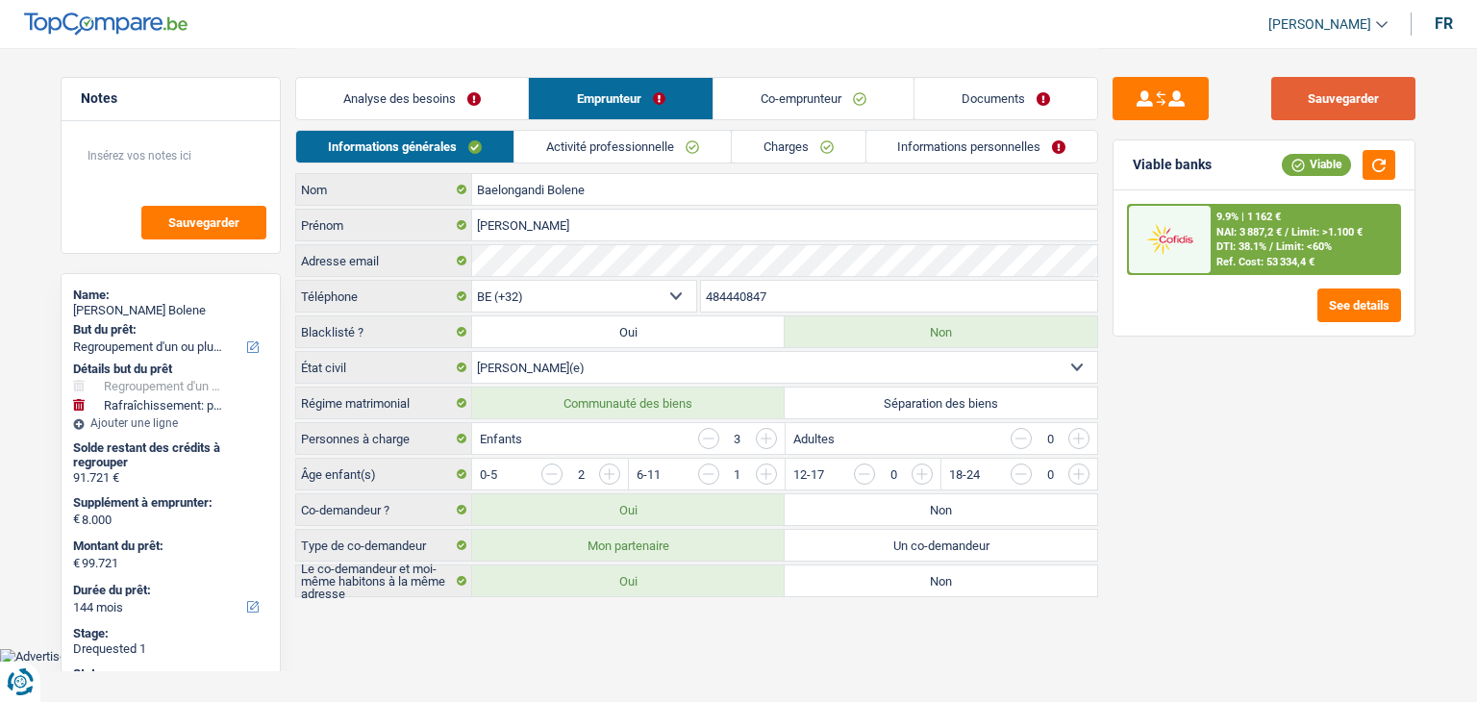
click at [1350, 86] on button "Sauvegarder" at bounding box center [1343, 98] width 144 height 43
click at [453, 93] on link "Analyse des besoins" at bounding box center [412, 98] width 232 height 41
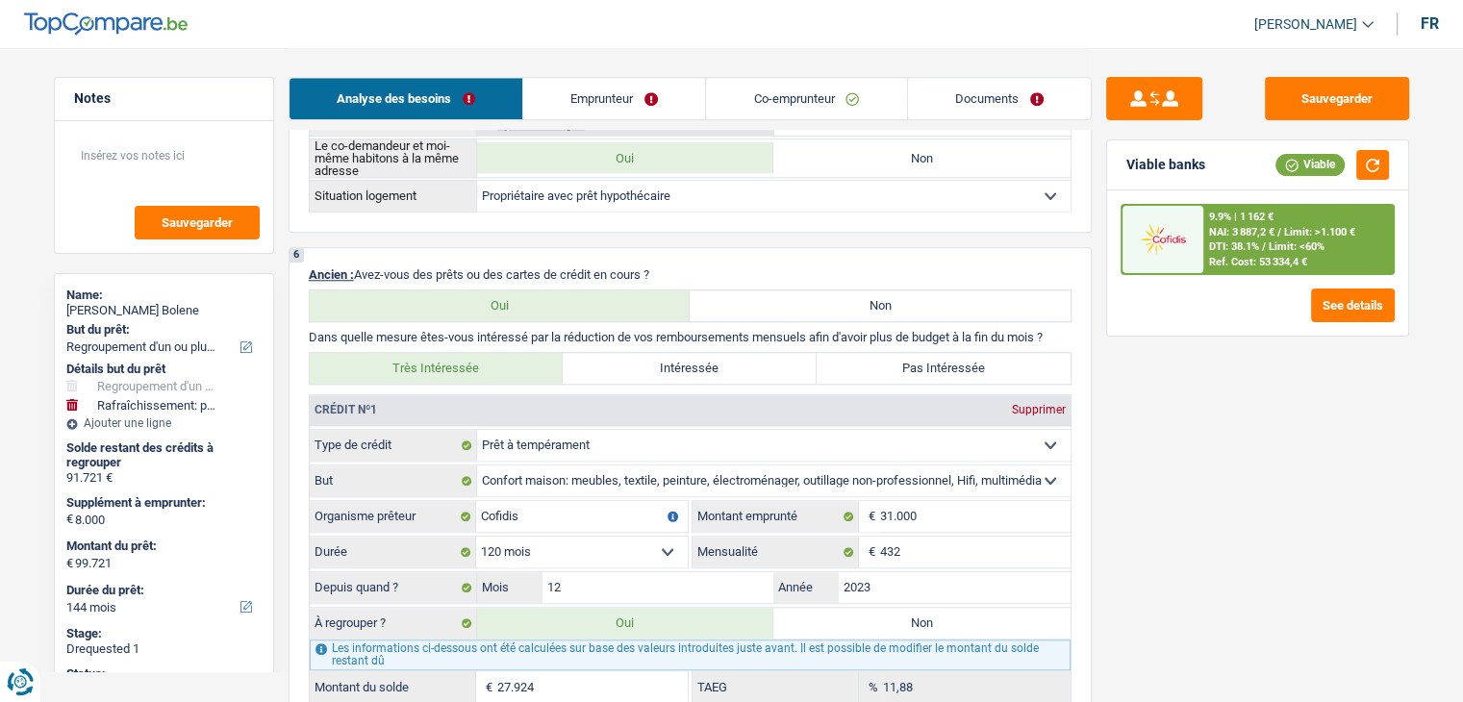
scroll to position [1539, 0]
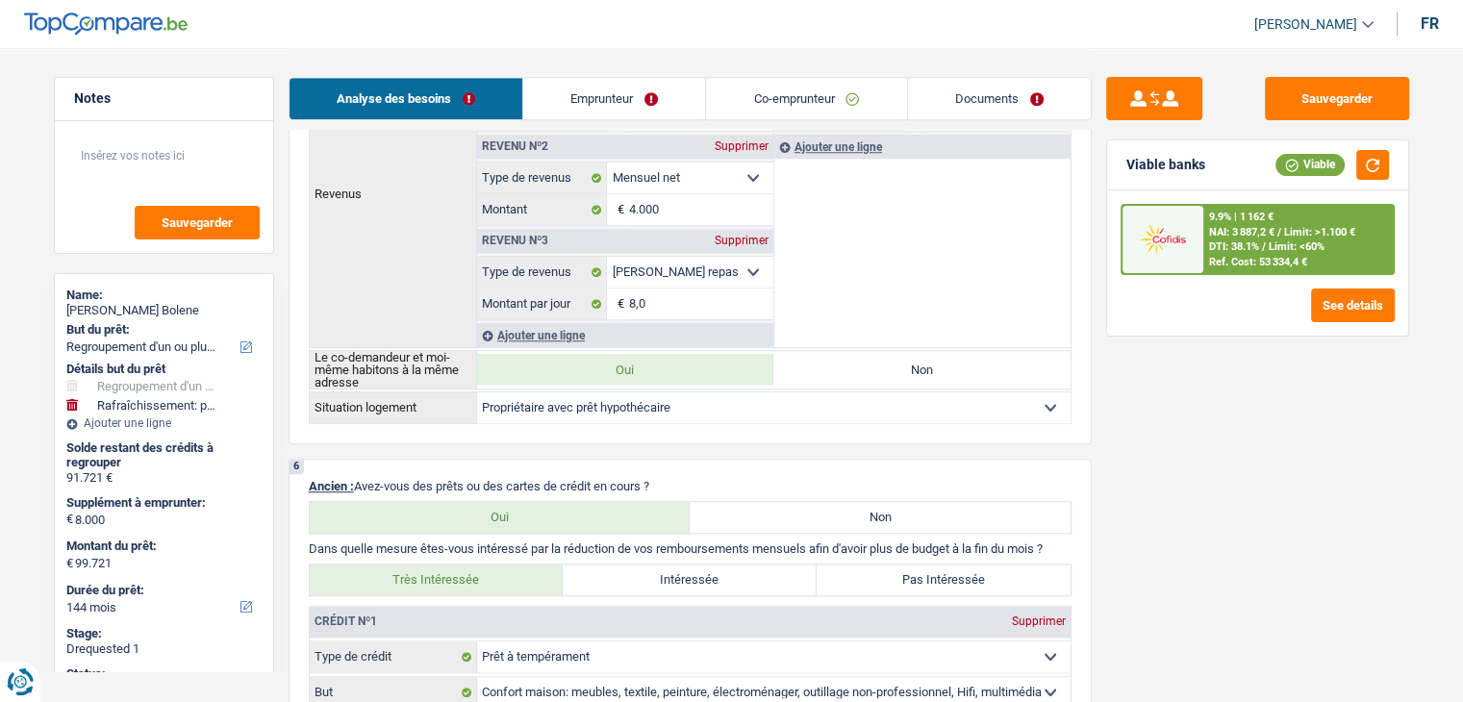
click at [1195, 423] on div "Sauvegarder Viable banks Viable 9.9% | 1 162 € NAI: 3 887,2 € / Limit: >1.100 €…" at bounding box center [1258, 374] width 332 height 594
click at [1254, 251] on span "DTI: 38.1%" at bounding box center [1234, 246] width 50 height 13
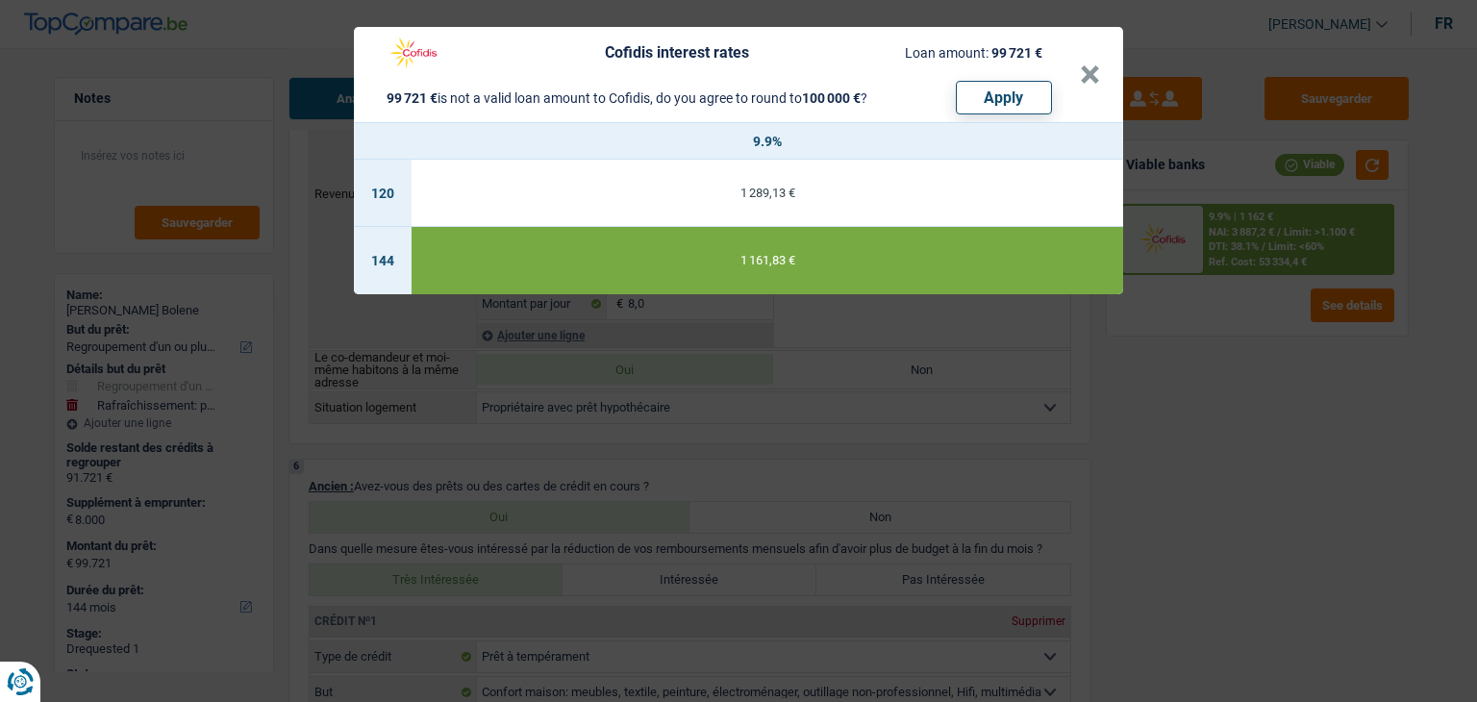
click at [1274, 416] on div "Cofidis interest rates Loan amount: 99 721 € 99 721 € is not a valid loan amoun…" at bounding box center [738, 351] width 1477 height 702
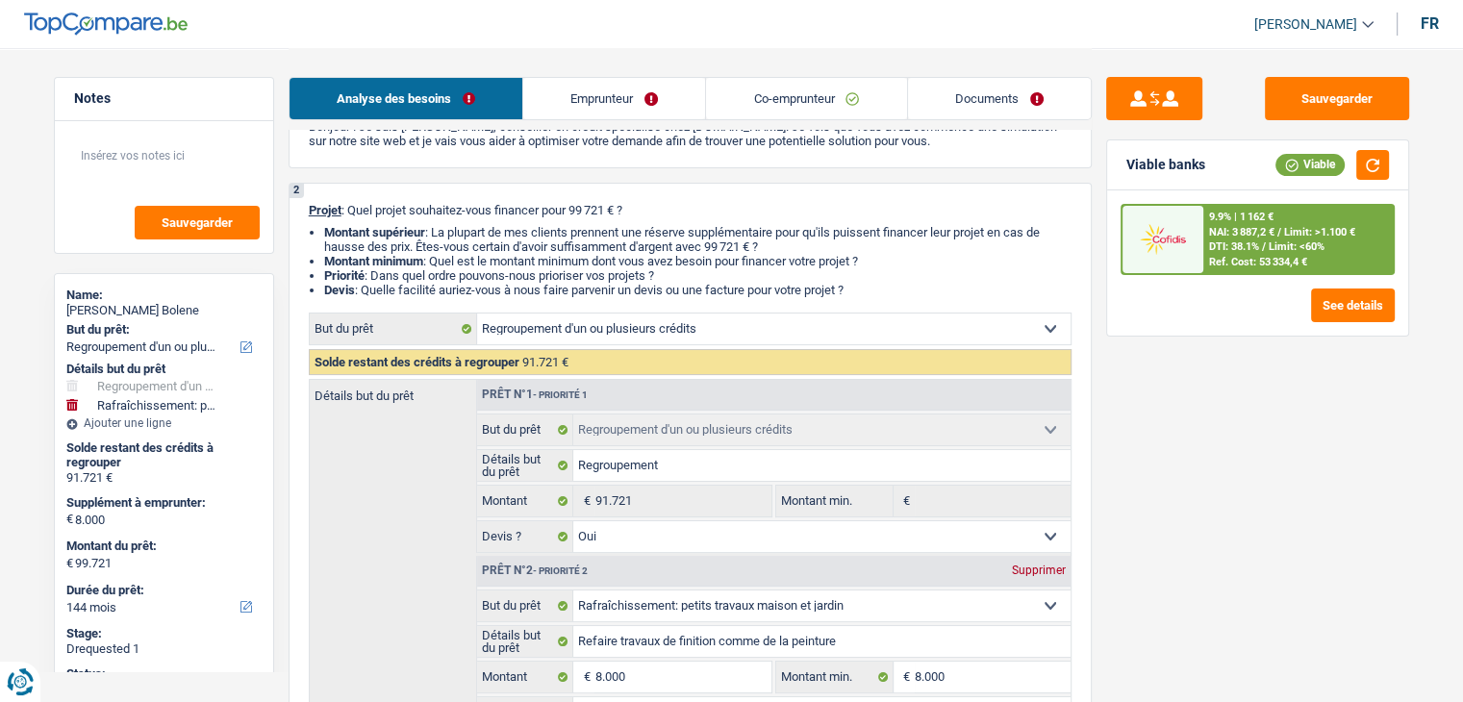
scroll to position [0, 0]
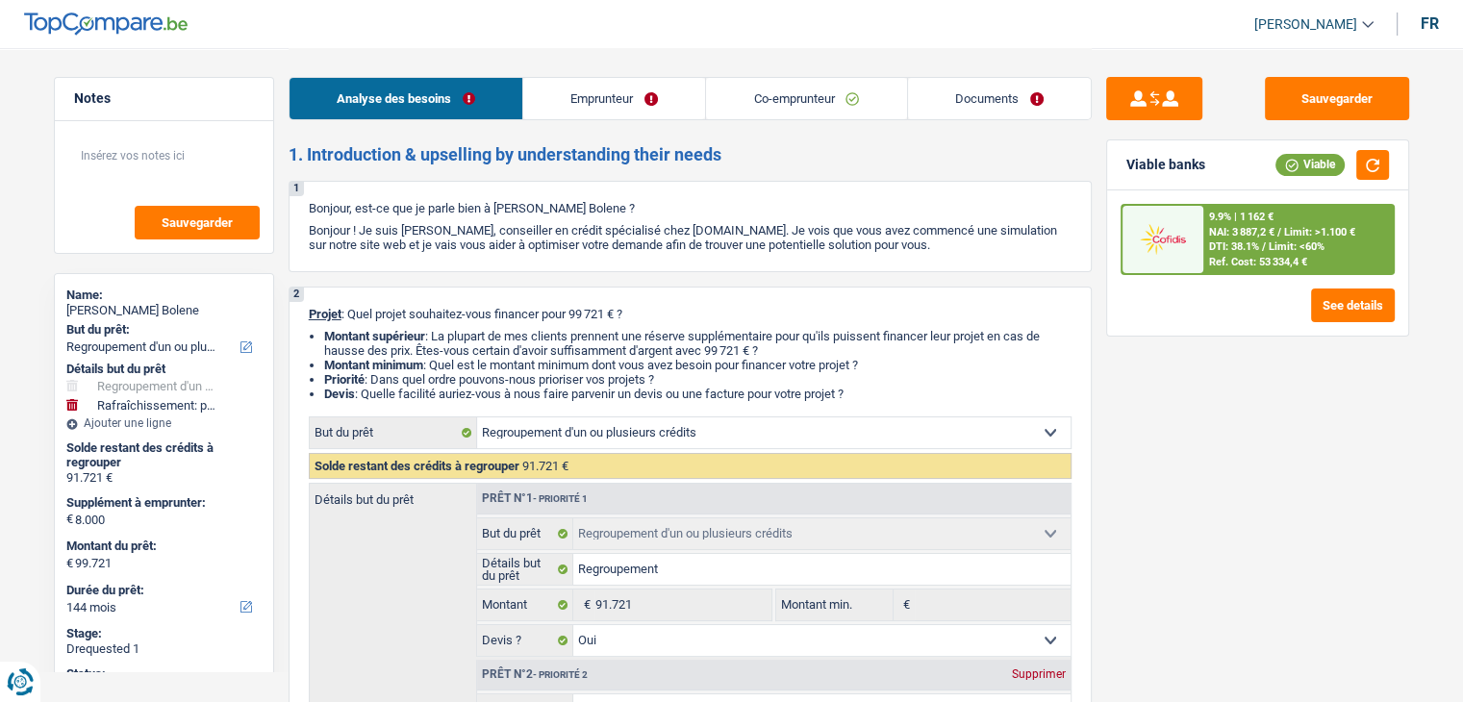
click at [659, 108] on link "Emprunteur" at bounding box center [614, 98] width 182 height 41
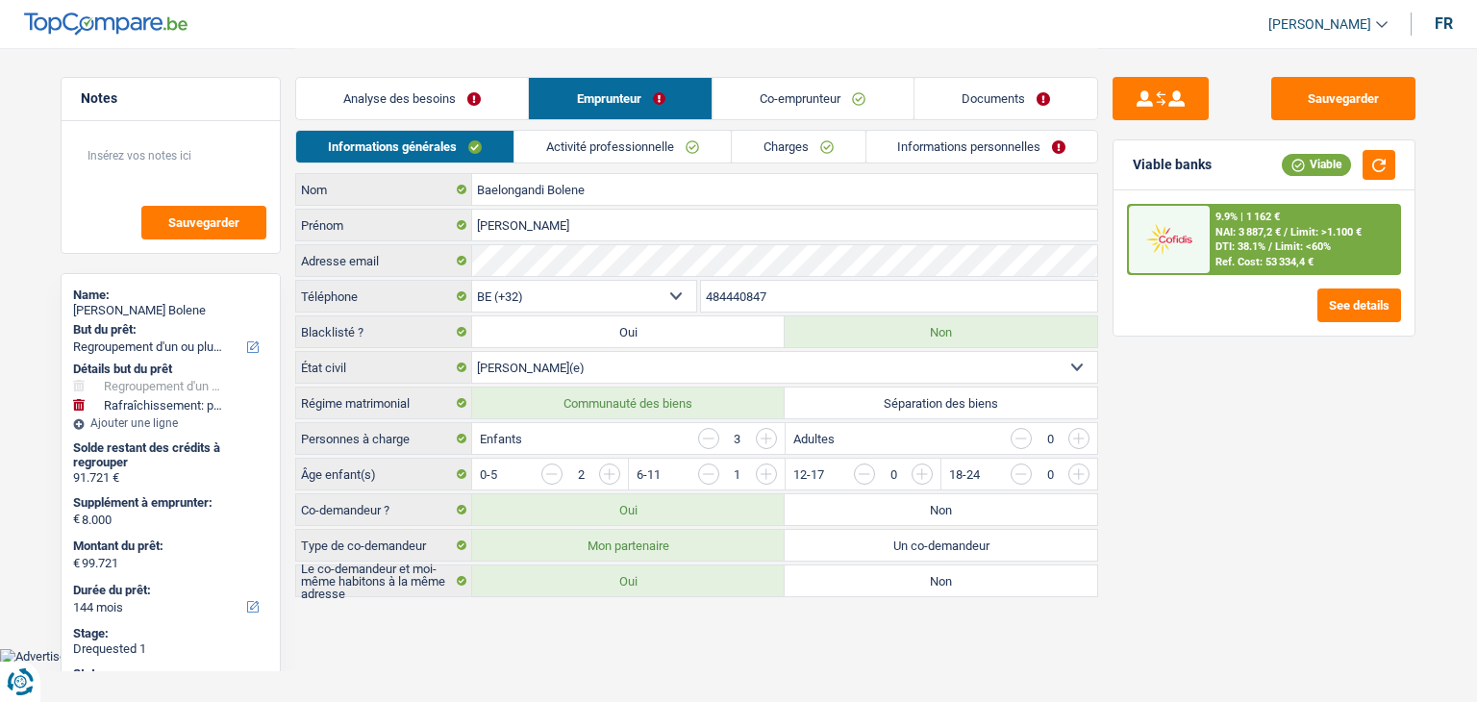
click at [822, 151] on link "Charges" at bounding box center [799, 147] width 134 height 32
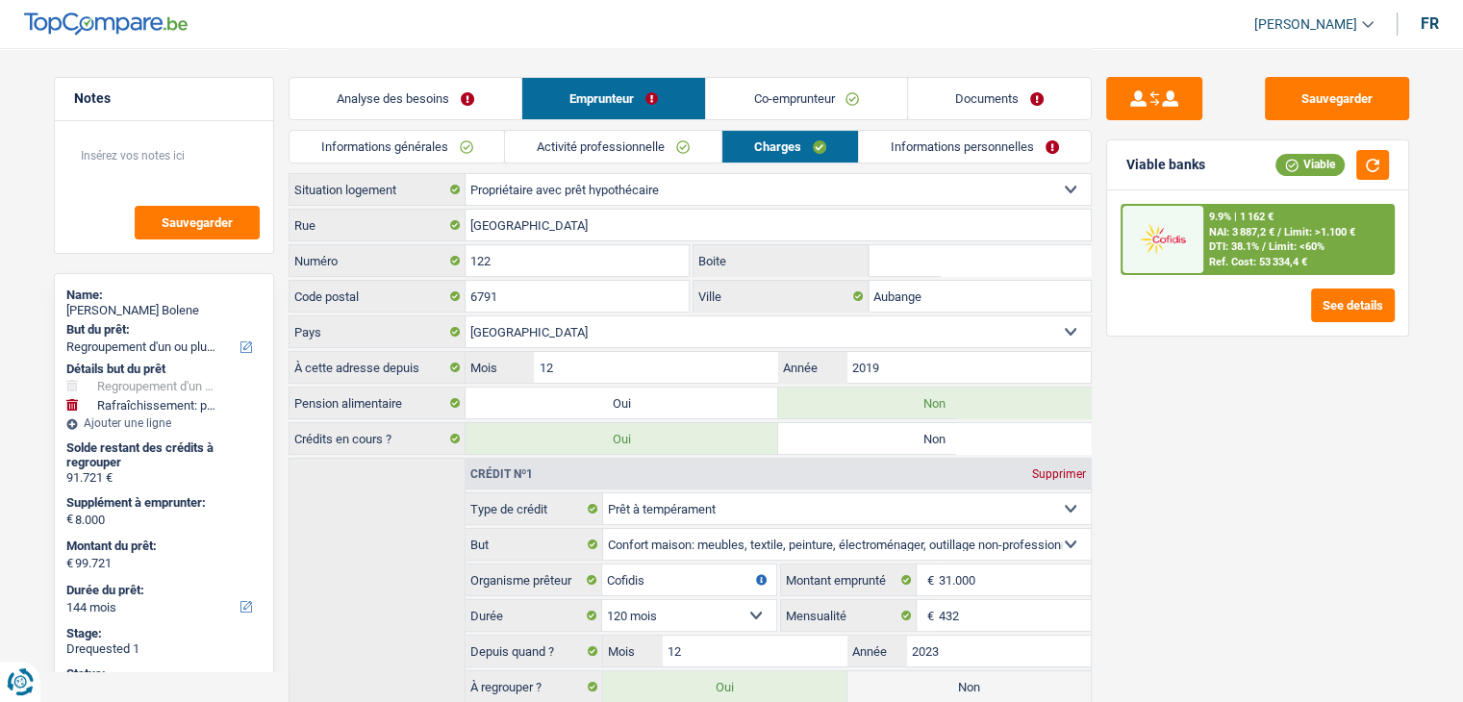
click at [892, 144] on link "Informations personnelles" at bounding box center [975, 147] width 232 height 32
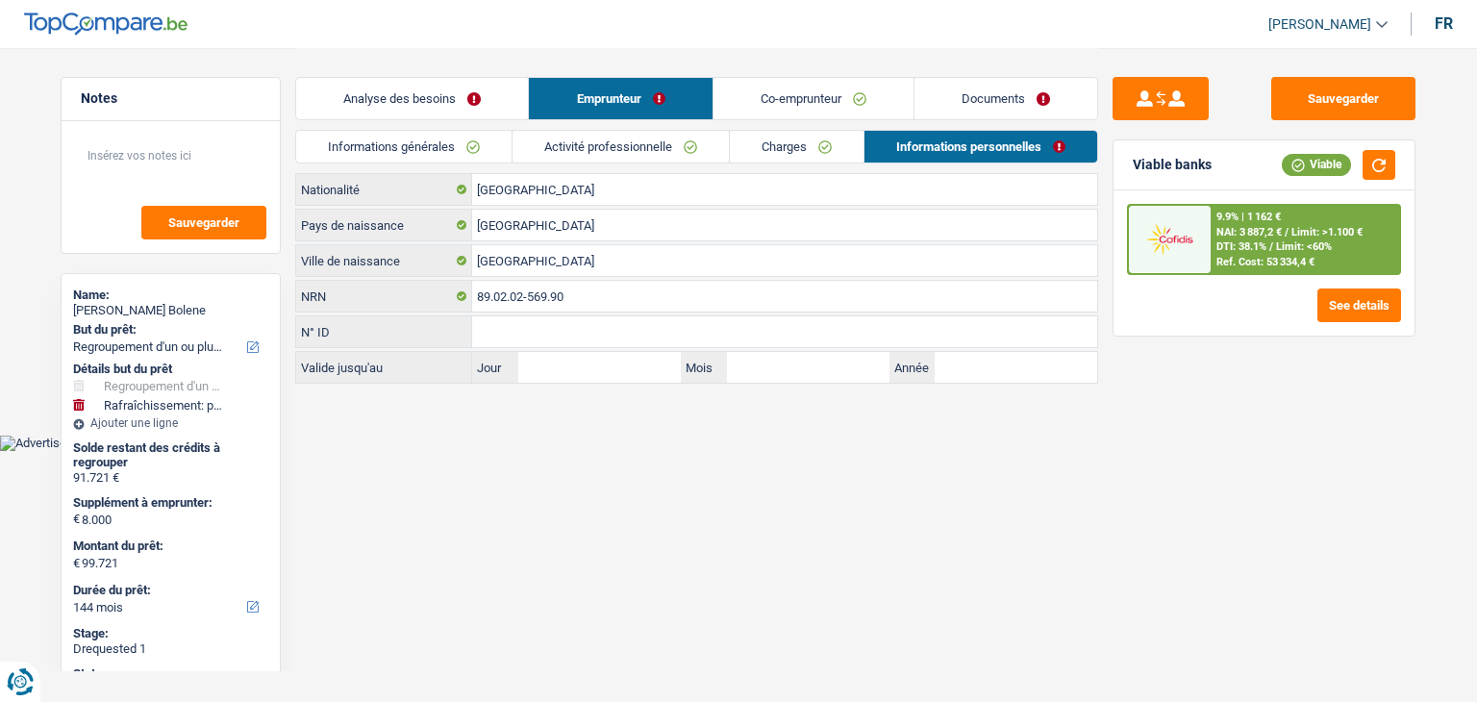
click at [786, 87] on link "Co-emprunteur" at bounding box center [814, 98] width 200 height 41
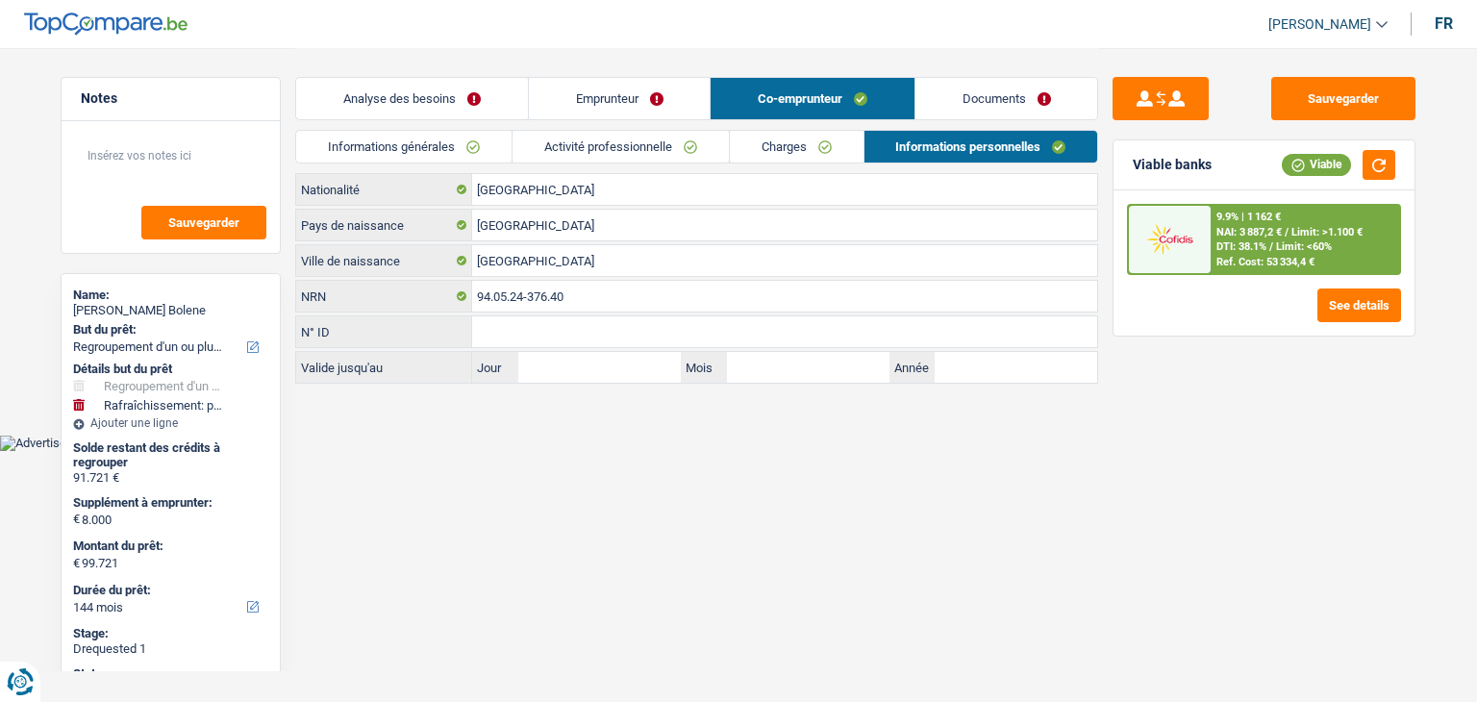
click at [999, 101] on link "Documents" at bounding box center [1007, 98] width 183 height 41
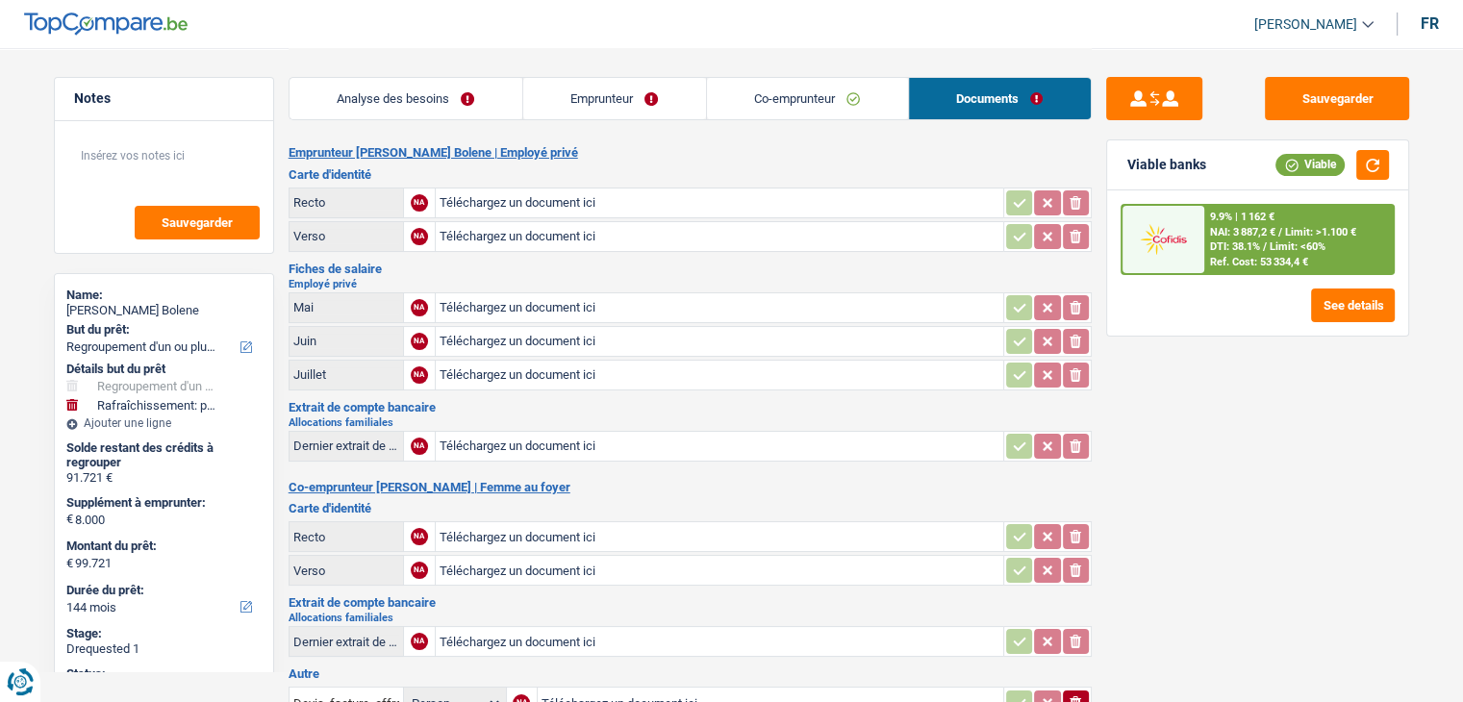
click at [482, 89] on link "Analyse des besoins" at bounding box center [405, 98] width 233 height 41
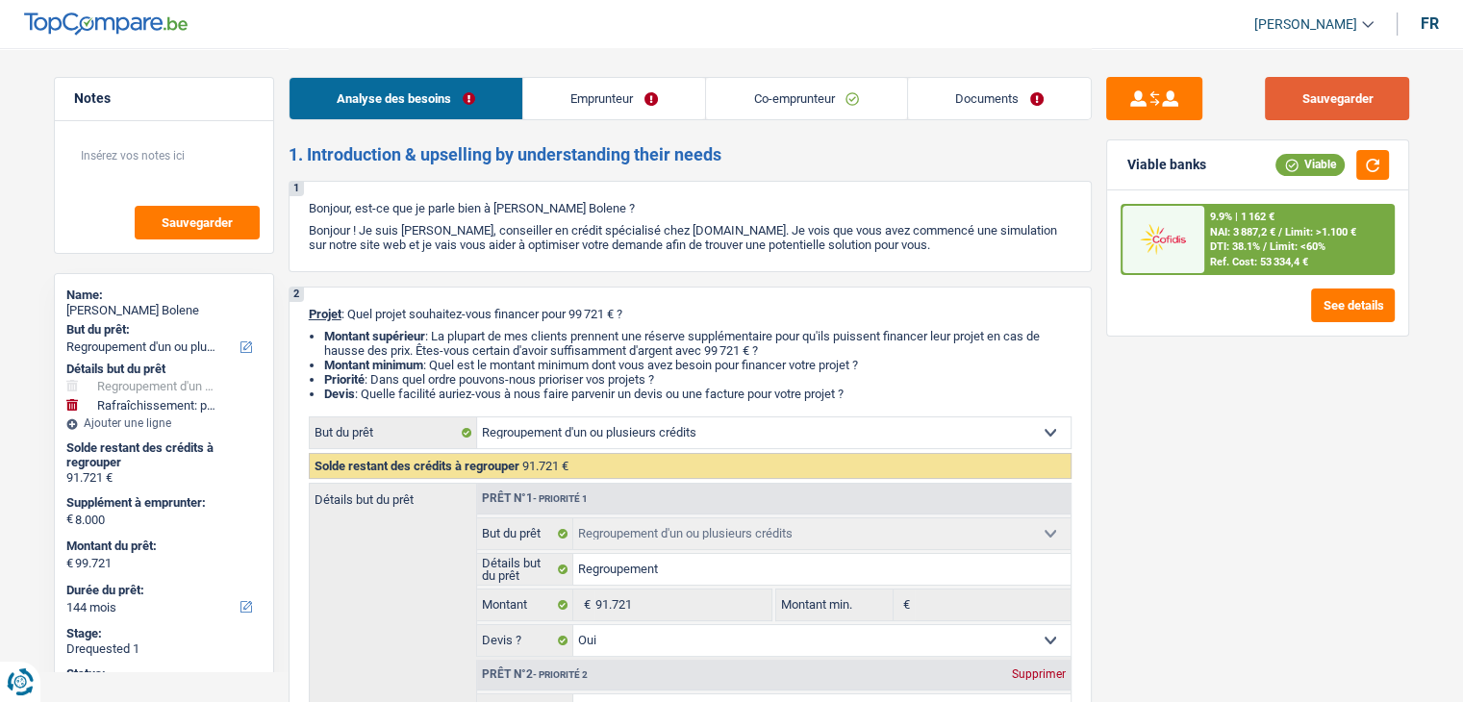
click at [1366, 98] on button "Sauvegarder" at bounding box center [1337, 98] width 144 height 43
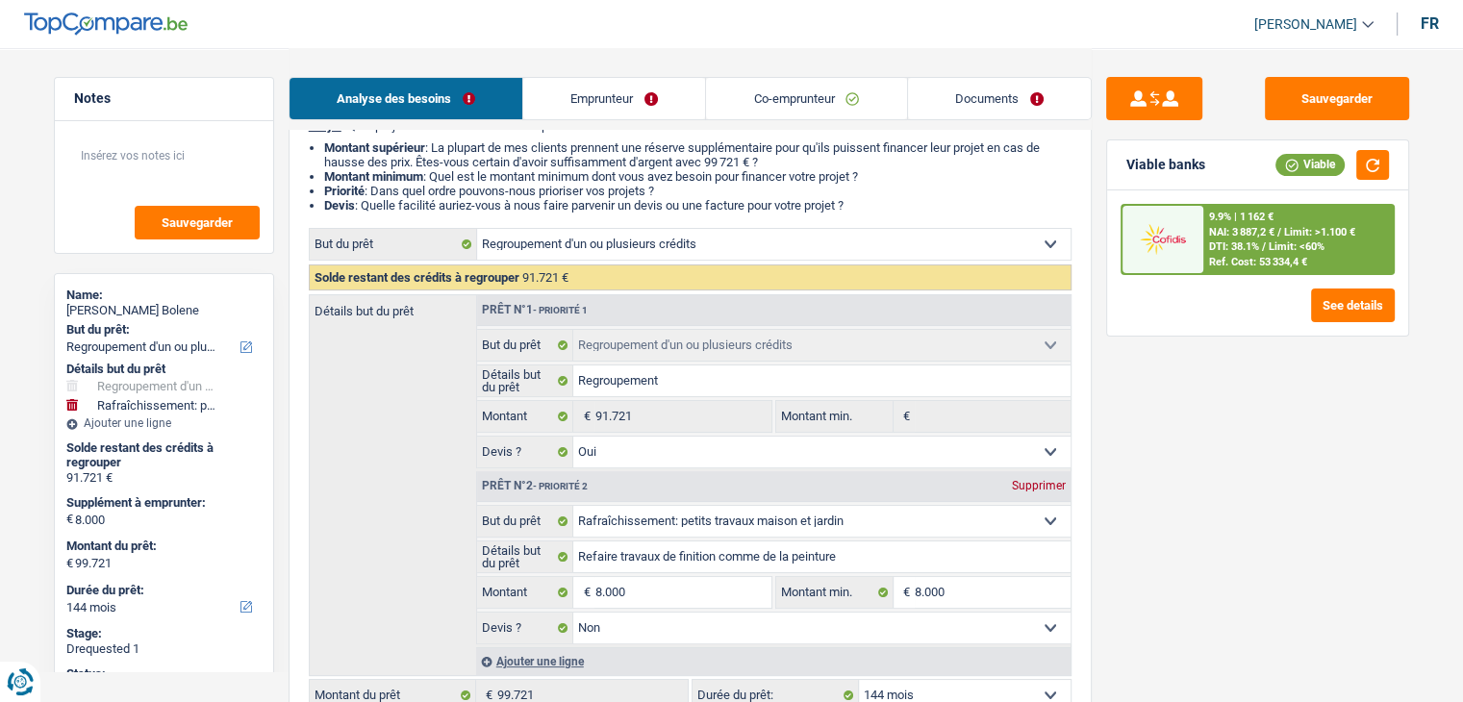
scroll to position [192, 0]
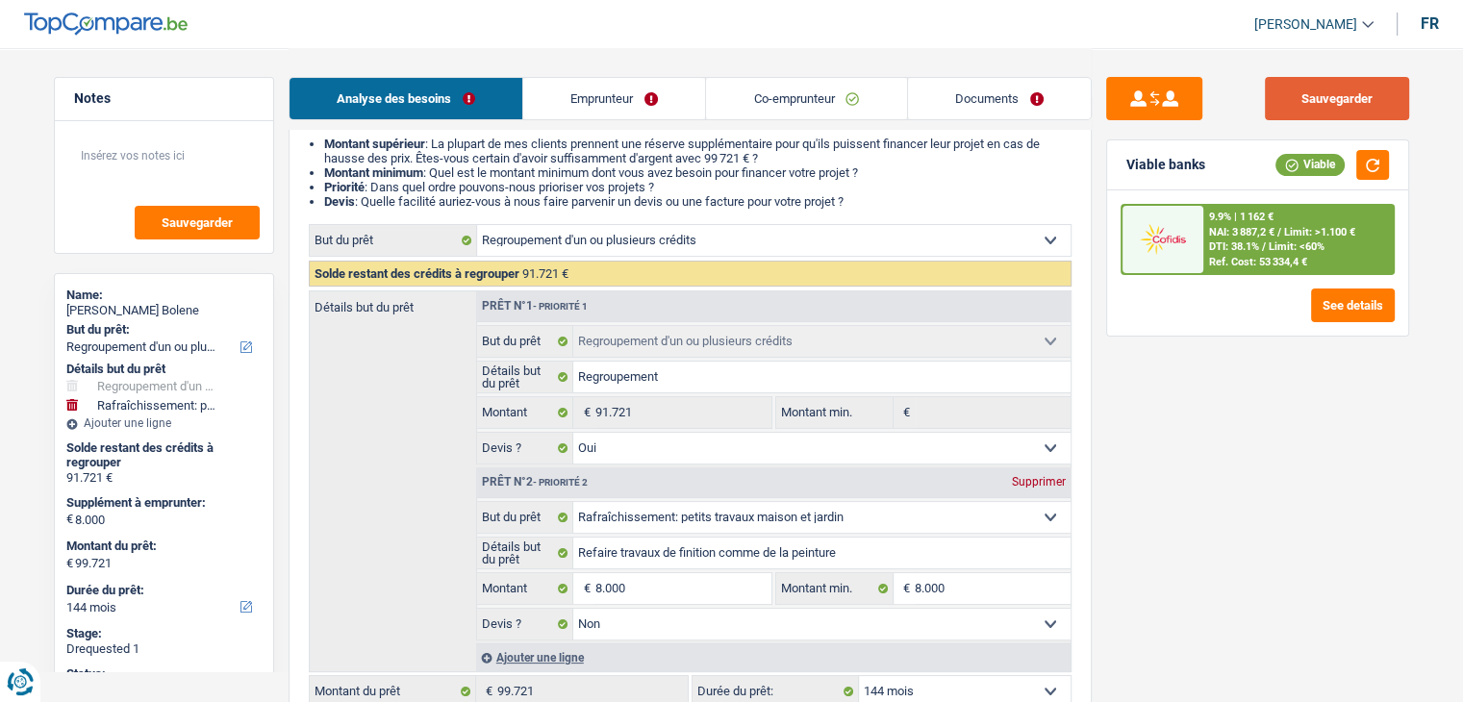
click at [1354, 82] on button "Sauvegarder" at bounding box center [1337, 98] width 144 height 43
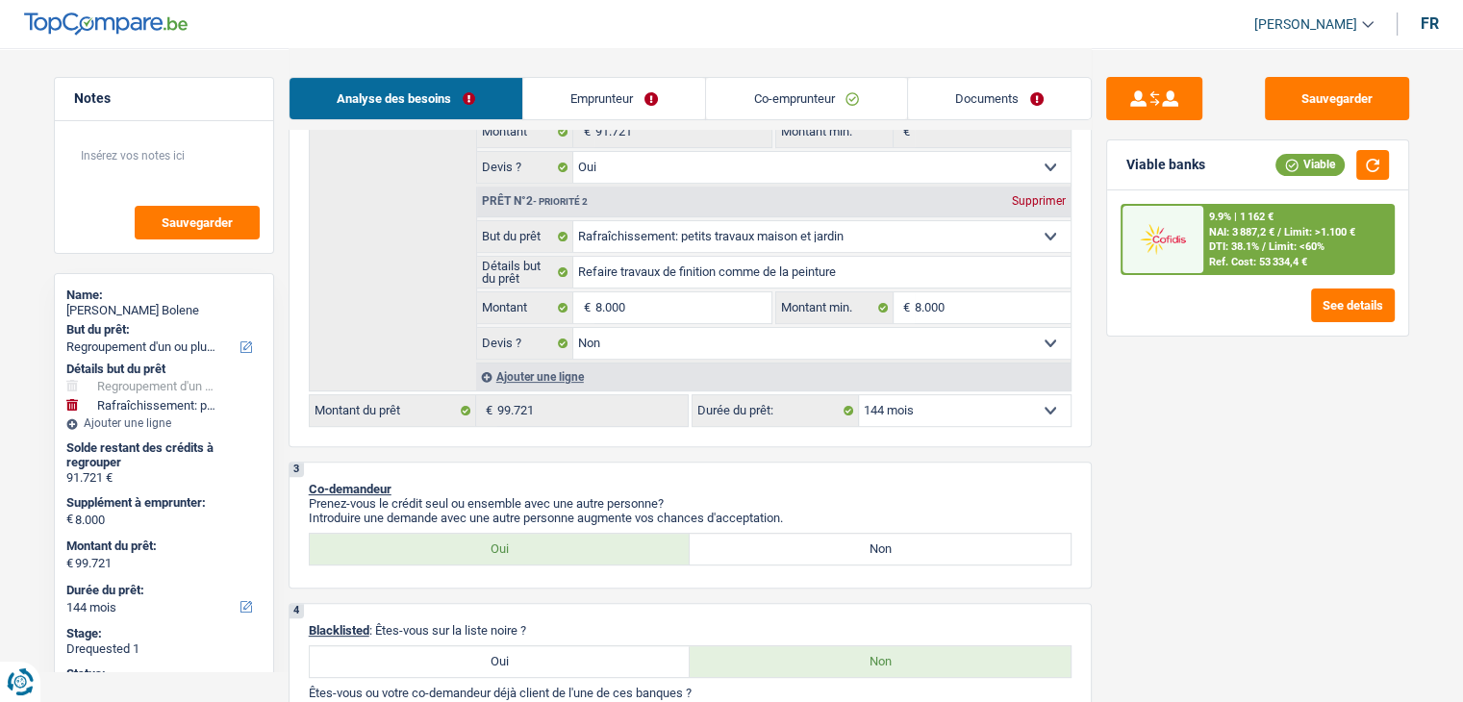
scroll to position [481, 0]
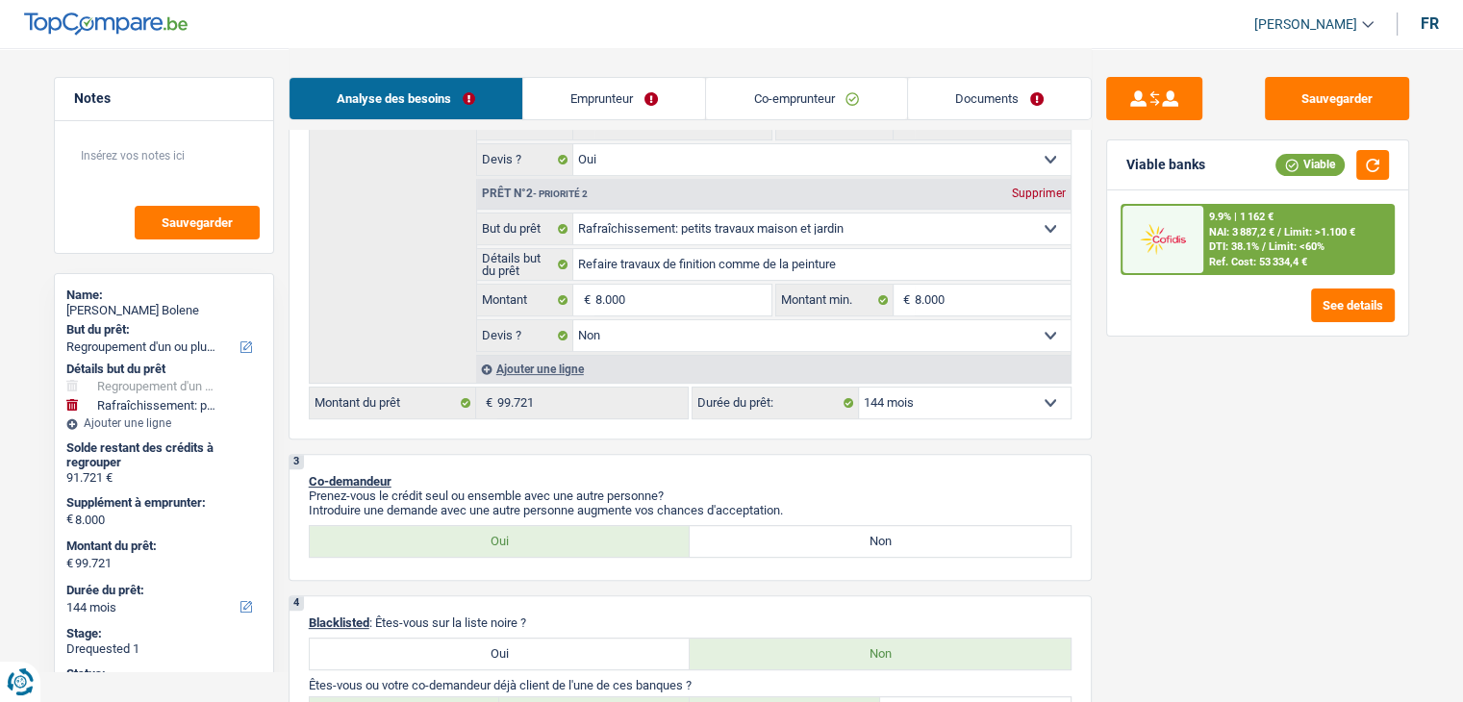
click at [1006, 392] on select "12 mois 18 mois 24 mois 30 mois 36 mois 42 mois 48 mois 60 mois 72 mois 84 mois…" at bounding box center [965, 403] width 212 height 31
click at [1277, 405] on div "Sauvegarder Viable banks Viable 9.9% | 1 162 € NAI: 3 887,2 € / Limit: >1.100 €…" at bounding box center [1258, 374] width 332 height 594
click at [1341, 94] on button "Sauvegarder" at bounding box center [1337, 98] width 144 height 43
